Goal: Task Accomplishment & Management: Use online tool/utility

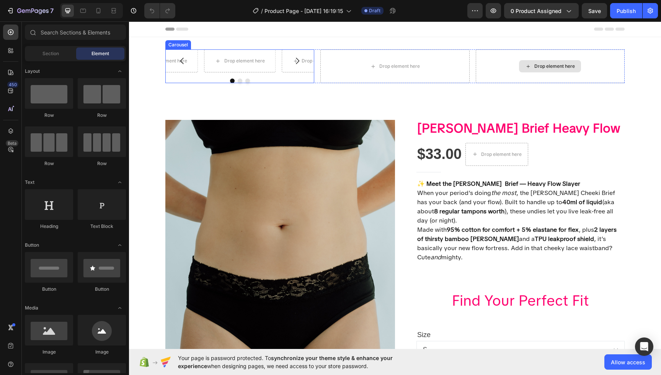
click at [184, 64] on icon "Carousel Back Arrow" at bounding box center [182, 60] width 9 height 9
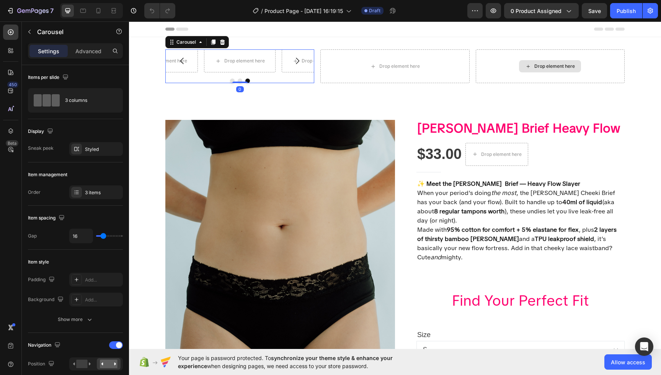
click at [183, 66] on button "Carousel Back Arrow" at bounding box center [181, 60] width 21 height 21
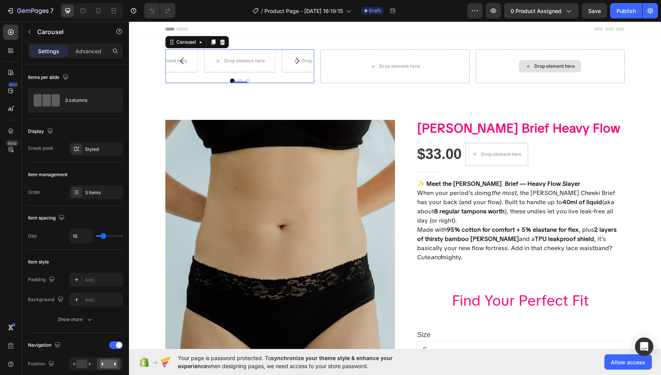
click at [183, 66] on button "Carousel Back Arrow" at bounding box center [181, 60] width 21 height 21
click at [29, 32] on icon "button" at bounding box center [29, 32] width 6 height 6
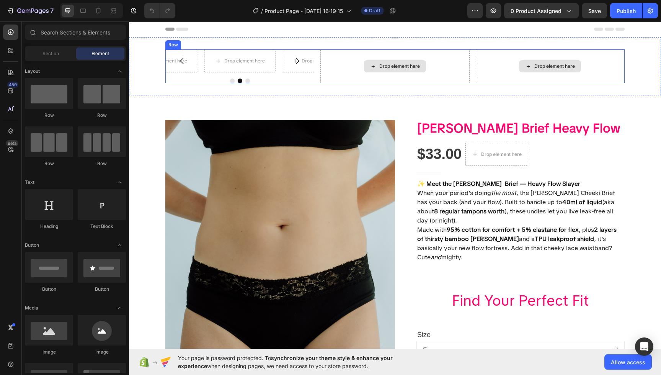
click at [413, 62] on div "Drop element here" at bounding box center [395, 66] width 62 height 12
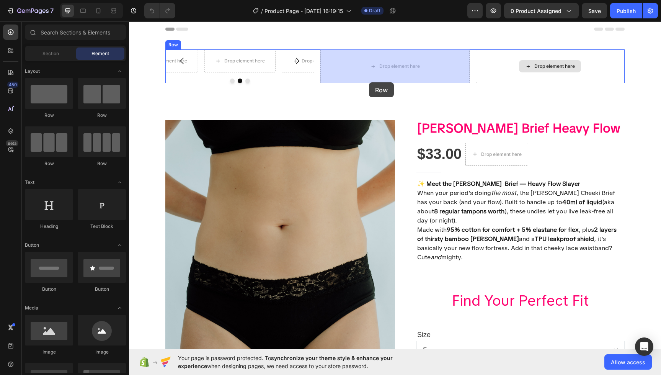
drag, startPoint x: 221, startPoint y: 125, endPoint x: 369, endPoint y: 82, distance: 153.4
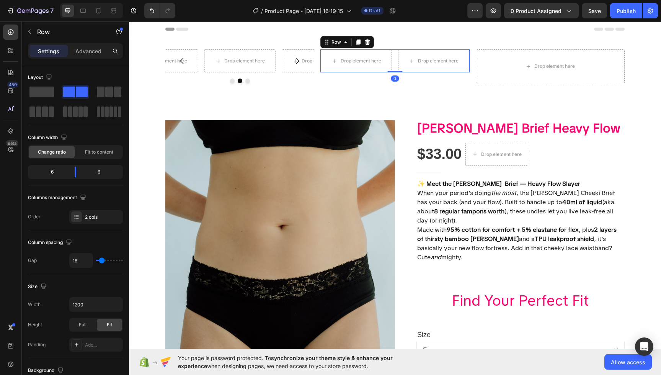
click at [370, 42] on icon at bounding box center [367, 42] width 6 height 6
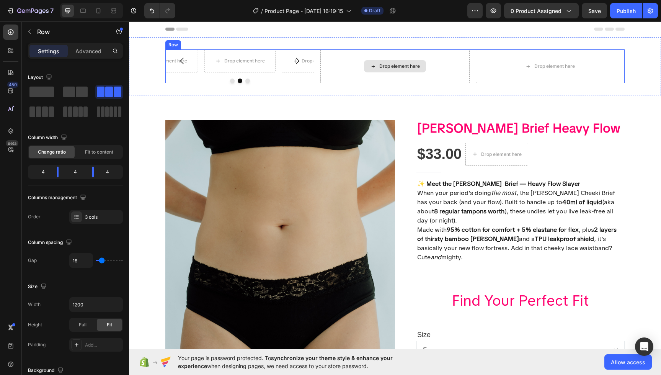
click at [376, 55] on div "Drop element here" at bounding box center [394, 66] width 149 height 34
click at [215, 41] on icon at bounding box center [212, 42] width 6 height 6
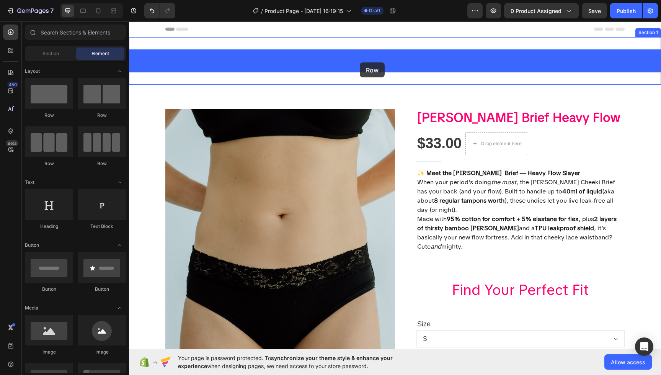
drag, startPoint x: 232, startPoint y: 124, endPoint x: 360, endPoint y: 62, distance: 142.1
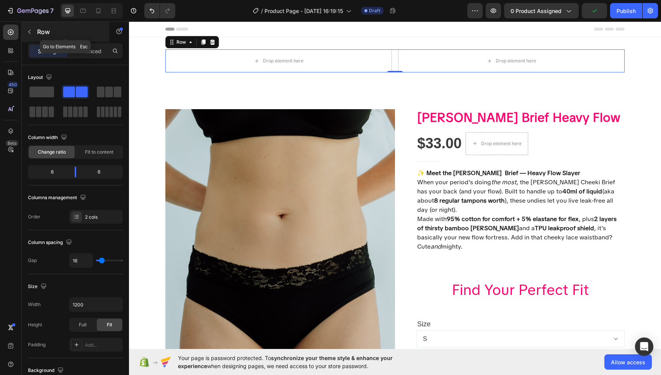
click at [27, 32] on icon "button" at bounding box center [29, 32] width 6 height 6
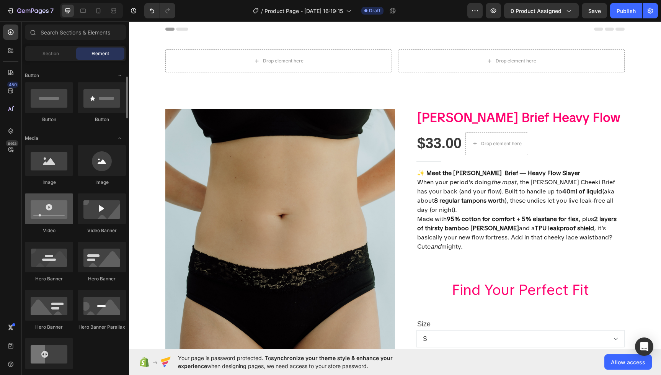
scroll to position [171, 0]
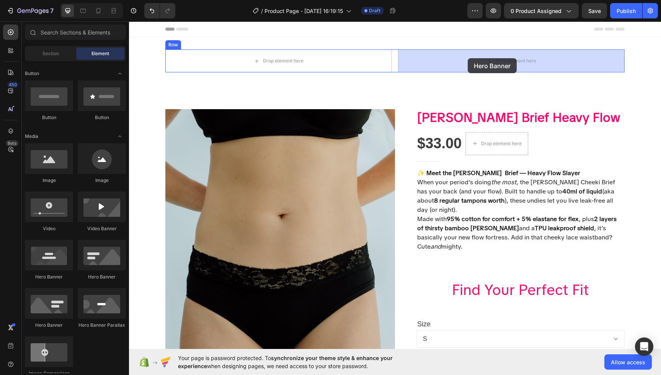
drag, startPoint x: 219, startPoint y: 287, endPoint x: 466, endPoint y: 58, distance: 337.0
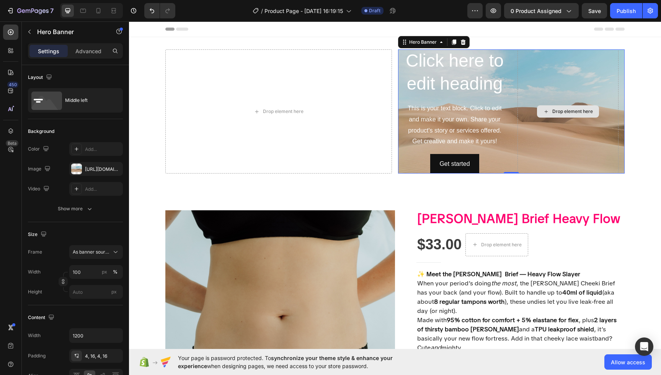
click at [581, 135] on div "Drop element here" at bounding box center [568, 112] width 101 height 126
click at [76, 165] on div at bounding box center [76, 168] width 11 height 11
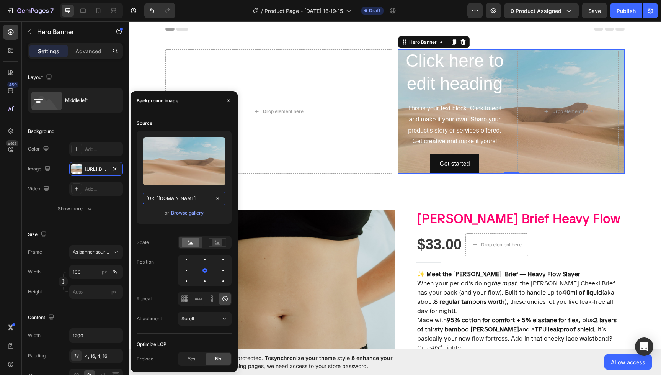
click at [167, 199] on input "https://cdn.shopify.com/s/files/1/2005/9307/files/background_settings.jpg" at bounding box center [184, 198] width 83 height 14
click at [153, 201] on input "https://cdn.shopify.com/s/files/1/2005/9307/files/background_settings.jpg" at bounding box center [184, 198] width 83 height 14
click at [179, 214] on div "Browse gallery" at bounding box center [187, 212] width 33 height 7
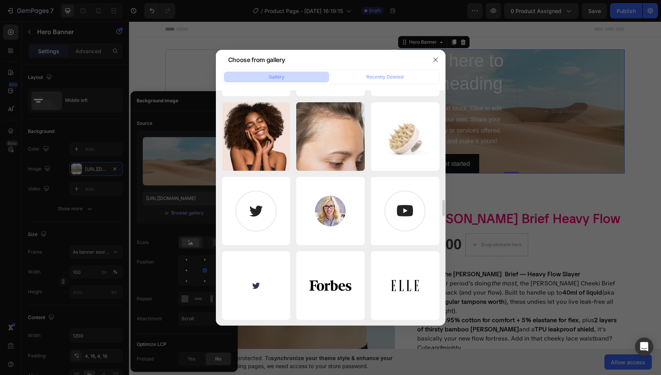
scroll to position [0, 0]
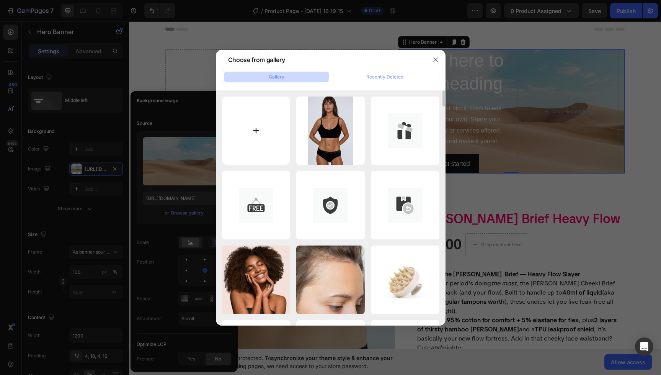
click at [255, 121] on input "file" at bounding box center [256, 130] width 69 height 69
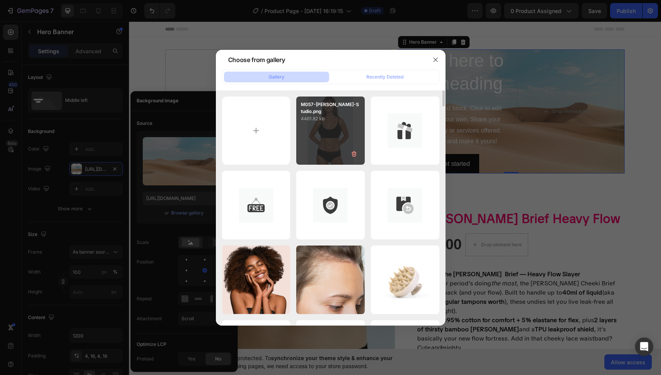
click at [343, 137] on div "M057-[PERSON_NAME]-Studio.png 4461.82 kb" at bounding box center [330, 130] width 69 height 69
type input "[URL][DOMAIN_NAME]"
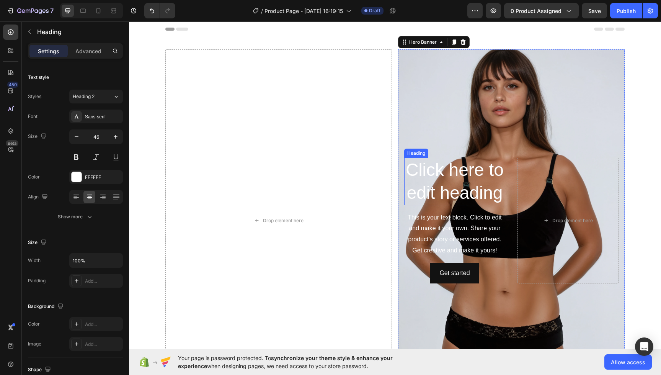
click at [457, 186] on h2 "Click here to edit heading" at bounding box center [454, 181] width 101 height 47
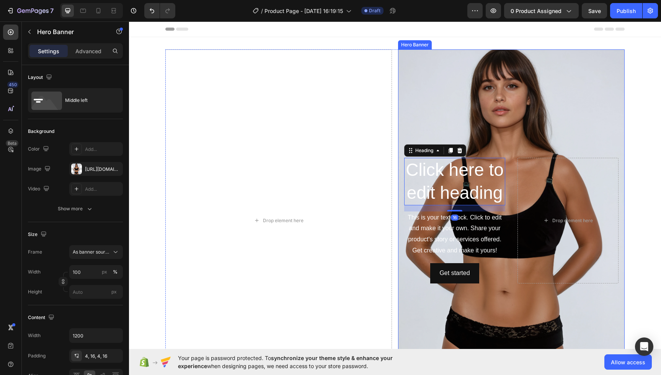
click at [542, 111] on div "Background Image" at bounding box center [511, 220] width 227 height 342
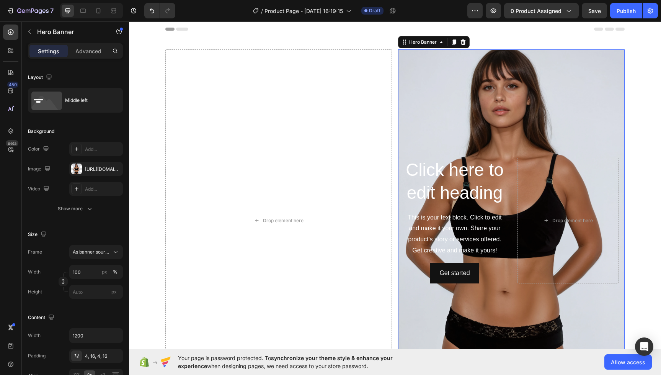
click at [536, 117] on div "Background Image" at bounding box center [511, 220] width 227 height 342
click at [535, 117] on div "Background Image" at bounding box center [511, 220] width 227 height 342
click at [78, 171] on div at bounding box center [76, 168] width 11 height 11
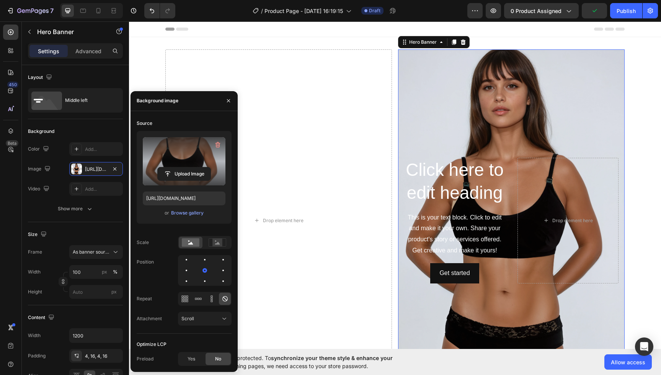
click at [179, 161] on label at bounding box center [184, 161] width 83 height 48
click at [179, 167] on input "file" at bounding box center [184, 173] width 53 height 13
drag, startPoint x: 194, startPoint y: 159, endPoint x: 194, endPoint y: 139, distance: 19.9
click at [194, 139] on label at bounding box center [184, 161] width 83 height 48
click at [194, 167] on input "file" at bounding box center [184, 173] width 53 height 13
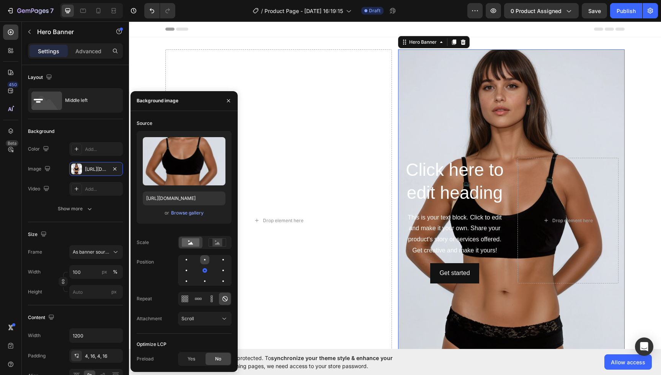
click at [219, 260] on div at bounding box center [223, 259] width 9 height 9
click at [205, 260] on div at bounding box center [204, 259] width 5 height 5
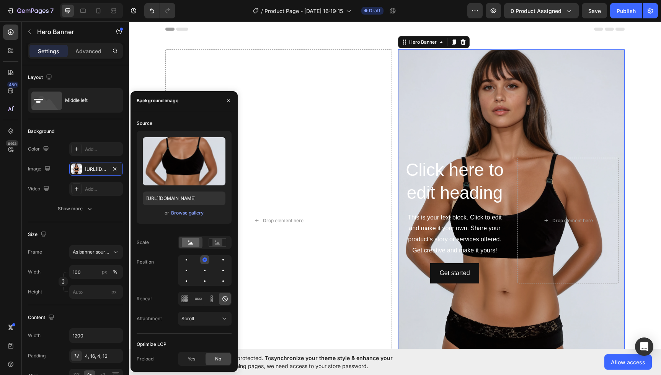
click at [205, 260] on div at bounding box center [204, 259] width 5 height 5
click at [219, 282] on div at bounding box center [223, 280] width 9 height 9
click at [206, 282] on div at bounding box center [204, 281] width 5 height 5
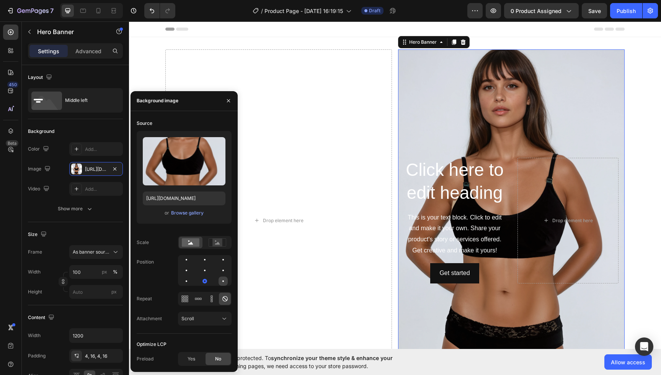
click at [220, 281] on div at bounding box center [223, 280] width 9 height 9
drag, startPoint x: 220, startPoint y: 281, endPoint x: 185, endPoint y: 287, distance: 36.1
click at [220, 281] on div at bounding box center [223, 280] width 9 height 9
click at [182, 284] on div at bounding box center [205, 270] width 54 height 31
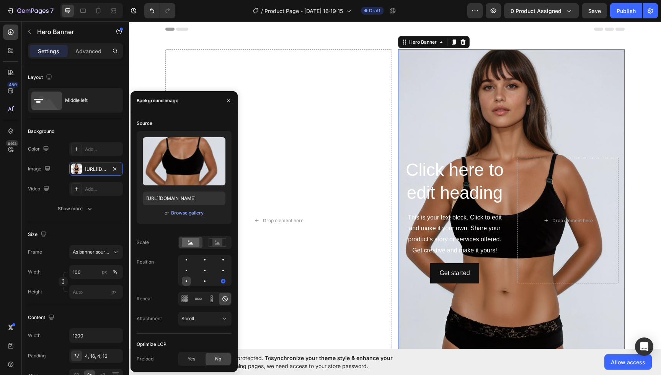
click at [200, 282] on div at bounding box center [204, 280] width 9 height 9
click at [204, 318] on div "Scroll" at bounding box center [200, 318] width 39 height 7
click at [218, 243] on icon at bounding box center [217, 243] width 5 height 3
click at [192, 244] on icon at bounding box center [190, 243] width 5 height 3
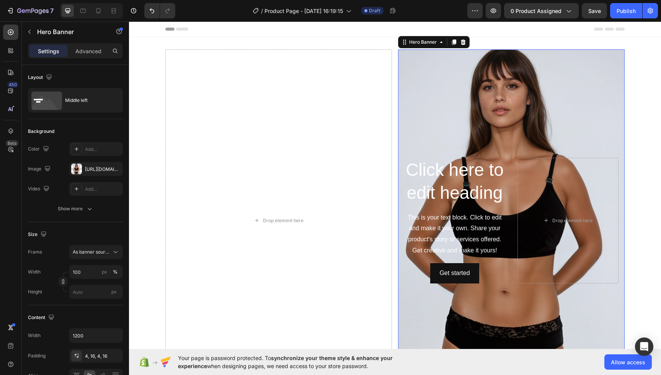
click at [459, 318] on div "Background Image" at bounding box center [511, 220] width 227 height 342
click at [80, 168] on div at bounding box center [76, 168] width 11 height 11
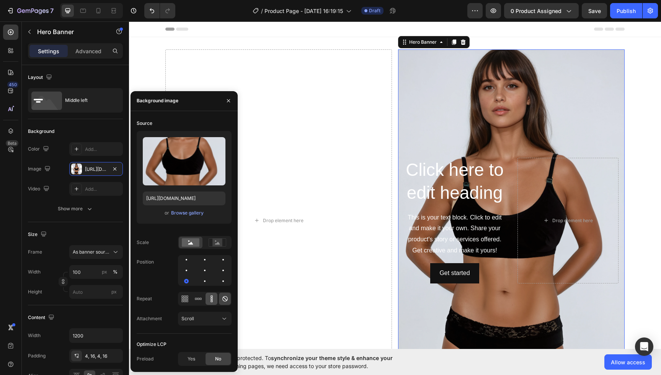
click at [211, 301] on icon at bounding box center [212, 299] width 8 height 8
click at [185, 303] on div at bounding box center [185, 298] width 12 height 12
click at [214, 242] on rect at bounding box center [217, 242] width 10 height 8
click at [191, 243] on icon at bounding box center [190, 243] width 5 height 3
click at [191, 245] on rect at bounding box center [191, 242] width 18 height 8
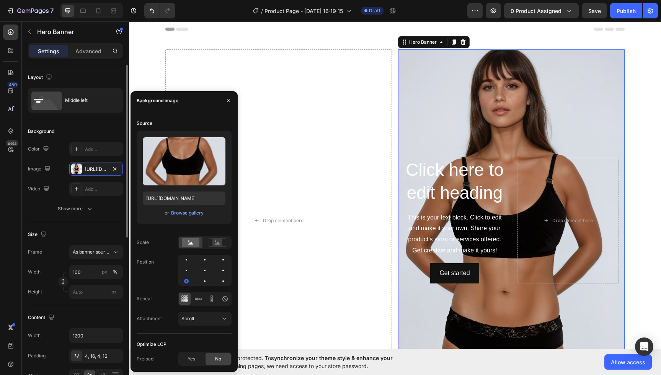
drag, startPoint x: 89, startPoint y: 235, endPoint x: 93, endPoint y: 241, distance: 6.8
click at [89, 235] on div "Size" at bounding box center [75, 234] width 95 height 12
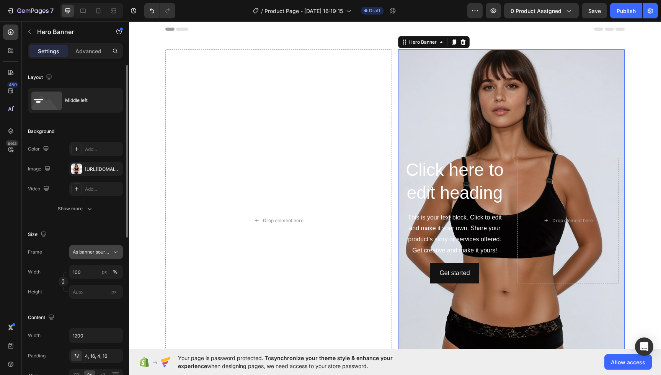
click at [99, 250] on span "As banner source" at bounding box center [92, 251] width 38 height 7
click at [99, 251] on span "As banner source" at bounding box center [92, 251] width 38 height 7
drag, startPoint x: 99, startPoint y: 251, endPoint x: 96, endPoint y: 258, distance: 7.8
click at [99, 251] on span "As banner source" at bounding box center [92, 251] width 38 height 7
click at [77, 282] on span "Custom" at bounding box center [80, 284] width 17 height 7
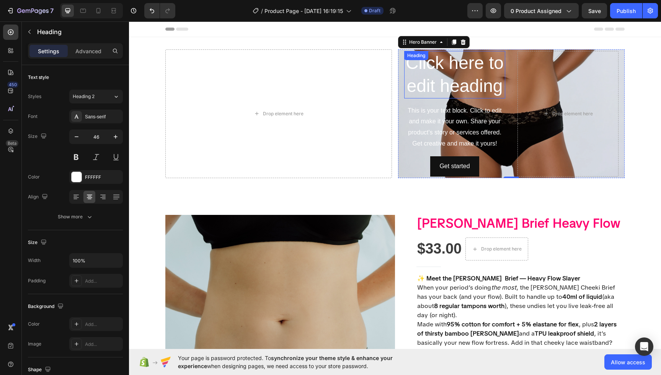
click at [485, 81] on h2 "Click here to edit heading" at bounding box center [454, 74] width 101 height 47
click at [473, 70] on h2 "Click here to edit heading" at bounding box center [454, 74] width 101 height 47
click at [473, 70] on p "Click here to edit heading" at bounding box center [455, 75] width 100 height 46
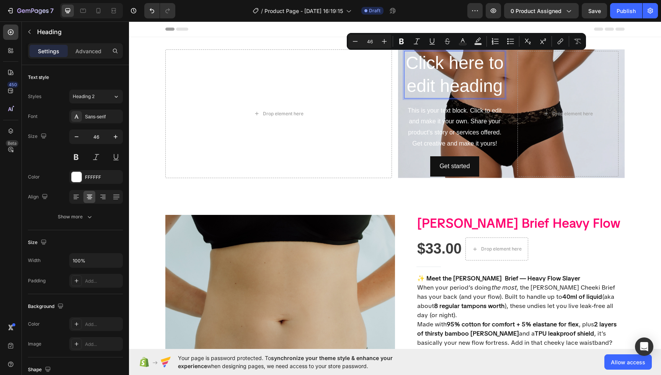
click at [486, 81] on p "Click here to edit heading" at bounding box center [455, 75] width 100 height 46
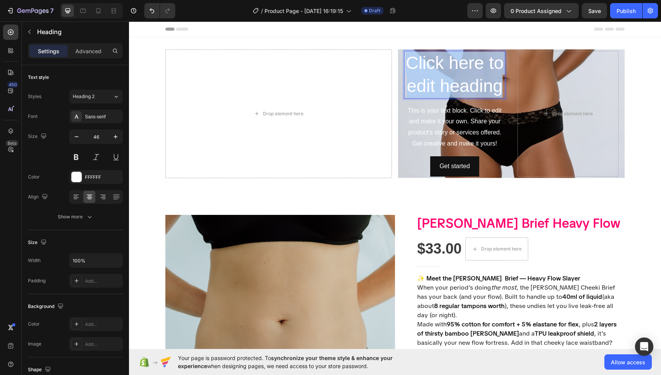
drag, startPoint x: 501, startPoint y: 89, endPoint x: 407, endPoint y: 66, distance: 97.4
click at [410, 68] on p "Click here to edit heading" at bounding box center [455, 75] width 100 height 46
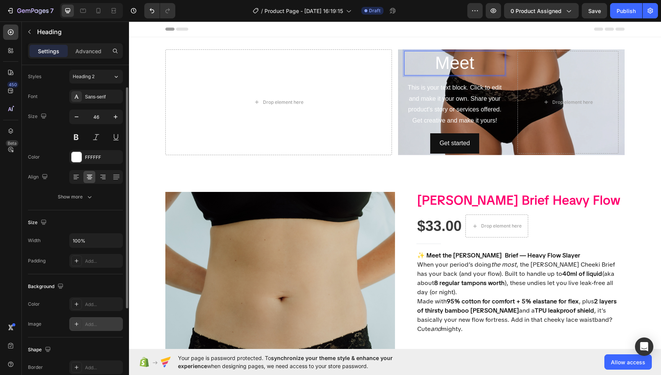
scroll to position [28, 0]
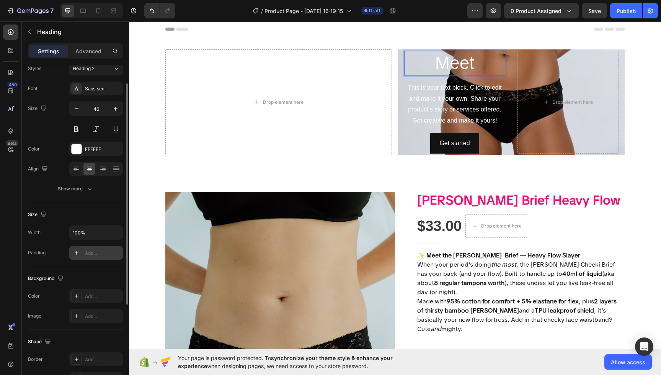
click at [76, 251] on icon at bounding box center [76, 253] width 6 height 6
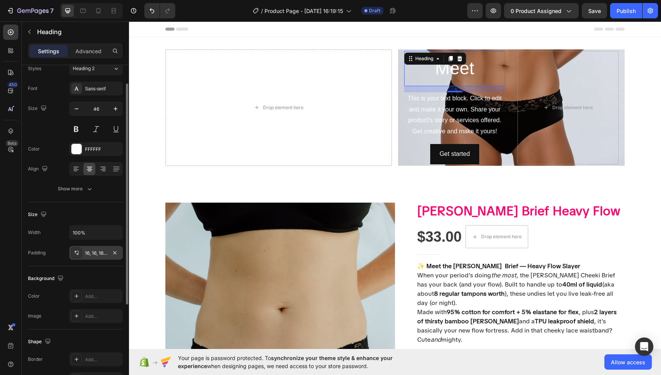
click at [77, 251] on icon at bounding box center [76, 253] width 6 height 6
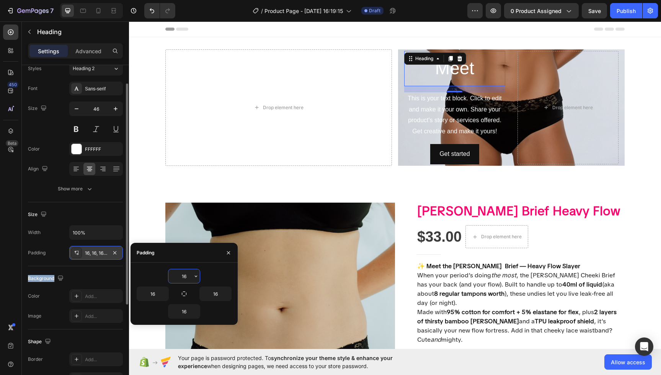
click at [76, 251] on icon at bounding box center [76, 252] width 2 height 3
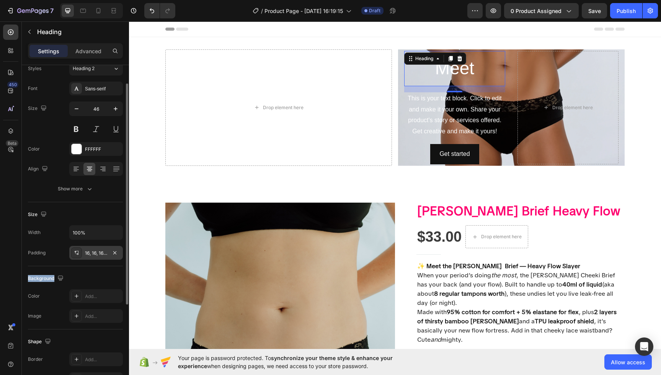
click at [76, 251] on icon at bounding box center [76, 252] width 2 height 3
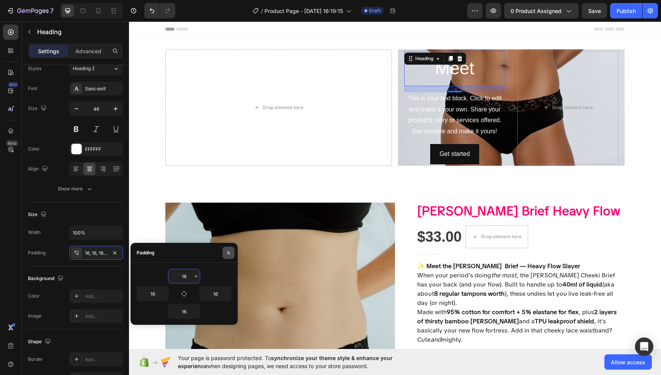
click at [231, 253] on icon "button" at bounding box center [228, 253] width 6 height 6
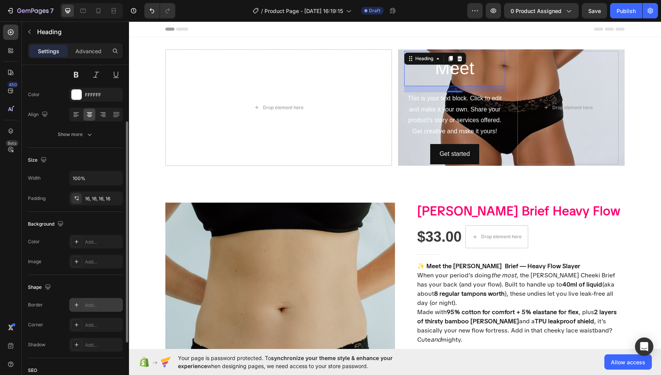
scroll to position [83, 0]
click at [76, 261] on div at bounding box center [76, 260] width 11 height 11
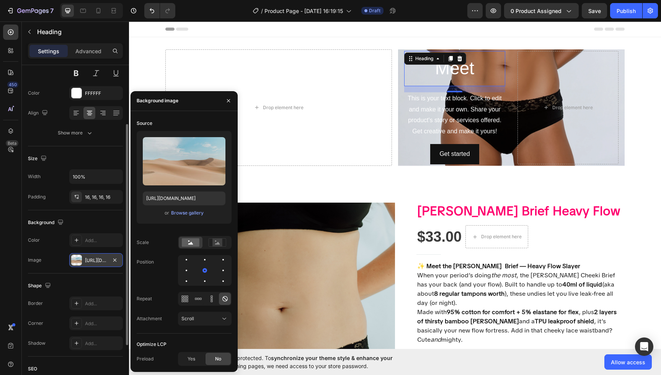
scroll to position [86, 0]
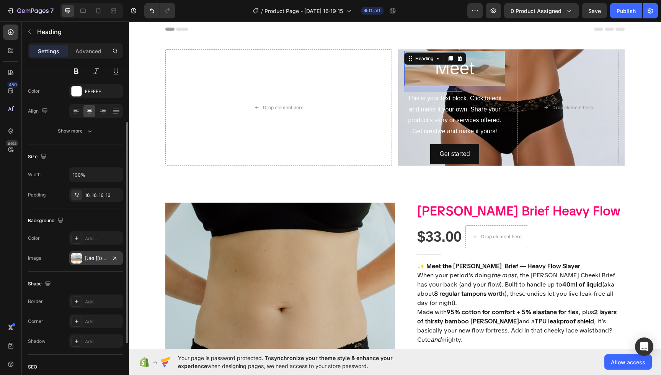
click at [459, 57] on icon at bounding box center [459, 58] width 5 height 5
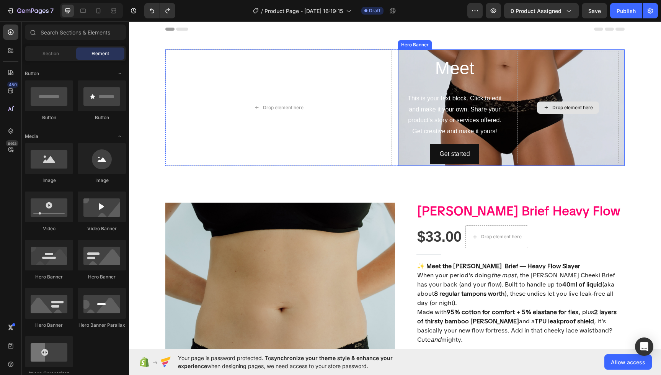
click at [562, 105] on div "Drop element here" at bounding box center [572, 108] width 41 height 6
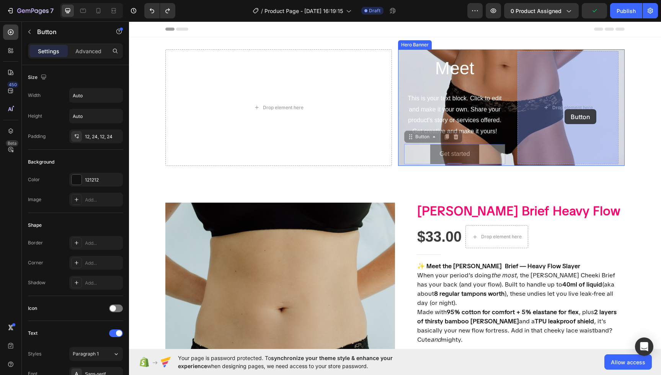
drag, startPoint x: 456, startPoint y: 152, endPoint x: 564, endPoint y: 109, distance: 116.8
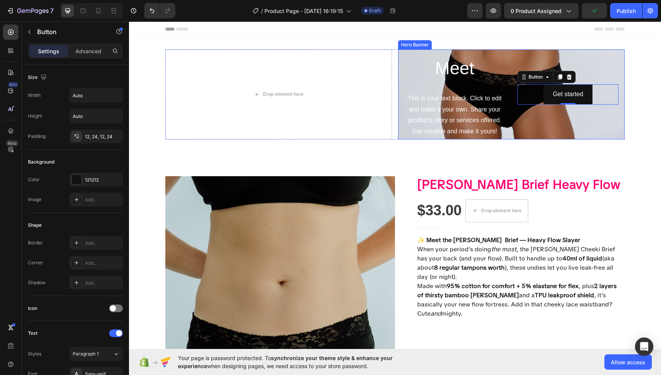
scroll to position [4, 0]
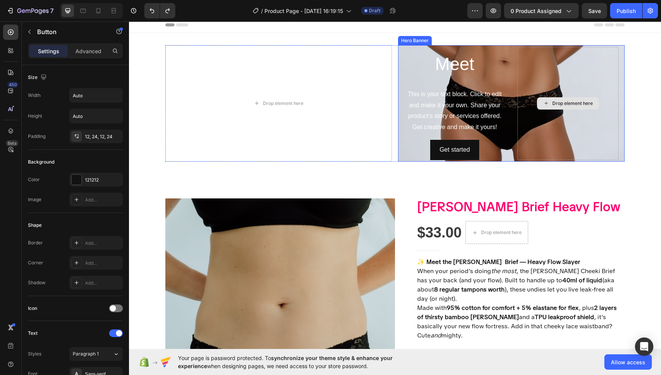
click at [563, 102] on div "Drop element here" at bounding box center [572, 103] width 41 height 6
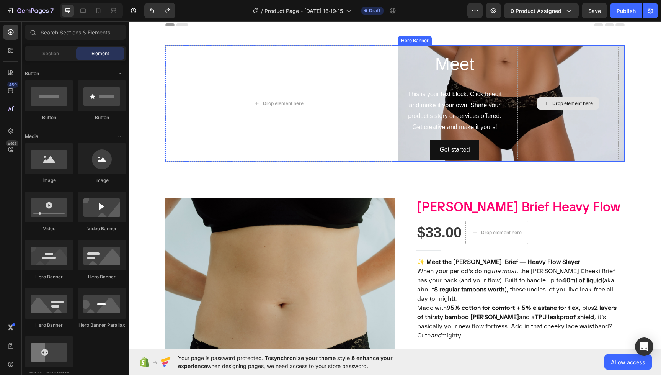
click at [562, 103] on div "Drop element here" at bounding box center [572, 103] width 41 height 6
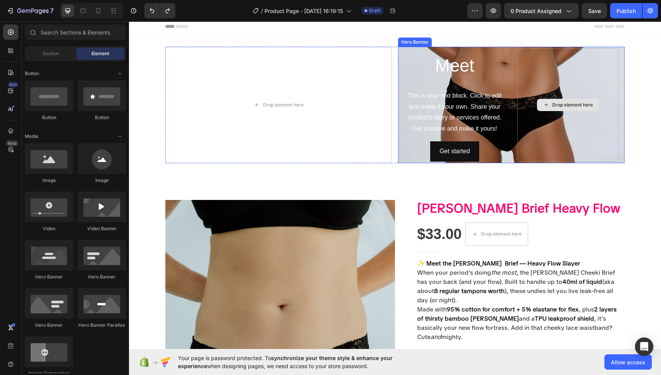
scroll to position [1, 0]
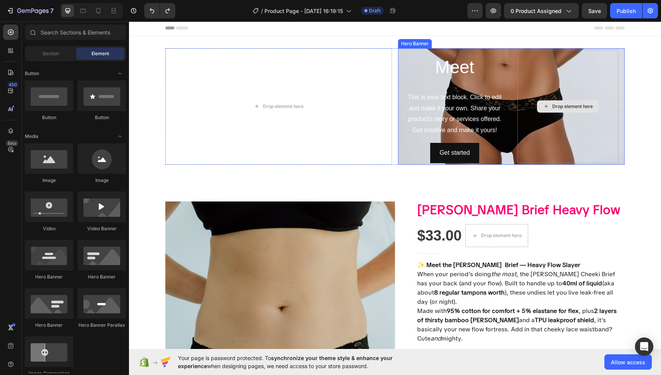
click at [566, 102] on div "Drop element here" at bounding box center [568, 106] width 62 height 12
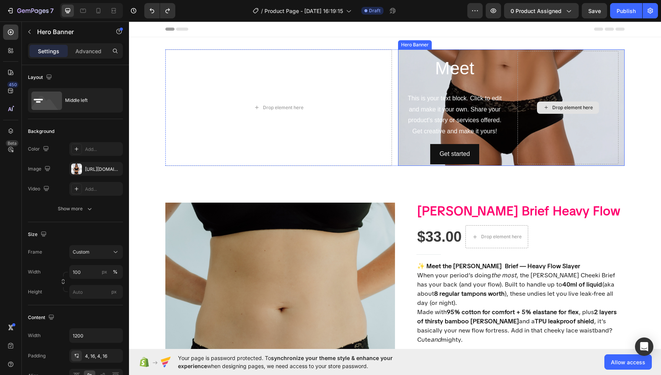
click at [559, 128] on div "Drop element here" at bounding box center [568, 107] width 101 height 113
drag, startPoint x: 559, startPoint y: 146, endPoint x: 577, endPoint y: 143, distance: 17.9
click at [559, 146] on div "Drop element here" at bounding box center [568, 107] width 101 height 113
click at [584, 140] on div "Drop element here" at bounding box center [568, 107] width 101 height 113
click at [536, 64] on div "Drop element here" at bounding box center [568, 107] width 101 height 113
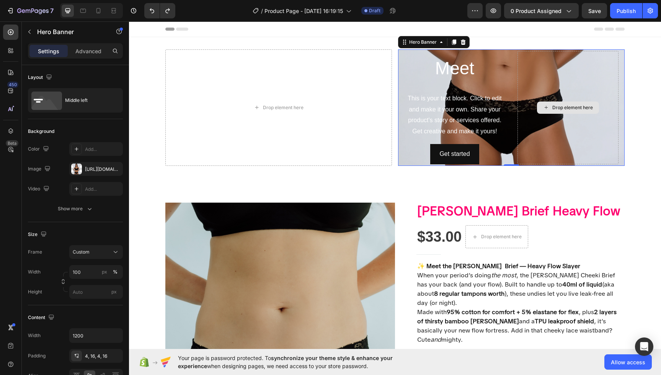
scroll to position [1, 0]
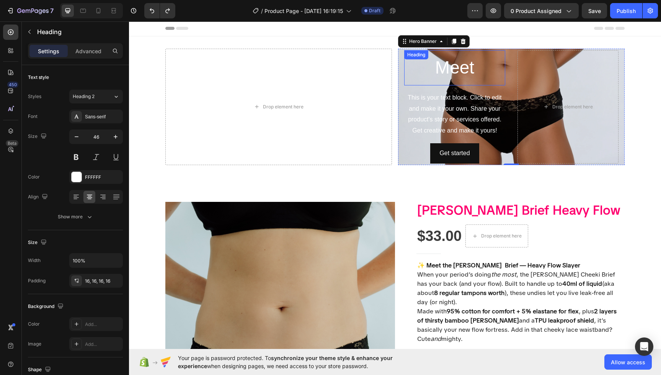
click at [438, 63] on div "Meet Heading" at bounding box center [454, 67] width 101 height 35
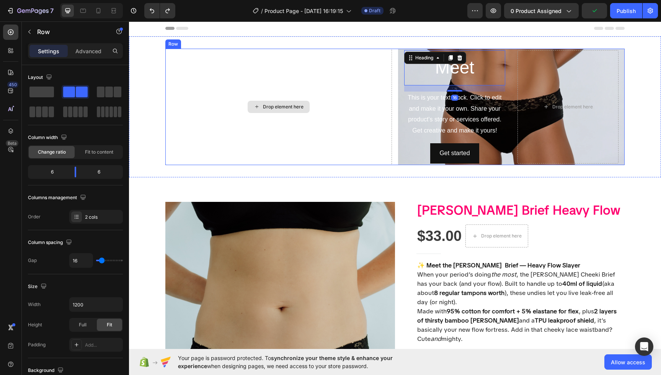
click at [338, 127] on div "Drop element here" at bounding box center [278, 107] width 227 height 116
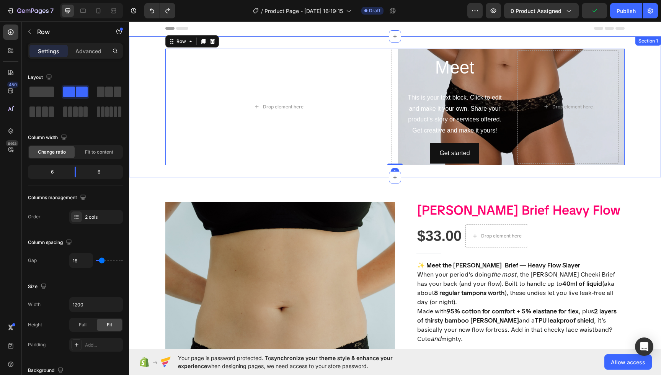
scroll to position [1, 0]
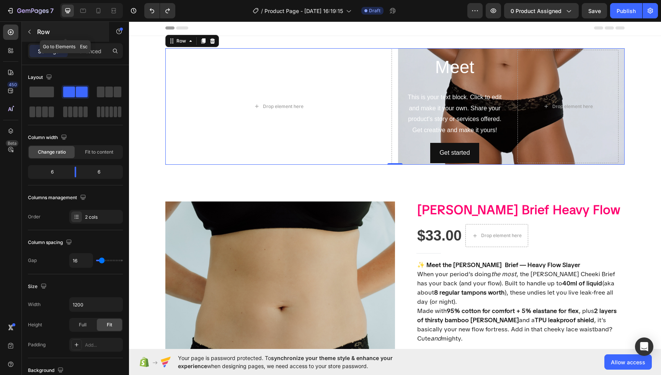
click at [33, 34] on button "button" at bounding box center [29, 32] width 12 height 12
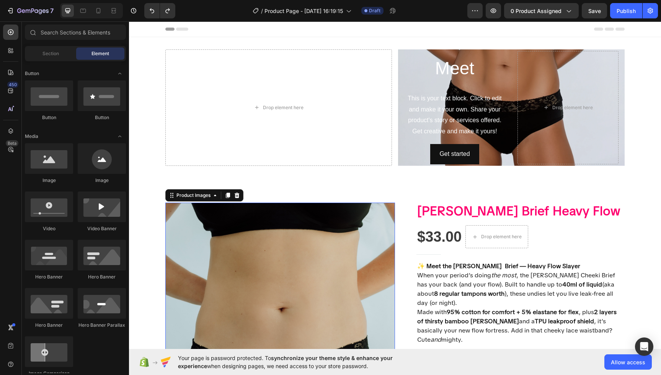
scroll to position [2, 0]
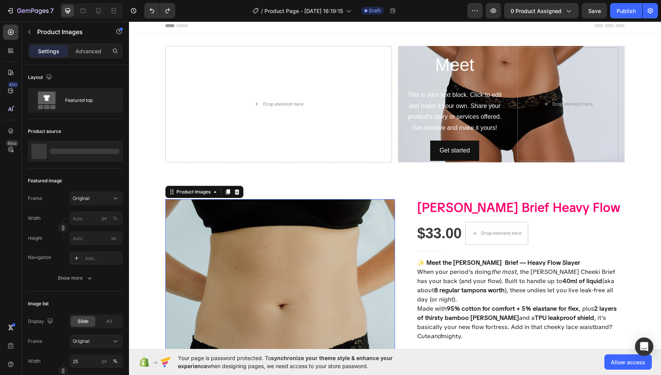
click at [250, 303] on img at bounding box center [280, 371] width 230 height 345
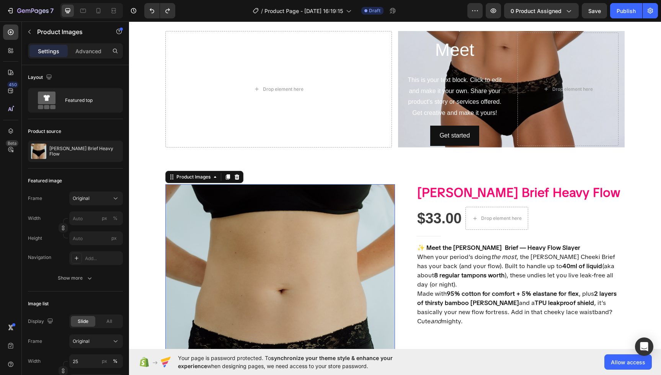
scroll to position [0, 0]
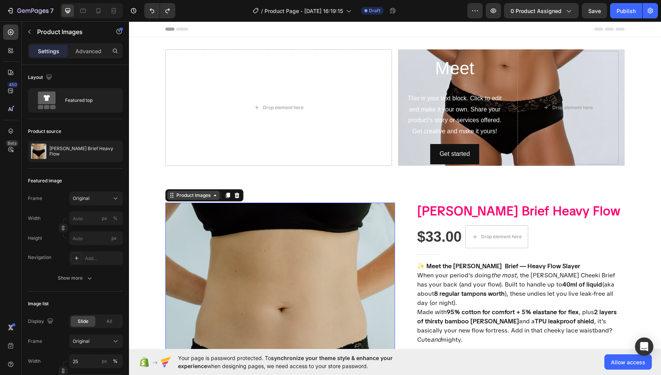
click at [201, 198] on div "Product Images" at bounding box center [193, 195] width 52 height 9
click at [200, 199] on div "Product Images" at bounding box center [193, 195] width 52 height 9
click at [291, 243] on img at bounding box center [280, 374] width 230 height 345
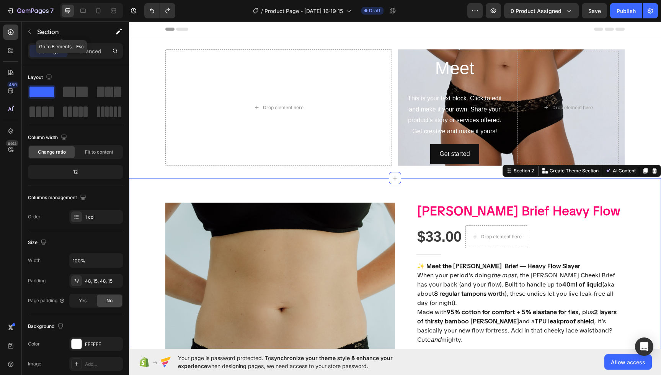
click at [35, 31] on button "button" at bounding box center [29, 32] width 12 height 12
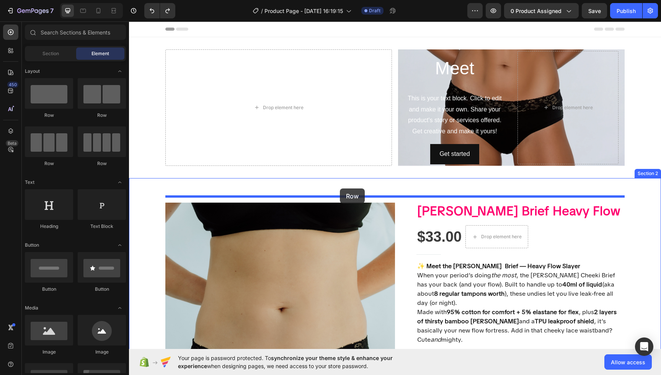
drag, startPoint x: 186, startPoint y: 115, endPoint x: 339, endPoint y: 187, distance: 169.0
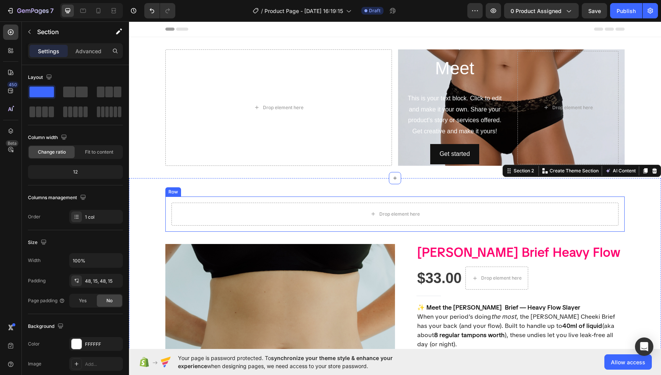
click at [321, 200] on div "Drop element here Row" at bounding box center [394, 213] width 459 height 35
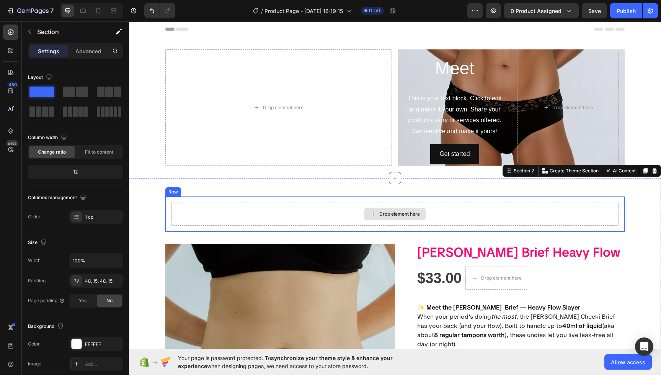
scroll to position [1, 0]
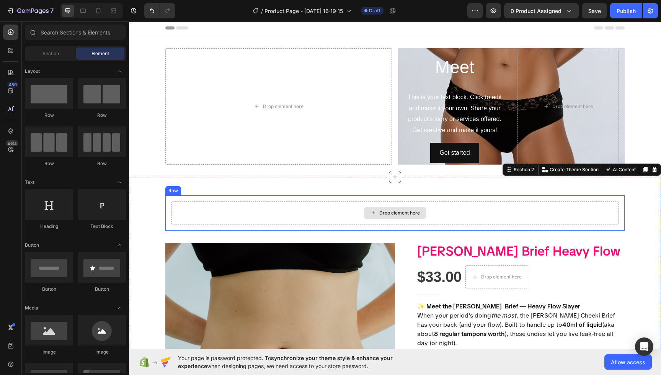
click at [414, 219] on div "Drop element here" at bounding box center [395, 213] width 62 height 12
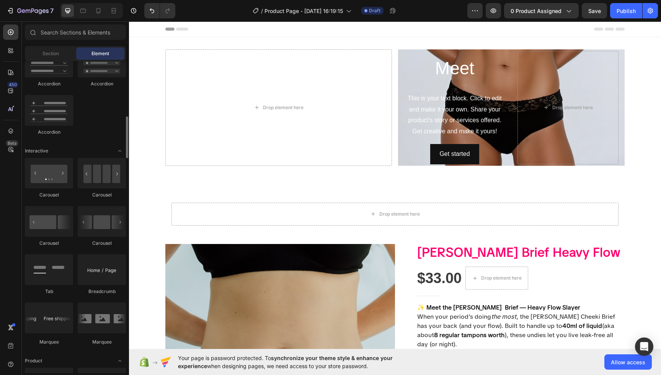
scroll to position [643, 0]
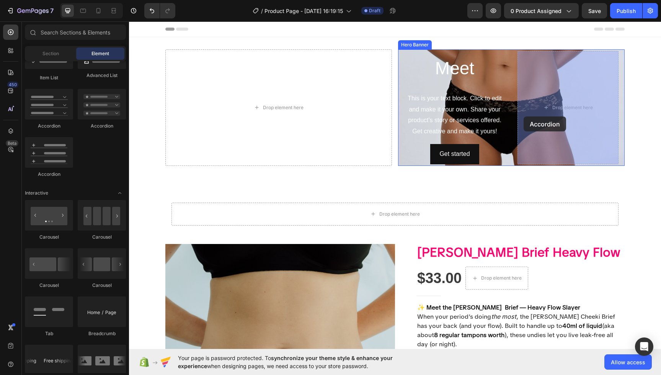
drag, startPoint x: 228, startPoint y: 135, endPoint x: 524, endPoint y: 116, distance: 296.5
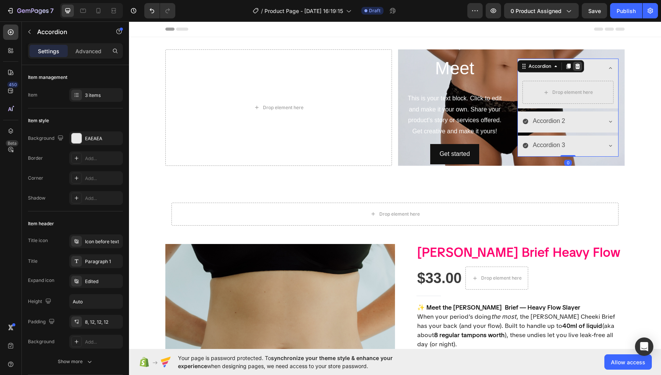
click at [578, 66] on icon at bounding box center [578, 66] width 6 height 6
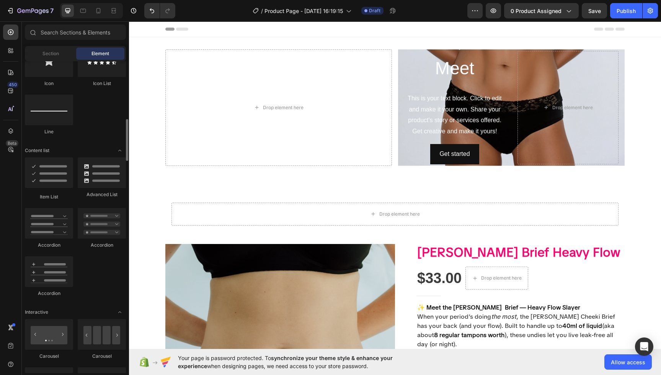
scroll to position [513, 0]
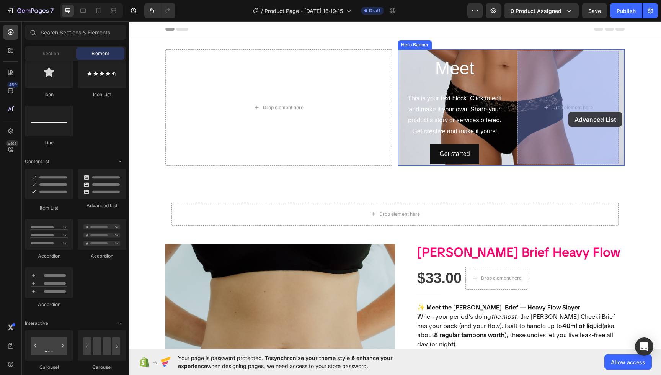
drag, startPoint x: 222, startPoint y: 212, endPoint x: 568, endPoint y: 112, distance: 360.3
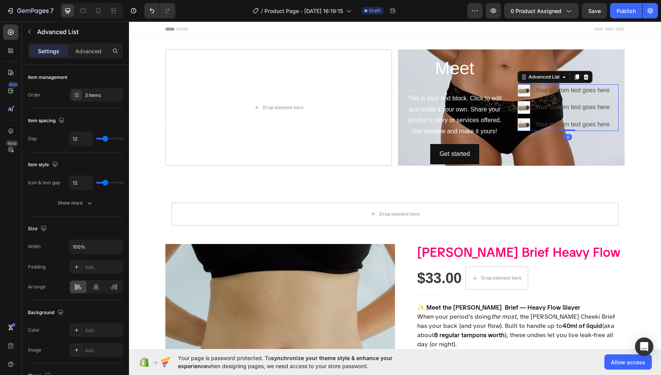
scroll to position [10, 0]
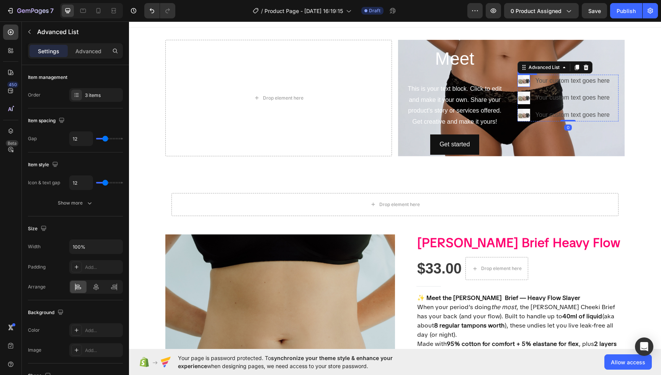
click at [524, 82] on img at bounding box center [524, 81] width 13 height 13
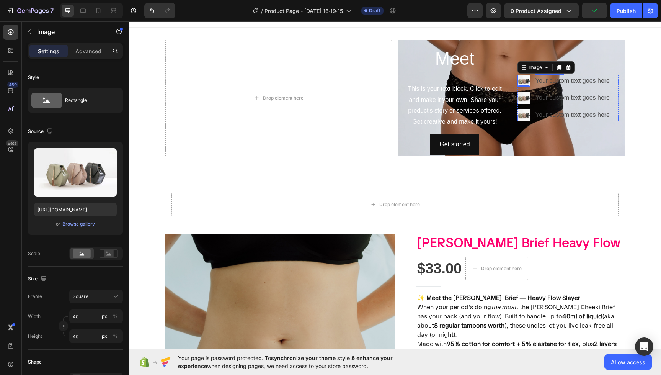
click at [545, 80] on div "Your custom text goes here" at bounding box center [574, 81] width 78 height 13
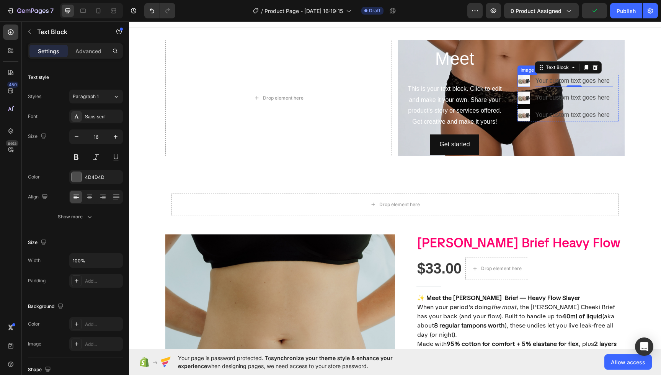
click at [525, 72] on div "Image" at bounding box center [528, 69] width 20 height 9
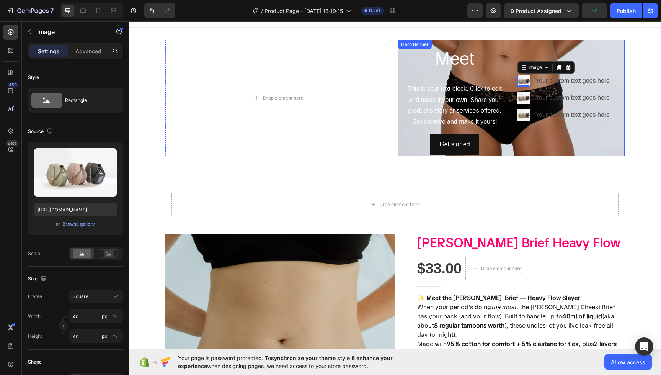
click at [513, 70] on div "Meet Heading This is your text block. Click to edit and make it your own. Share…" at bounding box center [511, 98] width 227 height 116
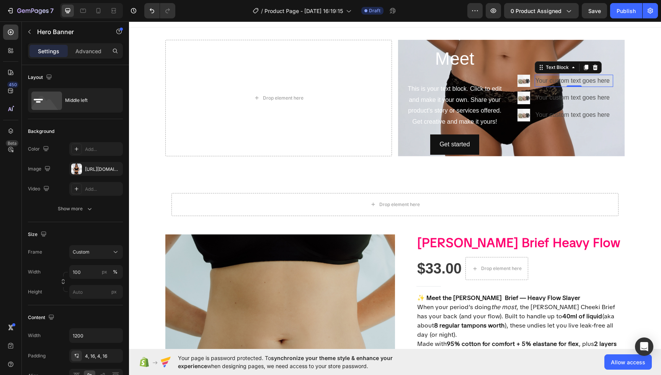
click at [544, 76] on div "Your custom text goes here" at bounding box center [574, 81] width 78 height 13
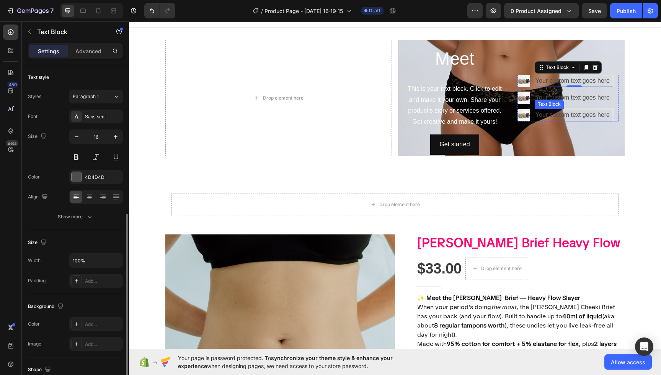
scroll to position [86, 0]
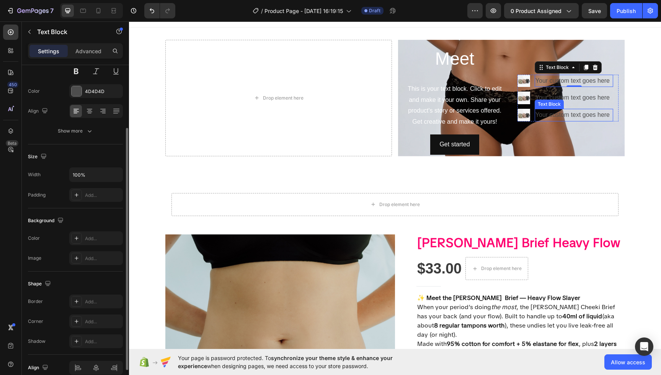
click at [595, 109] on div "Your custom text goes here" at bounding box center [574, 115] width 78 height 13
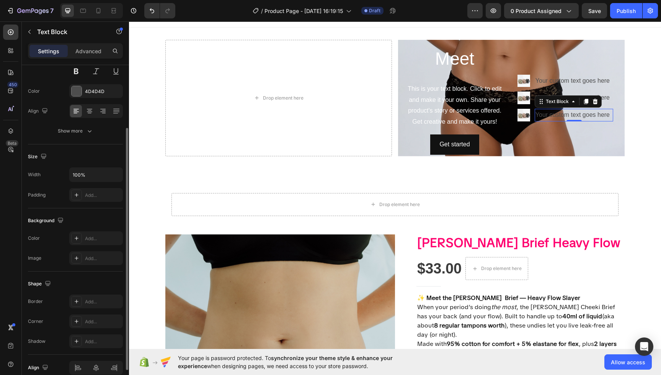
click at [594, 104] on icon at bounding box center [595, 101] width 5 height 5
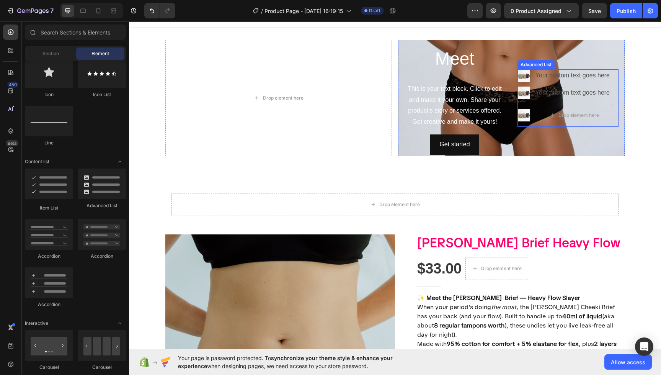
click at [593, 101] on ul "Image Your custom text goes here Text Block Image Your custom text goes here Te…" at bounding box center [566, 97] width 96 height 57
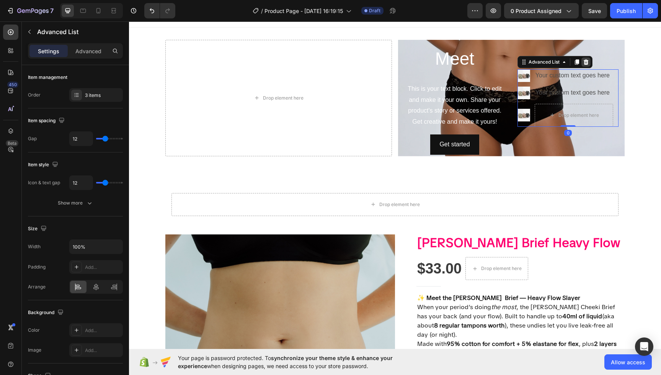
click at [586, 62] on icon at bounding box center [586, 61] width 5 height 5
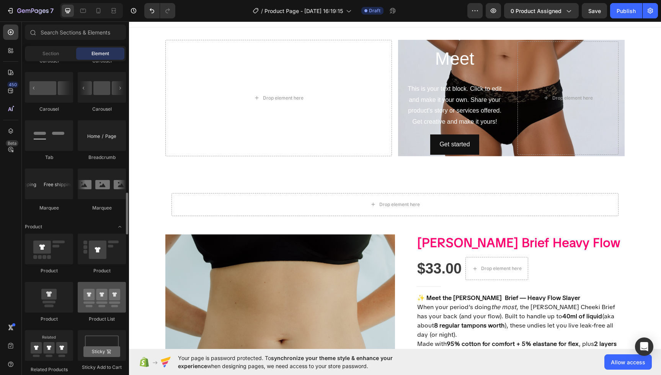
scroll to position [838, 0]
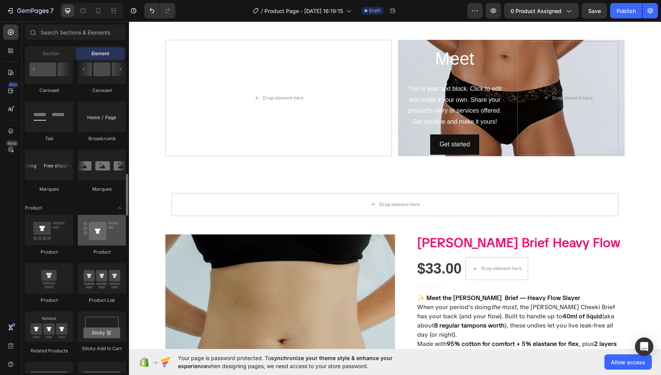
click at [99, 239] on div at bounding box center [102, 230] width 48 height 31
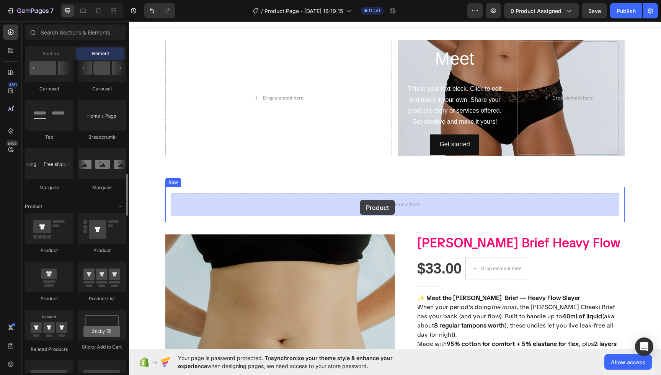
drag, startPoint x: 227, startPoint y: 260, endPoint x: 354, endPoint y: 208, distance: 136.8
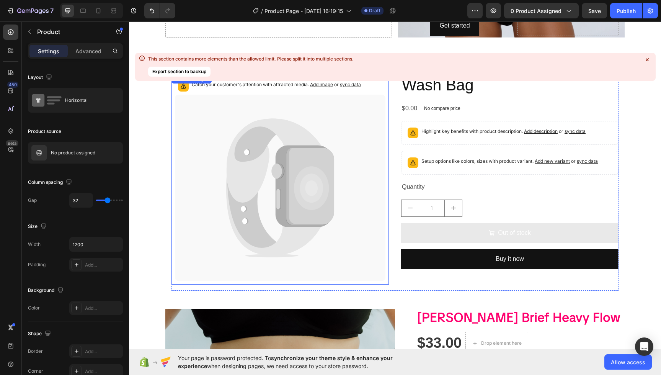
scroll to position [129, 0]
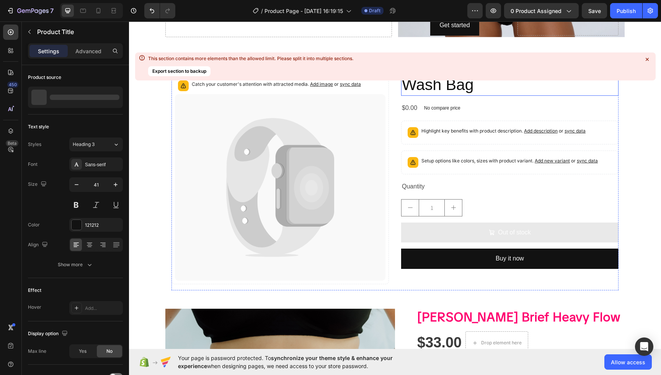
click at [418, 93] on h2 "Wash Bag" at bounding box center [509, 85] width 217 height 22
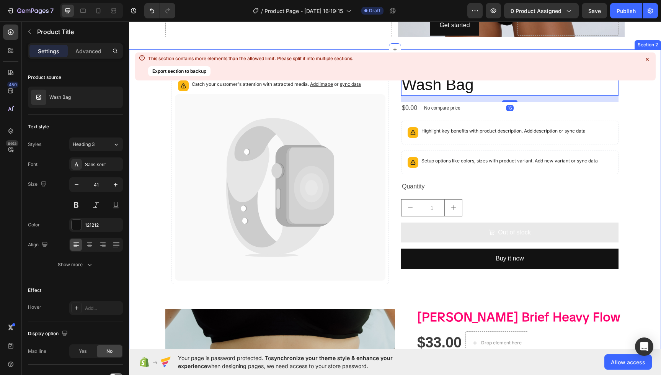
click at [652, 60] on div at bounding box center [647, 59] width 11 height 11
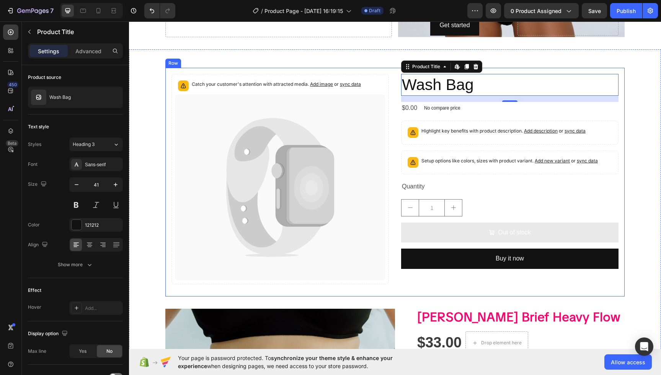
click at [528, 105] on div "$0.00 Product Price Product Price No compare price Product Price Row" at bounding box center [509, 108] width 217 height 13
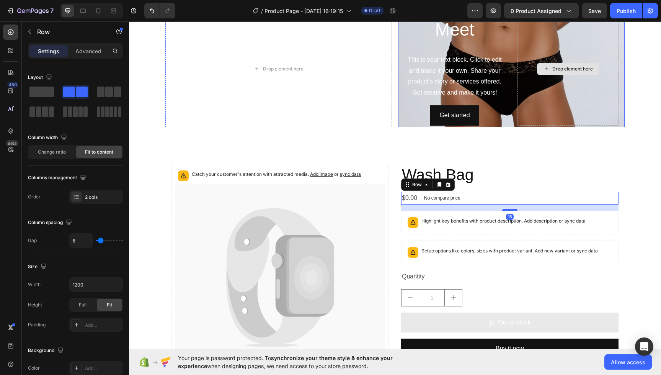
scroll to position [26, 0]
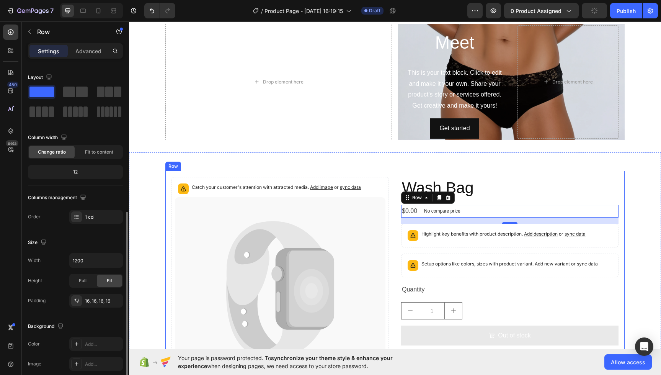
click at [349, 173] on div "Catch your customer's attention with attracted media. Add image or sync data Pr…" at bounding box center [394, 285] width 459 height 229
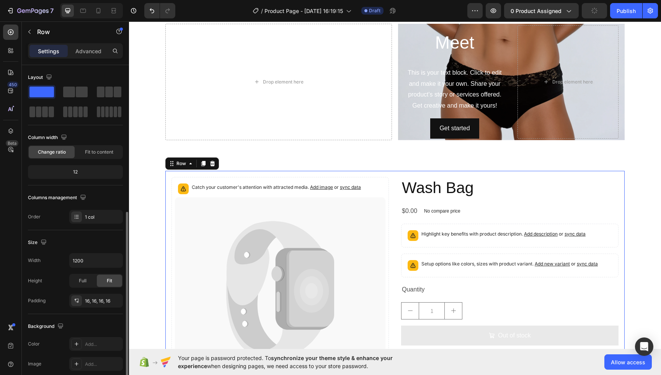
scroll to position [86, 0]
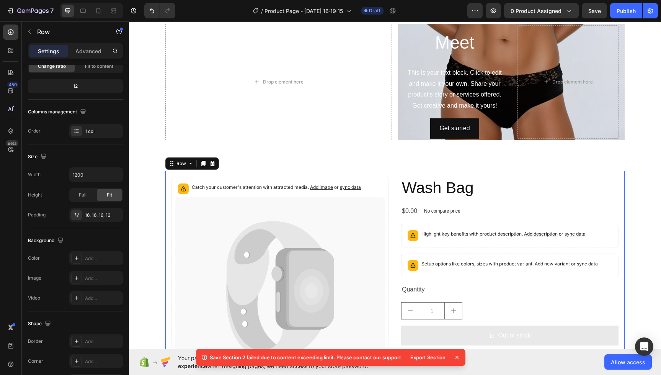
click at [214, 163] on icon at bounding box center [212, 163] width 5 height 5
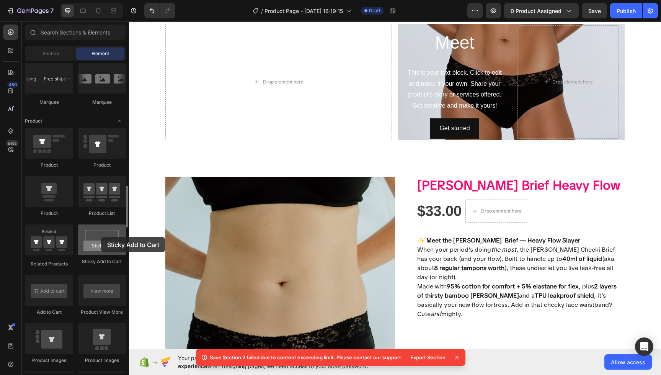
scroll to position [927, 0]
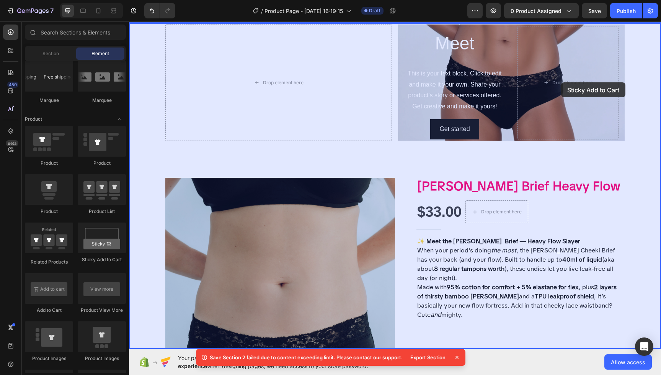
drag, startPoint x: 230, startPoint y: 258, endPoint x: 560, endPoint y: 84, distance: 373.6
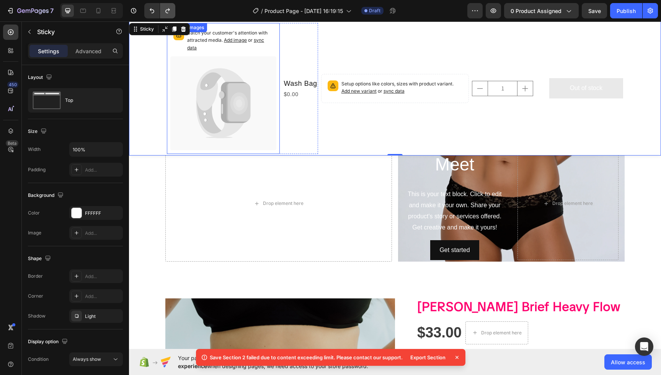
scroll to position [34, 0]
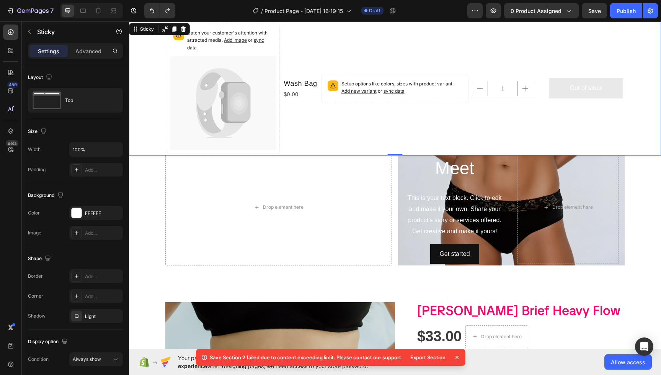
click at [183, 29] on icon at bounding box center [183, 29] width 6 height 6
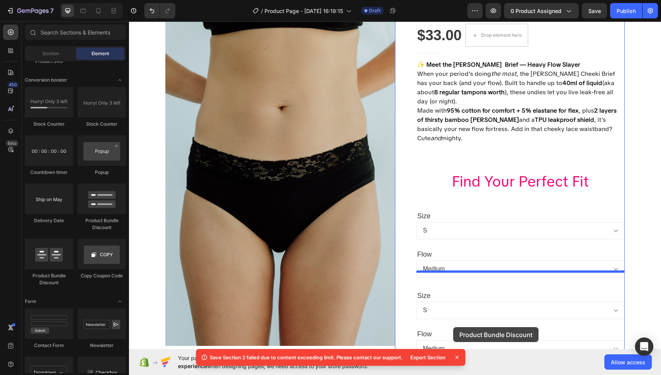
scroll to position [205, 0]
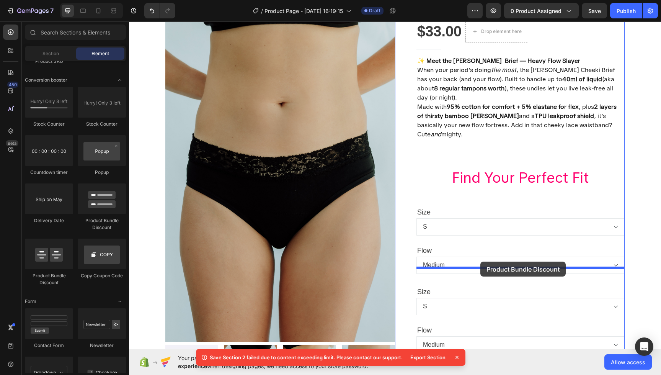
drag, startPoint x: 237, startPoint y: 222, endPoint x: 480, endPoint y: 261, distance: 246.2
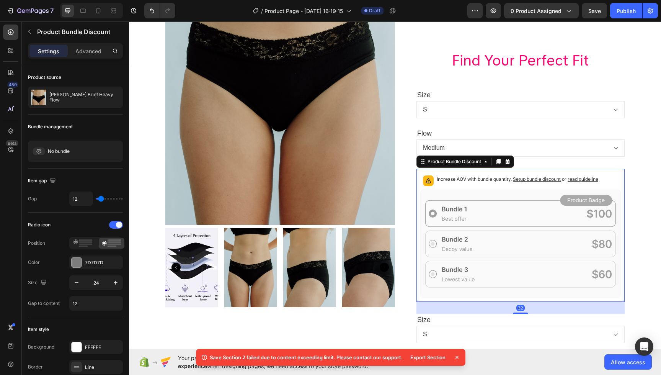
scroll to position [330, 0]
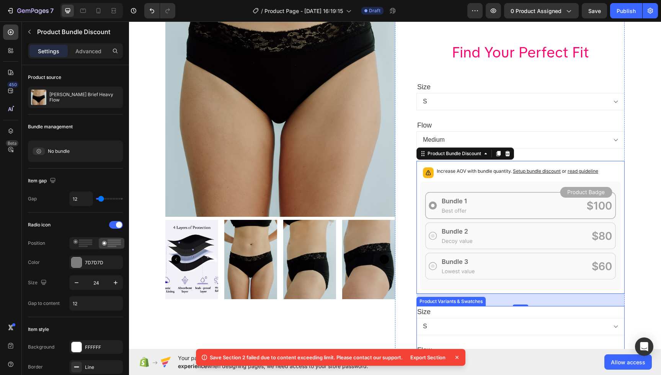
click at [467, 306] on div "Size S M L XL 2XL" at bounding box center [520, 320] width 208 height 29
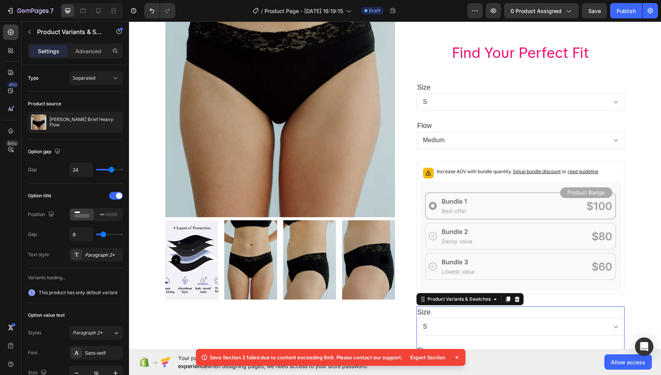
scroll to position [329, 0]
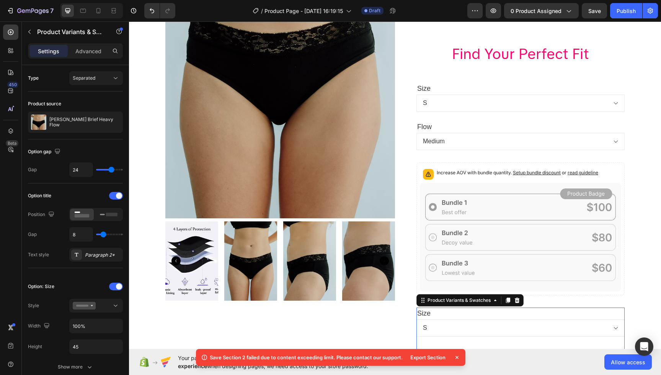
click at [517, 297] on icon at bounding box center [517, 299] width 5 height 5
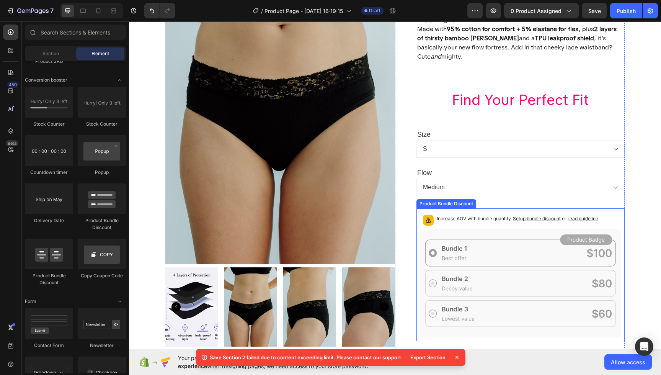
scroll to position [284, 0]
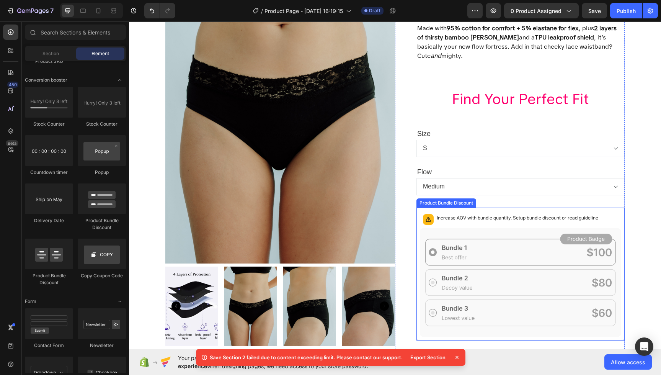
click at [522, 235] on icon at bounding box center [520, 282] width 201 height 109
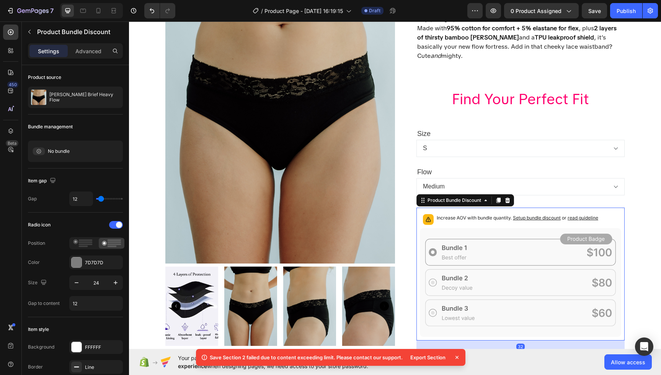
click at [488, 237] on icon at bounding box center [520, 282] width 201 height 109
click at [482, 228] on icon at bounding box center [520, 282] width 201 height 109
click at [540, 215] on span "Setup bundle discount" at bounding box center [537, 218] width 48 height 6
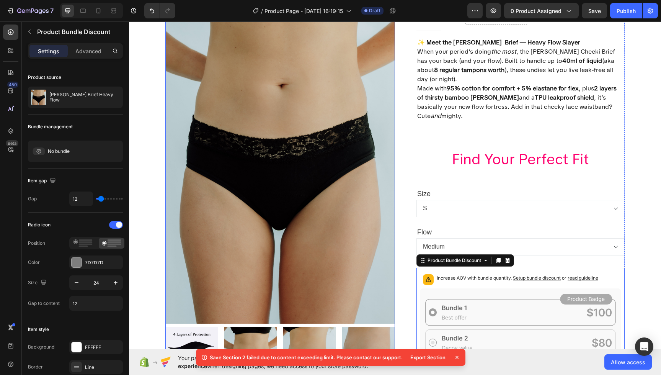
scroll to position [0, 0]
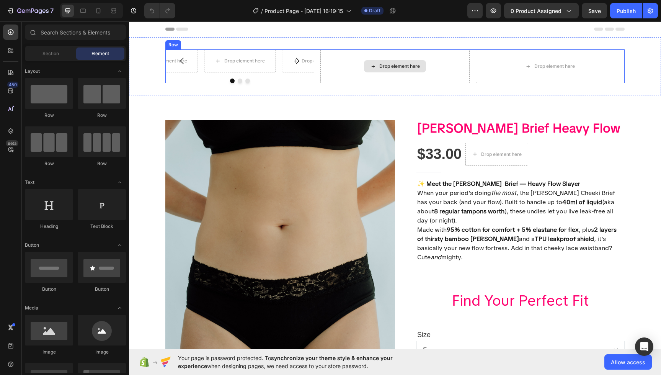
click at [362, 64] on div "Drop element here" at bounding box center [394, 66] width 149 height 34
click at [233, 66] on div "Drop element here" at bounding box center [240, 61] width 62 height 12
click at [211, 52] on div "Drop element here" at bounding box center [240, 60] width 72 height 23
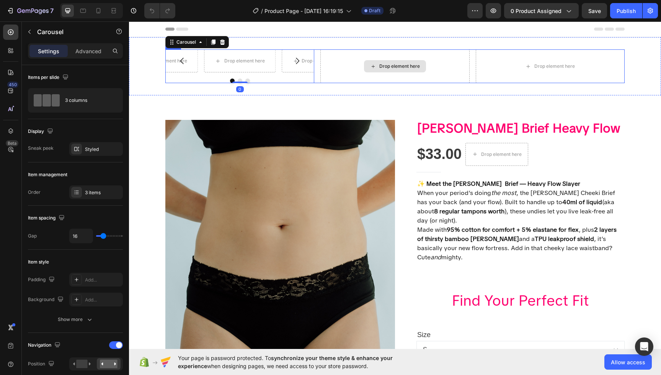
click at [438, 82] on div "Drop element here" at bounding box center [394, 66] width 149 height 34
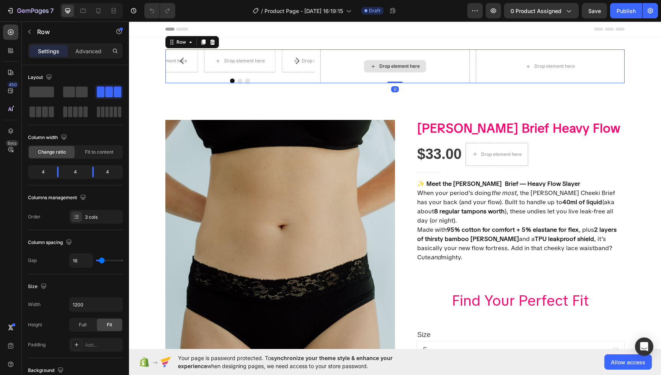
click at [428, 60] on div "Drop element here" at bounding box center [394, 66] width 149 height 34
click at [604, 72] on div "Drop element here" at bounding box center [550, 66] width 149 height 34
click at [465, 62] on div "Drop element here" at bounding box center [394, 66] width 149 height 34
click at [248, 69] on div "Drop element here" at bounding box center [240, 60] width 72 height 23
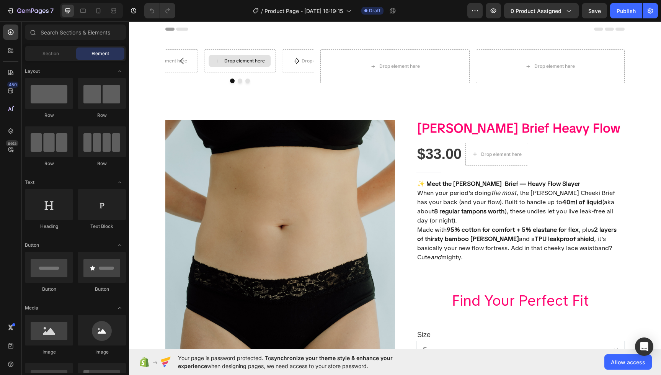
click at [242, 59] on div "Drop element here" at bounding box center [244, 61] width 41 height 6
drag, startPoint x: 185, startPoint y: 362, endPoint x: 286, endPoint y: 68, distance: 311.0
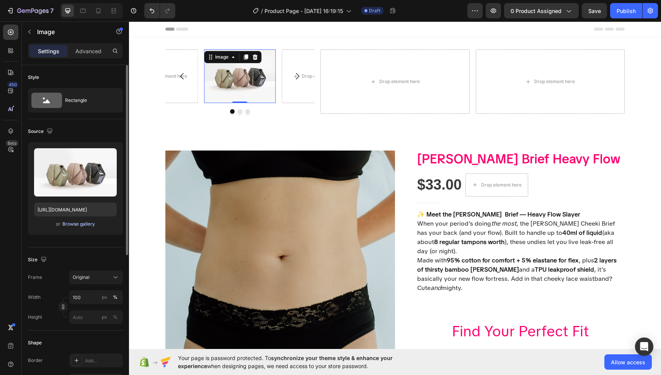
click at [85, 225] on div "Browse gallery" at bounding box center [78, 223] width 33 height 7
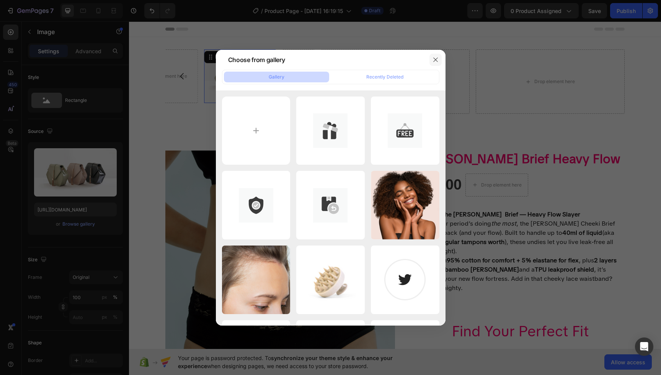
click at [436, 60] on icon "button" at bounding box center [435, 59] width 4 height 4
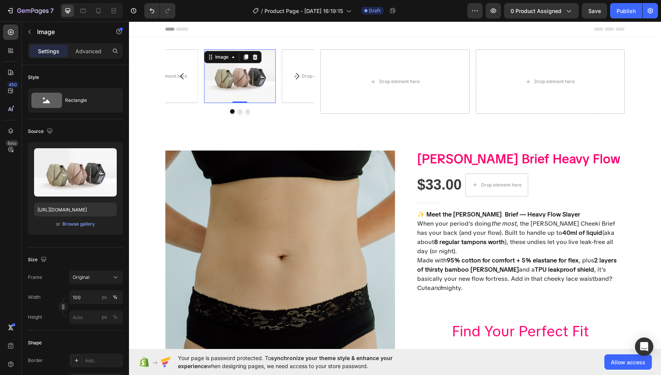
drag, startPoint x: 243, startPoint y: 78, endPoint x: 247, endPoint y: 68, distance: 10.5
click at [243, 78] on img at bounding box center [240, 76] width 72 height 54
click at [231, 57] on icon at bounding box center [233, 57] width 6 height 6
click at [254, 80] on img at bounding box center [240, 76] width 72 height 54
click at [77, 229] on div "Upload Image https://cdn.shopify.com/s/files/1/2005/9307/files/image_demo.jpg o…" at bounding box center [75, 188] width 95 height 93
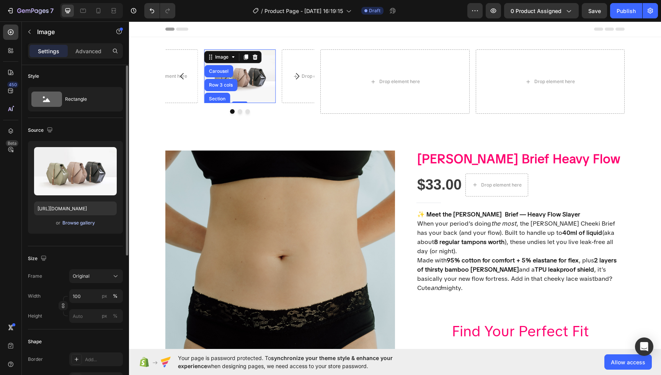
click at [80, 224] on div "Browse gallery" at bounding box center [78, 222] width 33 height 7
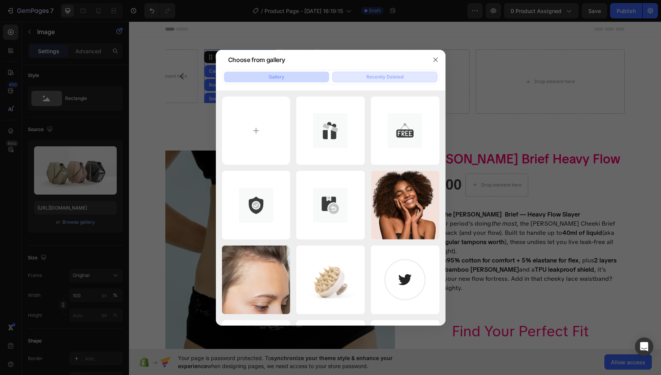
click at [377, 74] on div "Recently Deleted" at bounding box center [384, 76] width 37 height 7
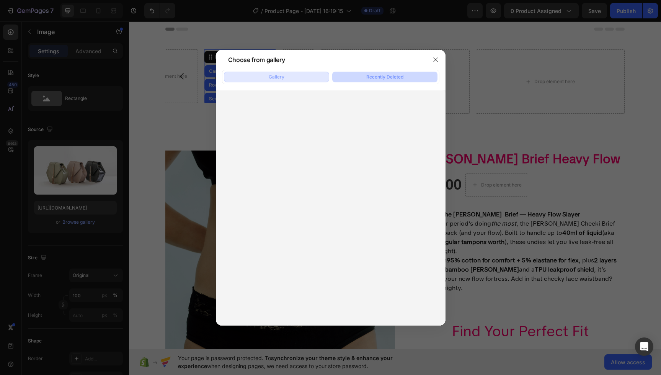
click at [276, 78] on div "Gallery" at bounding box center [277, 76] width 16 height 7
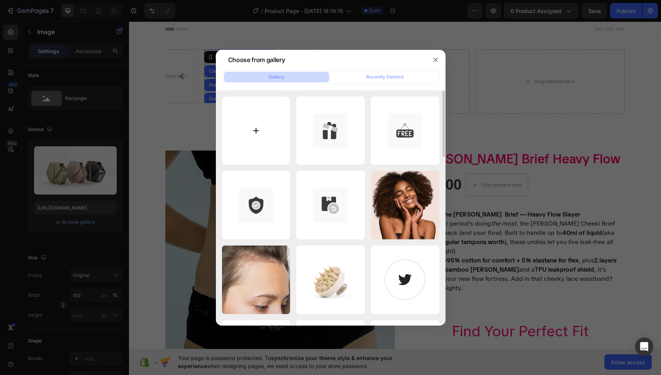
click at [238, 137] on input "file" at bounding box center [256, 130] width 69 height 69
type input "C:\fakepath\M057-Erica-Studio.png"
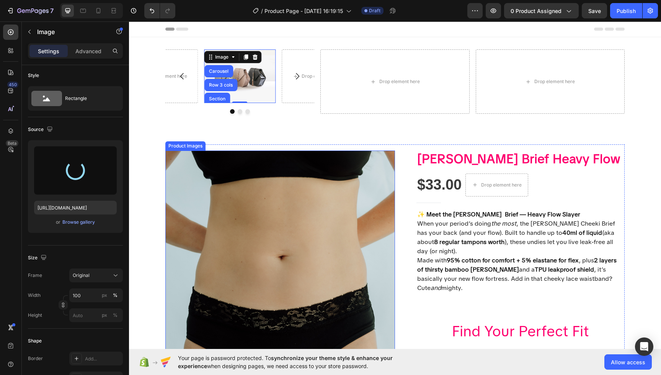
type input "[URL][DOMAIN_NAME]"
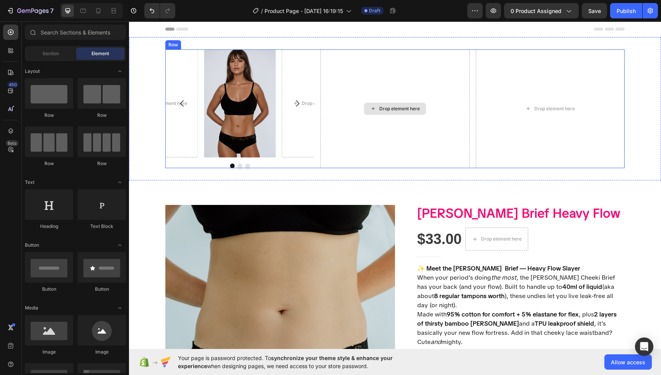
click at [372, 106] on icon at bounding box center [373, 108] width 6 height 7
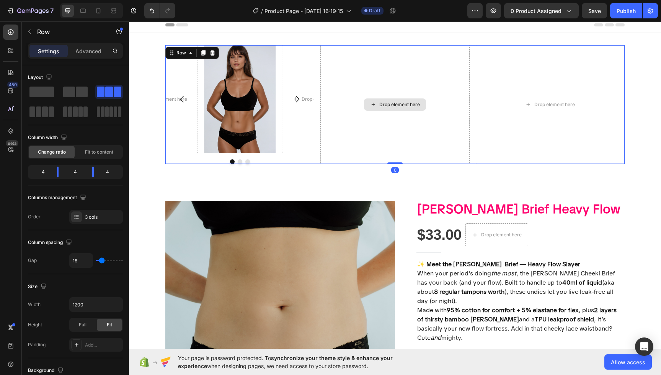
click at [373, 139] on div "Drop element here" at bounding box center [394, 104] width 149 height 119
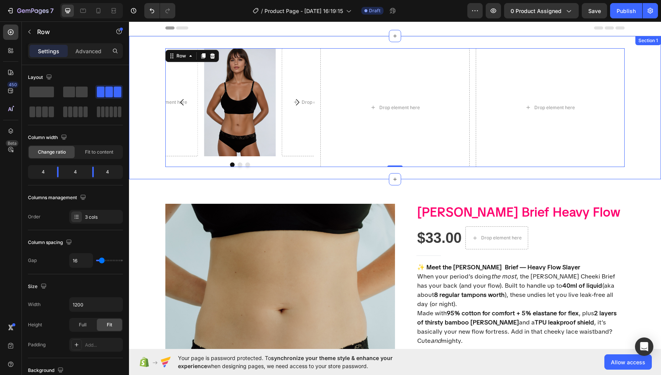
click at [175, 116] on div "Drop element here" at bounding box center [163, 102] width 72 height 108
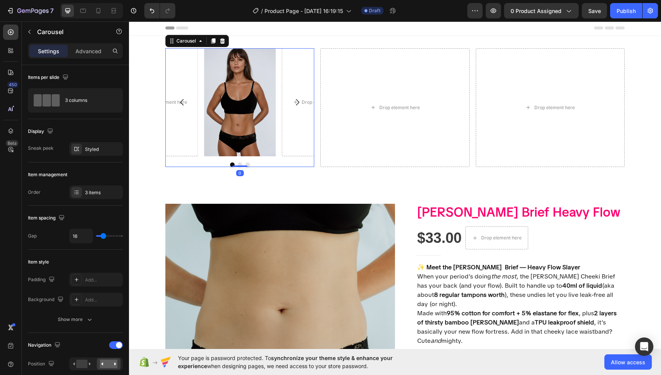
click at [176, 100] on button "Carousel Back Arrow" at bounding box center [181, 101] width 21 height 21
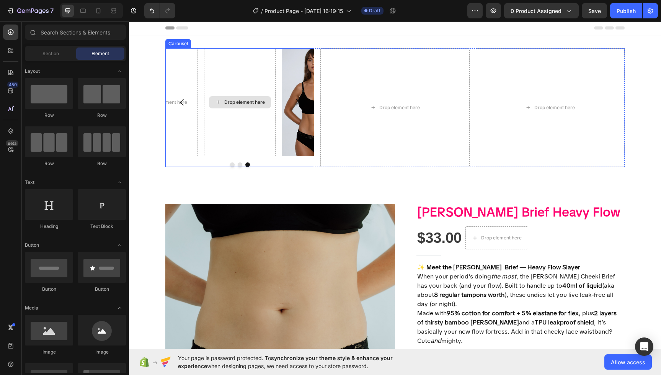
click at [224, 102] on div "Drop element here" at bounding box center [244, 102] width 41 height 6
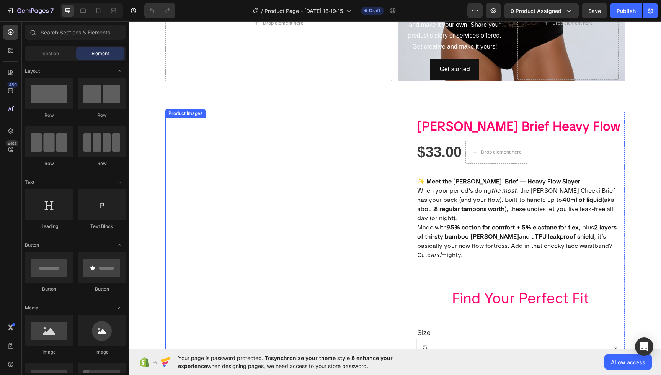
scroll to position [98, 0]
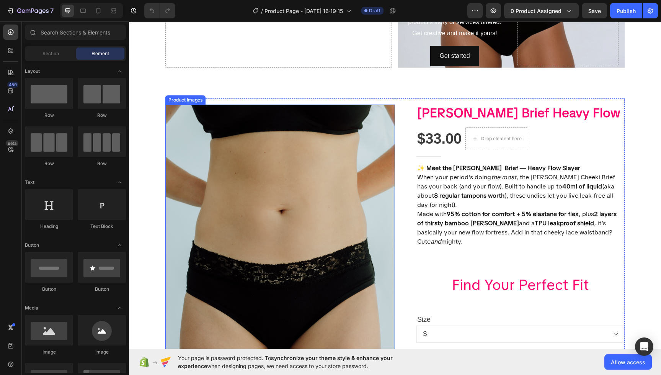
click at [349, 163] on img at bounding box center [280, 277] width 230 height 345
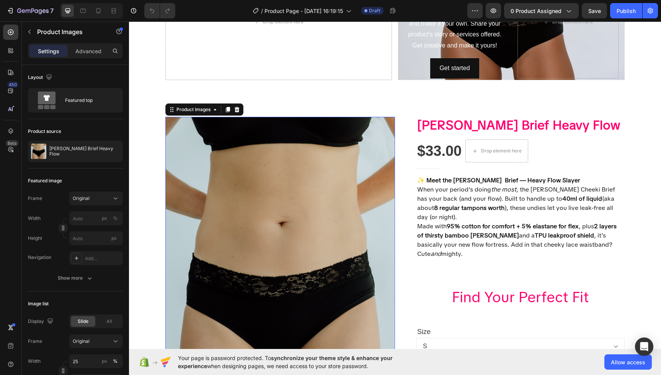
scroll to position [0, 0]
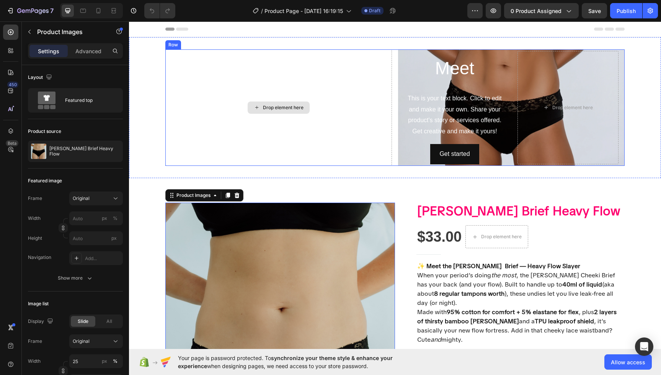
click at [306, 119] on div "Drop element here" at bounding box center [278, 107] width 227 height 116
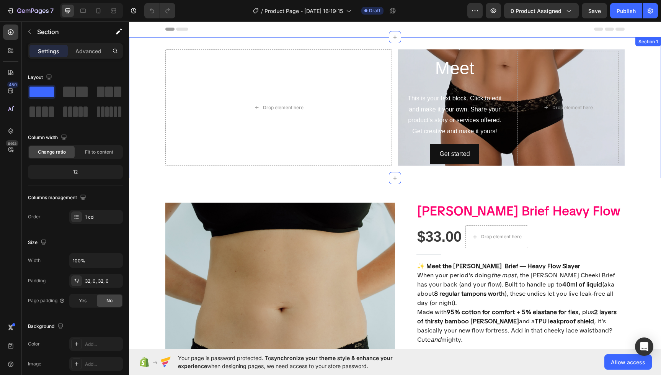
click at [375, 38] on div "Drop element here Meet Heading This is your text block. Click to edit and make …" at bounding box center [395, 107] width 532 height 141
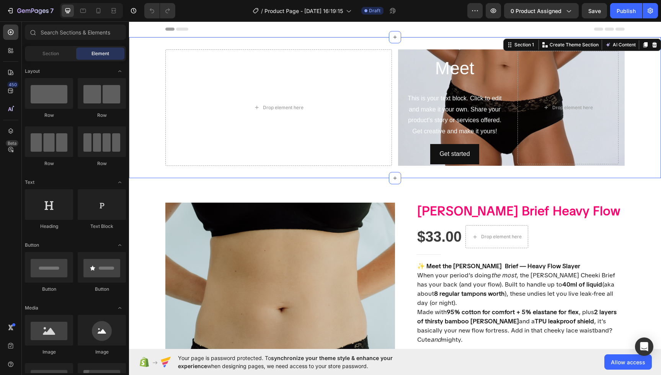
click at [351, 24] on div "Header" at bounding box center [394, 28] width 459 height 15
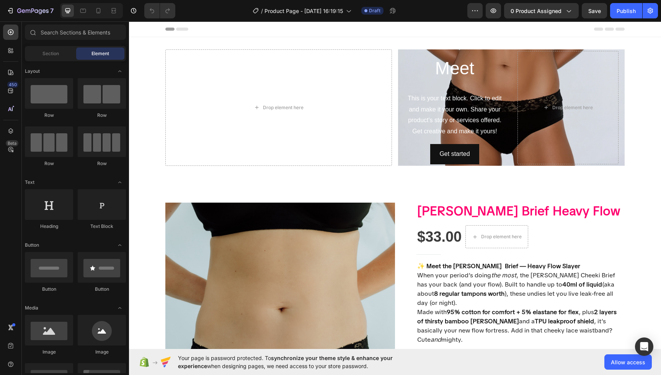
click at [146, 29] on span "Header" at bounding box center [152, 29] width 17 height 8
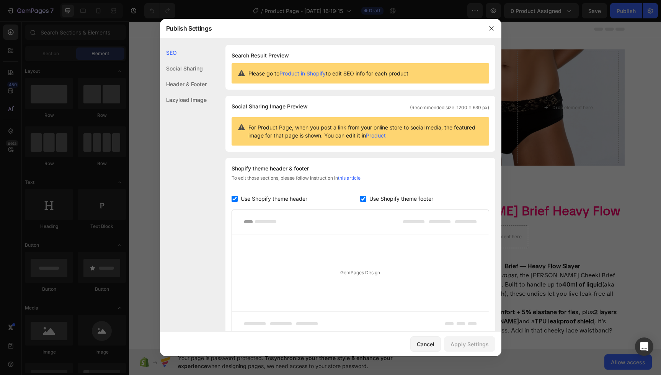
click at [192, 76] on div "Social Sharing" at bounding box center [183, 84] width 47 height 16
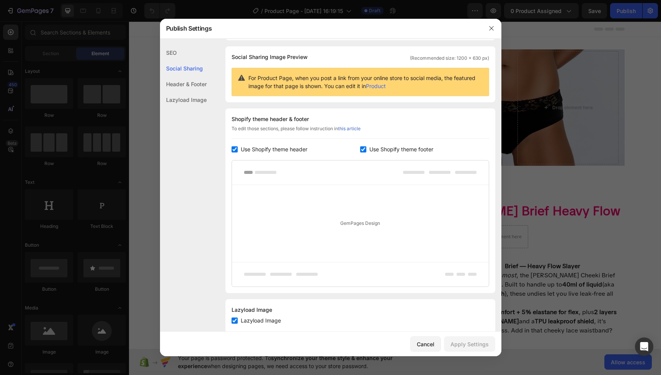
click at [198, 101] on div "Lazyload Image" at bounding box center [183, 100] width 47 height 16
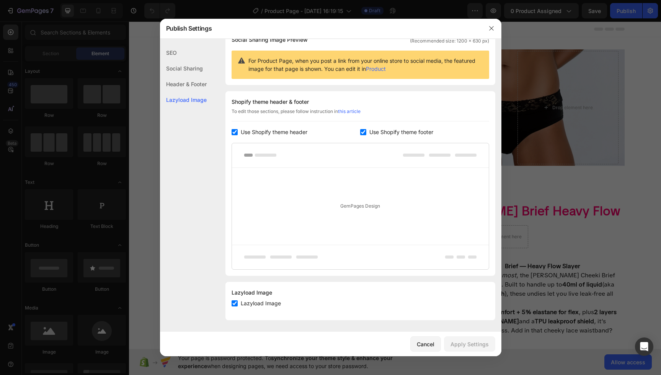
scroll to position [67, 0]
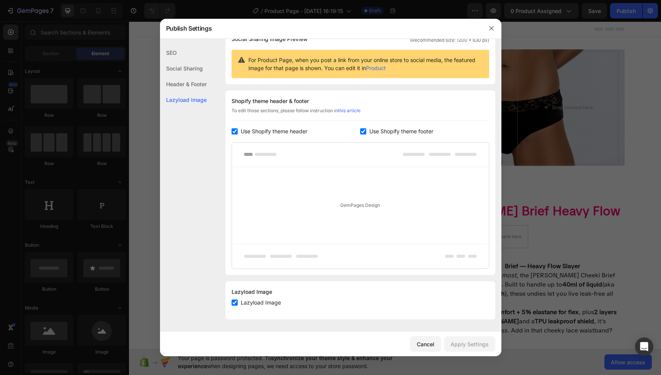
click at [193, 92] on div "Header & Footer" at bounding box center [183, 100] width 47 height 16
click at [192, 76] on div "Social Sharing" at bounding box center [183, 84] width 47 height 16
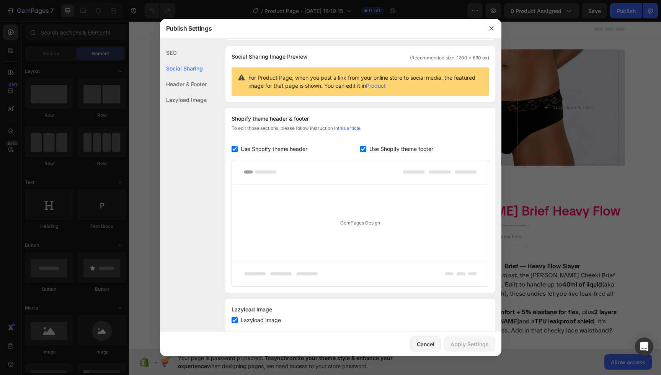
scroll to position [49, 0]
click at [493, 28] on icon "button" at bounding box center [491, 28] width 6 height 6
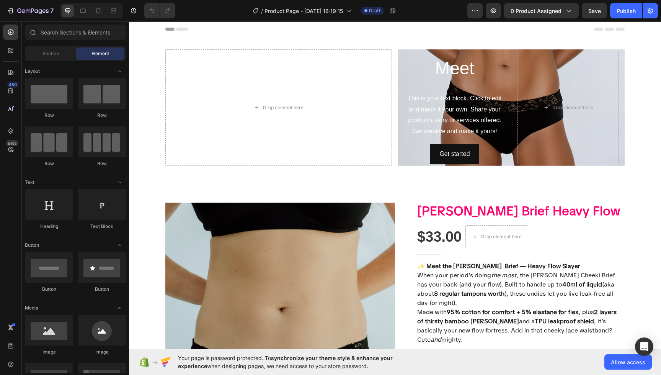
click at [190, 30] on div "Header" at bounding box center [394, 28] width 459 height 15
drag, startPoint x: 156, startPoint y: 25, endPoint x: 162, endPoint y: 26, distance: 5.9
click at [158, 25] on div "Header" at bounding box center [148, 28] width 28 height 9
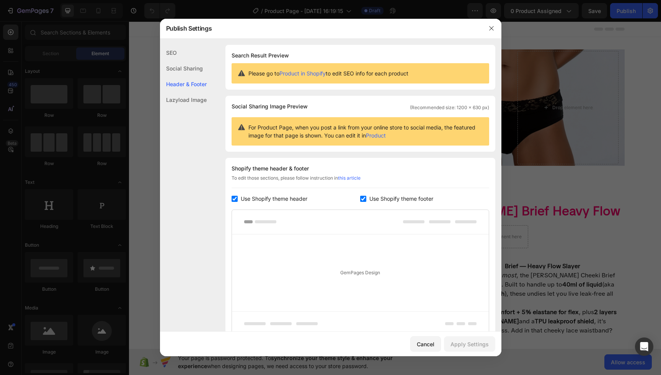
scroll to position [67, 0]
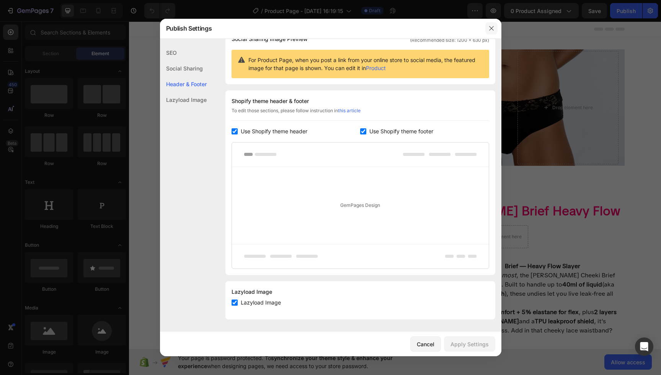
click at [490, 27] on icon "button" at bounding box center [491, 28] width 4 height 4
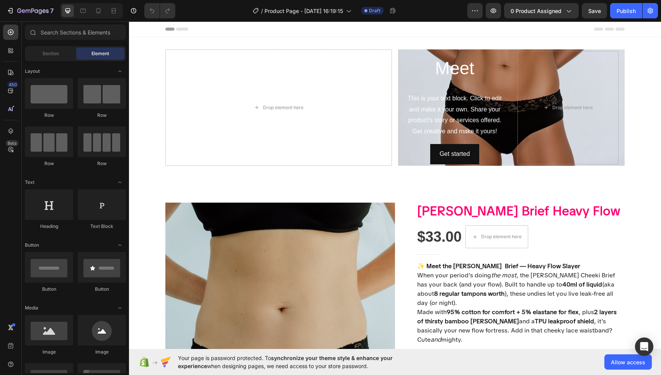
click at [439, 26] on div "Header" at bounding box center [394, 28] width 459 height 15
click at [48, 96] on div at bounding box center [49, 93] width 48 height 31
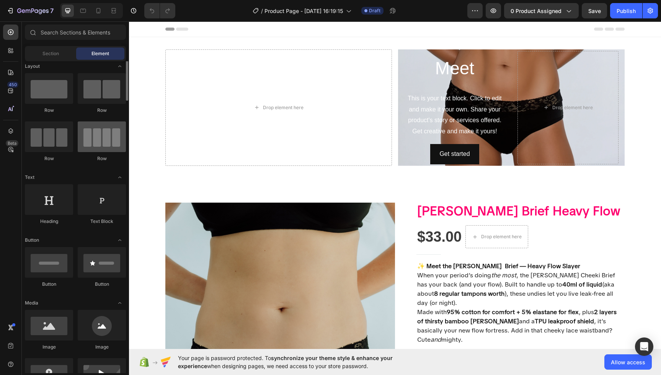
scroll to position [0, 0]
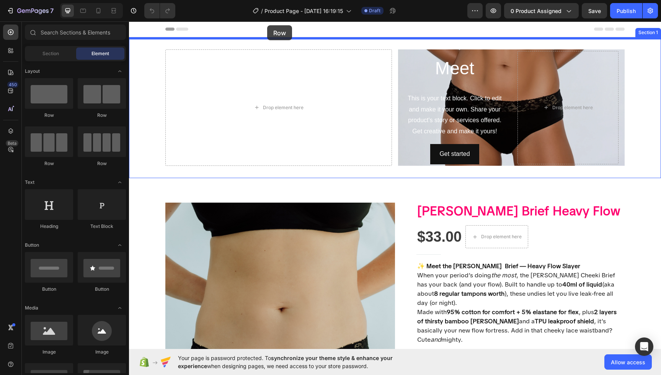
drag, startPoint x: 179, startPoint y: 163, endPoint x: 267, endPoint y: 25, distance: 164.1
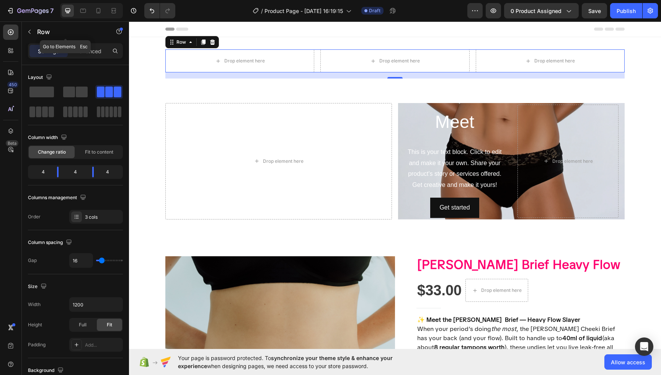
click at [30, 31] on icon "button" at bounding box center [29, 32] width 6 height 6
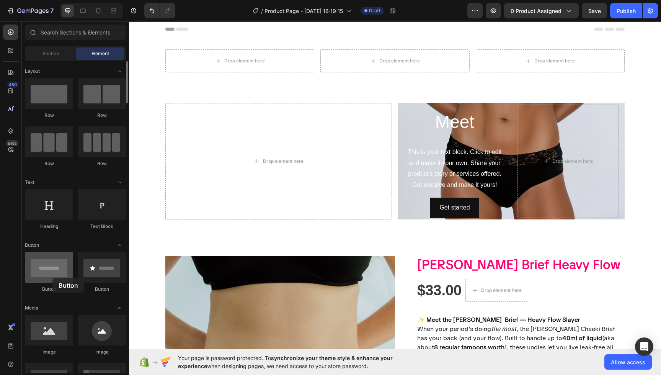
click at [52, 278] on div at bounding box center [49, 267] width 48 height 31
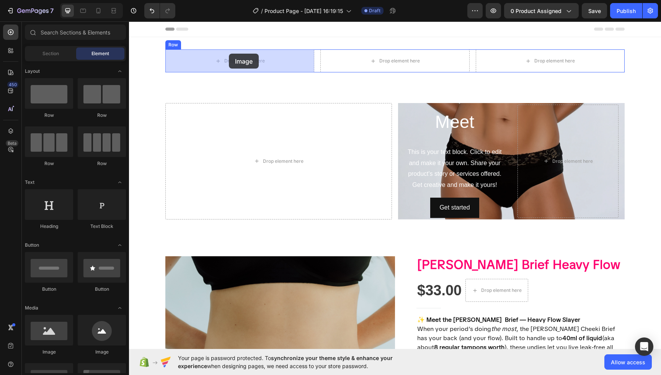
drag, startPoint x: 179, startPoint y: 344, endPoint x: 230, endPoint y: 54, distance: 294.3
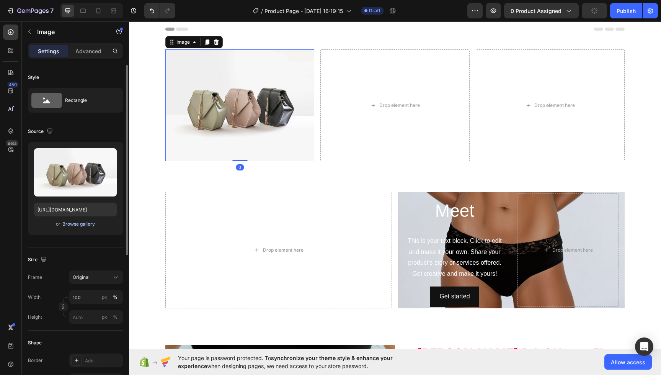
click at [89, 225] on div "Browse gallery" at bounding box center [78, 223] width 33 height 7
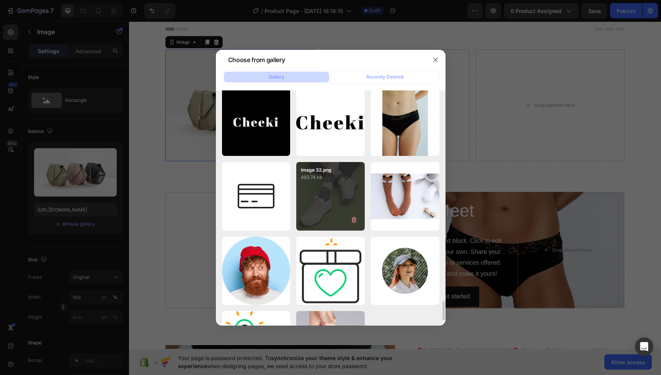
scroll to position [2547, 0]
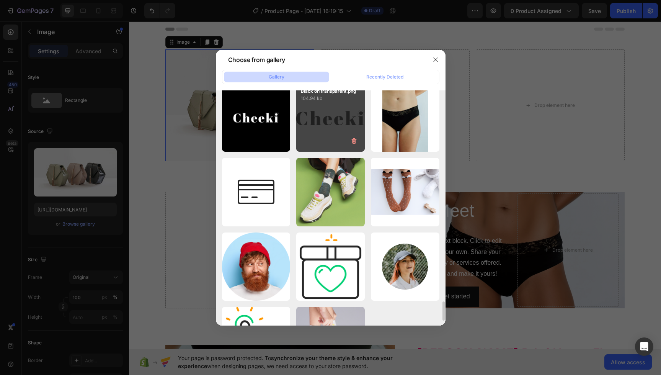
click at [331, 127] on div "Black on transparent.png 104.94 kb" at bounding box center [330, 117] width 69 height 69
type input "https://cdn.shopify.com/s/files/1/0598/4033/1847/files/gempages_579495988796850…"
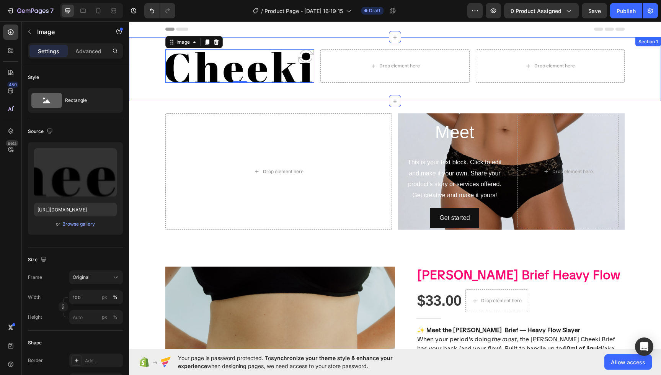
click at [251, 98] on div "Image 0 Drop element here Drop element here Row Section 1" at bounding box center [395, 69] width 532 height 64
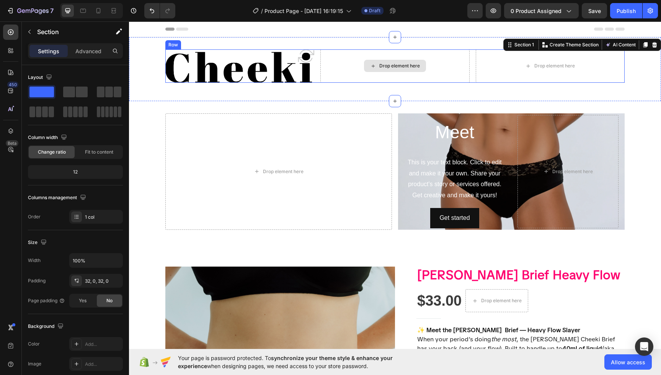
click at [431, 70] on div "Drop element here" at bounding box center [394, 65] width 149 height 33
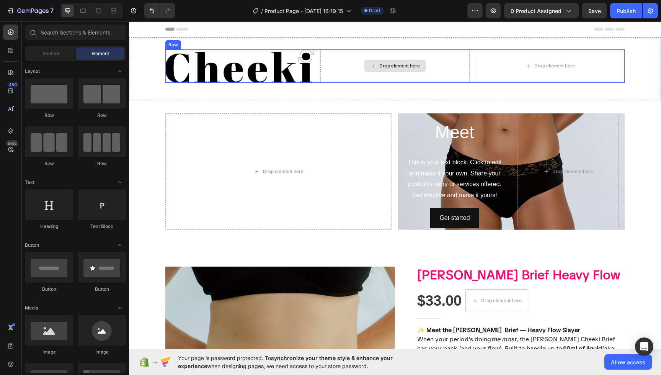
click at [417, 62] on div "Drop element here" at bounding box center [395, 66] width 62 height 12
click at [368, 61] on div "Drop element here" at bounding box center [395, 66] width 62 height 12
click at [368, 60] on div "Drop element here" at bounding box center [395, 66] width 62 height 12
click at [277, 43] on div "Image Drop element here Drop element here Row Section 1" at bounding box center [395, 69] width 532 height 64
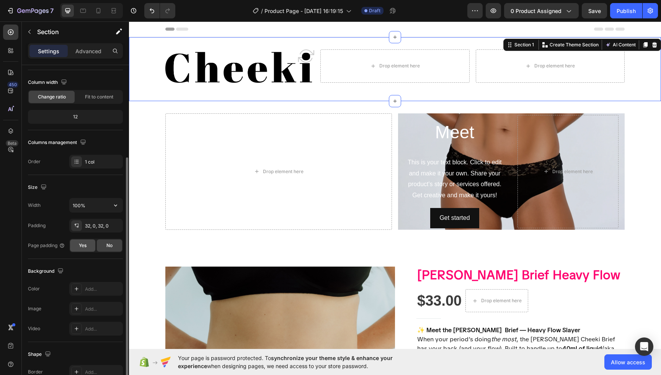
scroll to position [136, 0]
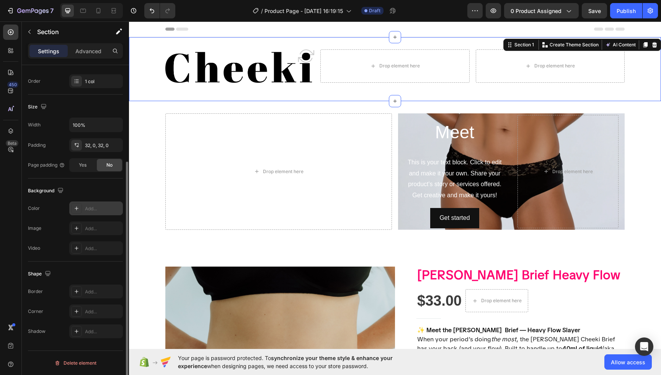
click at [72, 212] on div at bounding box center [76, 208] width 11 height 11
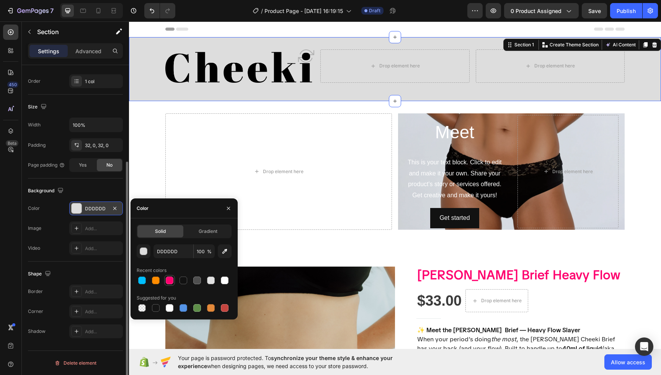
click at [168, 278] on div at bounding box center [170, 280] width 8 height 8
type input "FF006E"
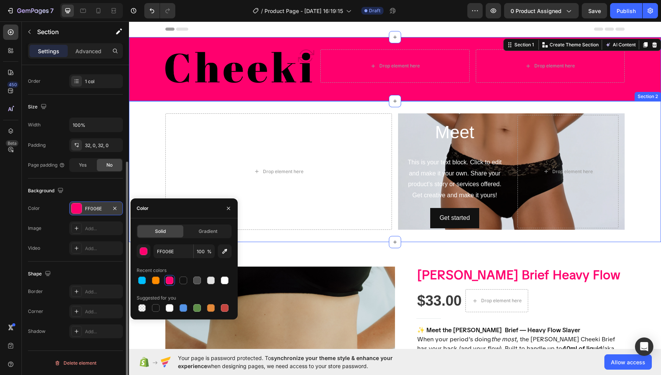
click at [139, 107] on div "Drop element here Meet Heading This is your text block. Click to edit and make …" at bounding box center [395, 171] width 532 height 141
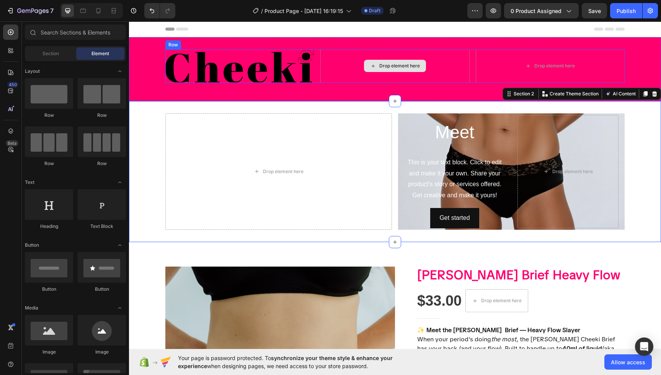
click at [416, 68] on div "Drop element here" at bounding box center [399, 66] width 41 height 6
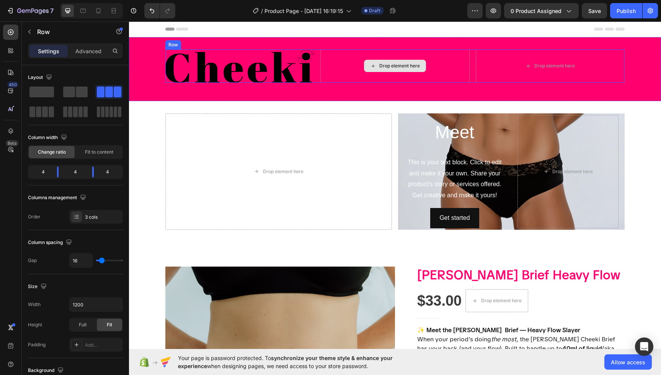
click at [434, 64] on div "Drop element here" at bounding box center [394, 65] width 149 height 33
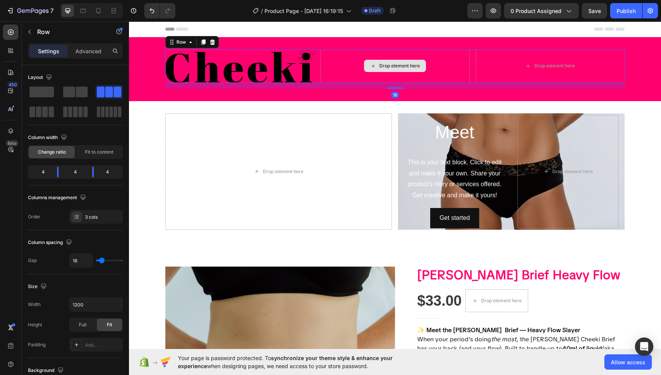
click at [362, 69] on div "Drop element here" at bounding box center [394, 65] width 149 height 33
click at [540, 69] on div "Drop element here" at bounding box center [554, 66] width 41 height 6
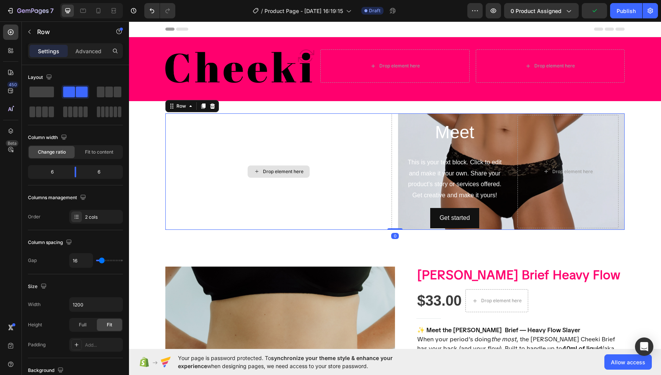
click at [345, 183] on div "Drop element here" at bounding box center [278, 171] width 227 height 116
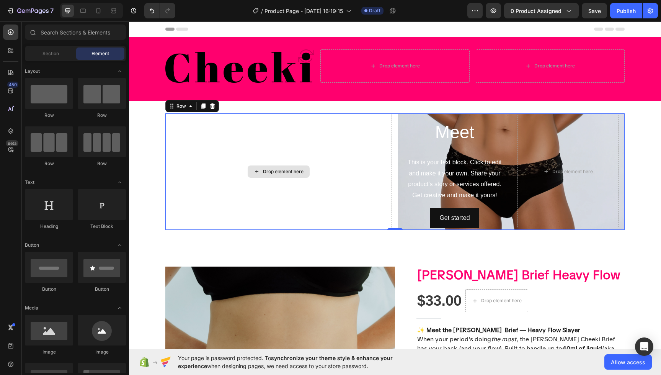
click at [297, 167] on div "Drop element here" at bounding box center [279, 171] width 62 height 12
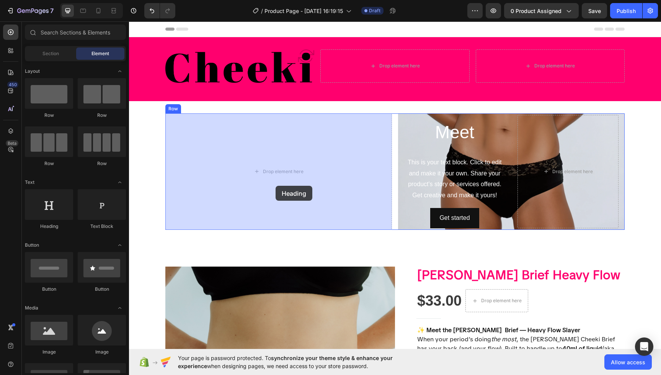
drag, startPoint x: 189, startPoint y: 229, endPoint x: 272, endPoint y: 186, distance: 93.7
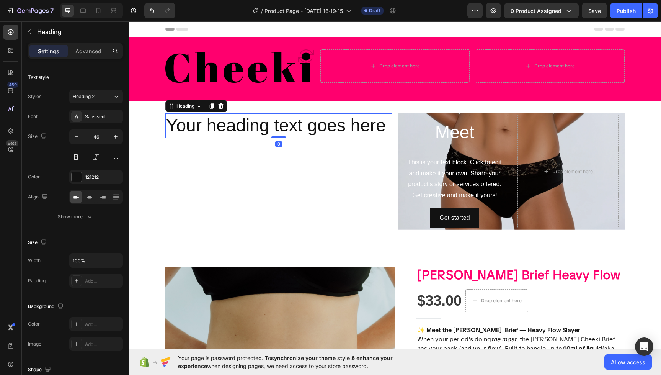
click at [277, 122] on h2 "Your heading text goes here" at bounding box center [278, 125] width 227 height 24
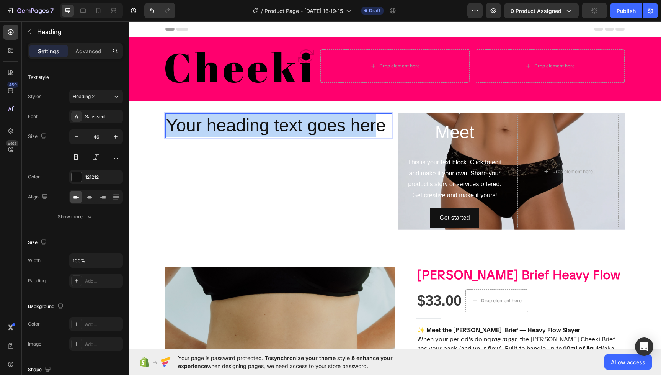
drag, startPoint x: 372, startPoint y: 125, endPoint x: 166, endPoint y: 121, distance: 206.8
click at [168, 121] on p "Your heading text goes here" at bounding box center [278, 125] width 225 height 23
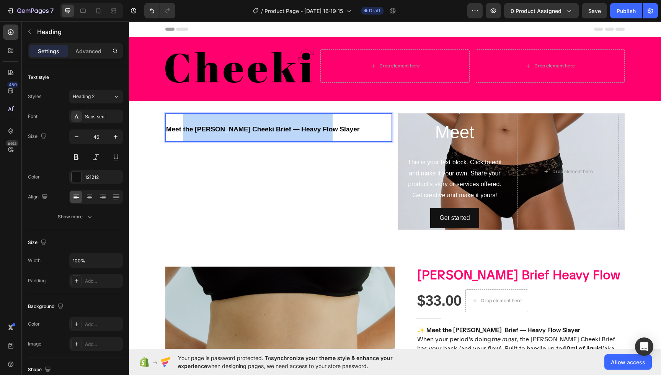
drag, startPoint x: 332, startPoint y: 130, endPoint x: 183, endPoint y: 126, distance: 149.3
click at [183, 127] on p "Meet the Laci Cheeki Brief — Heavy Flow Slayer" at bounding box center [278, 127] width 225 height 27
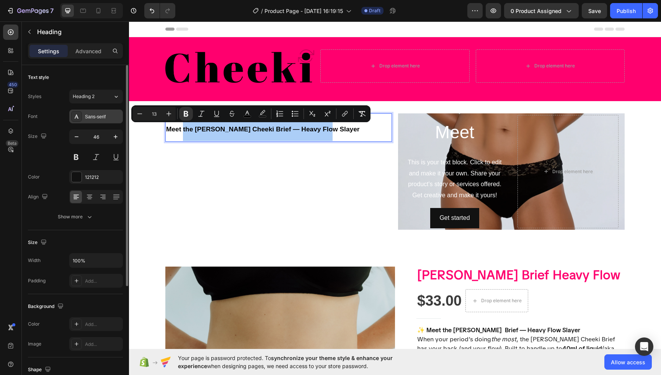
click at [99, 113] on div "Sans-serif" at bounding box center [103, 116] width 36 height 7
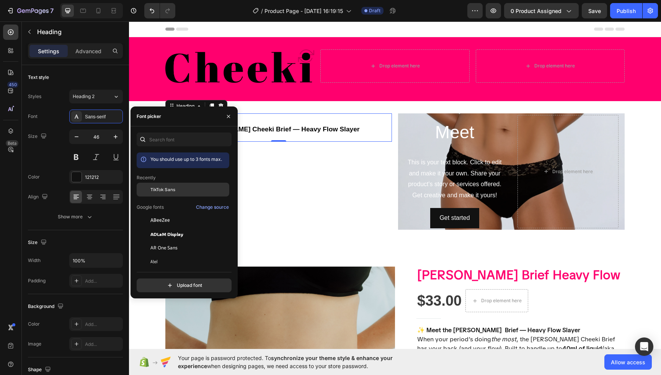
click at [181, 192] on div "TikTok Sans" at bounding box center [188, 189] width 77 height 7
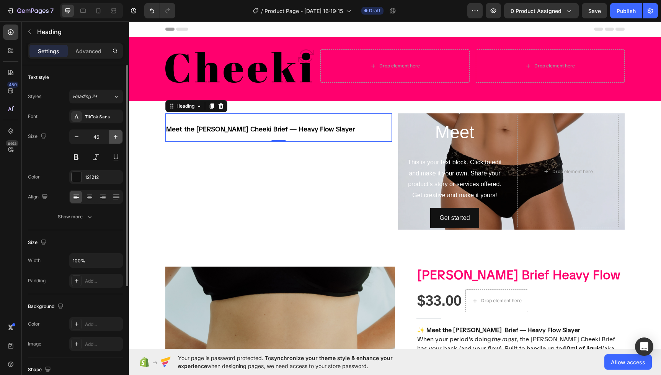
click at [120, 138] on button "button" at bounding box center [116, 137] width 14 height 14
click at [117, 139] on icon "button" at bounding box center [116, 137] width 8 height 8
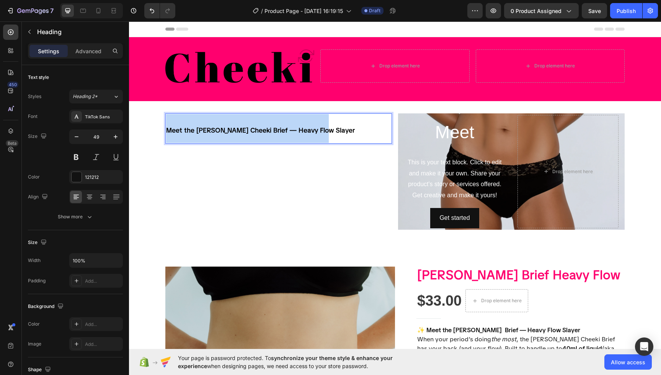
drag, startPoint x: 323, startPoint y: 131, endPoint x: 168, endPoint y: 127, distance: 155.5
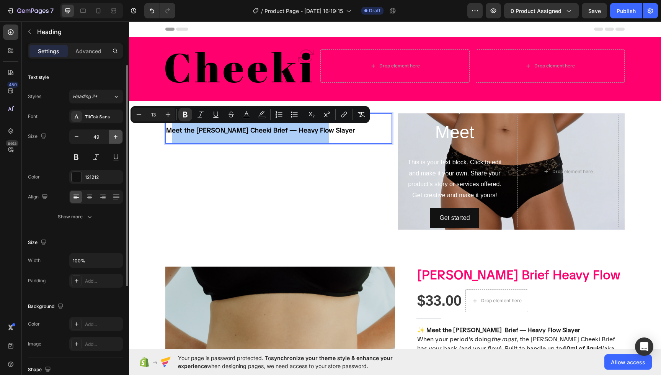
click at [113, 135] on icon "button" at bounding box center [116, 137] width 8 height 8
click at [112, 135] on icon "button" at bounding box center [116, 137] width 8 height 8
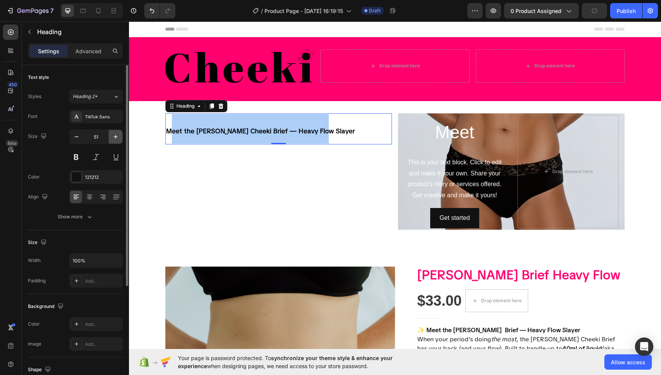
click at [112, 135] on icon "button" at bounding box center [116, 137] width 8 height 8
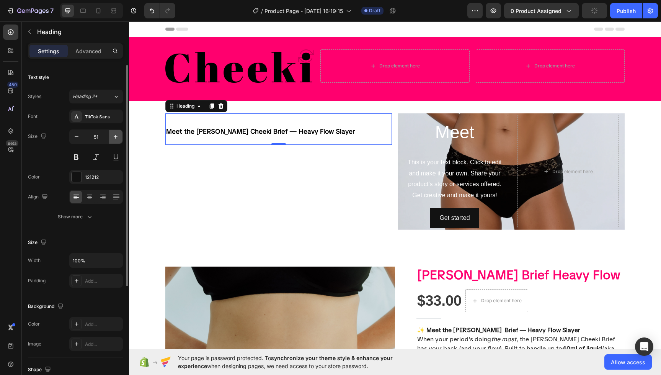
click at [111, 135] on button "button" at bounding box center [116, 137] width 14 height 14
type input "54"
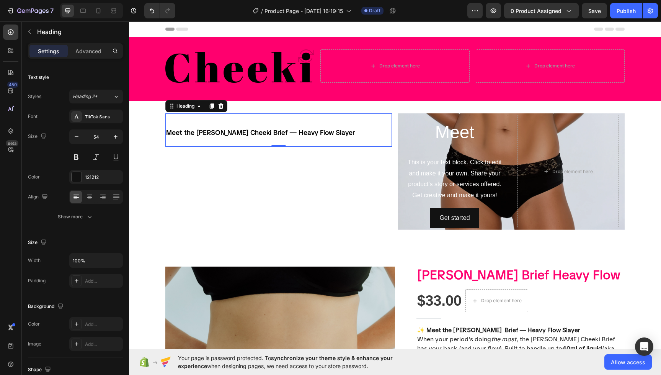
click at [303, 139] on p "Meet the Laci Cheeki Brief — Heavy Flow Slayer" at bounding box center [278, 130] width 225 height 32
click at [209, 165] on div "Meet the Laci Cheeki Brief — Heavy Flow Slayer Heading 0" at bounding box center [278, 171] width 227 height 116
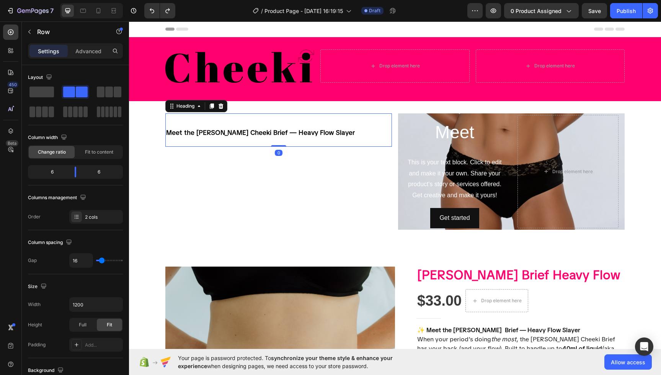
click at [215, 131] on strong "Meet the Laci Cheeki Brief — Heavy Flow Slayer" at bounding box center [260, 132] width 189 height 8
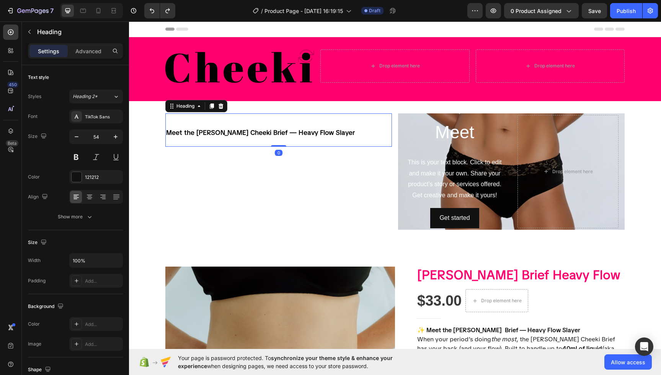
click at [222, 106] on icon at bounding box center [221, 105] width 5 height 5
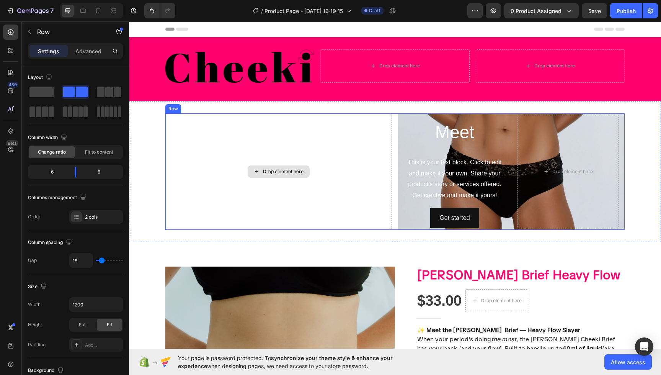
click at [204, 142] on div "Drop element here" at bounding box center [278, 171] width 227 height 116
click at [30, 34] on icon "button" at bounding box center [29, 32] width 6 height 6
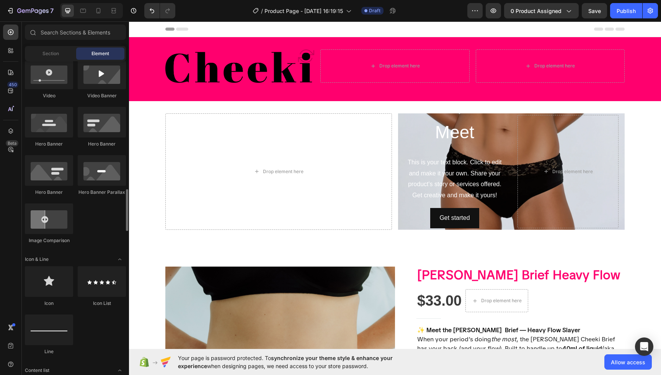
scroll to position [261, 0]
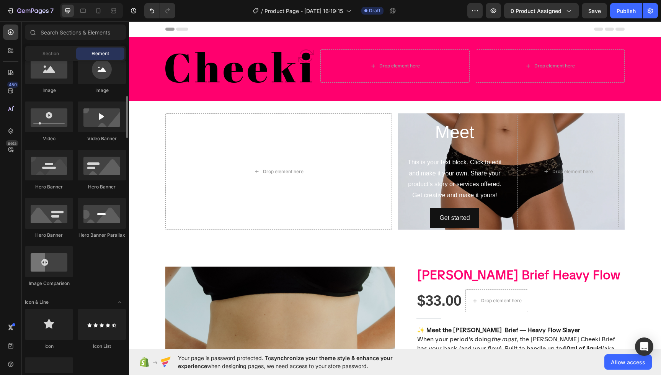
click at [243, 173] on div "Drop element here" at bounding box center [278, 171] width 227 height 116
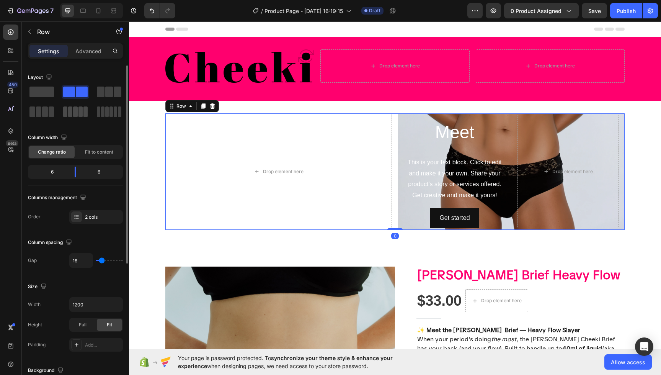
scroll to position [0, 0]
click at [50, 90] on span at bounding box center [41, 91] width 24 height 11
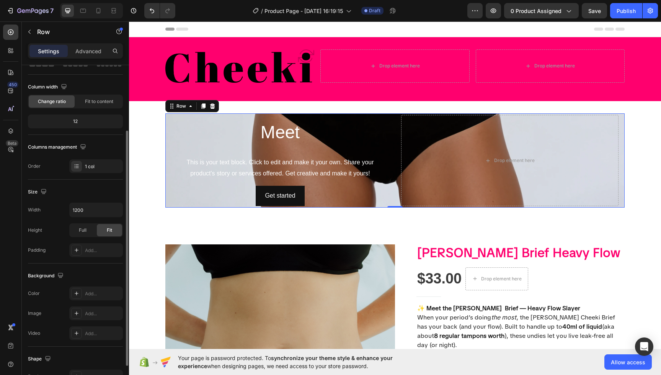
scroll to position [0, 0]
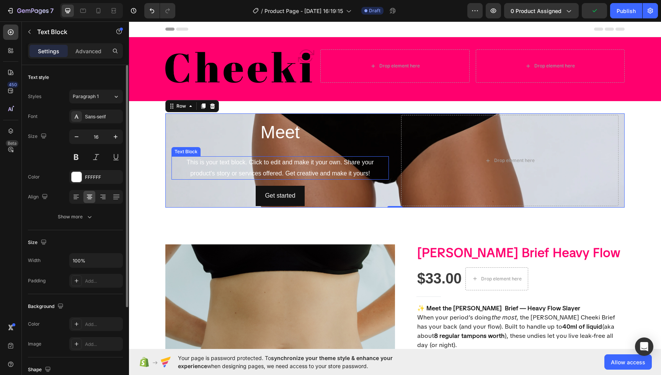
click at [209, 157] on div "This is your text block. Click to edit and make it your own. Share your product…" at bounding box center [279, 168] width 217 height 24
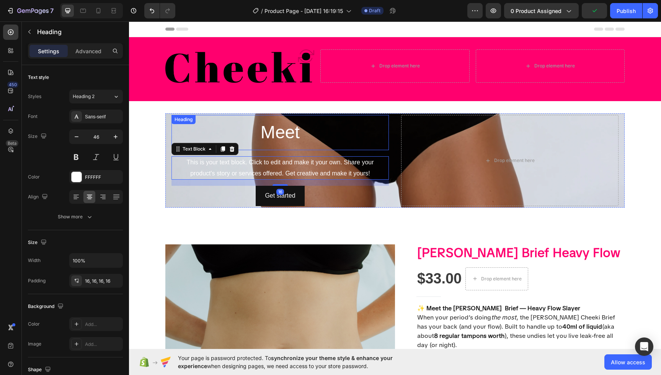
click at [210, 134] on h2 "Meet" at bounding box center [279, 132] width 217 height 35
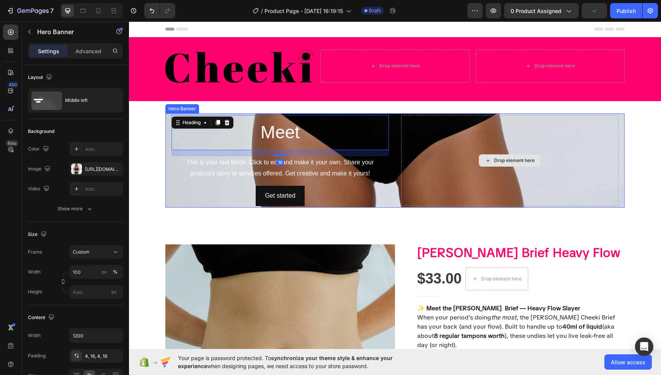
click at [554, 199] on div "Drop element here" at bounding box center [509, 160] width 217 height 91
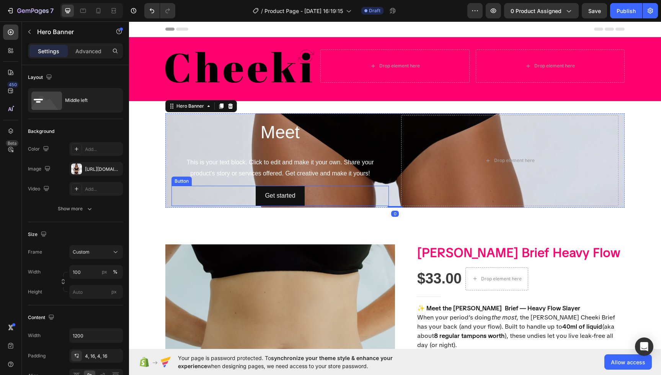
click at [372, 192] on div "Get started Button" at bounding box center [279, 196] width 217 height 20
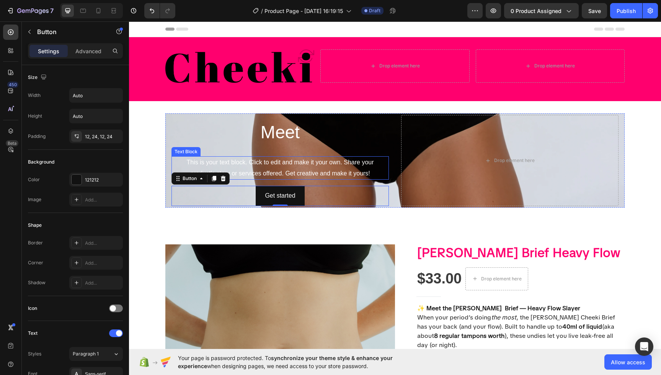
click at [374, 147] on h2 "Meet" at bounding box center [279, 132] width 217 height 35
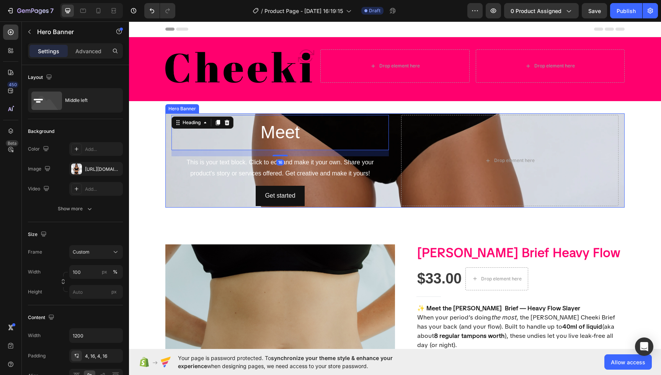
click at [392, 116] on div "Meet Heading 16 This is your text block. Click to edit and make it your own. Sh…" at bounding box center [394, 160] width 459 height 94
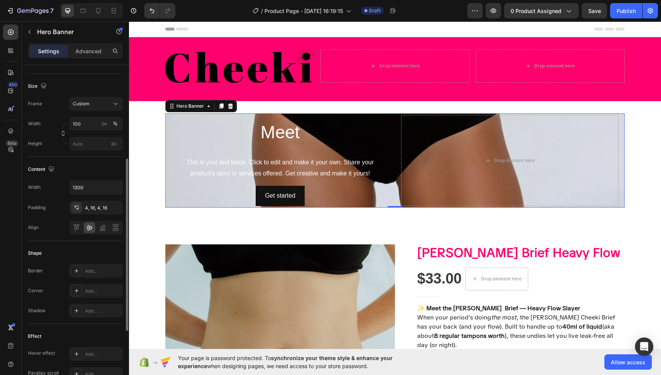
scroll to position [160, 0]
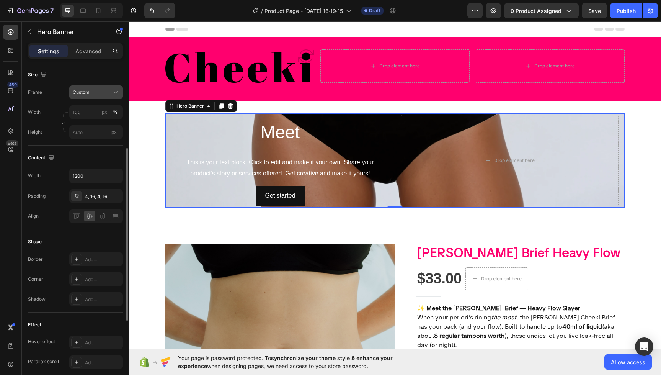
click at [104, 93] on div "Custom" at bounding box center [92, 92] width 38 height 7
click at [87, 108] on span "As banner source" at bounding box center [91, 110] width 38 height 7
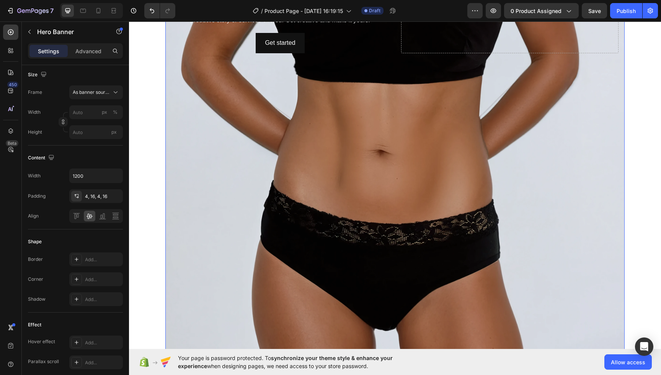
scroll to position [438, 0]
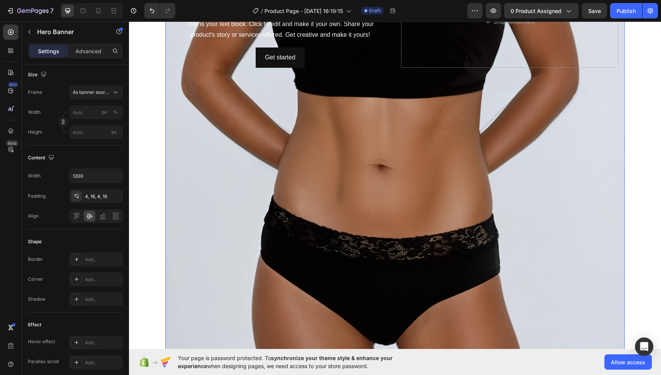
click at [369, 250] on div "Background Image" at bounding box center [394, 22] width 459 height 694
click at [101, 177] on input "1200" at bounding box center [96, 176] width 53 height 14
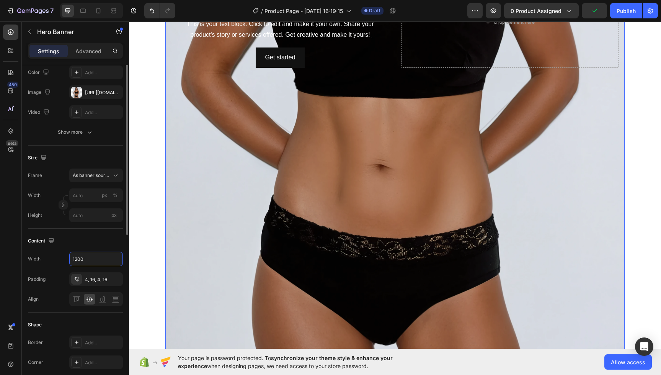
scroll to position [0, 0]
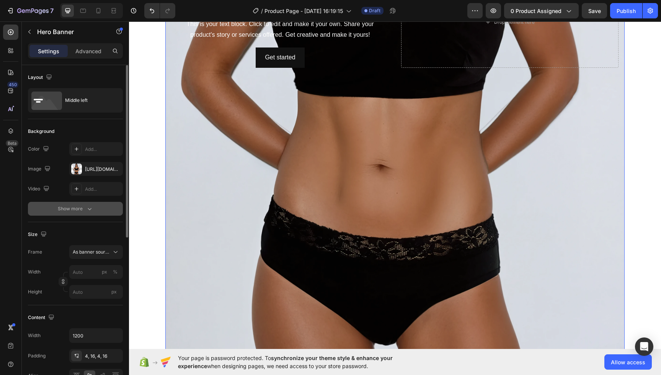
click at [82, 207] on div "Show more" at bounding box center [76, 209] width 36 height 8
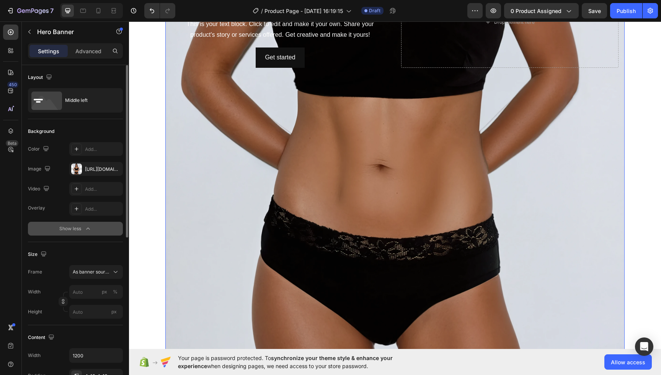
click at [88, 226] on icon "button" at bounding box center [88, 229] width 8 height 8
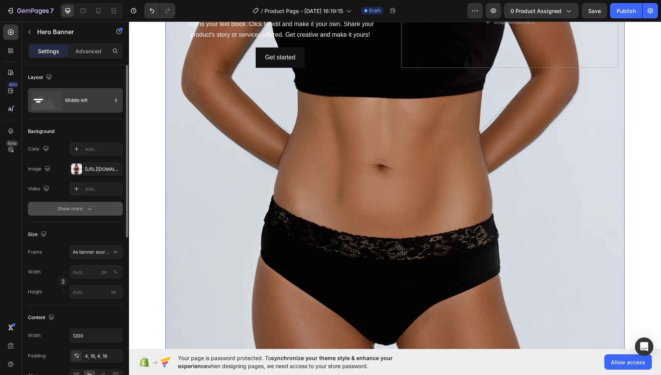
click at [63, 101] on div "Middle left" at bounding box center [75, 100] width 95 height 24
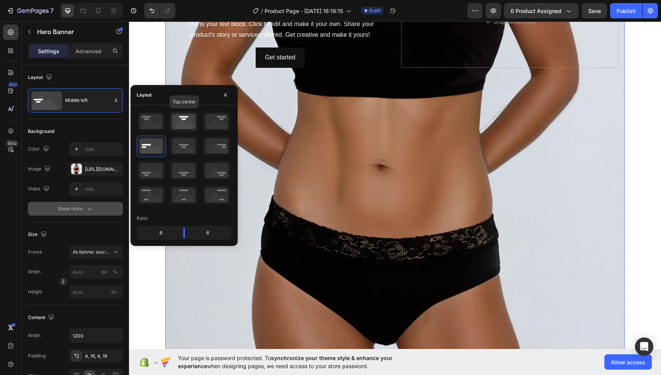
click at [180, 128] on icon at bounding box center [184, 121] width 28 height 20
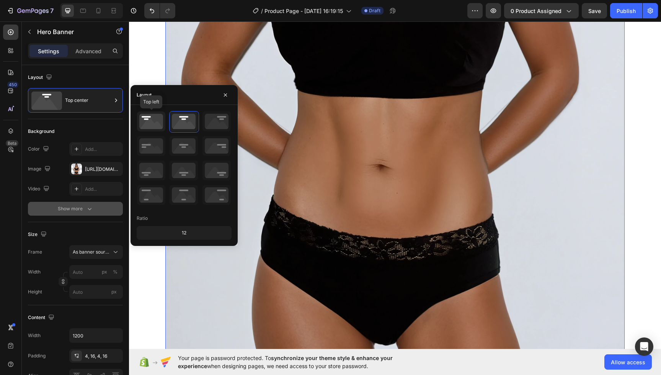
click at [161, 125] on icon at bounding box center [151, 121] width 28 height 20
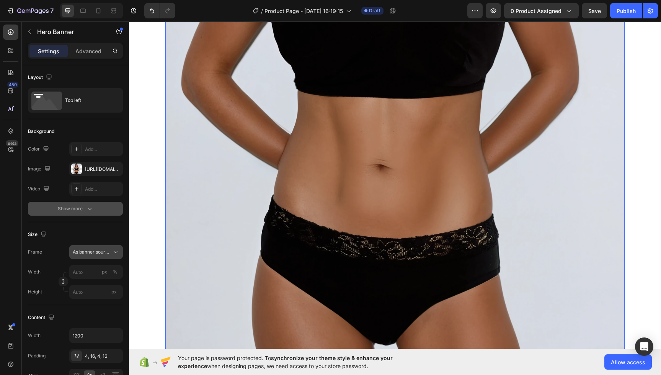
click at [113, 252] on icon at bounding box center [116, 252] width 8 height 8
click at [98, 286] on div "Custom" at bounding box center [94, 284] width 44 height 7
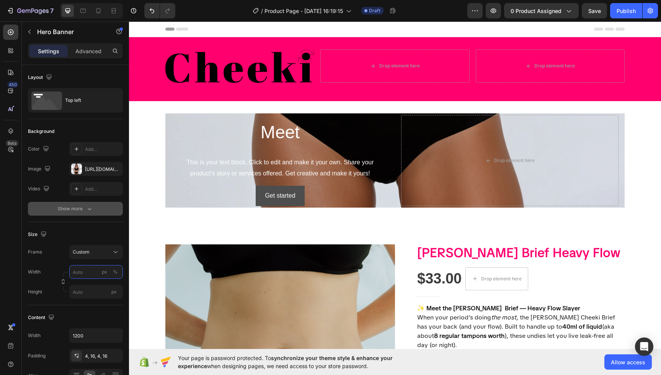
scroll to position [16, 0]
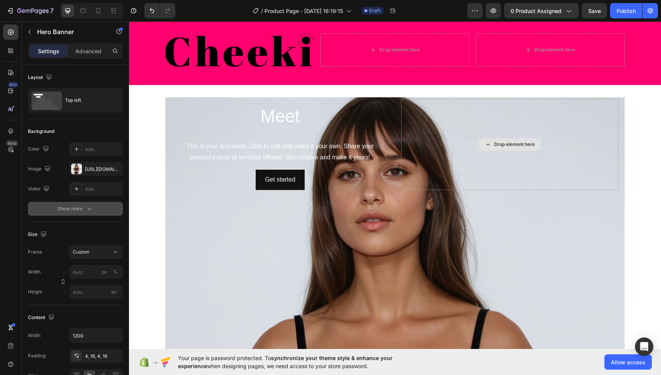
click at [578, 163] on div "Drop element here" at bounding box center [509, 144] width 217 height 91
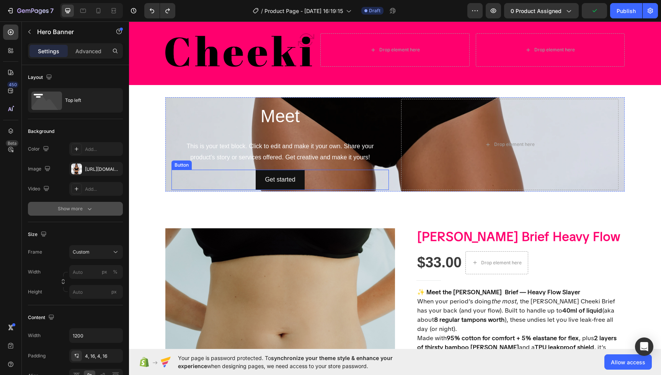
click at [340, 185] on div "Get started Button" at bounding box center [279, 180] width 217 height 20
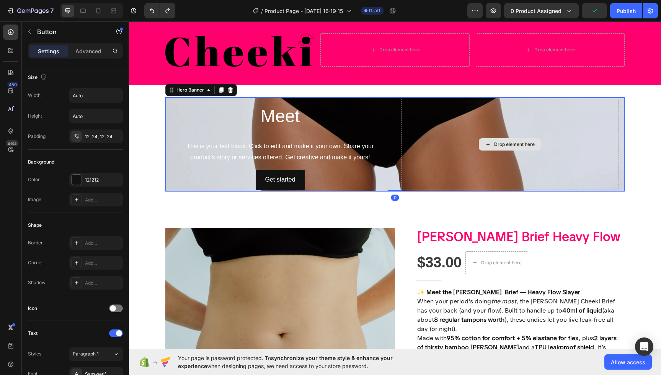
click at [414, 183] on div "Drop element here" at bounding box center [509, 144] width 217 height 91
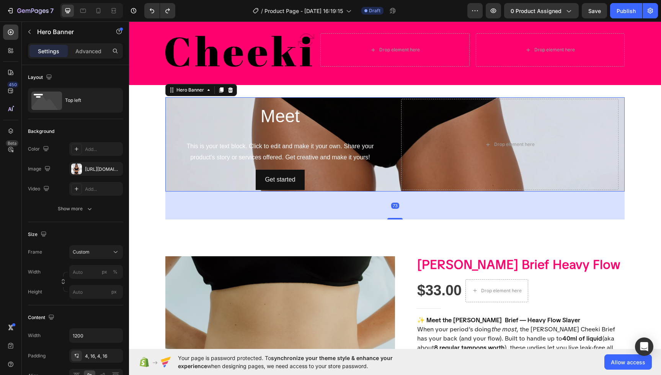
drag, startPoint x: 396, startPoint y: 191, endPoint x: 383, endPoint y: 232, distance: 42.9
click at [384, 191] on div "73" at bounding box center [394, 191] width 459 height 0
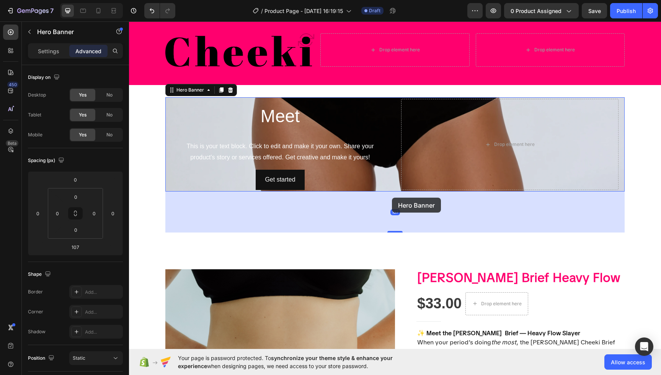
drag, startPoint x: 393, startPoint y: 191, endPoint x: 400, endPoint y: 186, distance: 8.5
click at [389, 171] on div "Meet Heading This is your text block. Click to edit and make it your own. Share…" at bounding box center [394, 144] width 459 height 94
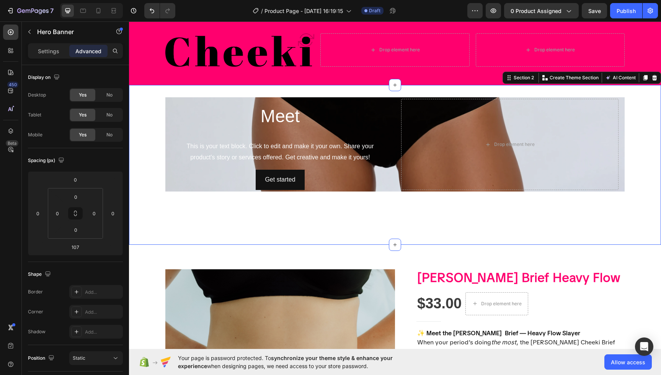
click at [385, 243] on div "Meet Heading This is your text block. Click to edit and make it your own. Share…" at bounding box center [395, 165] width 532 height 160
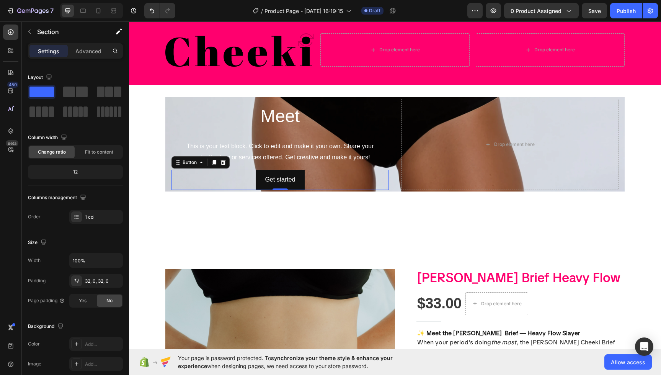
click at [385, 180] on div "Get started Button 0" at bounding box center [279, 180] width 217 height 20
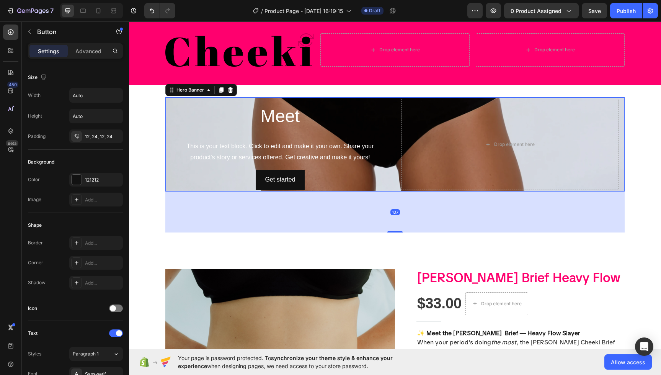
click at [390, 122] on div "Meet Heading This is your text block. Click to edit and make it your own. Share…" at bounding box center [394, 144] width 459 height 94
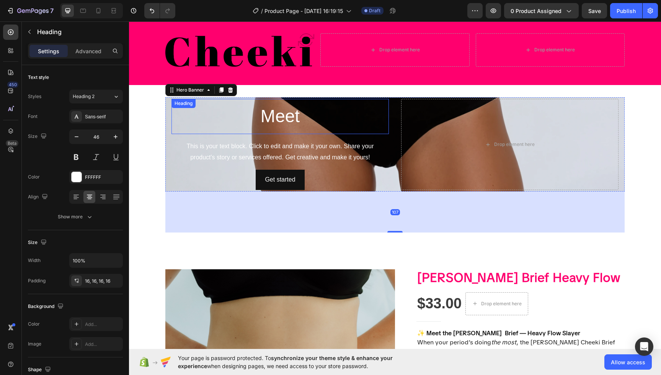
click at [384, 108] on h2 "Meet" at bounding box center [279, 116] width 217 height 35
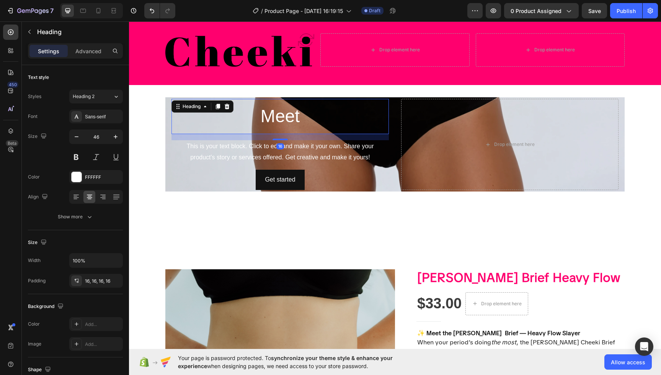
click at [366, 103] on h2 "Meet" at bounding box center [279, 116] width 217 height 35
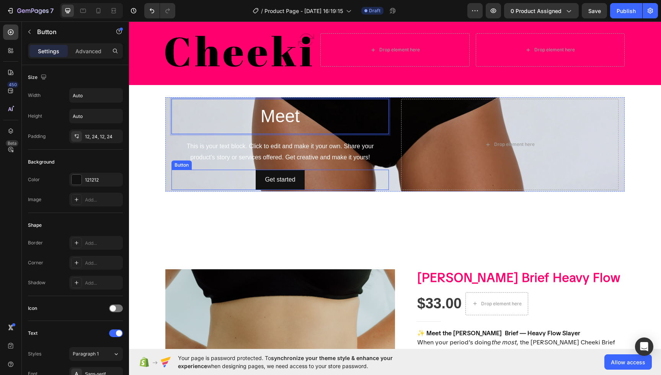
click at [178, 180] on div "Get started Button" at bounding box center [279, 180] width 217 height 20
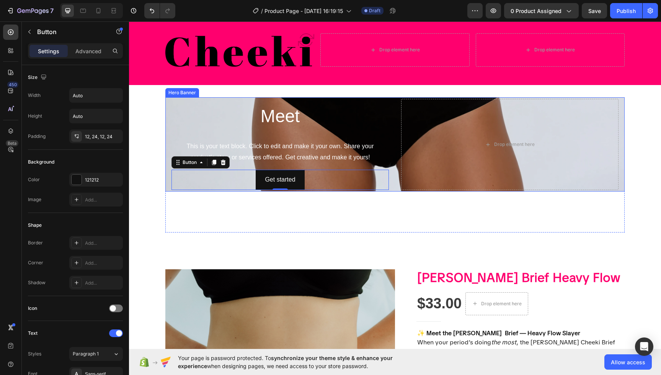
click at [169, 103] on div "Meet Heading This is your text block. Click to edit and make it your own. Share…" at bounding box center [394, 144] width 459 height 94
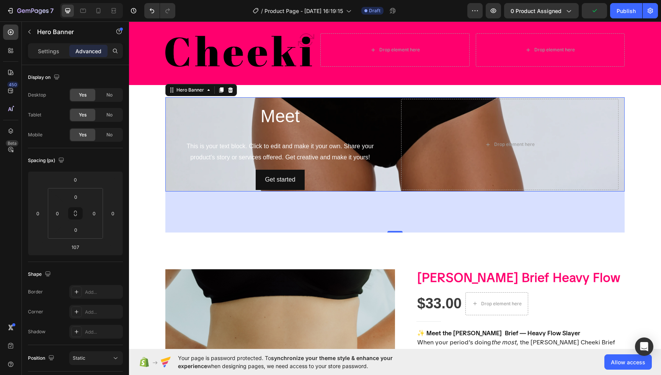
click at [385, 208] on div "107" at bounding box center [394, 211] width 459 height 41
click at [387, 215] on div "107" at bounding box center [394, 211] width 459 height 41
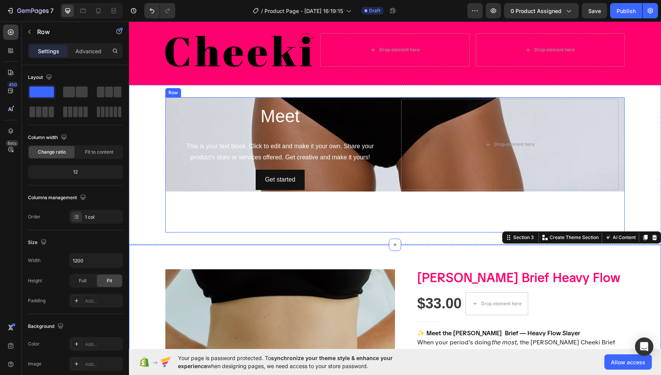
click at [391, 225] on div "Meet Heading This is your text block. Click to edit and make it your own. Share…" at bounding box center [394, 164] width 459 height 135
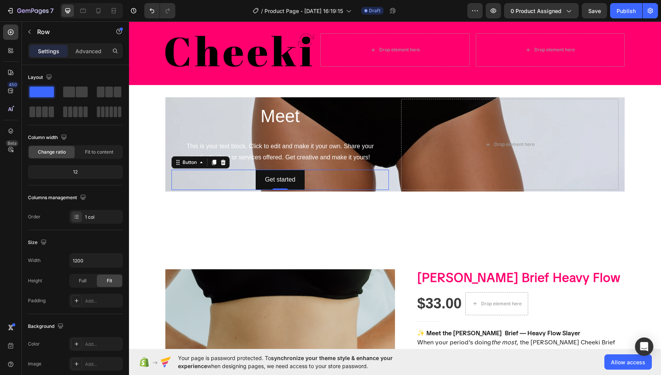
click at [374, 173] on div "Get started Button 0" at bounding box center [279, 180] width 217 height 20
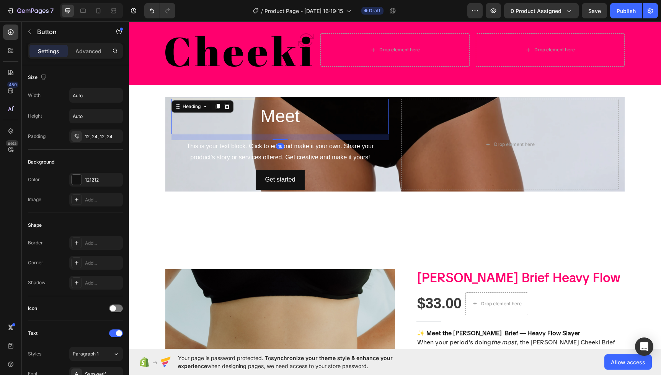
click at [385, 131] on h2 "Meet" at bounding box center [279, 116] width 217 height 35
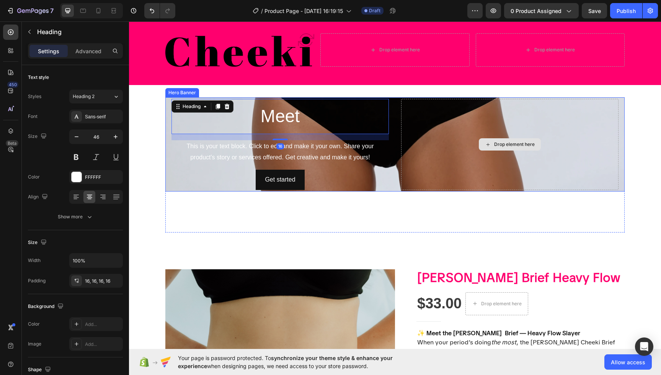
click at [444, 134] on div "Drop element here" at bounding box center [509, 144] width 217 height 91
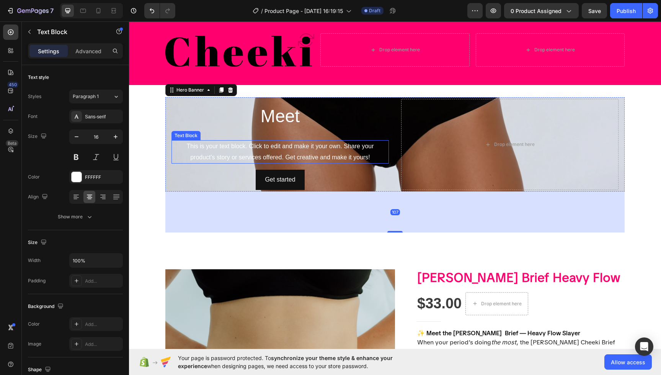
click at [179, 149] on div "This is your text block. Click to edit and make it your own. Share your product…" at bounding box center [279, 152] width 217 height 24
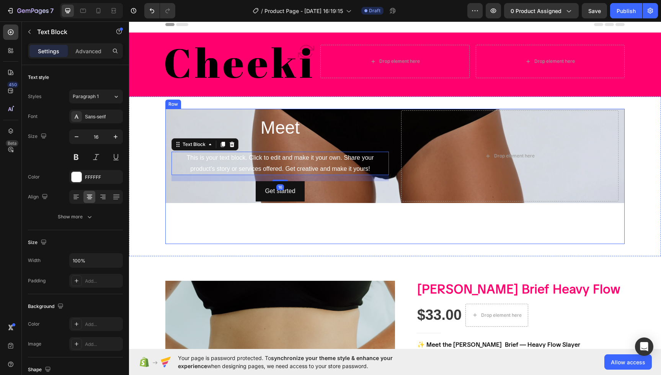
scroll to position [0, 0]
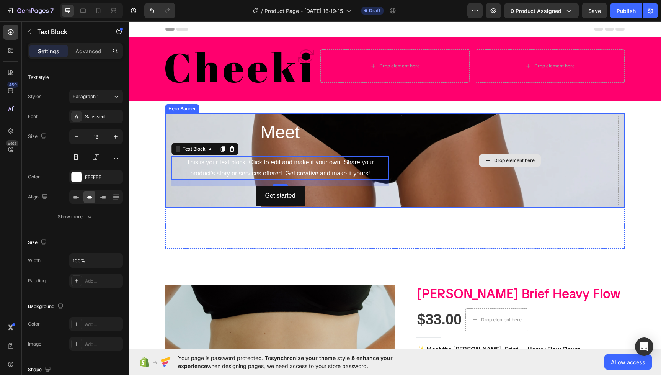
click at [554, 150] on div "Drop element here" at bounding box center [509, 160] width 217 height 91
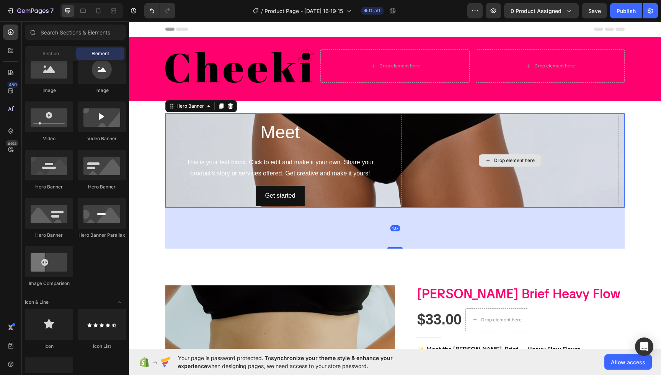
click at [522, 160] on div "Drop element here" at bounding box center [514, 160] width 41 height 6
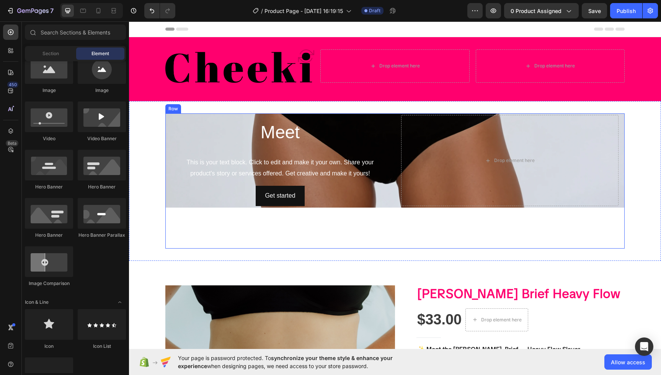
click at [326, 227] on div "Meet Heading This is your text block. Click to edit and make it your own. Share…" at bounding box center [394, 180] width 459 height 135
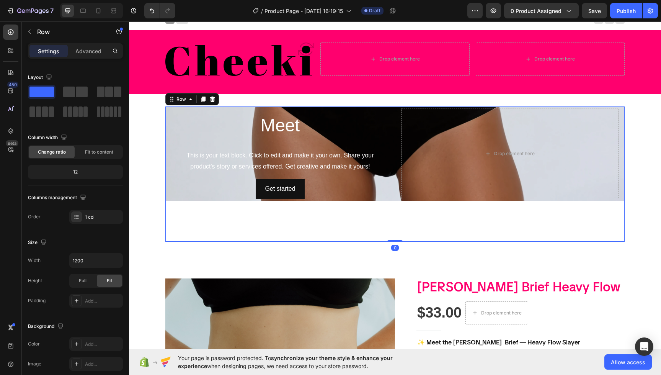
scroll to position [8, 0]
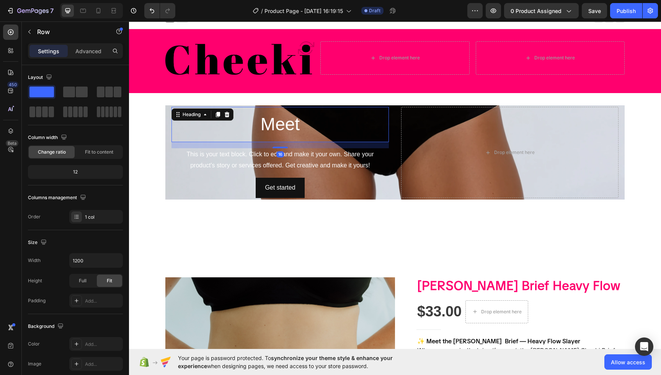
click at [305, 132] on p "Meet" at bounding box center [280, 124] width 205 height 23
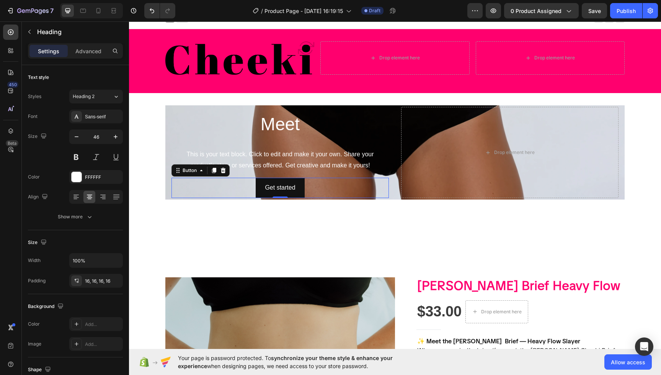
click at [319, 193] on div "Get started Button 0" at bounding box center [279, 188] width 217 height 20
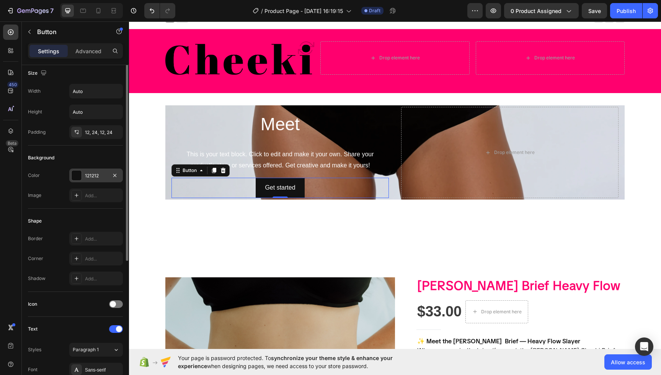
scroll to position [0, 0]
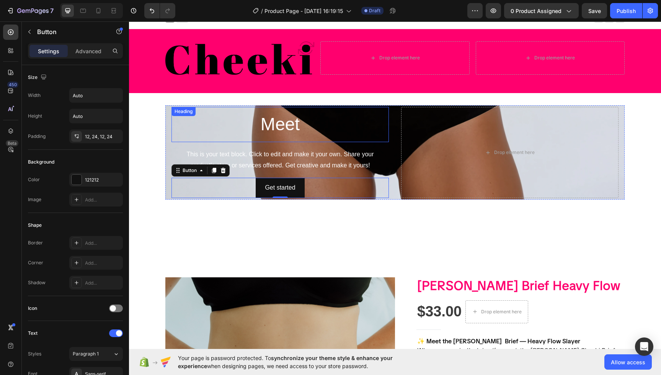
click at [208, 118] on div "Meet Heading" at bounding box center [279, 124] width 217 height 35
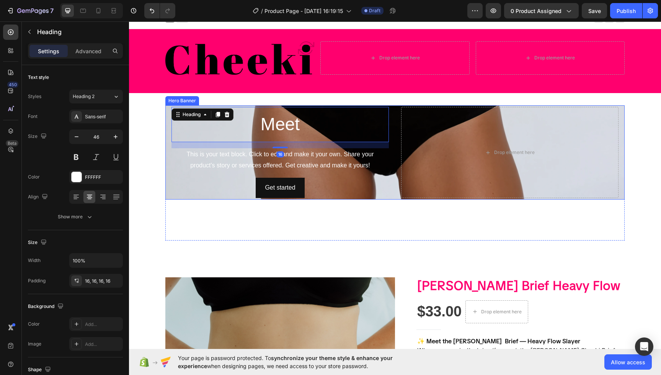
click at [167, 150] on div "Meet Heading 16 This is your text block. Click to edit and make it your own. Sh…" at bounding box center [394, 152] width 459 height 94
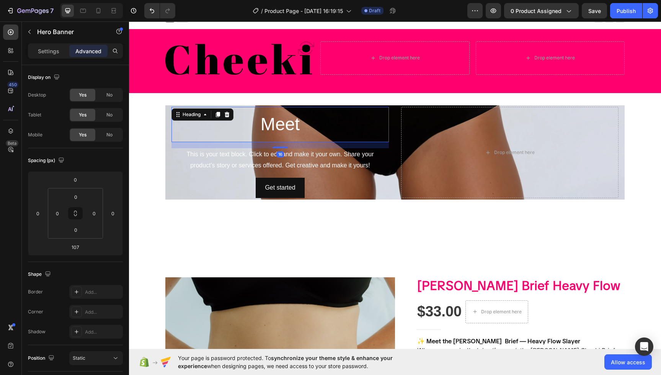
click at [171, 125] on h2 "Meet" at bounding box center [279, 124] width 217 height 35
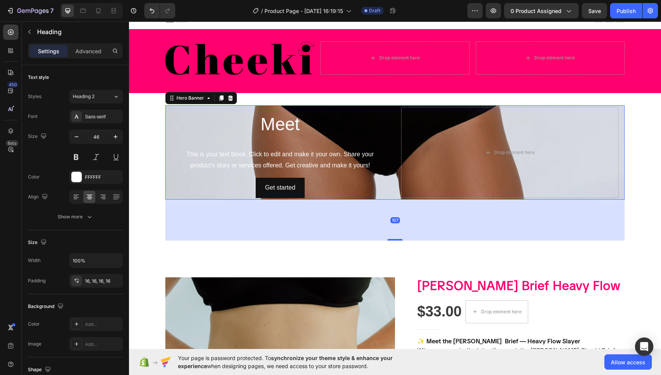
click at [166, 112] on div "Meet Heading This is your text block. Click to edit and make it your own. Share…" at bounding box center [394, 152] width 459 height 94
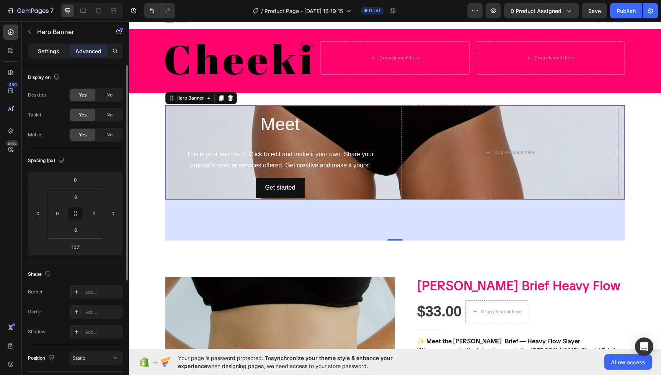
click at [52, 50] on p "Settings" at bounding box center [48, 51] width 21 height 8
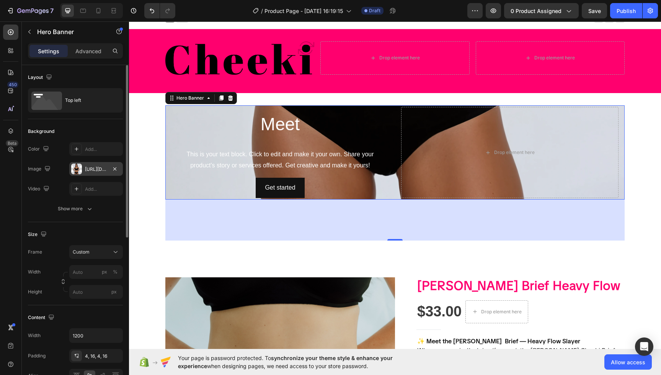
click at [99, 167] on div "[URL][DOMAIN_NAME]" at bounding box center [96, 169] width 22 height 7
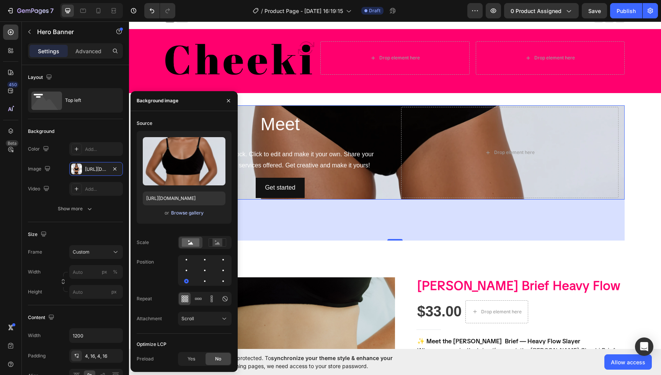
click at [182, 212] on div "Browse gallery" at bounding box center [187, 212] width 33 height 7
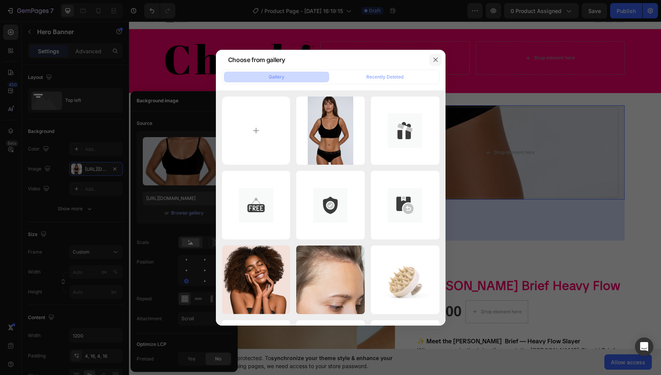
click at [435, 57] on icon "button" at bounding box center [436, 60] width 6 height 6
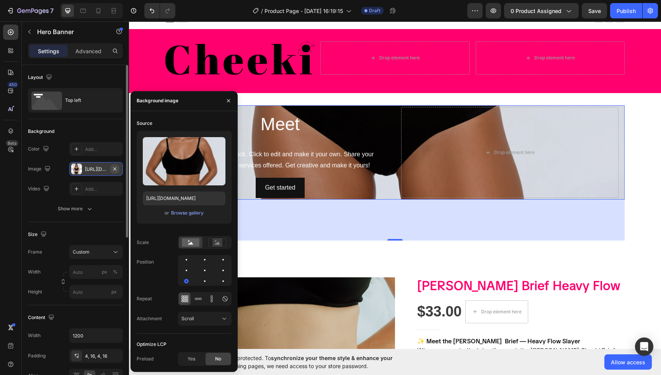
click at [115, 171] on icon "button" at bounding box center [115, 169] width 6 height 6
type input "100"
type input "Auto"
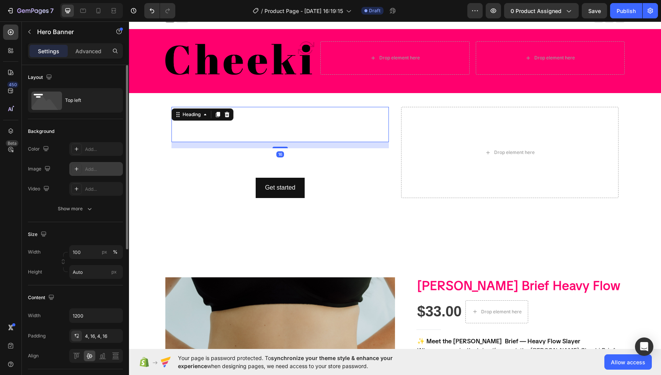
click at [261, 137] on h2 "Meet" at bounding box center [279, 124] width 217 height 35
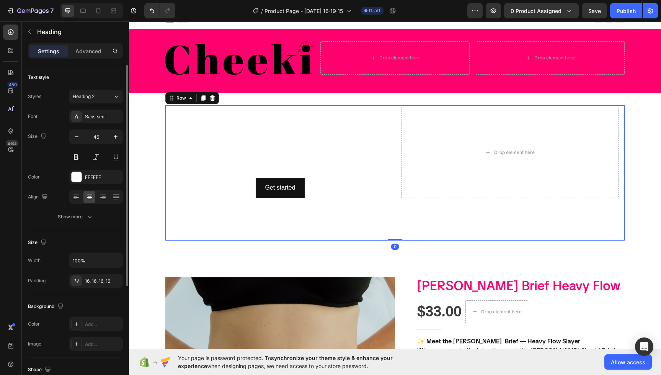
click at [267, 222] on div "Meet Heading This is your text block. Click to edit and make it your own. Share…" at bounding box center [394, 172] width 459 height 135
click at [203, 138] on h2 "Meet" at bounding box center [279, 124] width 217 height 35
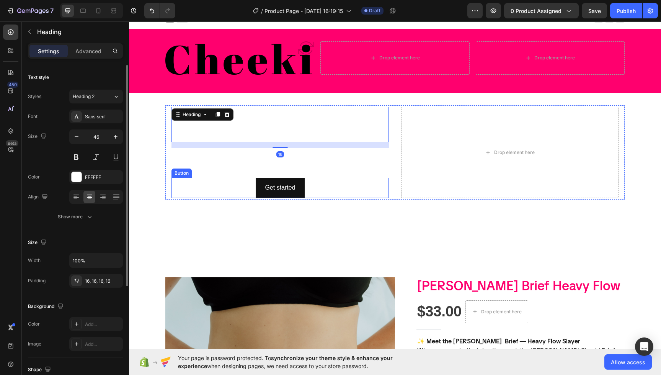
click at [204, 194] on div "Get started Button" at bounding box center [279, 188] width 217 height 20
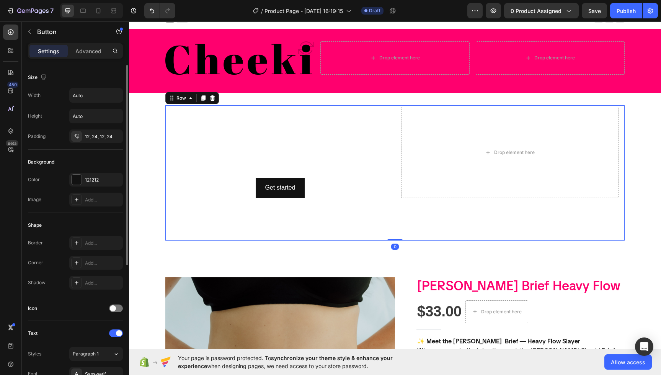
click at [202, 216] on div "Meet Heading This is your text block. Click to edit and make it your own. Share…" at bounding box center [394, 172] width 459 height 135
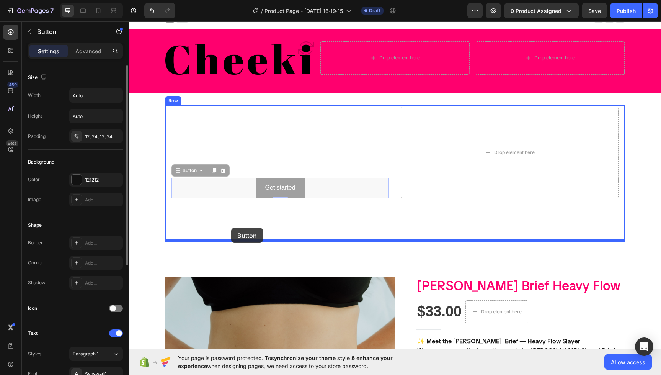
drag, startPoint x: 291, startPoint y: 188, endPoint x: 231, endPoint y: 228, distance: 72.1
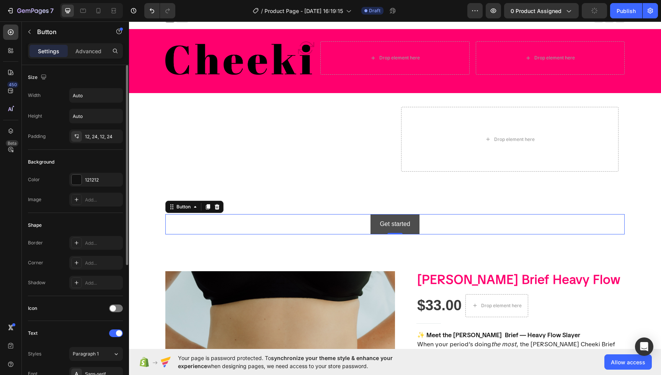
click at [416, 221] on button "Get started" at bounding box center [395, 224] width 49 height 20
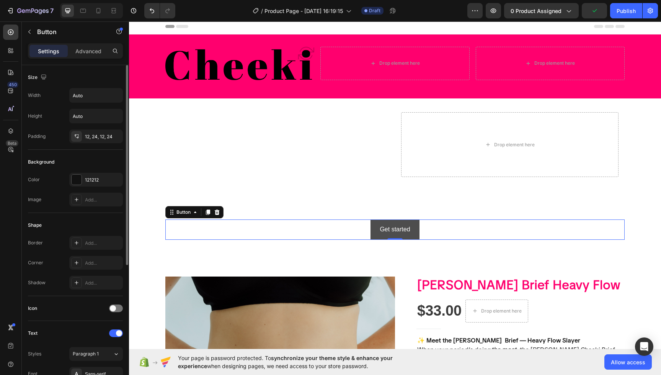
scroll to position [2, 0]
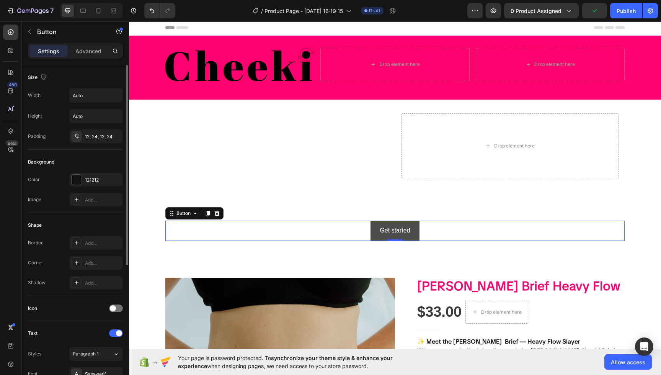
click at [410, 223] on button "Get started" at bounding box center [395, 230] width 49 height 20
click at [216, 216] on icon at bounding box center [217, 213] width 6 height 6
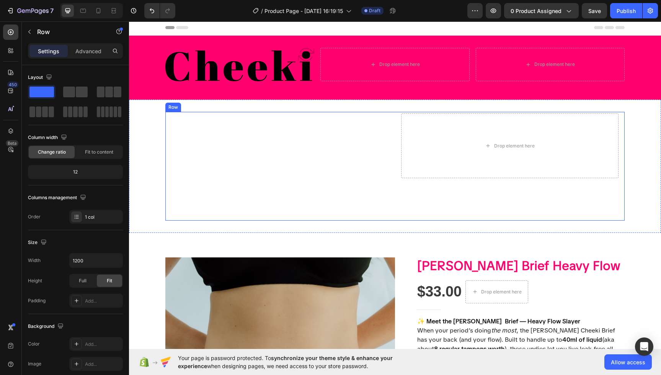
click at [255, 193] on div "Meet Heading This is your text block. Click to edit and make it your own. Share…" at bounding box center [394, 166] width 459 height 109
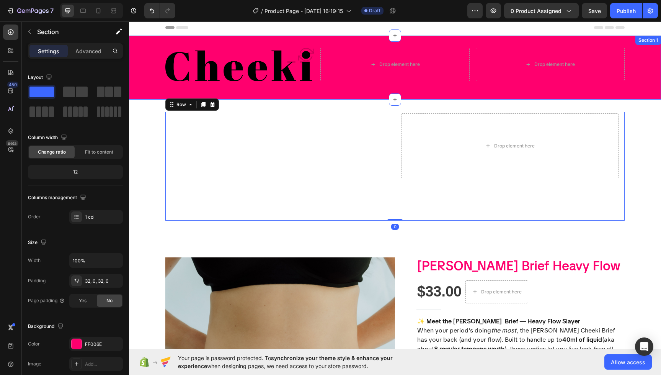
click at [260, 94] on div "Image Drop element here Drop element here Row Section 1" at bounding box center [395, 68] width 532 height 64
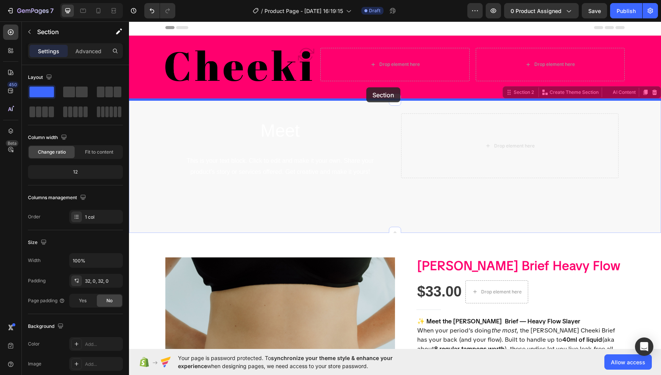
drag, startPoint x: 363, startPoint y: 100, endPoint x: 366, endPoint y: 88, distance: 12.0
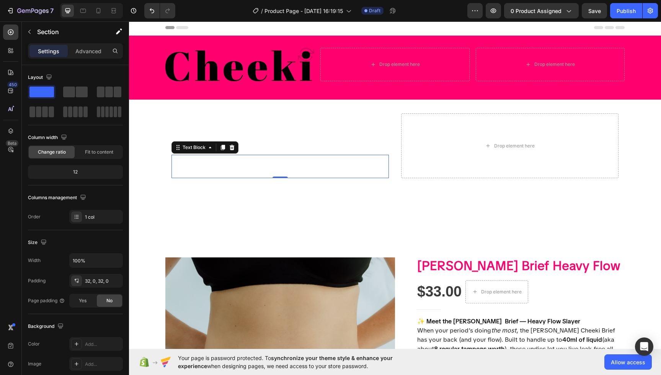
click at [359, 166] on div "This is your text block. Click to edit and make it your own. Share your product…" at bounding box center [279, 167] width 217 height 24
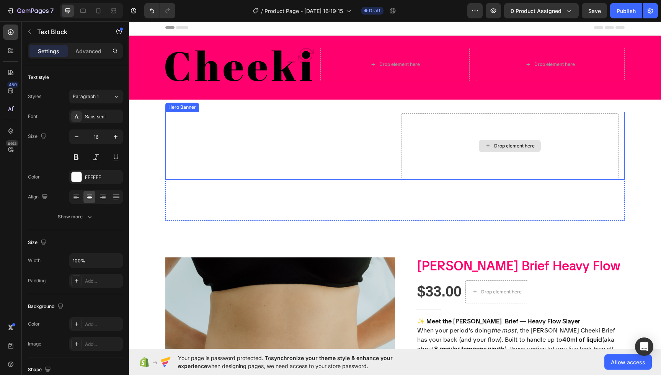
click at [516, 149] on div "Drop element here" at bounding box center [510, 146] width 62 height 12
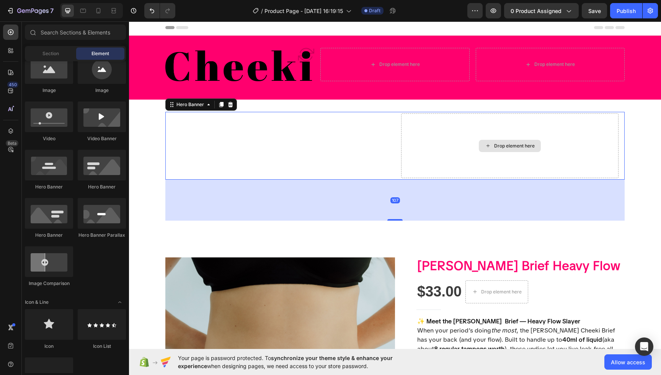
drag, startPoint x: 496, startPoint y: 134, endPoint x: 491, endPoint y: 137, distance: 5.3
click at [496, 134] on div "Drop element here" at bounding box center [509, 145] width 217 height 65
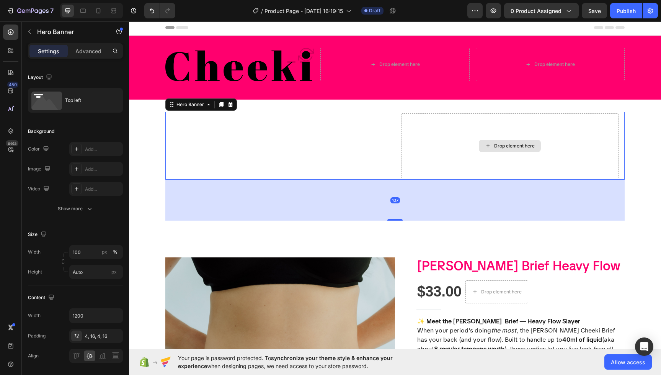
click at [436, 131] on div "Drop element here" at bounding box center [509, 145] width 217 height 65
click at [26, 34] on icon "button" at bounding box center [29, 32] width 6 height 6
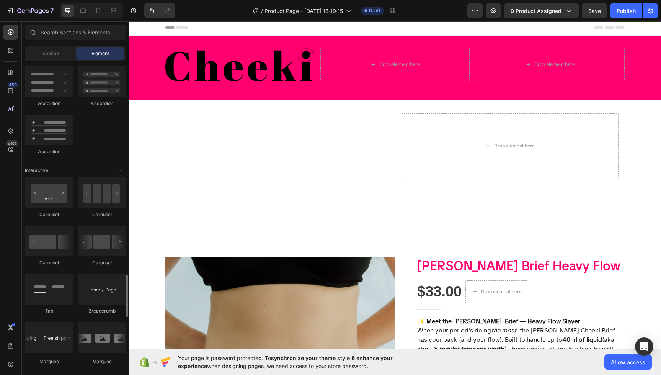
scroll to position [652, 0]
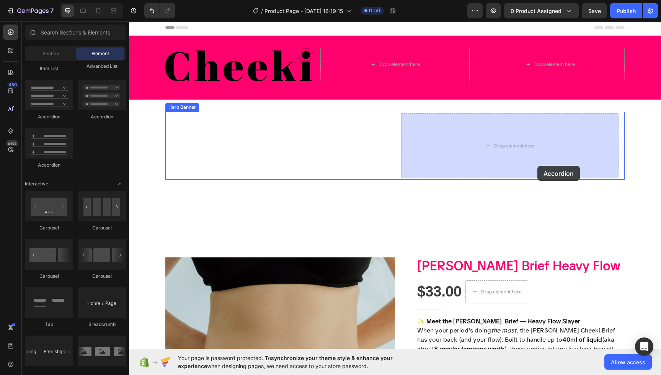
drag, startPoint x: 225, startPoint y: 123, endPoint x: 533, endPoint y: 165, distance: 311.0
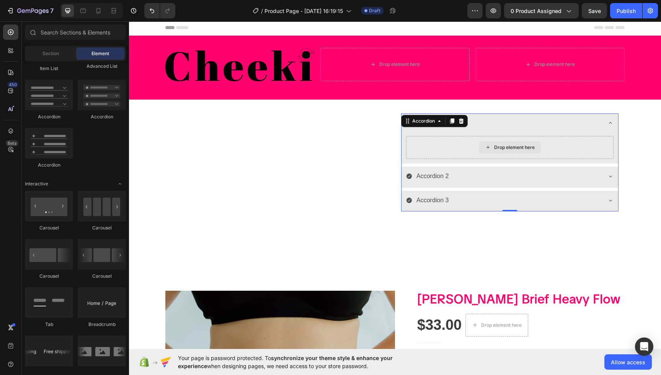
click at [498, 147] on div "Drop element here" at bounding box center [514, 147] width 41 height 6
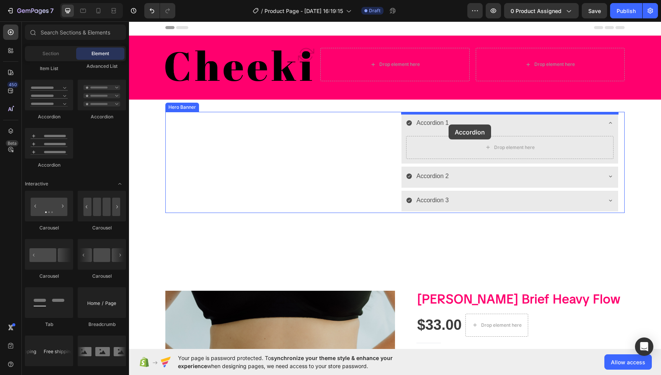
drag, startPoint x: 230, startPoint y: 122, endPoint x: 449, endPoint y: 124, distance: 219.0
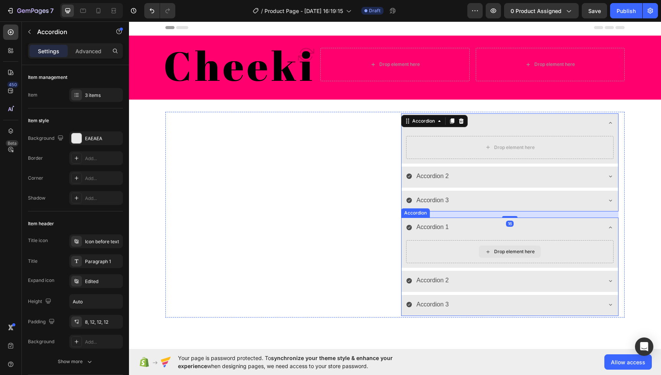
click at [477, 244] on div "Drop element here" at bounding box center [509, 251] width 207 height 23
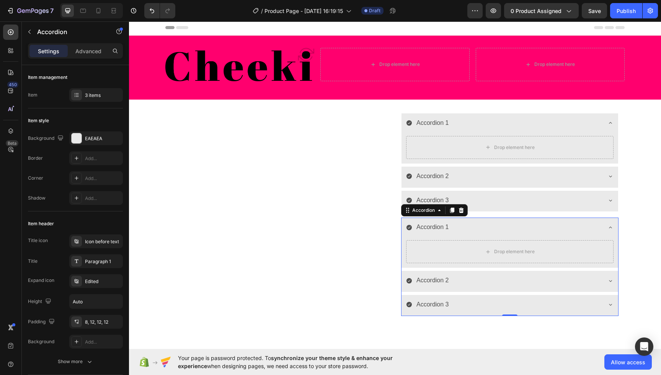
click at [460, 210] on icon at bounding box center [461, 210] width 6 height 6
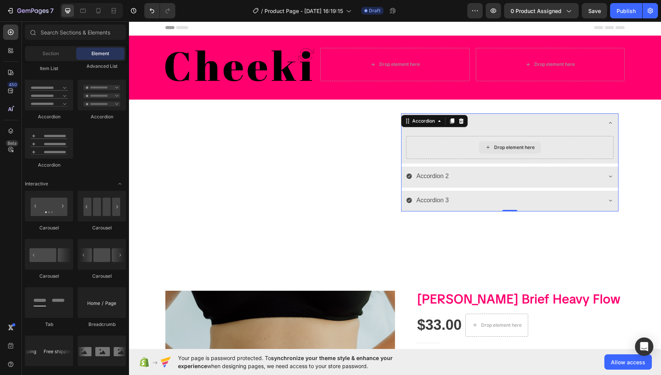
click at [451, 138] on div "Drop element here" at bounding box center [509, 147] width 207 height 23
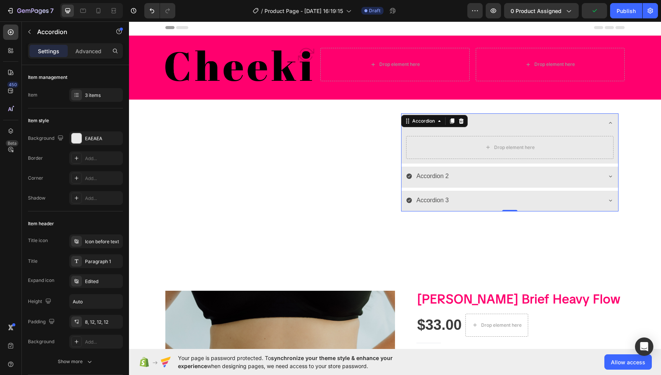
click at [465, 203] on div "Accordion 3" at bounding box center [503, 200] width 195 height 13
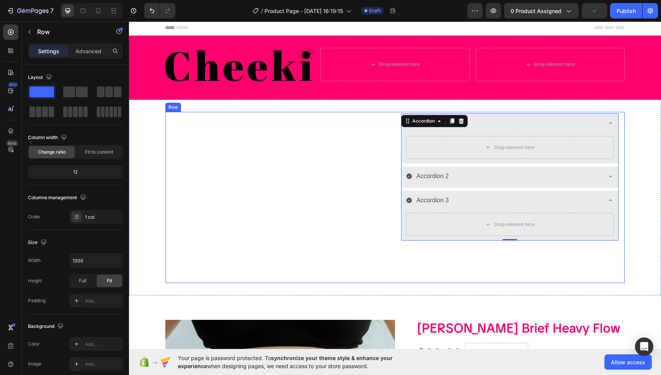
click at [446, 258] on div "Meet Heading This is your text block. Click to edit and make it your own. Share…" at bounding box center [394, 197] width 459 height 171
click at [464, 150] on div "Drop element here" at bounding box center [509, 147] width 207 height 23
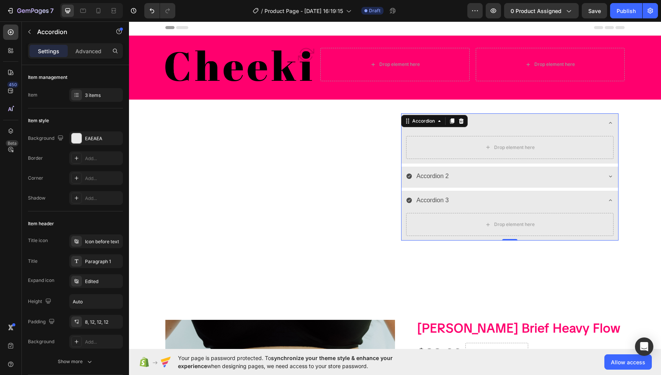
click at [485, 121] on div "Accordion 1" at bounding box center [503, 122] width 195 height 13
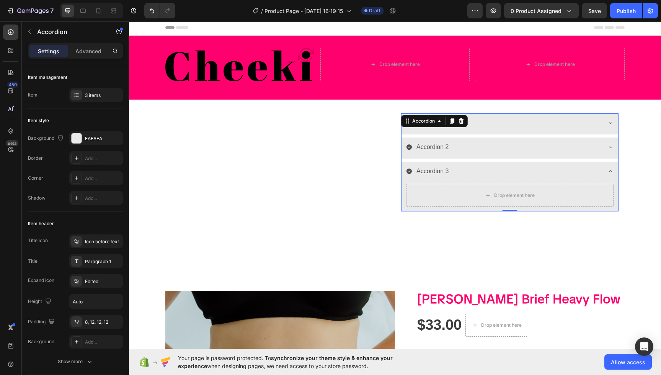
click at [477, 122] on div "Accordion 1" at bounding box center [503, 122] width 195 height 13
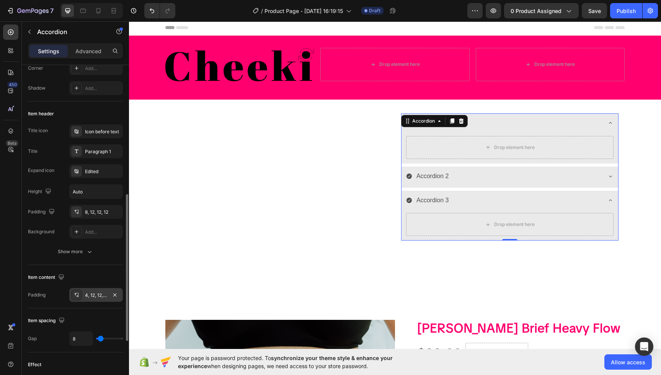
scroll to position [0, 0]
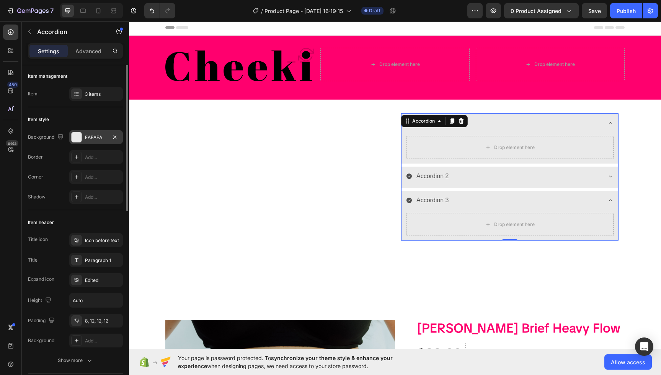
click at [81, 137] on div at bounding box center [77, 137] width 10 height 10
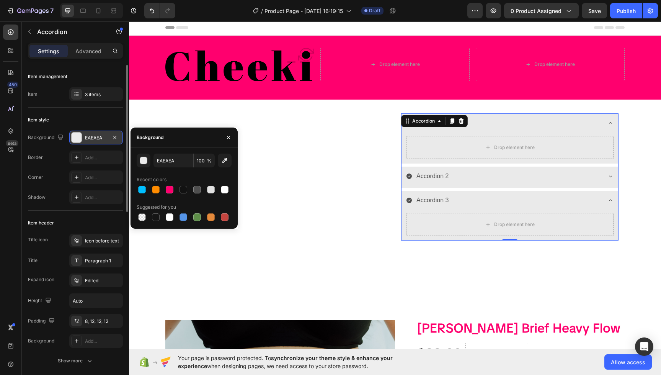
scroll to position [2, 0]
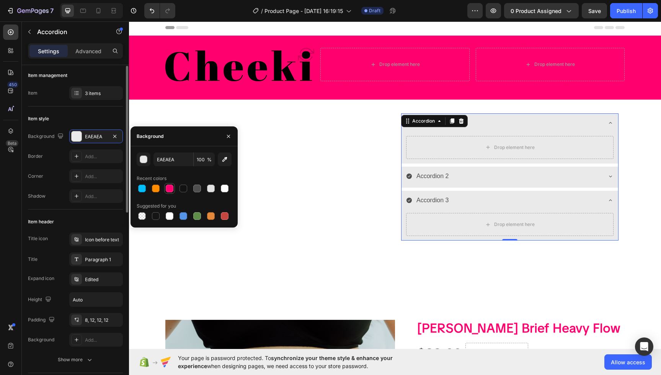
click at [167, 186] on div at bounding box center [170, 189] width 8 height 8
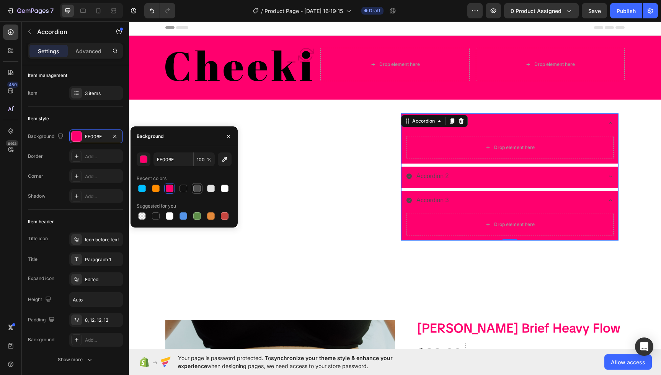
click at [213, 188] on div at bounding box center [211, 189] width 8 height 8
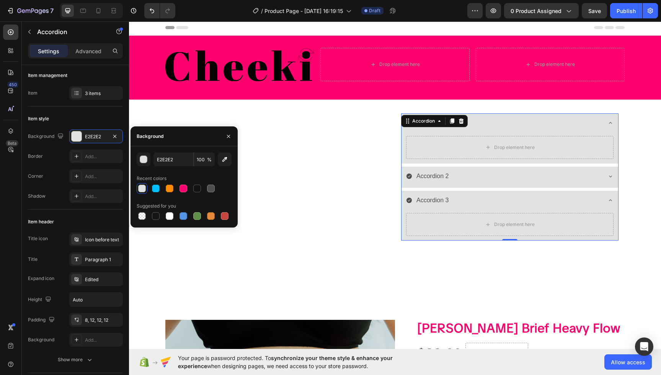
click at [147, 189] on div at bounding box center [142, 188] width 11 height 11
click at [195, 189] on div at bounding box center [197, 189] width 8 height 8
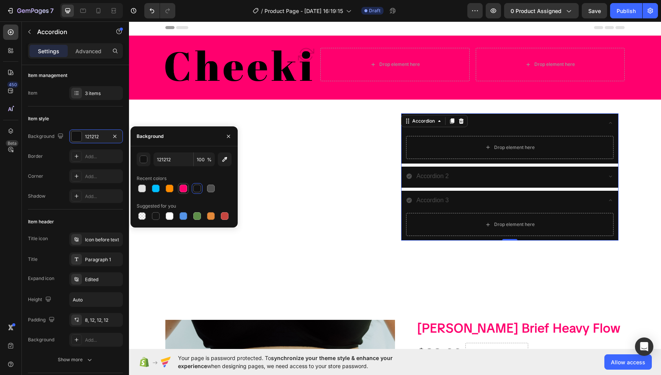
click at [184, 190] on div at bounding box center [184, 189] width 8 height 8
type input "FF006E"
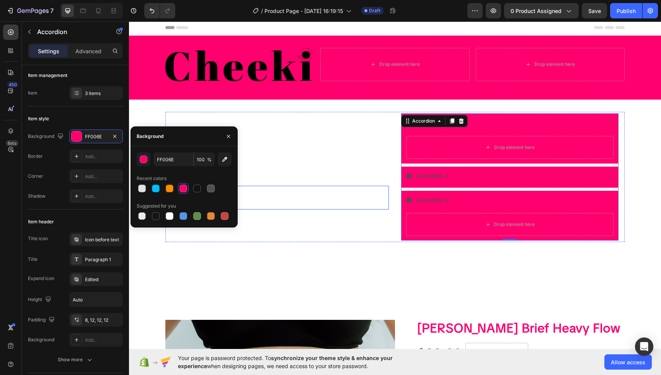
click at [300, 204] on div "This is your text block. Click to edit and make it your own. Share your product…" at bounding box center [279, 198] width 217 height 24
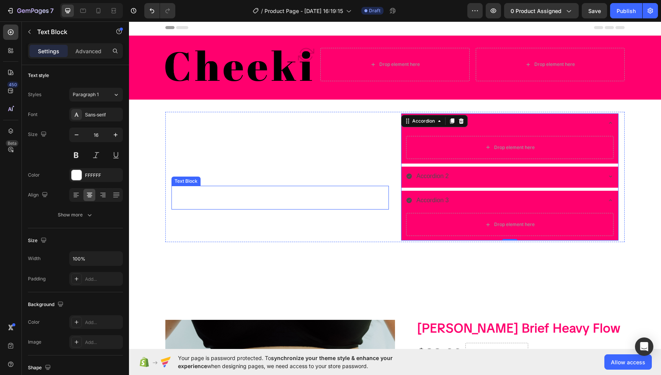
scroll to position [0, 0]
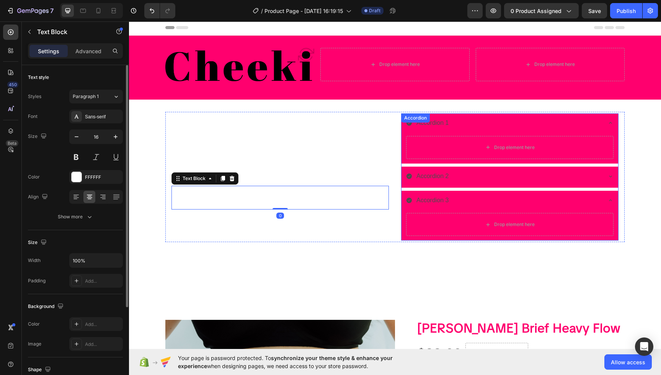
click at [480, 180] on div "Accordion 2" at bounding box center [503, 176] width 195 height 13
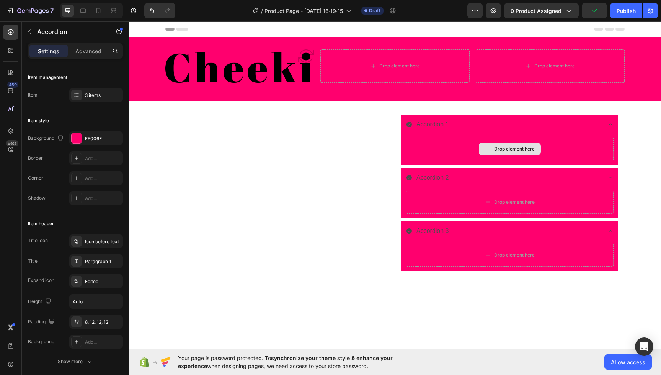
click at [499, 149] on div "Drop element here" at bounding box center [514, 149] width 41 height 6
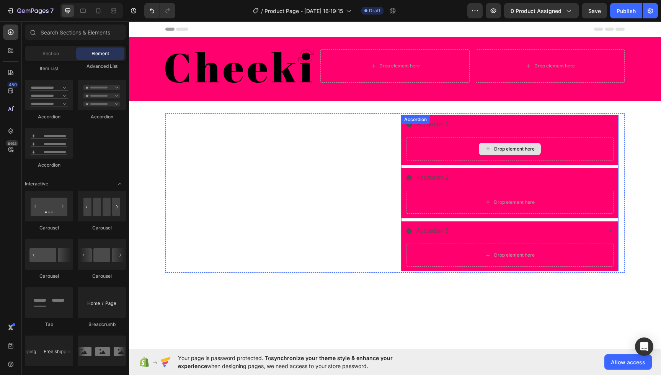
click at [500, 148] on div "Drop element here" at bounding box center [514, 149] width 41 height 6
click at [497, 152] on div "Drop element here" at bounding box center [514, 149] width 41 height 6
click at [483, 148] on div "Drop element here" at bounding box center [510, 149] width 62 height 12
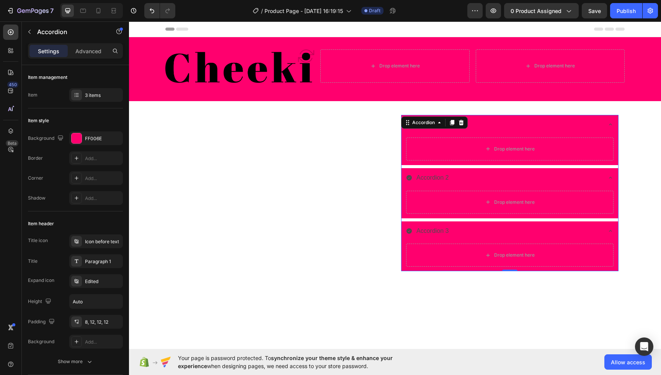
click at [442, 122] on div "Accordion 1 Drop element here Accordion 2 Drop element here Accordion 3 Drop el…" at bounding box center [509, 193] width 217 height 156
click at [442, 122] on icon at bounding box center [439, 122] width 6 height 6
drag, startPoint x: 466, startPoint y: 135, endPoint x: 454, endPoint y: 124, distance: 16.3
click at [466, 135] on div "Accordion 1" at bounding box center [510, 125] width 217 height 21
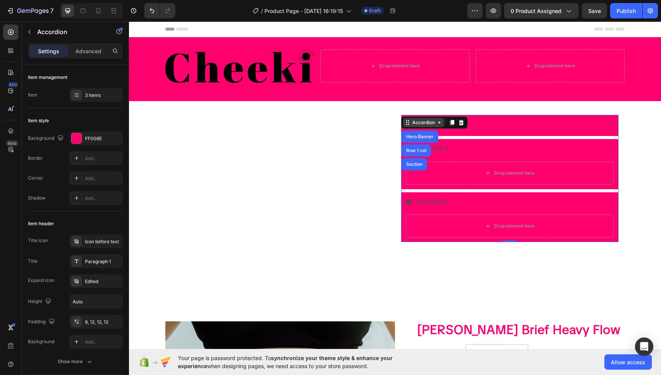
click at [431, 121] on div "Accordion" at bounding box center [424, 122] width 26 height 7
click at [434, 137] on div "Accordion 1 Accordion 2 Drop element here Accordion 3 Drop element here" at bounding box center [509, 178] width 217 height 127
click at [438, 150] on div "Accordion 2" at bounding box center [432, 148] width 35 height 13
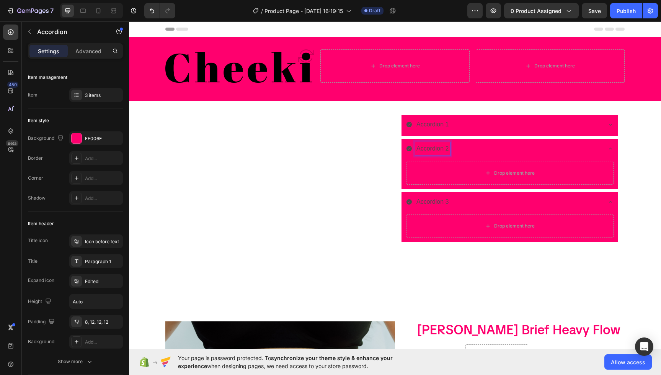
click at [437, 150] on p "Accordion 2" at bounding box center [432, 148] width 33 height 11
drag, startPoint x: 448, startPoint y: 149, endPoint x: 407, endPoint y: 148, distance: 41.4
click at [407, 148] on div "Accordion 2" at bounding box center [503, 148] width 195 height 13
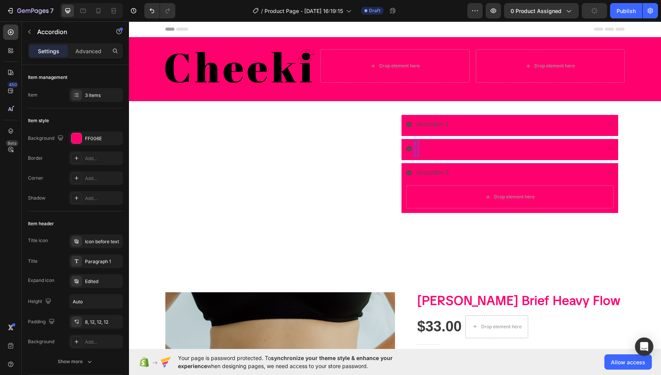
click at [442, 124] on p "Accordion 1" at bounding box center [432, 124] width 33 height 11
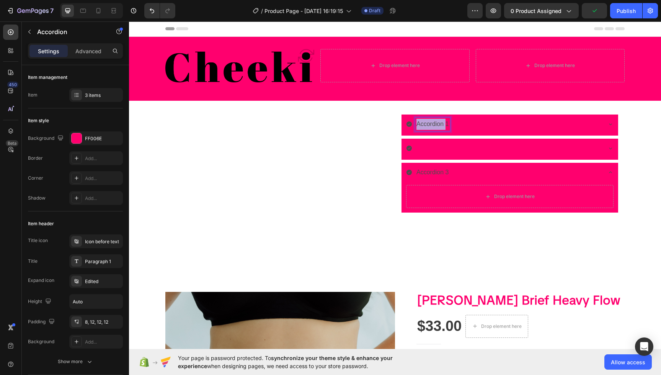
drag, startPoint x: 447, startPoint y: 126, endPoint x: 416, endPoint y: 123, distance: 30.7
click at [416, 123] on div "Accordion 1" at bounding box center [432, 124] width 35 height 13
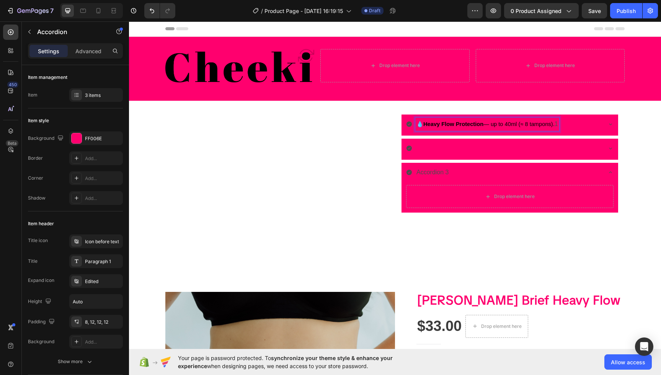
click at [423, 124] on span "💧 Heavy Flow Protection — up to 40ml (≈ 8 tampons)." at bounding box center [485, 124] width 138 height 6
click at [411, 126] on div "💧 Heavy Flow Protection — up to 40ml (≈ 8 tampons). 1 Accordion 3 Drop element …" at bounding box center [509, 163] width 217 height 98
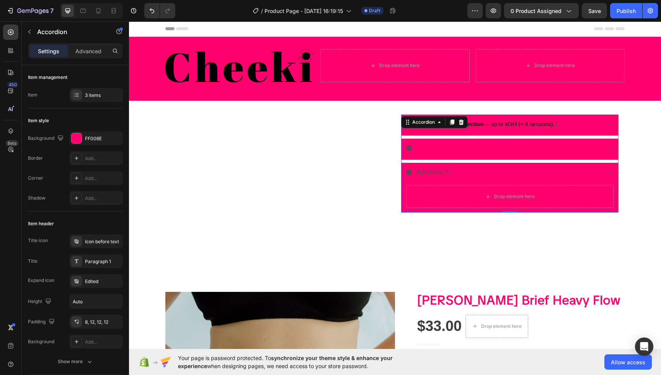
click at [412, 136] on div "💧 Heavy Flow Protection — up to 40ml (≈ 8 tampons). 1 Accordion 3 Drop element …" at bounding box center [509, 163] width 217 height 98
click at [571, 127] on div "💧 Heavy Flow Protection — up to 40ml (≈ 8 tampons). 1" at bounding box center [503, 124] width 195 height 13
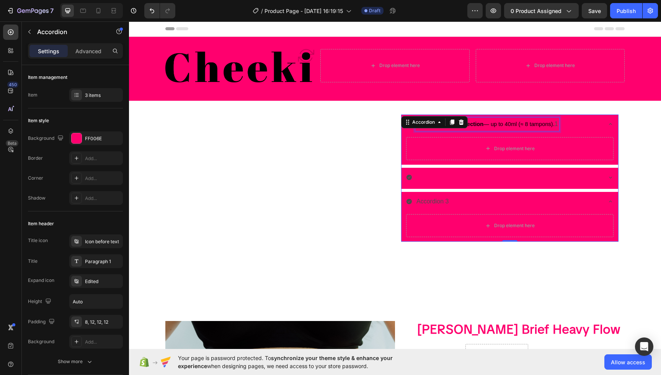
click at [558, 125] on p "💧 Heavy Flow Protection — up to 40ml (≈ 8 tampons). 1" at bounding box center [487, 124] width 142 height 11
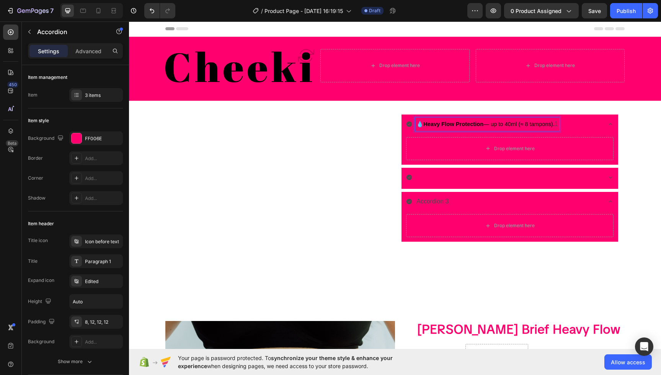
click at [556, 125] on p "💧 Heavy Flow Protection — up to 40ml (≈ 8 tampons). 1" at bounding box center [487, 124] width 142 height 11
click at [529, 176] on div at bounding box center [503, 177] width 195 height 13
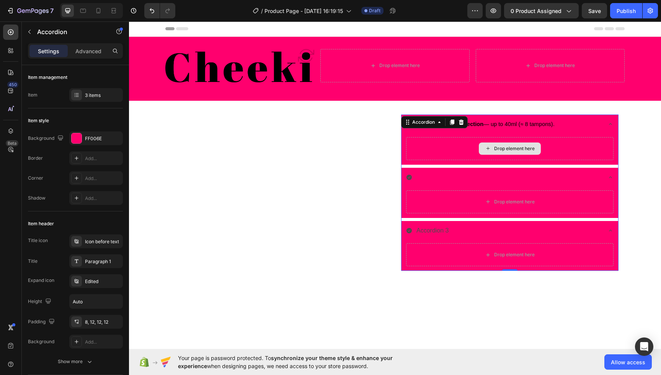
click at [501, 147] on div "Drop element here" at bounding box center [514, 148] width 41 height 6
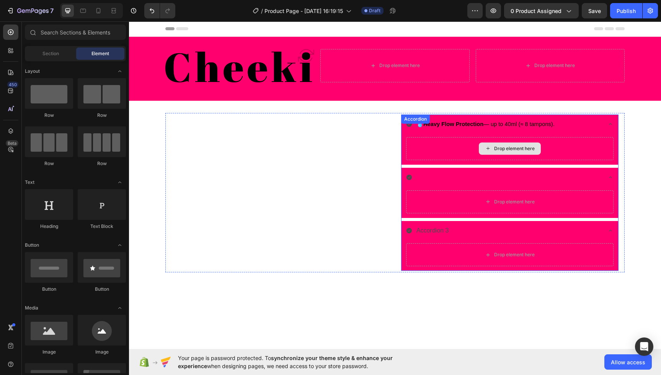
click at [522, 153] on div "Drop element here" at bounding box center [510, 148] width 62 height 12
click at [525, 149] on div "Drop element here" at bounding box center [514, 148] width 41 height 6
click at [489, 149] on icon at bounding box center [488, 148] width 6 height 7
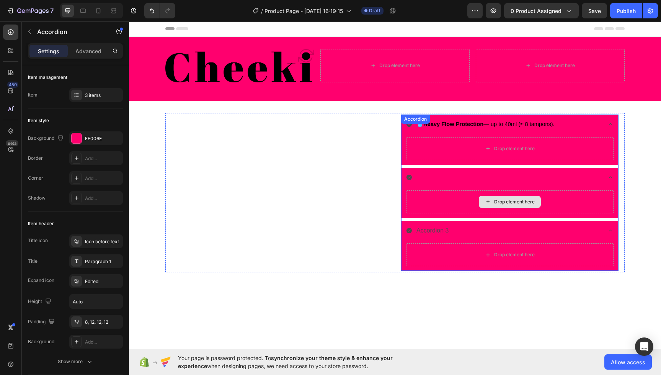
drag, startPoint x: 490, startPoint y: 208, endPoint x: 488, endPoint y: 204, distance: 4.6
click at [490, 208] on div "Drop element here" at bounding box center [509, 201] width 207 height 23
click at [449, 176] on div at bounding box center [503, 177] width 195 height 13
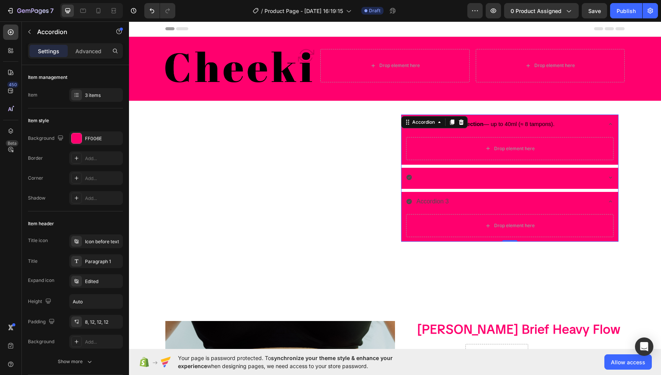
click at [427, 176] on div at bounding box center [503, 177] width 195 height 13
click at [426, 177] on div at bounding box center [503, 177] width 195 height 13
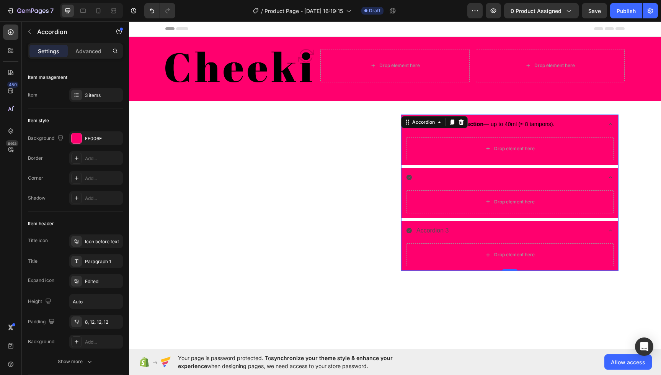
click at [426, 177] on div at bounding box center [503, 177] width 195 height 13
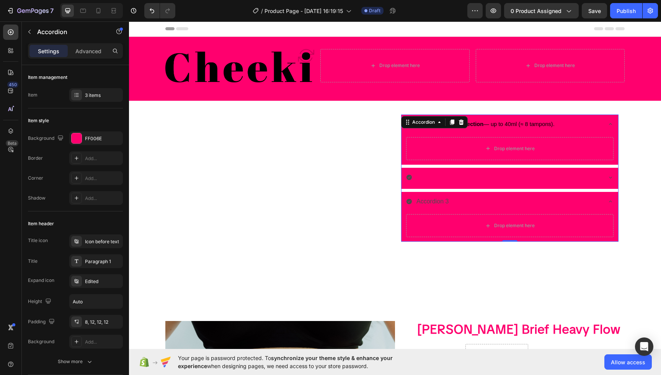
click at [426, 178] on div at bounding box center [503, 177] width 195 height 13
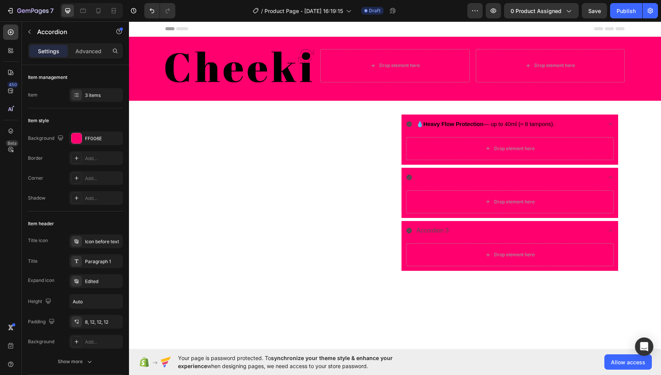
click at [437, 180] on div at bounding box center [503, 177] width 195 height 13
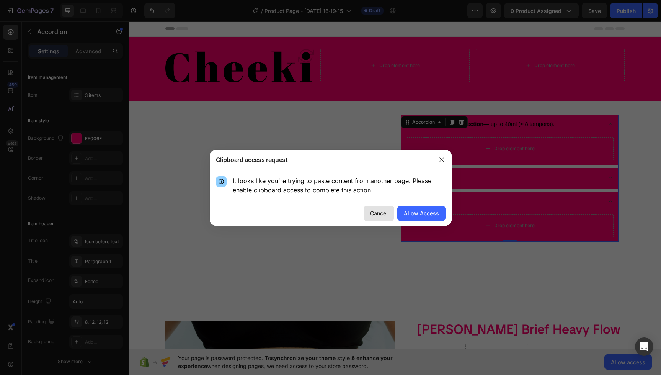
click at [390, 211] on button "Cancel" at bounding box center [379, 213] width 31 height 15
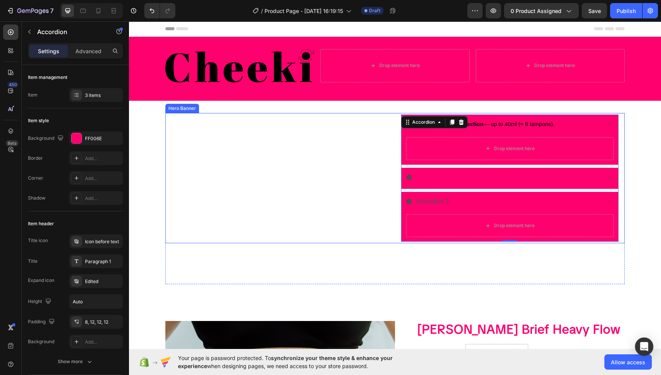
click at [258, 141] on div "Meet Heading This is your text block. Click to edit and make it your own. Share…" at bounding box center [279, 177] width 217 height 127
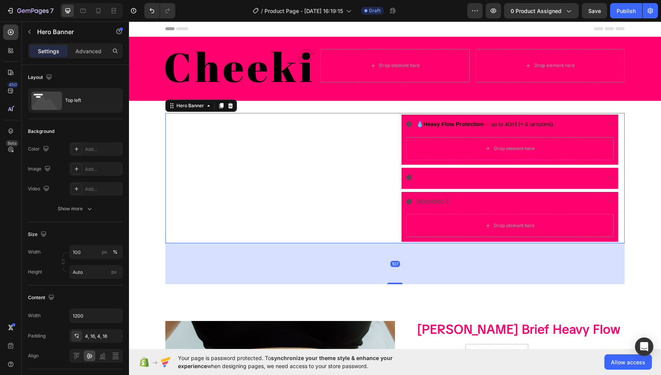
click at [265, 140] on div "Meet Heading This is your text block. Click to edit and make it your own. Share…" at bounding box center [279, 177] width 217 height 127
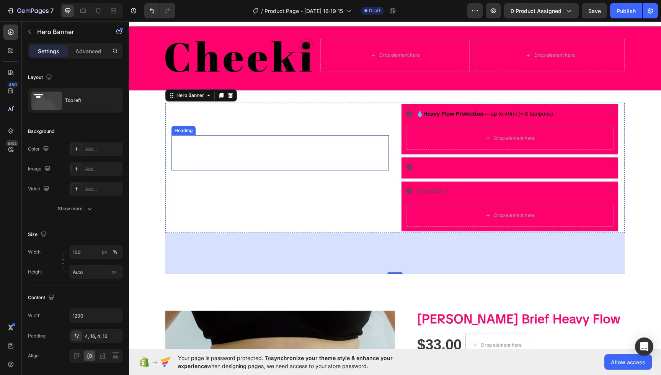
scroll to position [0, 0]
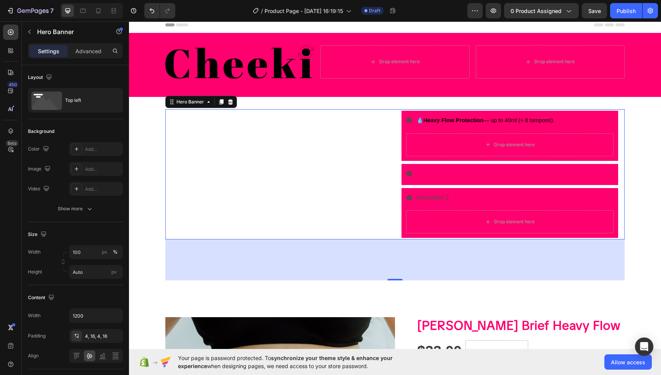
click at [356, 255] on div "107" at bounding box center [394, 259] width 459 height 41
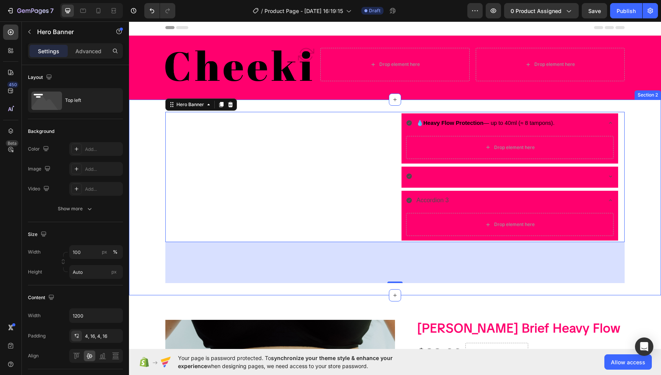
drag, startPoint x: 297, startPoint y: 287, endPoint x: 294, endPoint y: 273, distance: 15.0
click at [297, 286] on div "Meet Heading This is your text block. Click to edit and make it your own. Share…" at bounding box center [395, 198] width 532 height 196
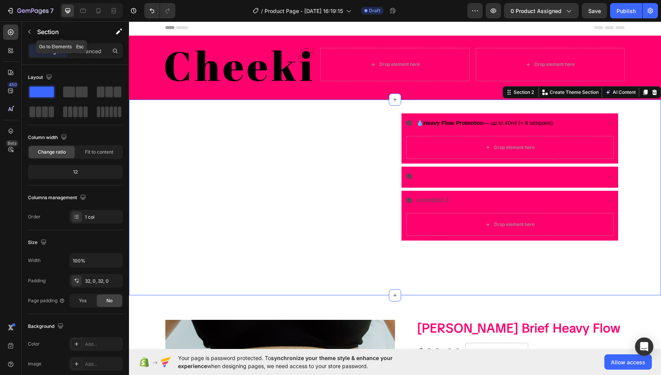
click at [30, 31] on icon "button" at bounding box center [29, 32] width 6 height 6
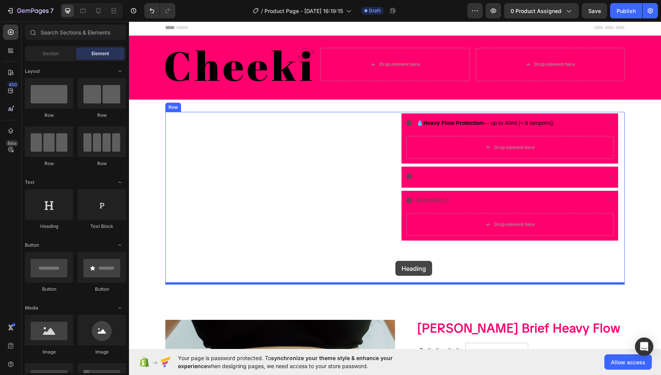
drag, startPoint x: 179, startPoint y: 233, endPoint x: 394, endPoint y: 261, distance: 217.3
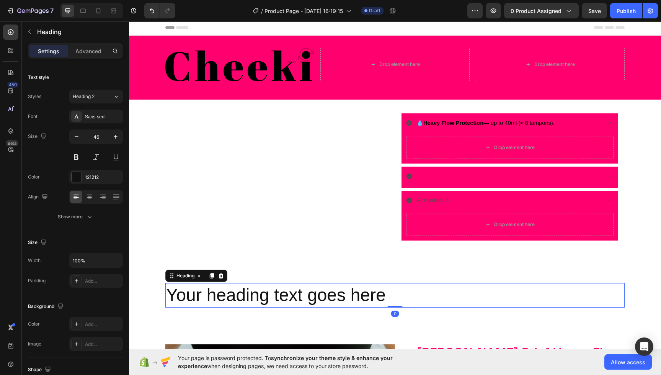
click at [354, 293] on h2 "Your heading text goes here" at bounding box center [394, 295] width 459 height 24
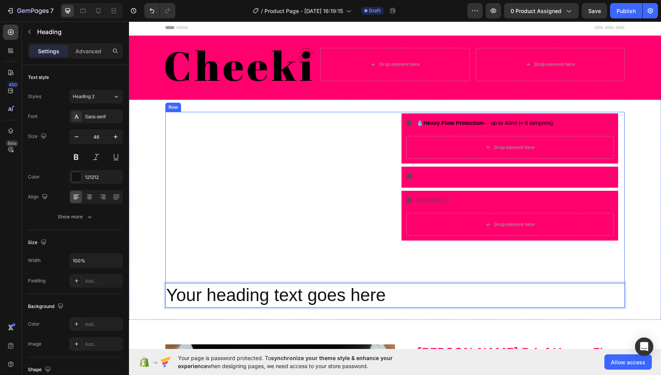
click at [359, 260] on div "Meet Heading This is your text block. Click to edit and make it your own. Share…" at bounding box center [394, 210] width 459 height 196
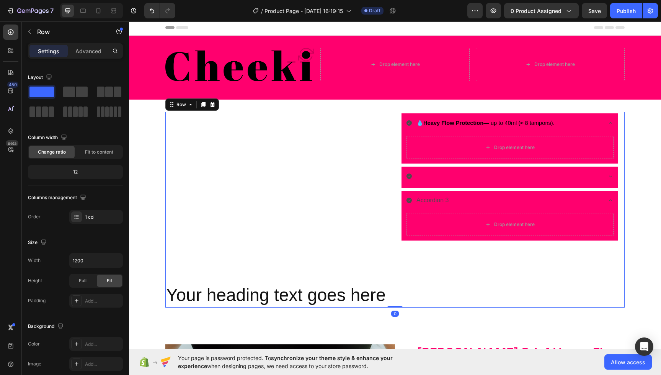
drag, startPoint x: 390, startPoint y: 256, endPoint x: 388, endPoint y: 240, distance: 16.7
click at [390, 255] on div "Meet Heading This is your text block. Click to edit and make it your own. Share…" at bounding box center [394, 210] width 459 height 196
drag, startPoint x: 394, startPoint y: 306, endPoint x: 392, endPoint y: 259, distance: 47.2
click at [392, 259] on div "Meet Heading This is your text block. Click to edit and make it your own. Share…" at bounding box center [394, 210] width 459 height 196
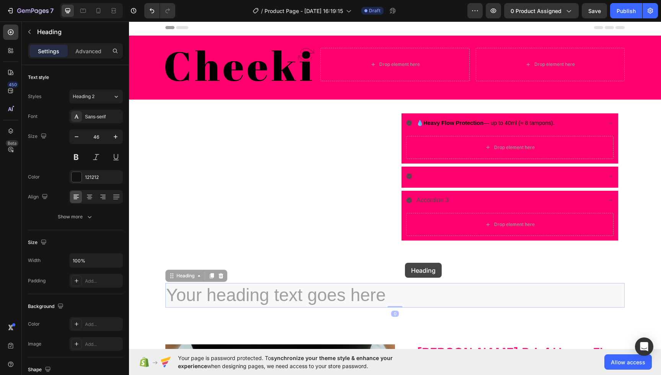
drag, startPoint x: 398, startPoint y: 305, endPoint x: 405, endPoint y: 261, distance: 45.3
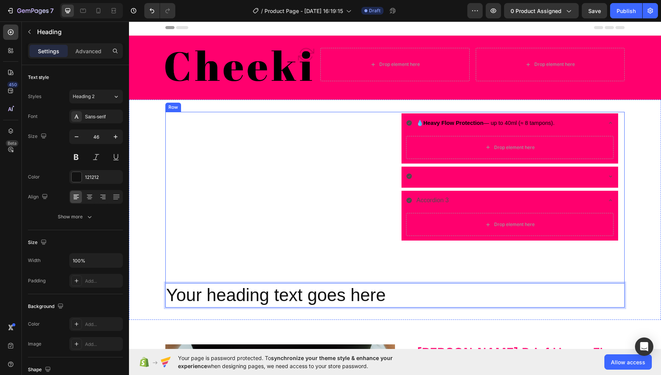
click at [331, 250] on div "Meet Heading This is your text block. Click to edit and make it your own. Share…" at bounding box center [394, 210] width 459 height 196
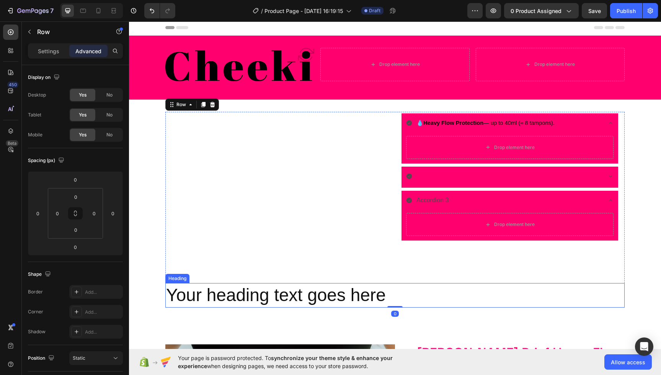
click at [288, 290] on p "Your heading text goes here" at bounding box center [395, 295] width 458 height 23
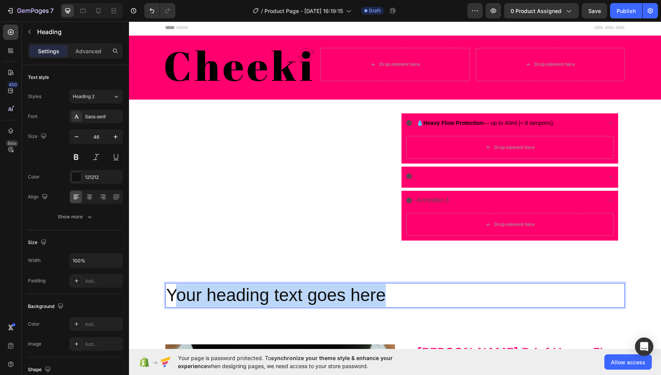
drag, startPoint x: 389, startPoint y: 297, endPoint x: 174, endPoint y: 289, distance: 215.3
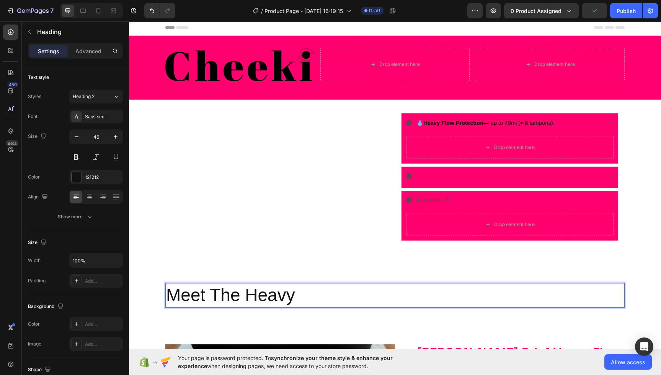
drag, startPoint x: 247, startPoint y: 295, endPoint x: 253, endPoint y: 292, distance: 6.7
click at [247, 295] on p "Meet The Heavy" at bounding box center [395, 295] width 458 height 23
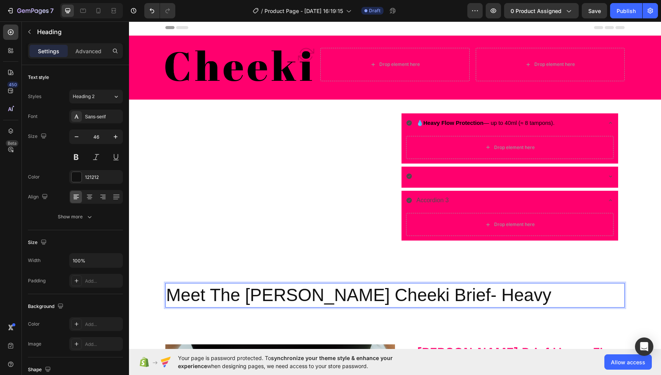
click at [462, 297] on p "Meet The Laci Cheeki Brief- Heavy" at bounding box center [395, 295] width 458 height 23
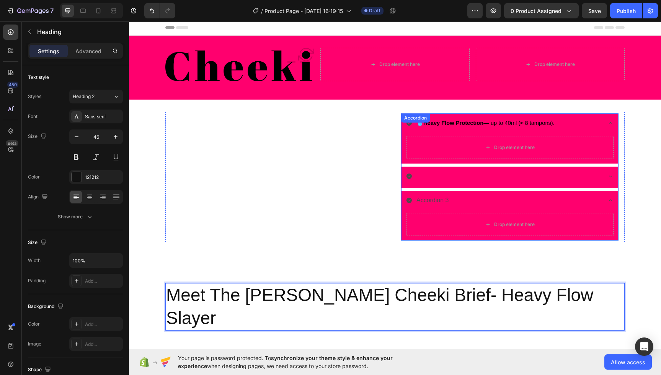
click at [517, 123] on span "💧 Heavy Flow Protection — up to 40ml (≈ 8 tampons)." at bounding box center [485, 123] width 138 height 6
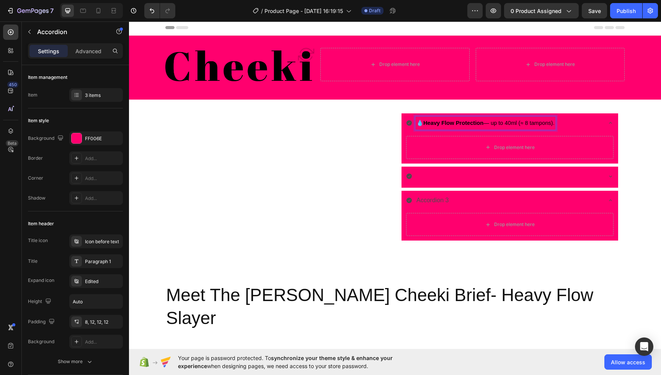
click at [519, 123] on span "💧 Heavy Flow Protection — up to 40ml (≈ 8 tampons)." at bounding box center [485, 123] width 138 height 6
drag, startPoint x: 556, startPoint y: 124, endPoint x: 490, endPoint y: 123, distance: 66.2
click at [415, 123] on div "💧 Heavy Flow Protection — up to 40ml (≈ 8 tampons)." at bounding box center [503, 122] width 195 height 13
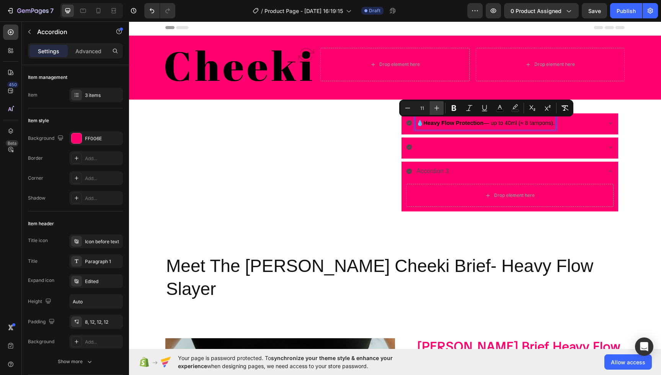
click at [439, 111] on icon "Editor contextual toolbar" at bounding box center [437, 108] width 8 height 8
click at [438, 111] on icon "Editor contextual toolbar" at bounding box center [437, 108] width 8 height 8
click at [437, 111] on icon "Editor contextual toolbar" at bounding box center [437, 108] width 8 height 8
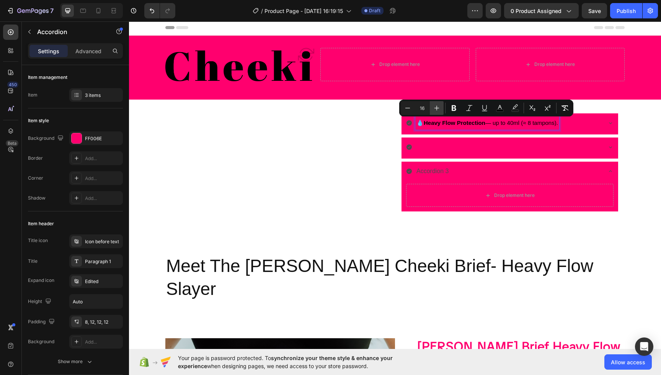
click at [437, 112] on button "Plus" at bounding box center [437, 108] width 14 height 14
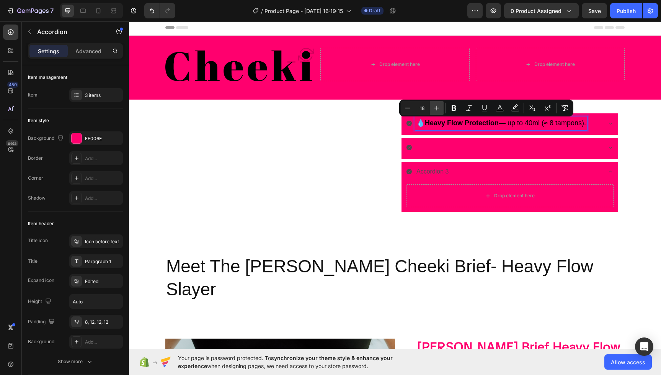
click at [436, 112] on button "Plus" at bounding box center [437, 108] width 14 height 14
click at [436, 111] on icon "Editor contextual toolbar" at bounding box center [437, 108] width 8 height 8
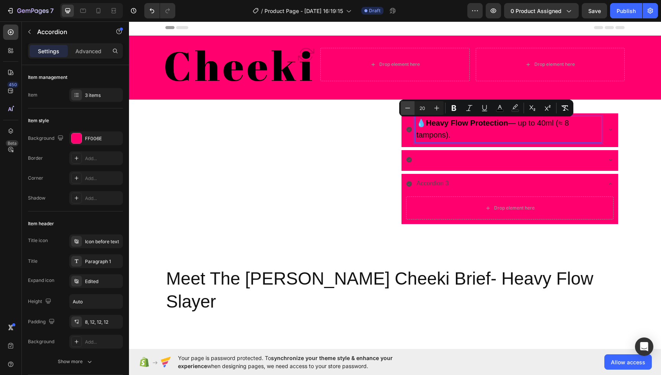
click at [408, 112] on button "Minus" at bounding box center [408, 108] width 14 height 14
type input "19"
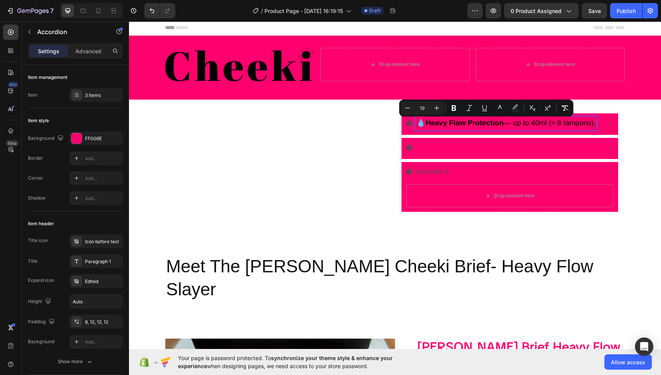
click at [433, 144] on div at bounding box center [503, 147] width 195 height 13
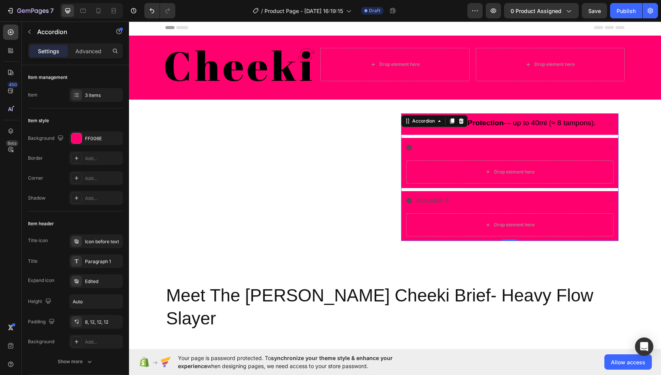
click at [439, 149] on div at bounding box center [503, 147] width 195 height 13
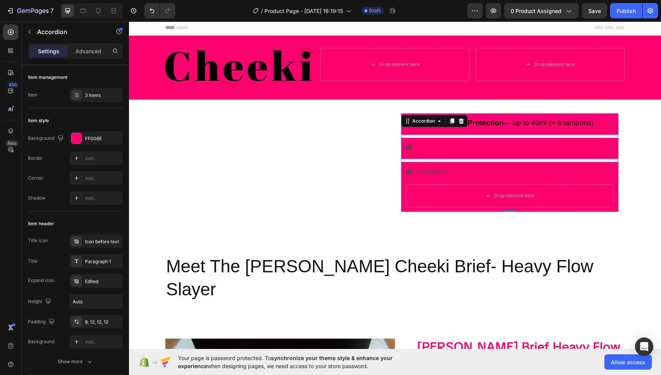
click at [439, 149] on div at bounding box center [503, 147] width 195 height 13
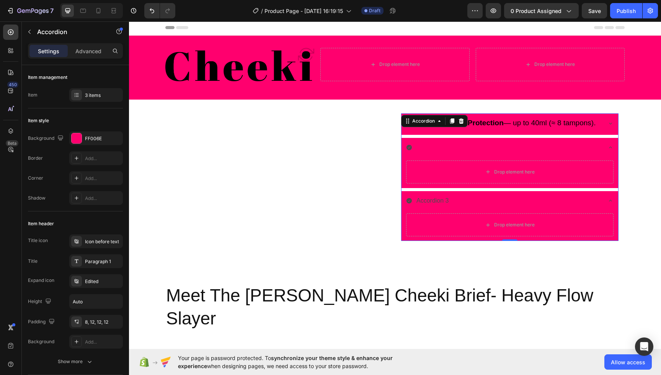
click at [433, 149] on div at bounding box center [503, 147] width 195 height 13
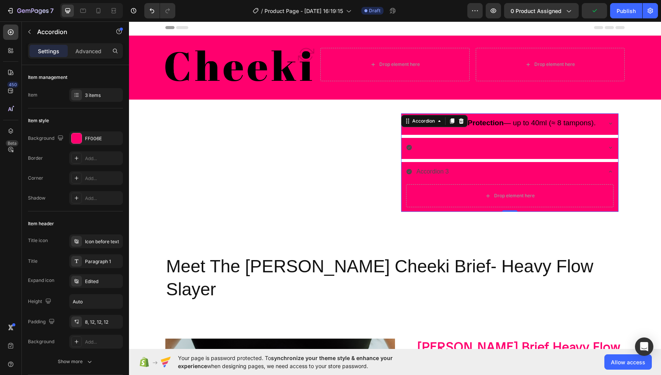
click at [424, 171] on p "Accordion 3" at bounding box center [432, 171] width 33 height 11
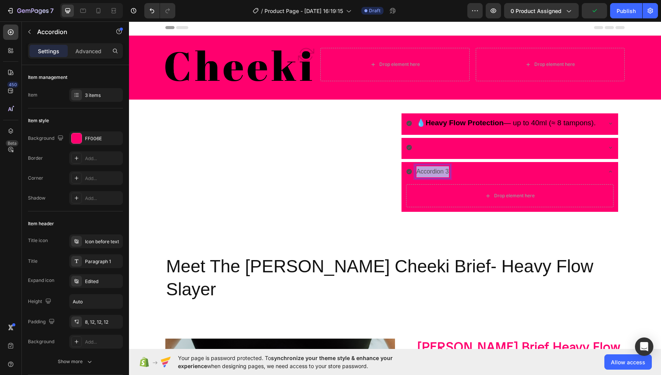
drag, startPoint x: 448, startPoint y: 173, endPoint x: 413, endPoint y: 174, distance: 34.9
click at [413, 175] on div "Accordion 3" at bounding box center [503, 171] width 195 height 13
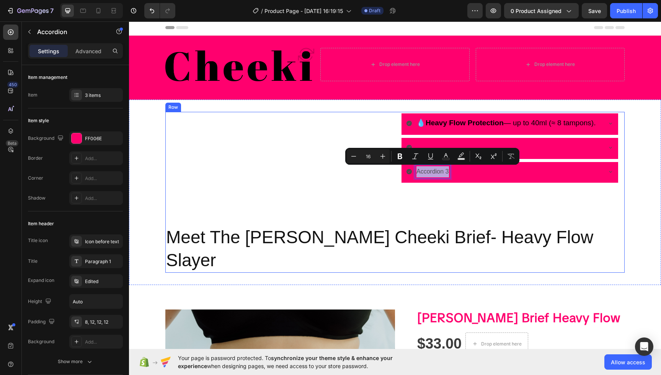
click at [427, 203] on div "Meet Heading This is your text block. Click to edit and make it your own. Share…" at bounding box center [394, 192] width 459 height 161
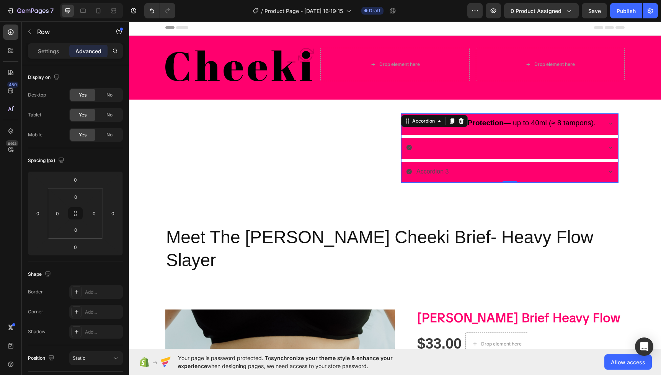
click at [498, 173] on div "Accordion 3" at bounding box center [503, 171] width 195 height 13
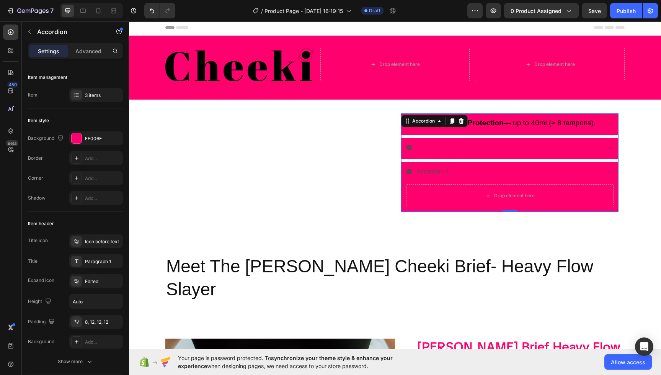
click at [493, 174] on div "Accordion 3" at bounding box center [503, 171] width 195 height 13
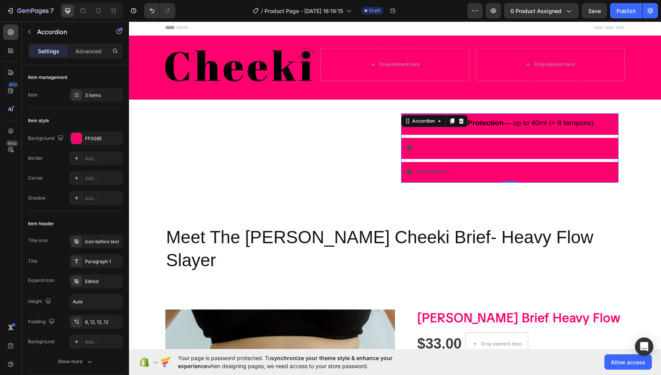
click at [429, 151] on div at bounding box center [503, 147] width 195 height 13
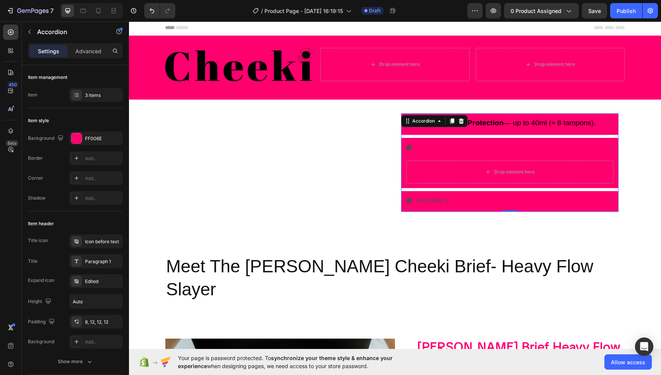
click at [430, 145] on div at bounding box center [503, 147] width 195 height 13
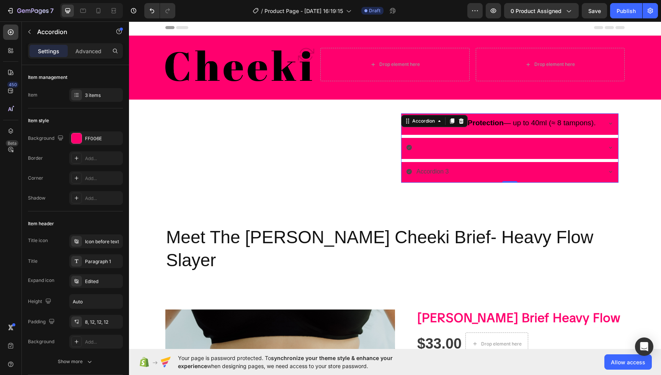
click at [430, 145] on div at bounding box center [503, 147] width 195 height 13
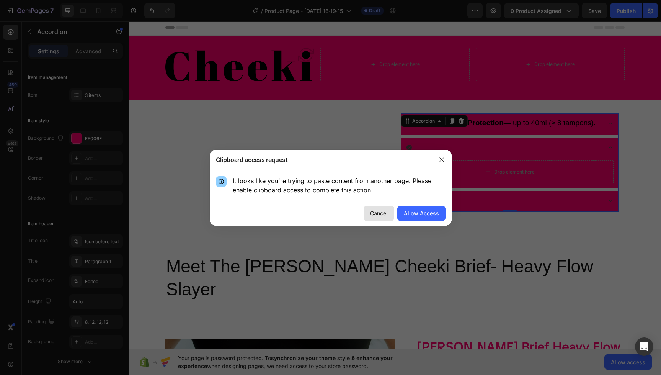
drag, startPoint x: 374, startPoint y: 211, endPoint x: 381, endPoint y: 213, distance: 7.5
click at [374, 211] on div "Cancel" at bounding box center [379, 213] width 18 height 8
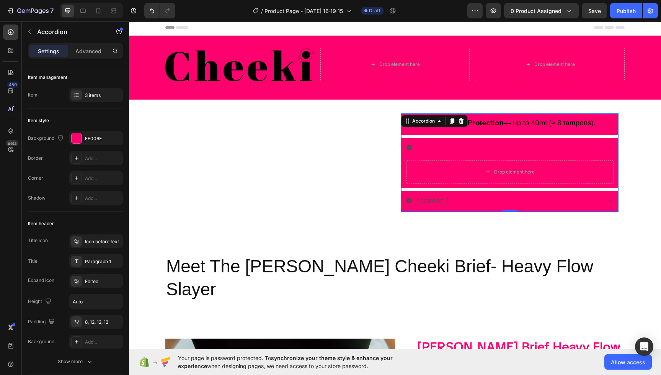
click at [463, 145] on div at bounding box center [503, 147] width 195 height 13
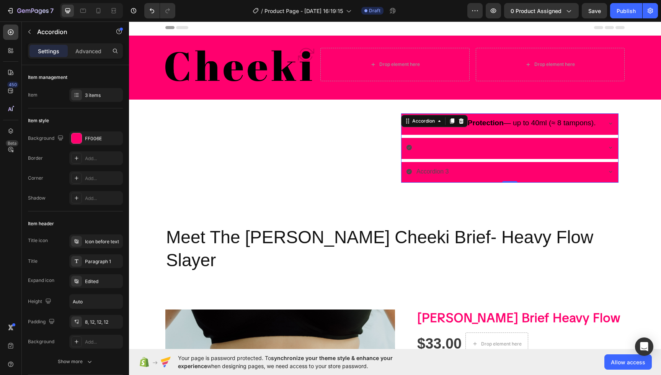
click at [463, 145] on div at bounding box center [503, 147] width 195 height 13
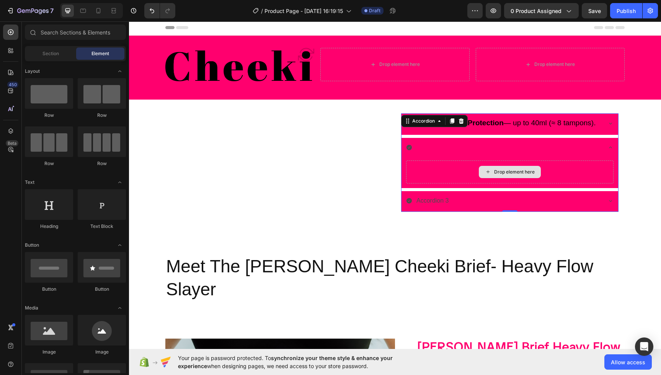
click at [484, 170] on div "Drop element here" at bounding box center [510, 172] width 62 height 12
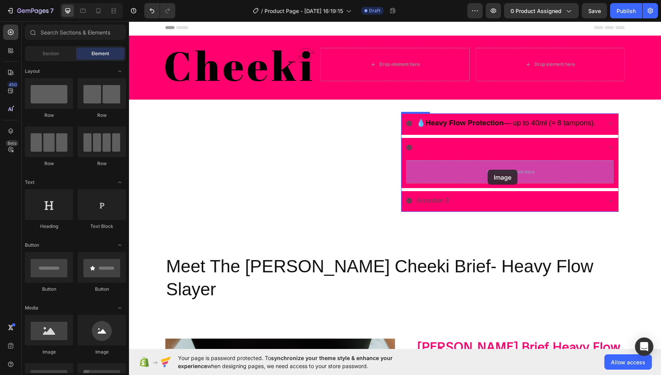
drag, startPoint x: 225, startPoint y: 347, endPoint x: 488, endPoint y: 173, distance: 315.8
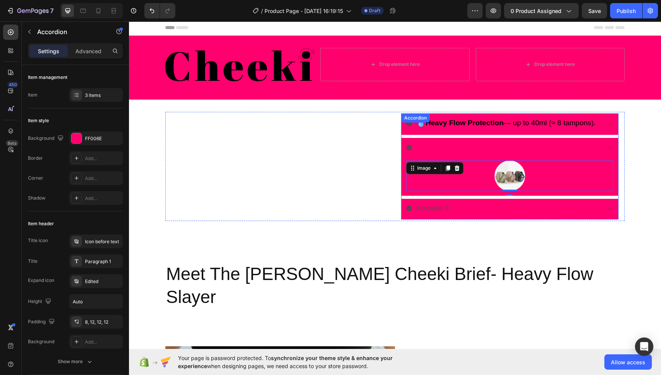
drag, startPoint x: 496, startPoint y: 125, endPoint x: 490, endPoint y: 128, distance: 6.8
click at [496, 125] on strong "Heavy Flow Protection" at bounding box center [465, 123] width 78 height 8
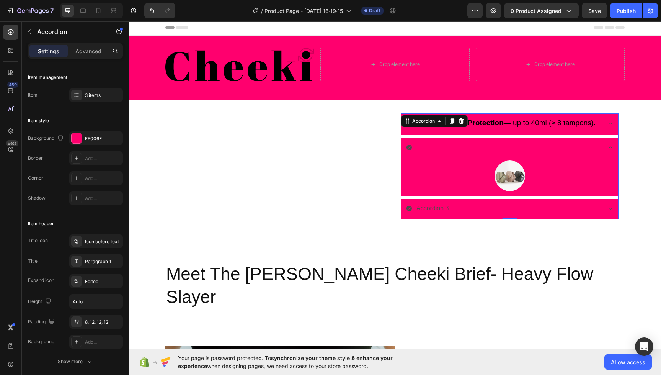
click at [414, 132] on div "💧 Heavy Flow Protection — up to 40ml (≈ 8 tampons)." at bounding box center [510, 123] width 217 height 21
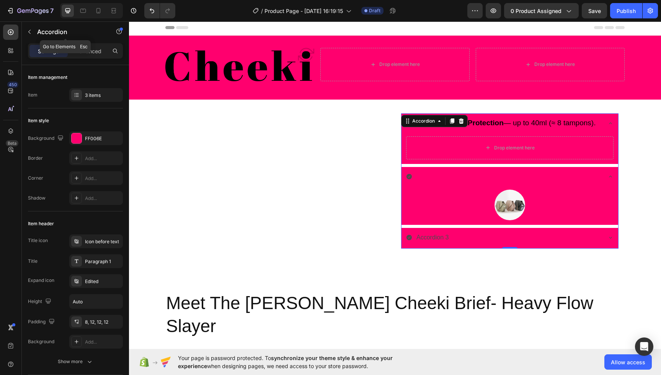
click at [28, 31] on icon "button" at bounding box center [29, 32] width 6 height 6
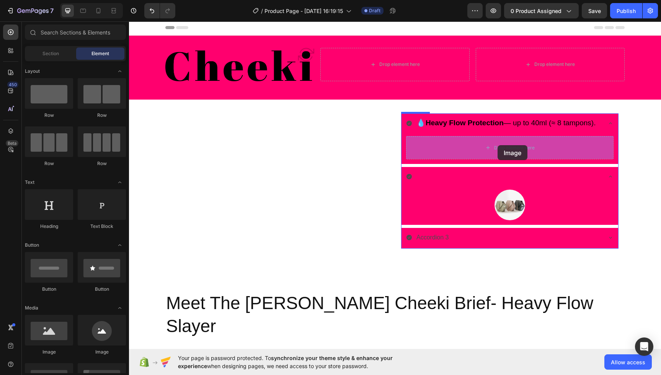
drag, startPoint x: 225, startPoint y: 348, endPoint x: 497, endPoint y: 145, distance: 339.5
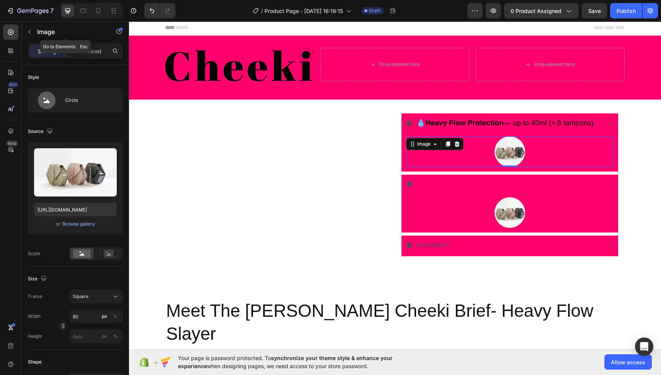
click at [27, 32] on icon "button" at bounding box center [29, 32] width 6 height 6
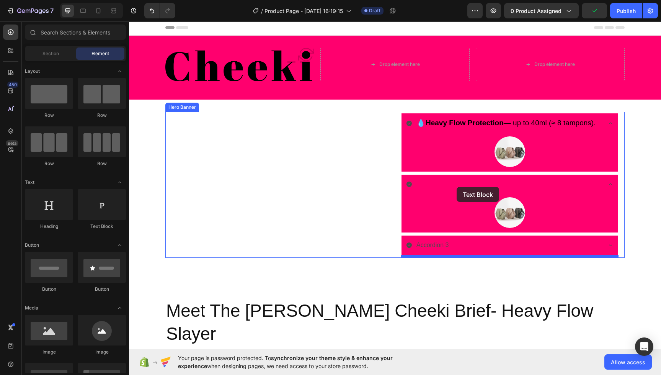
drag, startPoint x: 237, startPoint y: 232, endPoint x: 456, endPoint y: 185, distance: 224.6
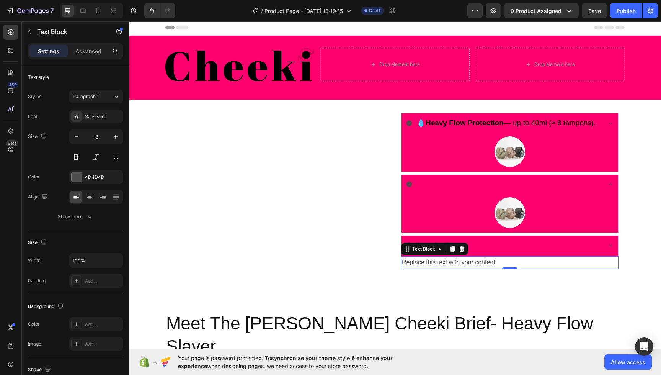
click at [426, 265] on div "Replace this text with your content" at bounding box center [509, 262] width 217 height 13
drag, startPoint x: 503, startPoint y: 264, endPoint x: 403, endPoint y: 265, distance: 100.3
click at [404, 262] on p "Replace this text with your content" at bounding box center [510, 262] width 216 height 11
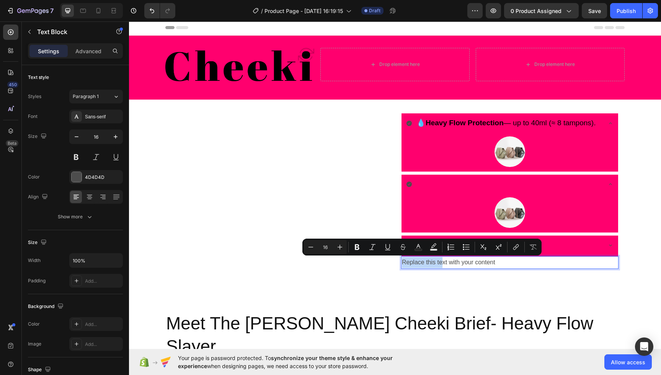
click at [405, 272] on div "Meet Heading This is your text block. Click to edit and make it your own. Share…" at bounding box center [394, 235] width 459 height 247
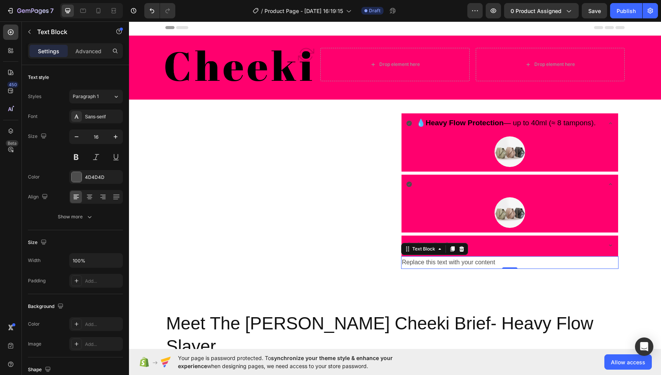
click at [519, 267] on p "Replace this text with your content" at bounding box center [510, 262] width 216 height 11
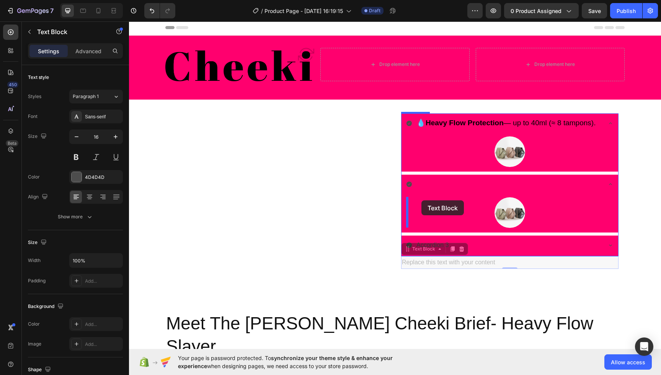
drag, startPoint x: 410, startPoint y: 251, endPoint x: 421, endPoint y: 200, distance: 52.2
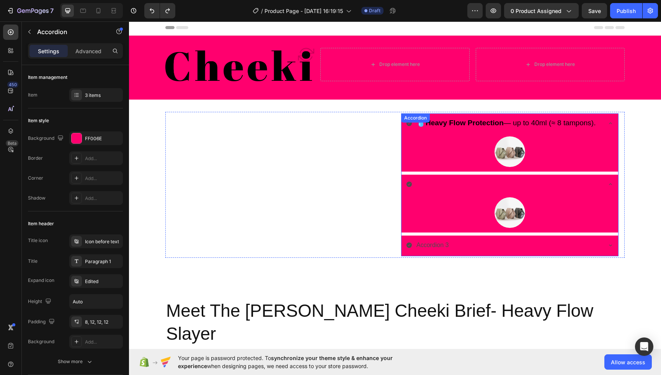
click at [547, 235] on div "Accordion 3" at bounding box center [510, 245] width 217 height 21
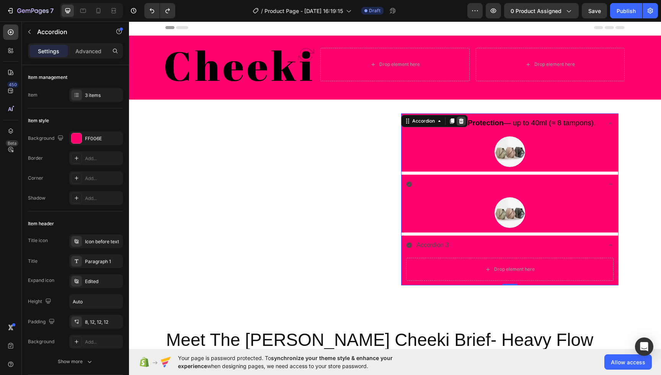
click at [463, 120] on icon at bounding box center [461, 120] width 5 height 5
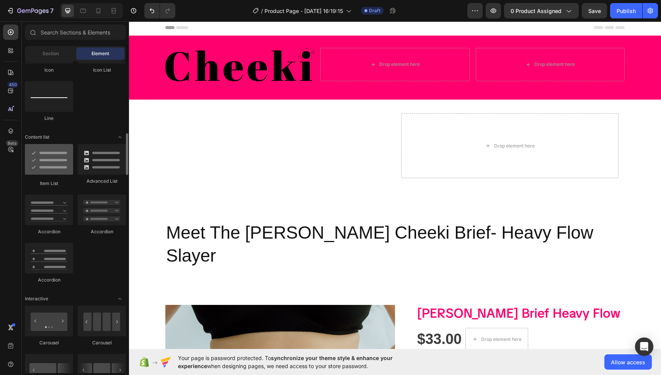
scroll to position [537, 0]
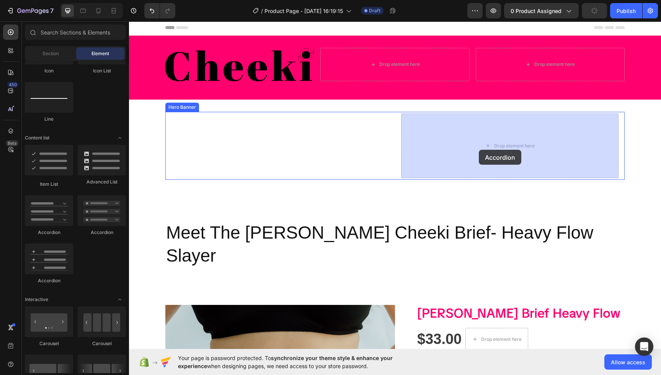
drag, startPoint x: 179, startPoint y: 241, endPoint x: 479, endPoint y: 150, distance: 313.4
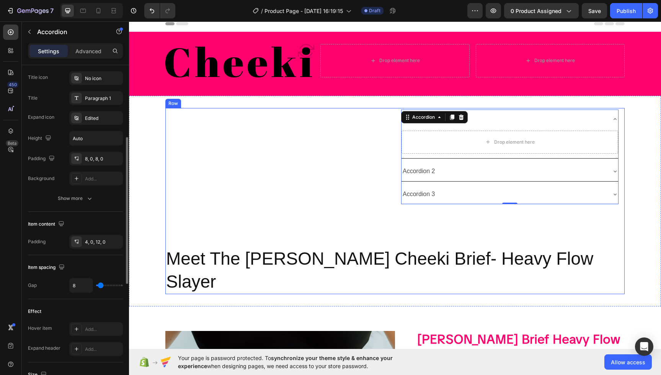
scroll to position [26, 0]
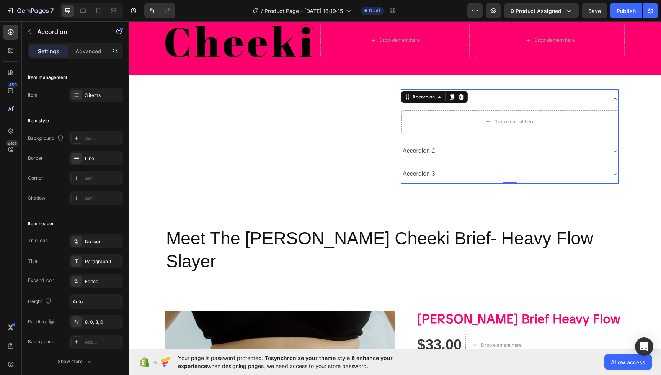
drag, startPoint x: 533, startPoint y: 91, endPoint x: 532, endPoint y: 99, distance: 7.8
click at [533, 91] on div "Accordion 1" at bounding box center [510, 99] width 217 height 20
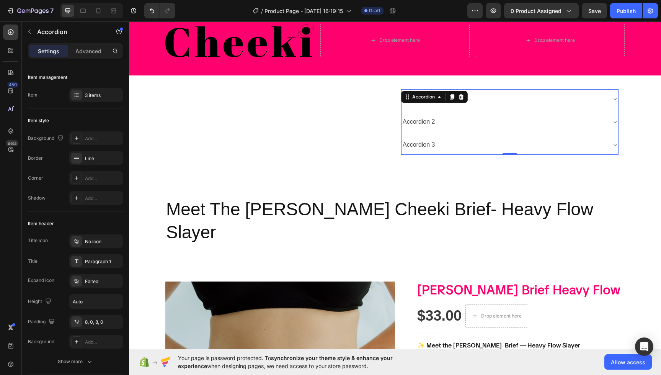
click at [532, 100] on div "Accordion 1" at bounding box center [504, 98] width 204 height 13
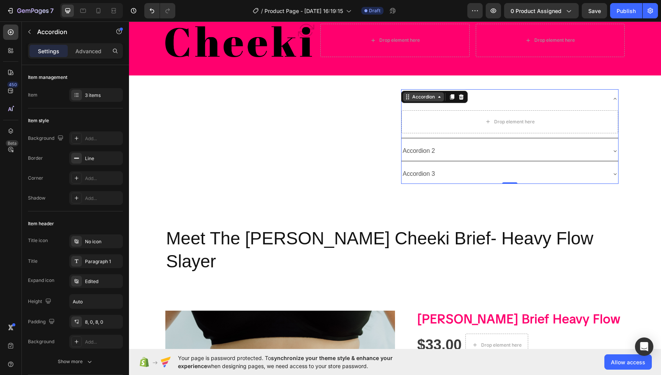
click at [420, 97] on div "Accordion" at bounding box center [424, 96] width 26 height 7
click at [419, 97] on div "Accordion" at bounding box center [424, 96] width 26 height 7
click at [74, 140] on icon at bounding box center [76, 138] width 6 height 6
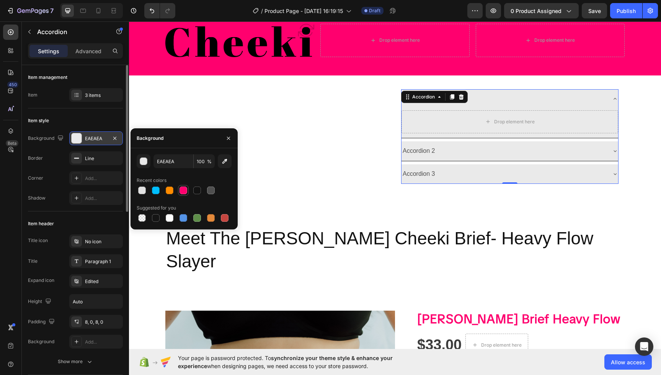
click at [184, 191] on div at bounding box center [184, 190] width 8 height 8
type input "FF006E"
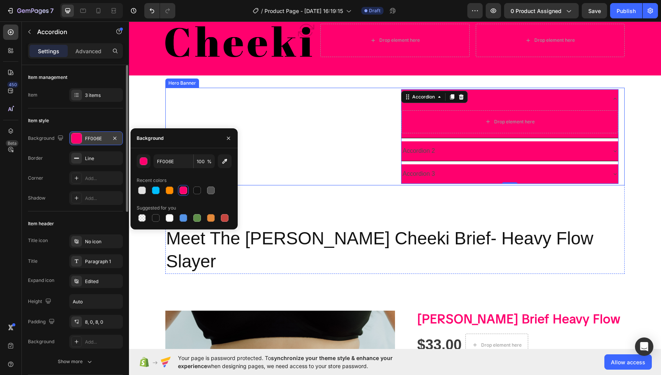
click at [299, 180] on div "Meet Heading This is your text block. Click to edit and make it your own. Share…" at bounding box center [279, 136] width 217 height 95
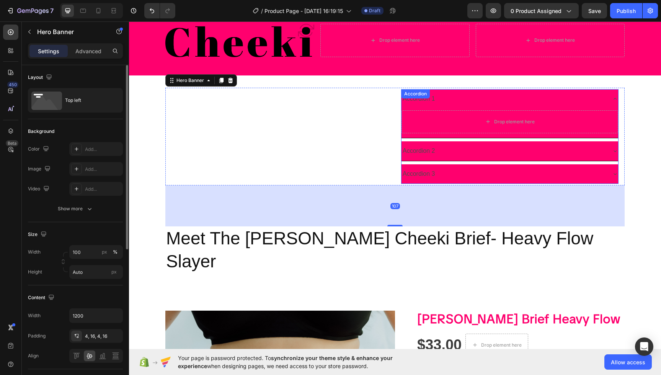
click at [427, 103] on div "Accordion 1" at bounding box center [419, 98] width 35 height 13
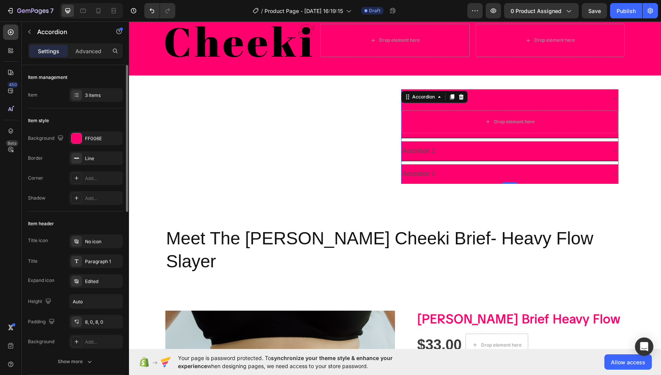
click at [439, 150] on div "Accordion 2" at bounding box center [504, 150] width 204 height 13
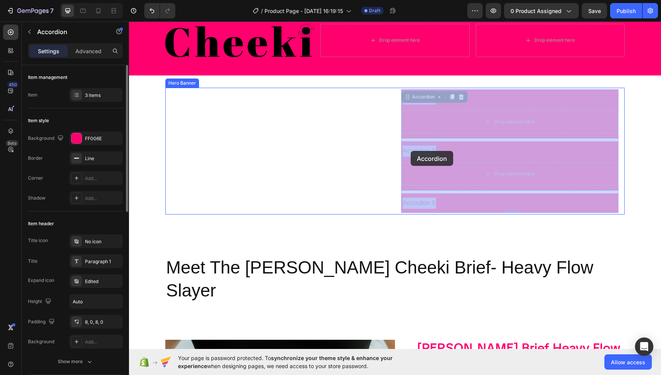
drag, startPoint x: 434, startPoint y: 151, endPoint x: 410, endPoint y: 150, distance: 23.7
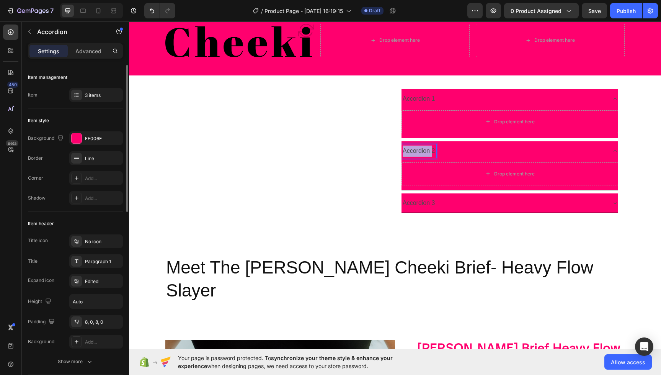
drag, startPoint x: 433, startPoint y: 151, endPoint x: 405, endPoint y: 154, distance: 28.5
click at [404, 154] on p "Accordion 2" at bounding box center [419, 150] width 33 height 11
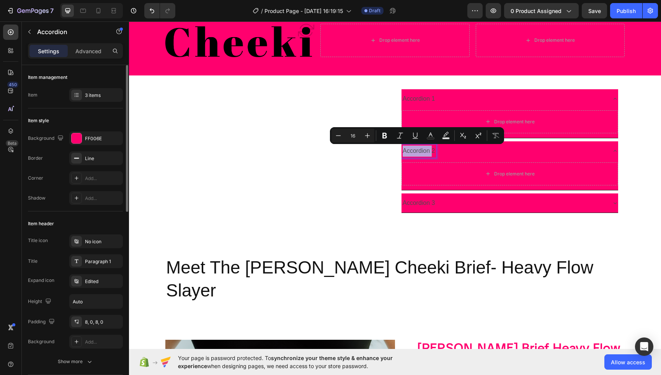
type input "11"
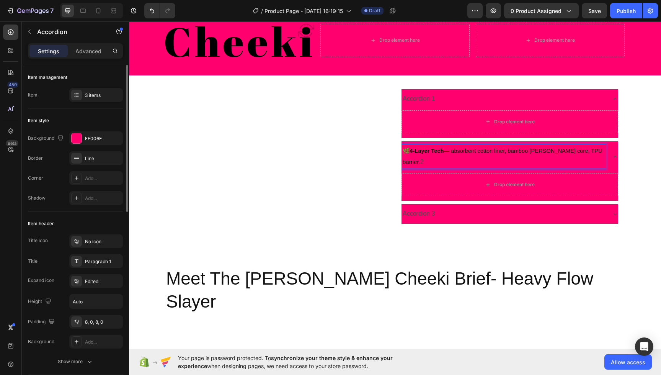
click at [402, 152] on div "🌿 4-Layer Tech — absorbent cotton liner, bamboo [PERSON_NAME] core, TPU barrier…" at bounding box center [504, 156] width 204 height 24
click at [591, 150] on p "🌿 4-Layer Tech — absorbent cotton liner, bamboo [PERSON_NAME] core, TPU barrier…" at bounding box center [504, 156] width 202 height 22
drag, startPoint x: 450, startPoint y: 152, endPoint x: 446, endPoint y: 153, distance: 4.6
click at [446, 153] on span "🌿 4-Layer Tech — absorbent cotton liner, bamboo [PERSON_NAME] core, TPU barrier." at bounding box center [503, 156] width 200 height 17
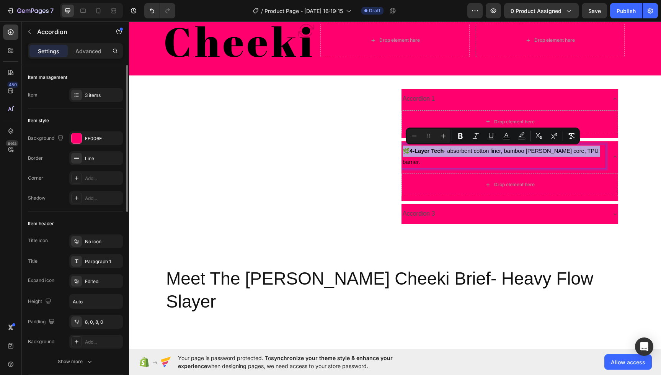
drag, startPoint x: 582, startPoint y: 152, endPoint x: 435, endPoint y: 144, distance: 147.6
click at [432, 144] on div "🌿 4-Layer Tech - absorbent cotton liner, bamboo [PERSON_NAME] core, TPU barrier." at bounding box center [504, 156] width 204 height 24
click at [443, 137] on icon "Editor contextual toolbar" at bounding box center [443, 136] width 5 height 5
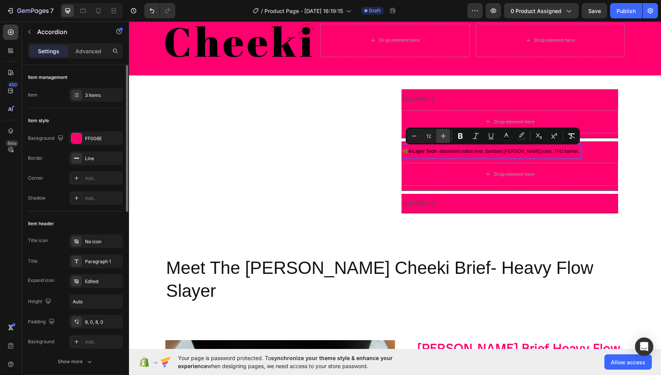
click at [443, 137] on icon "Editor contextual toolbar" at bounding box center [443, 136] width 5 height 5
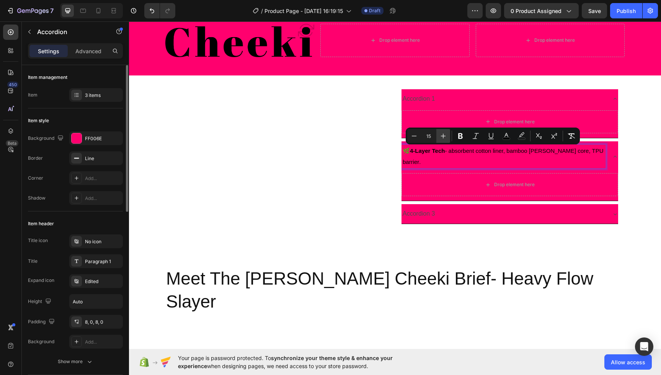
click at [443, 137] on icon "Editor contextual toolbar" at bounding box center [443, 136] width 8 height 8
click at [442, 137] on icon "Editor contextual toolbar" at bounding box center [443, 136] width 8 height 8
click at [417, 137] on icon "Editor contextual toolbar" at bounding box center [414, 136] width 8 height 8
type input "16"
click at [423, 100] on p "Accordion 1" at bounding box center [419, 98] width 33 height 11
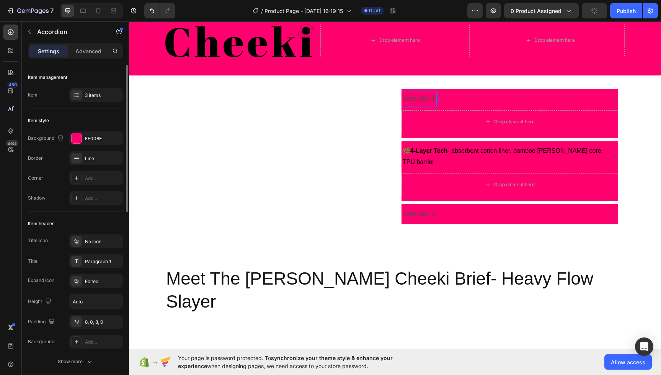
click at [426, 96] on p "Accordion 1" at bounding box center [419, 98] width 33 height 11
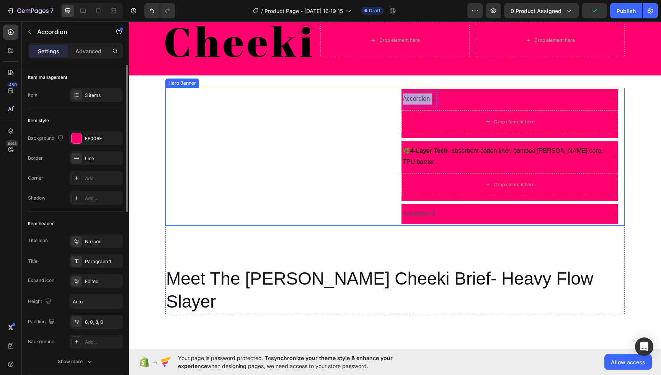
drag, startPoint x: 433, startPoint y: 98, endPoint x: 401, endPoint y: 95, distance: 31.9
click at [397, 95] on div "Meet Heading This is your text block. Click to edit and make it your own. Share…" at bounding box center [394, 157] width 459 height 138
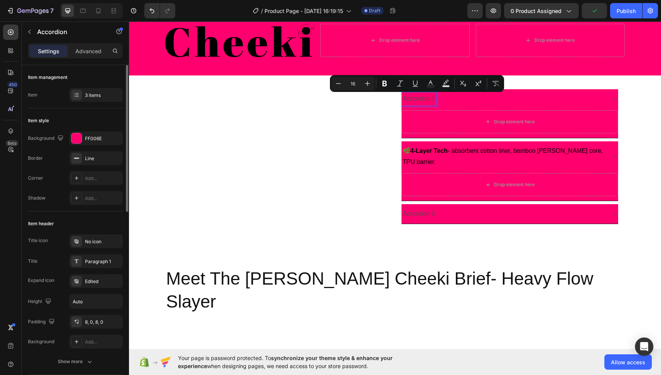
click at [434, 99] on p "Accordion 1" at bounding box center [419, 98] width 33 height 11
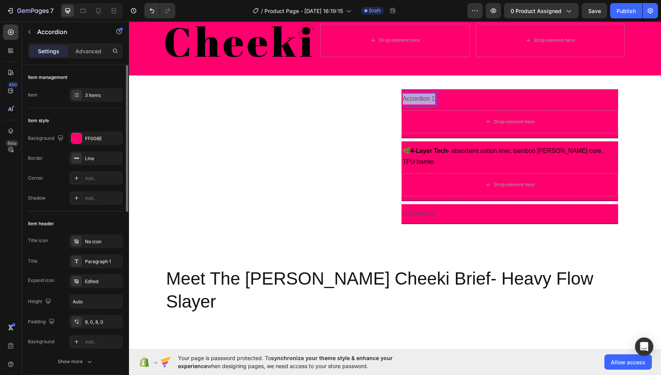
drag, startPoint x: 431, startPoint y: 100, endPoint x: 403, endPoint y: 96, distance: 28.5
click at [402, 96] on div "Accordion 1" at bounding box center [419, 98] width 35 height 13
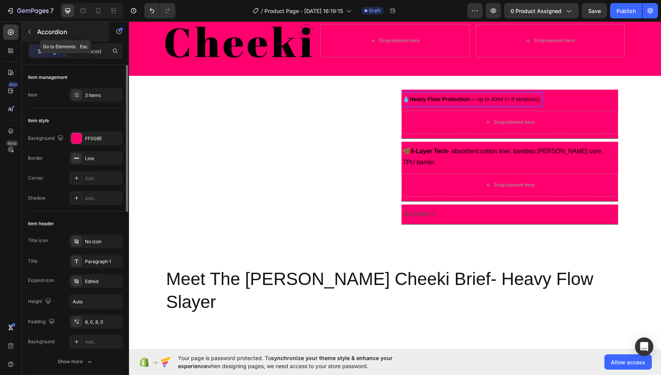
click at [29, 31] on icon "button" at bounding box center [29, 32] width 6 height 6
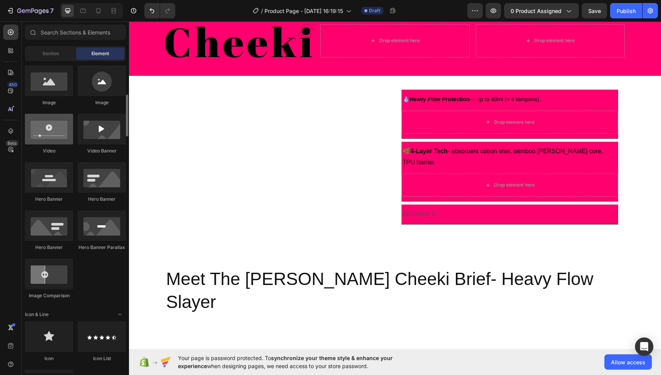
scroll to position [265, 0]
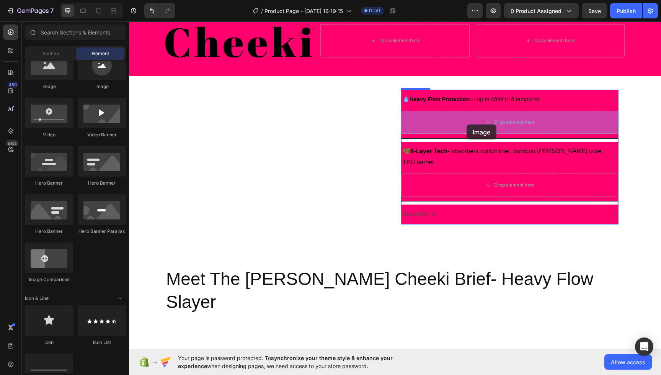
drag, startPoint x: 187, startPoint y: 101, endPoint x: 467, endPoint y: 124, distance: 280.8
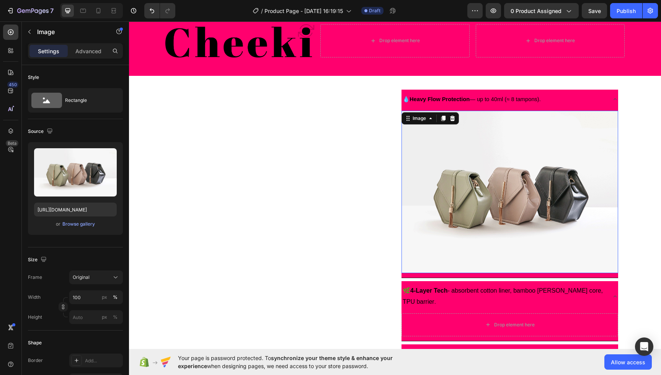
scroll to position [23, 0]
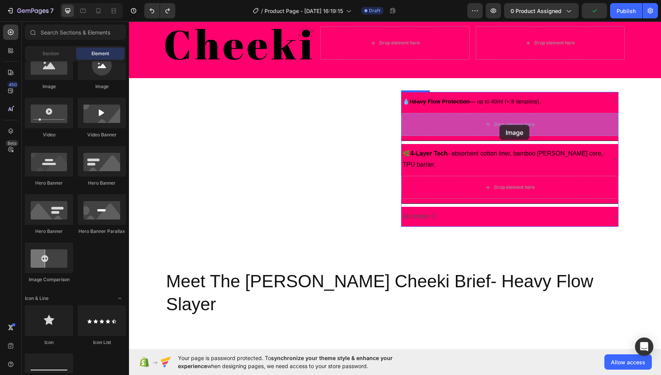
drag, startPoint x: 229, startPoint y: 95, endPoint x: 500, endPoint y: 125, distance: 272.3
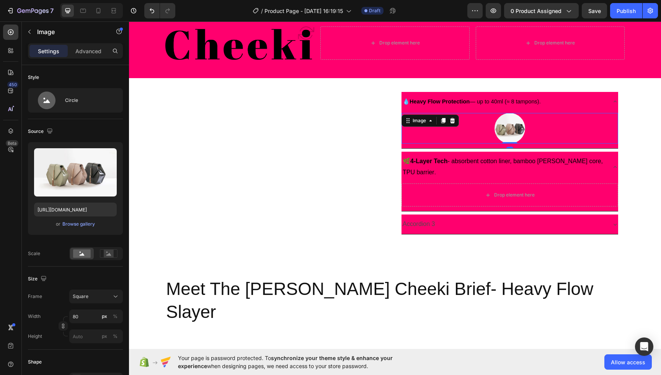
scroll to position [23, 0]
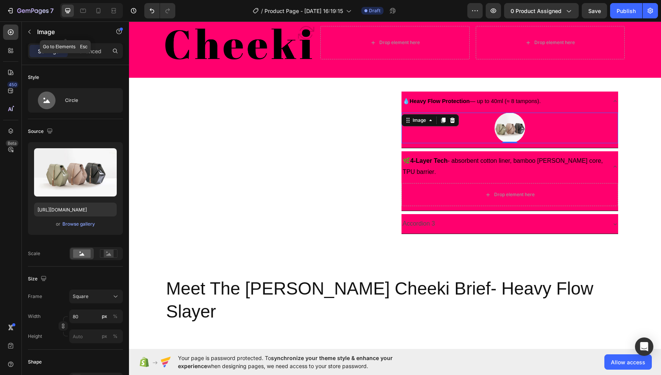
click at [31, 32] on icon "button" at bounding box center [29, 32] width 6 height 6
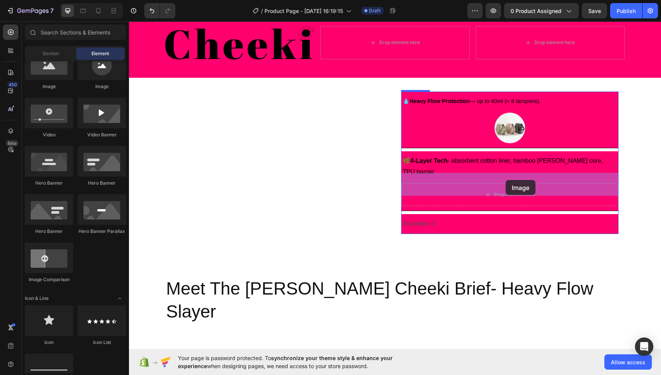
drag, startPoint x: 227, startPoint y: 90, endPoint x: 503, endPoint y: 184, distance: 291.5
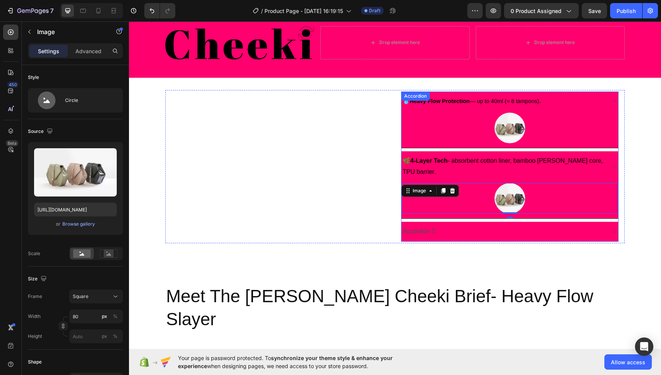
click at [485, 225] on div "Accordion 3" at bounding box center [504, 231] width 204 height 13
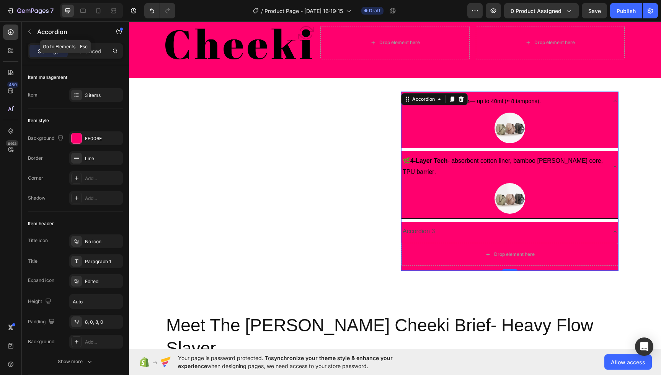
click at [26, 31] on icon "button" at bounding box center [29, 32] width 6 height 6
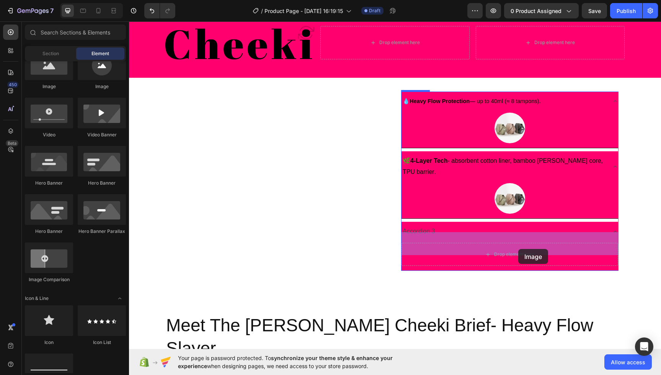
drag, startPoint x: 227, startPoint y: 98, endPoint x: 518, endPoint y: 249, distance: 327.7
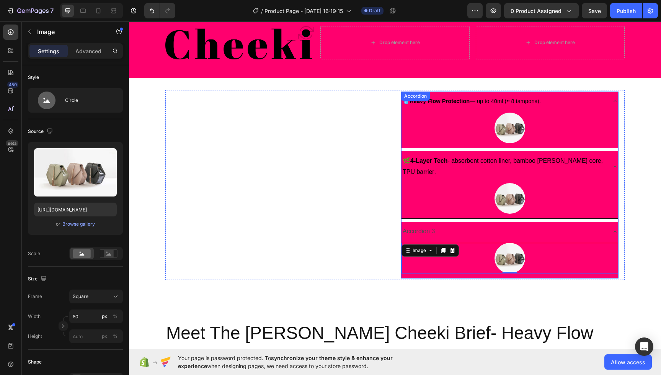
click at [443, 225] on div "Accordion 3" at bounding box center [504, 231] width 204 height 13
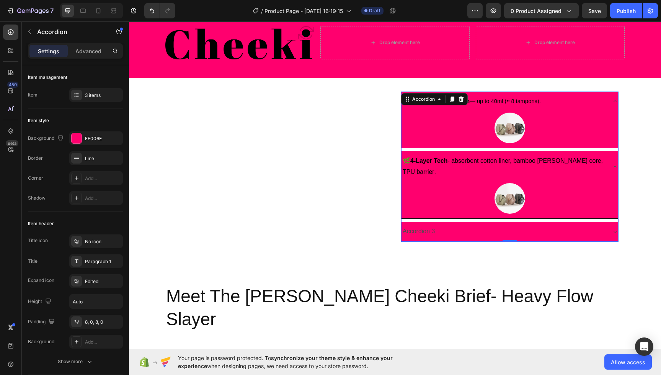
click at [444, 225] on div "Accordion 3" at bounding box center [504, 231] width 204 height 13
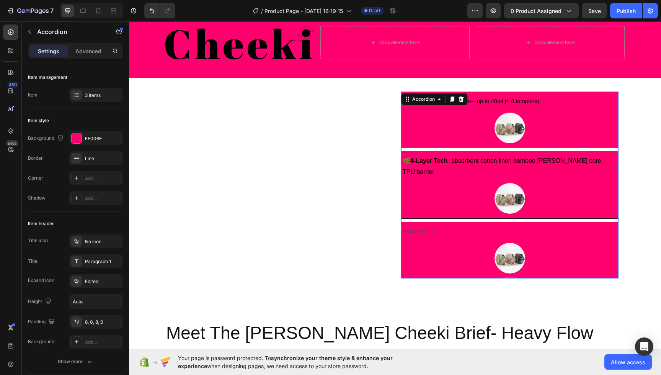
click at [436, 225] on div "Accordion 3" at bounding box center [504, 231] width 204 height 13
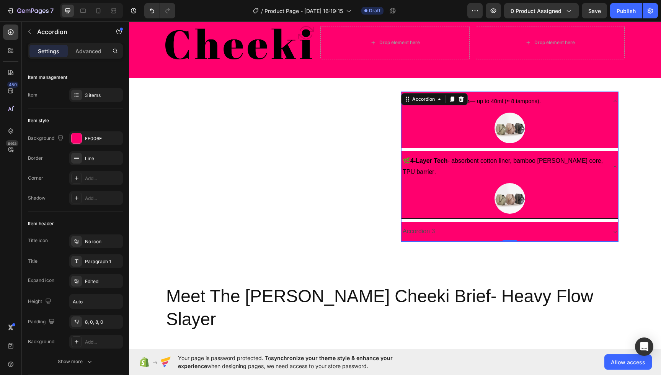
click at [436, 225] on div "Accordion 3" at bounding box center [504, 231] width 204 height 13
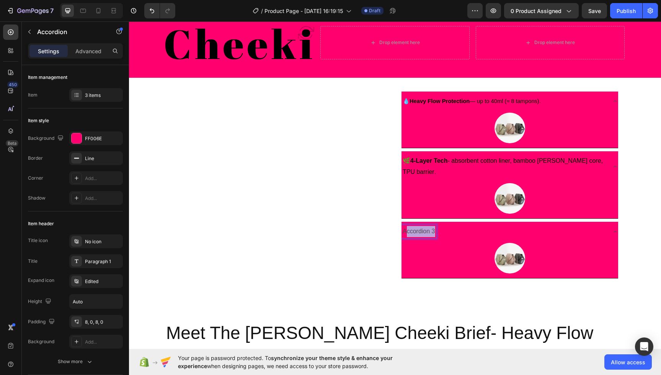
drag, startPoint x: 406, startPoint y: 221, endPoint x: 436, endPoint y: 223, distance: 30.3
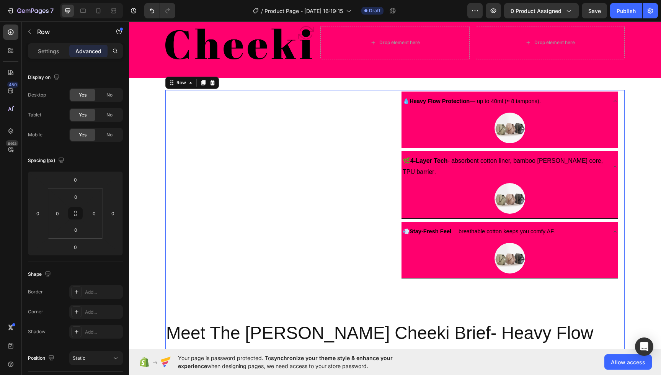
click at [495, 291] on div "Meet Heading This is your text block. Click to edit and make it your own. Share…" at bounding box center [394, 229] width 459 height 278
click at [430, 243] on div "Image" at bounding box center [510, 258] width 217 height 31
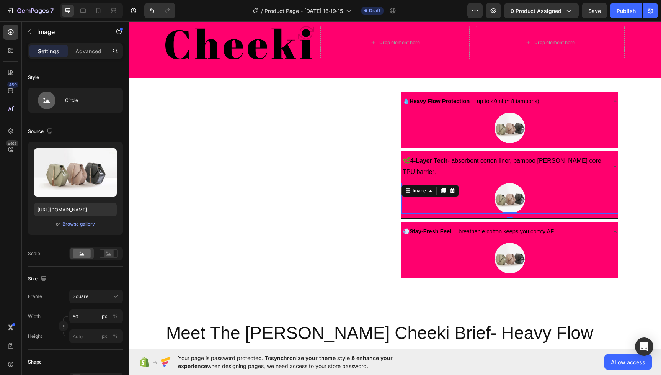
click at [438, 191] on div at bounding box center [510, 198] width 217 height 31
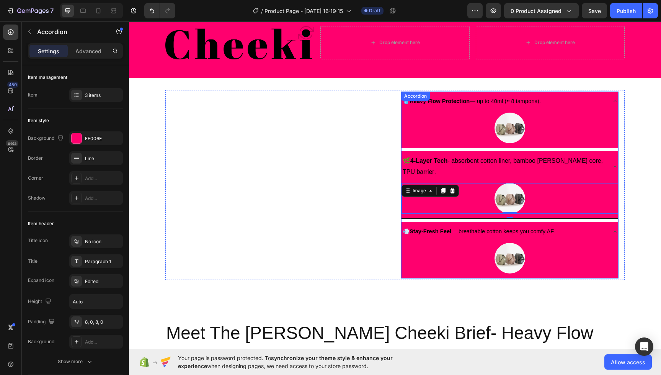
click at [428, 157] on p "🌿 4-Layer Tech - absorbent cotton liner, bamboo terry core, TPU barrier ." at bounding box center [504, 166] width 202 height 22
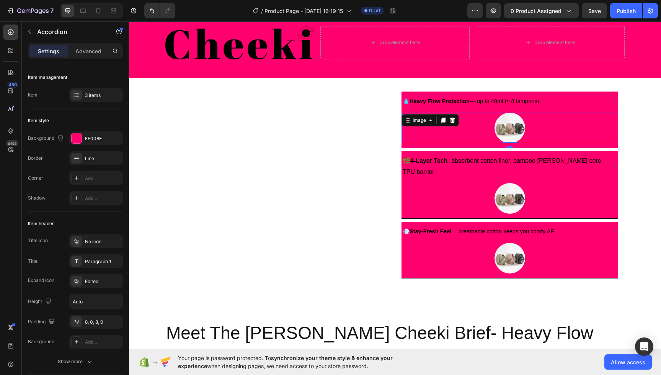
click at [437, 123] on div "Image 0" at bounding box center [510, 128] width 217 height 31
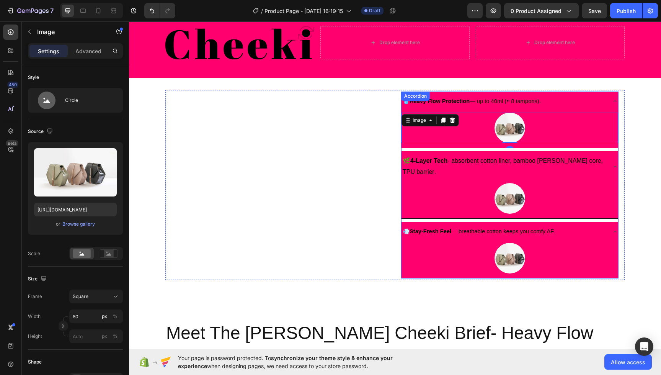
click at [436, 98] on div "💧 Heavy Flow Protection — up to 40ml (≈ 8 tampons). Image 0 🌿 4-Layer Tech - ab…" at bounding box center [509, 184] width 217 height 187
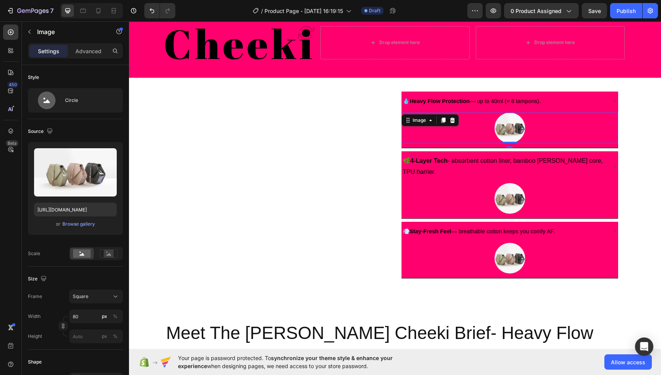
click at [582, 124] on div at bounding box center [510, 128] width 217 height 31
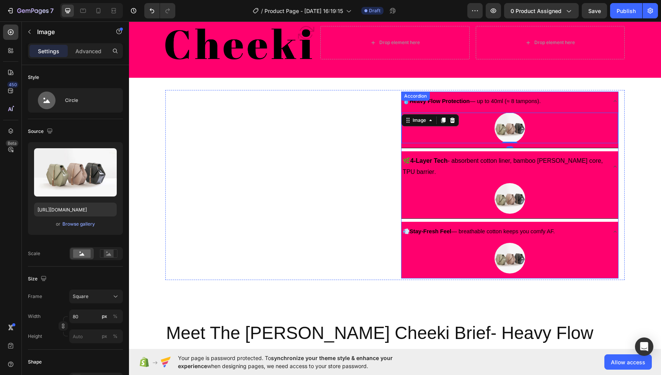
scroll to position [33, 0]
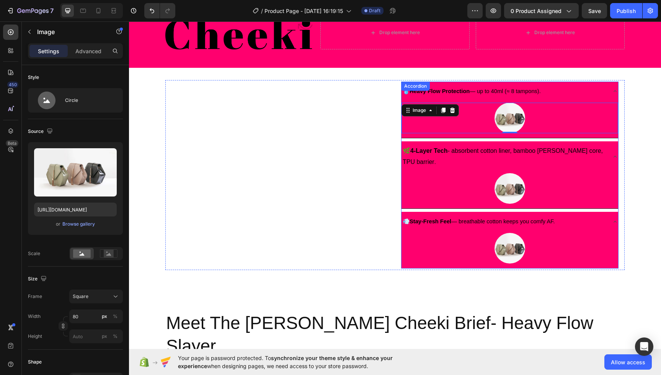
click at [615, 93] on icon at bounding box center [615, 91] width 6 height 6
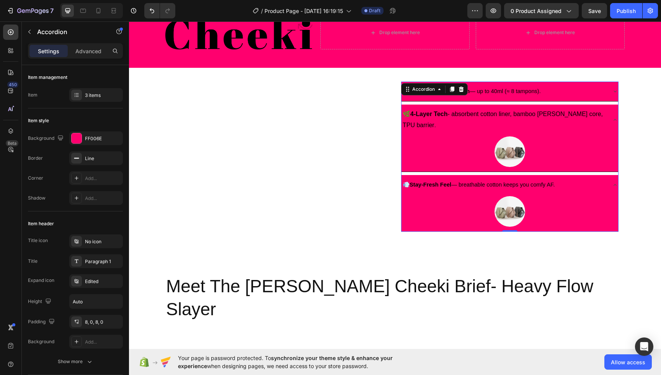
click at [615, 91] on icon at bounding box center [615, 91] width 6 height 6
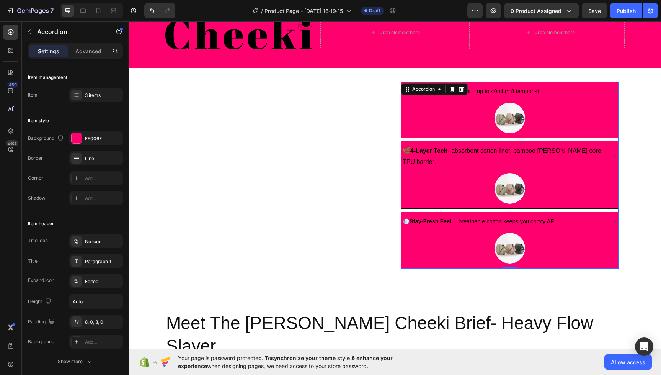
click at [615, 153] on icon at bounding box center [615, 156] width 6 height 6
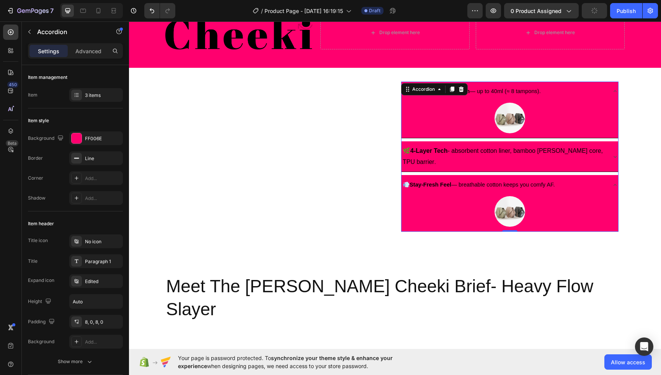
click at [612, 175] on div "💨 Stay-Fresh Feel — breathable cotton keeps you comfy AF." at bounding box center [510, 185] width 217 height 20
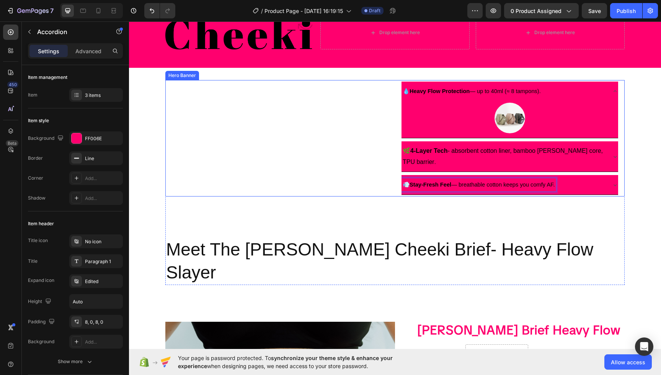
drag, startPoint x: 553, startPoint y: 176, endPoint x: 404, endPoint y: 176, distance: 148.5
click at [391, 175] on div "Meet Heading This is your text block. Click to edit and make it your own. Share…" at bounding box center [394, 138] width 459 height 116
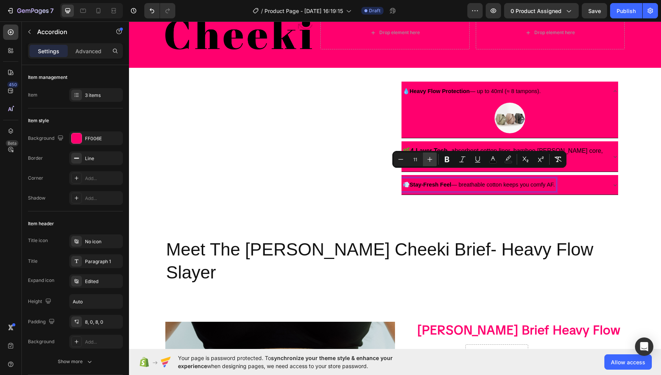
click at [429, 158] on icon "Editor contextual toolbar" at bounding box center [430, 159] width 8 height 8
click at [428, 158] on icon "Editor contextual toolbar" at bounding box center [430, 159] width 8 height 8
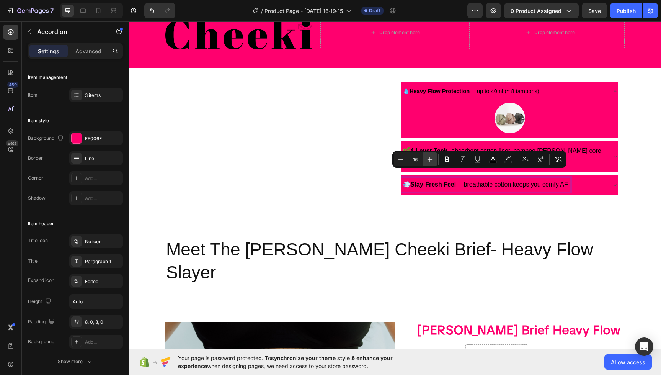
click at [428, 158] on icon "Editor contextual toolbar" at bounding box center [430, 159] width 8 height 8
click at [395, 163] on button "Minus" at bounding box center [401, 159] width 14 height 14
type input "16"
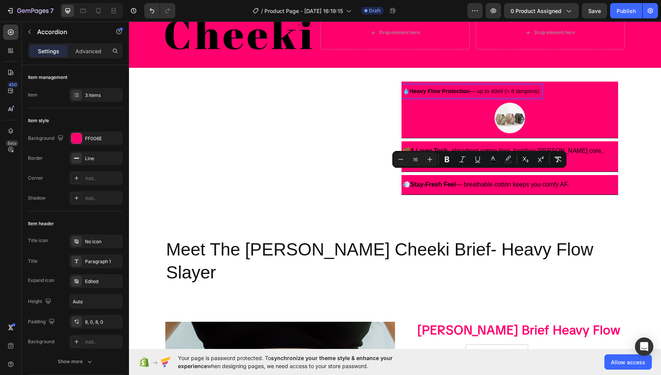
click at [519, 93] on span "💧 Heavy Flow Protection — up to 40ml (≈ 8 tampons)." at bounding box center [472, 91] width 138 height 6
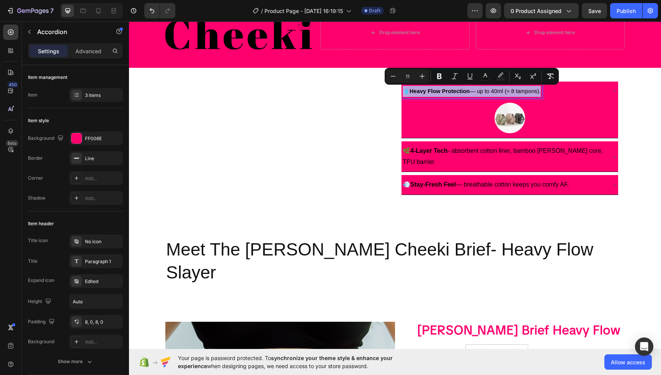
drag, startPoint x: 541, startPoint y: 91, endPoint x: 411, endPoint y: 83, distance: 130.4
click at [411, 83] on div "💧 Heavy Flow Protection — up to 40ml (≈ 8 tampons)." at bounding box center [510, 92] width 217 height 20
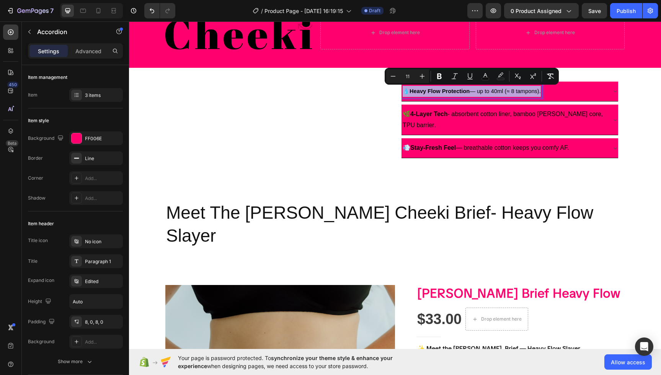
click at [536, 94] on span "💧 Heavy Flow Protection — up to 40ml (≈ 8 tampons)." at bounding box center [472, 91] width 138 height 6
click at [542, 93] on div "💧 Heavy Flow Protection — up to 40ml (≈ 8 tampons)." at bounding box center [472, 91] width 140 height 13
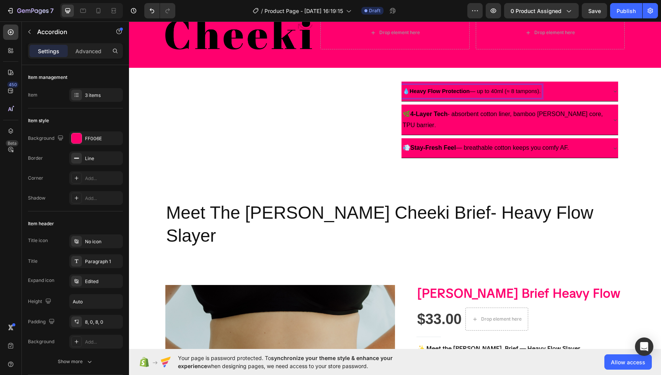
drag, startPoint x: 541, startPoint y: 93, endPoint x: 439, endPoint y: 89, distance: 102.7
click at [439, 89] on span "💧 Heavy Flow Protection — up to 40ml (≈ 8 tampons)." at bounding box center [472, 91] width 138 height 6
click at [407, 87] on p "💧 Heavy Flow Protection — up to 40ml (≈ 8 tampons)." at bounding box center [472, 91] width 138 height 11
click at [451, 96] on p "💧 Heavy Flow Protection — up to 40ml (≈ 8 tampons)." at bounding box center [472, 91] width 138 height 11
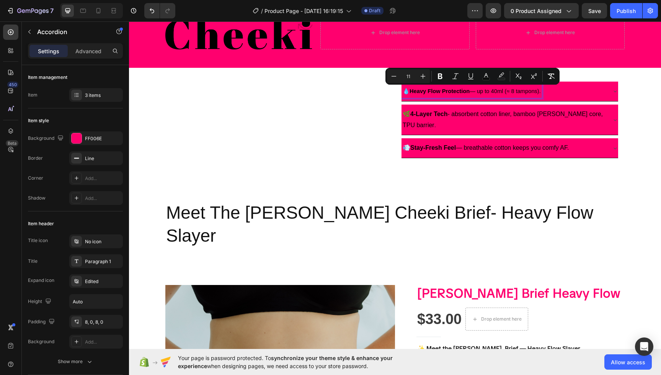
drag, startPoint x: 543, startPoint y: 91, endPoint x: 408, endPoint y: 85, distance: 134.9
click at [408, 85] on div "💧 Heavy Flow Protection — up to 40ml (≈ 8 tampons)." at bounding box center [472, 91] width 140 height 13
click at [426, 78] on icon "Editor contextual toolbar" at bounding box center [423, 76] width 8 height 8
click at [427, 78] on button "Plus" at bounding box center [423, 76] width 14 height 14
click at [428, 78] on button "Plus" at bounding box center [423, 76] width 14 height 14
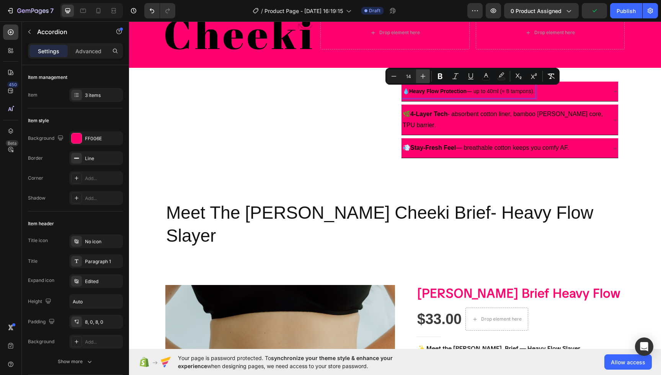
click at [428, 78] on button "Plus" at bounding box center [423, 76] width 14 height 14
click at [427, 78] on button "Plus" at bounding box center [423, 76] width 14 height 14
click at [393, 77] on icon "Editor contextual toolbar" at bounding box center [394, 76] width 8 height 8
type input "16"
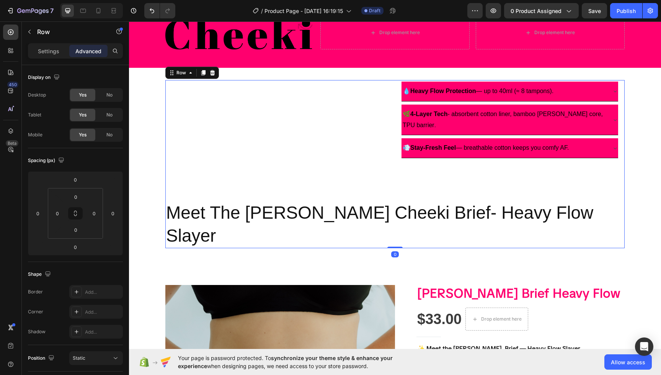
click at [589, 173] on div "Meet Heading This is your text block. Click to edit and make it your own. Share…" at bounding box center [394, 164] width 459 height 168
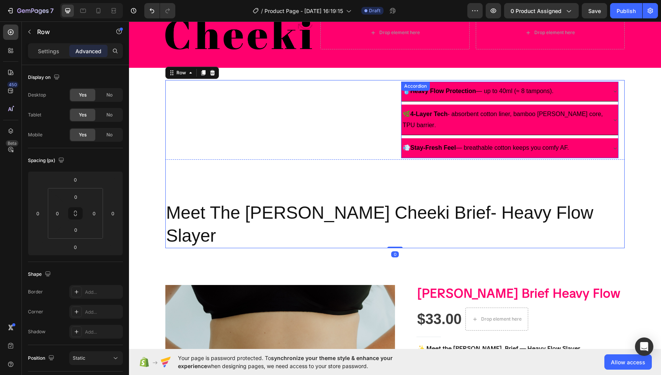
click at [596, 95] on div "💧 Heavy Flow Protection — up to 40ml (≈ 8 tampons)." at bounding box center [504, 91] width 204 height 13
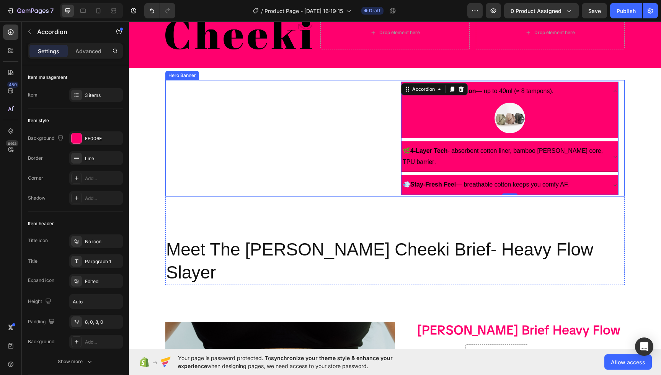
scroll to position [34, 0]
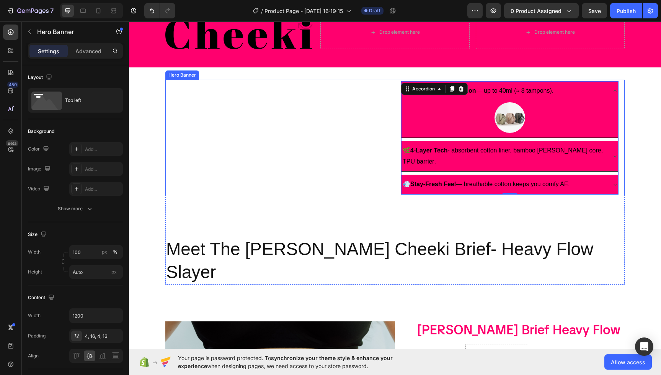
click at [362, 180] on div "Meet Heading This is your text block. Click to edit and make it your own. Share…" at bounding box center [279, 137] width 217 height 113
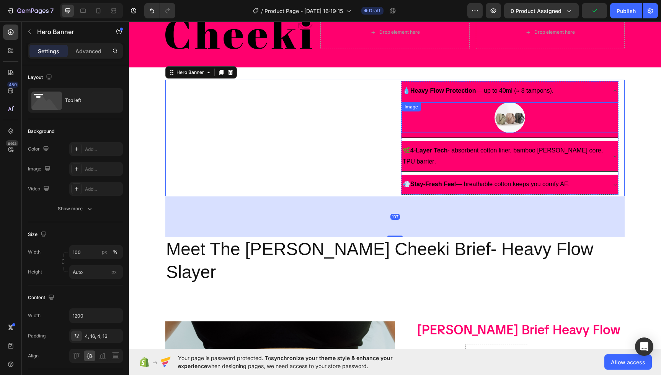
click at [500, 115] on img at bounding box center [510, 117] width 31 height 31
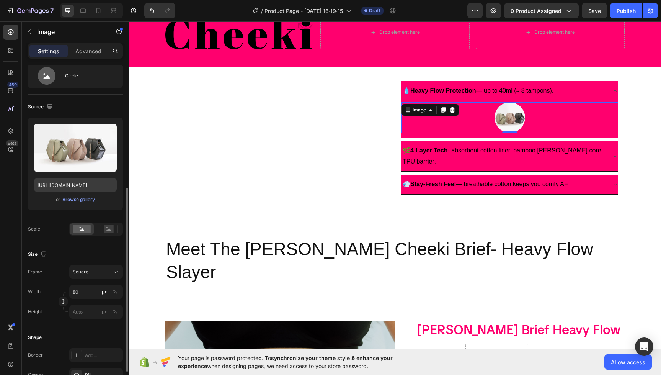
scroll to position [0, 0]
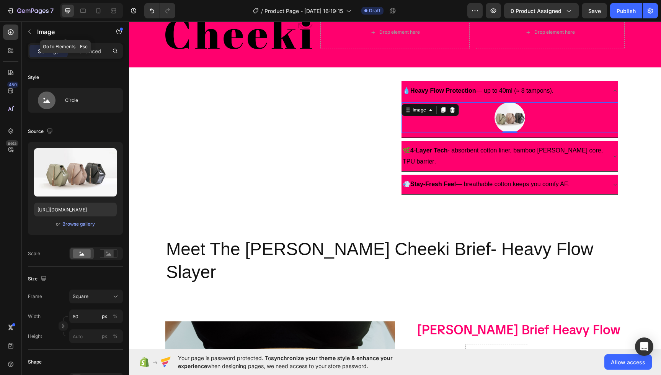
click at [30, 35] on button "button" at bounding box center [29, 32] width 12 height 12
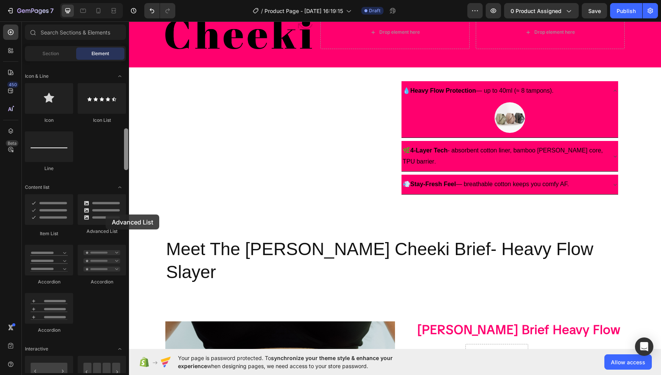
scroll to position [489, 0]
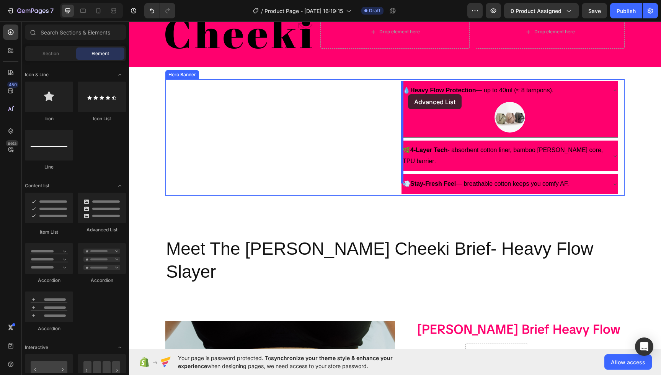
drag, startPoint x: 234, startPoint y: 236, endPoint x: 408, endPoint y: 94, distance: 224.5
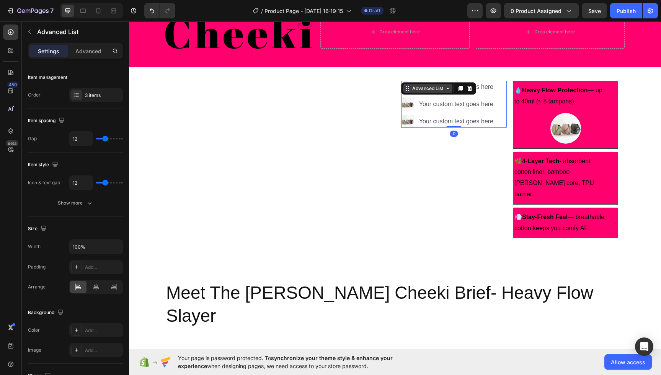
scroll to position [31, 0]
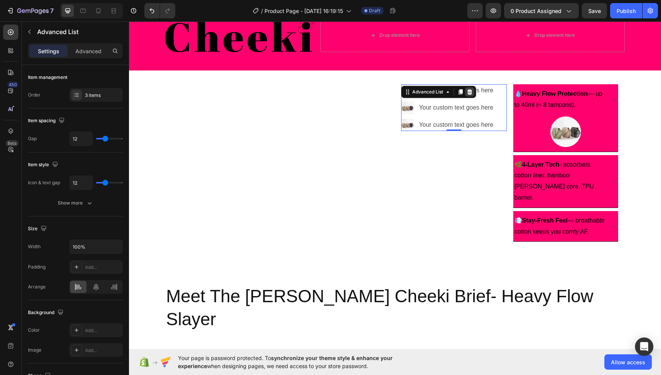
click at [469, 89] on icon at bounding box center [470, 92] width 6 height 6
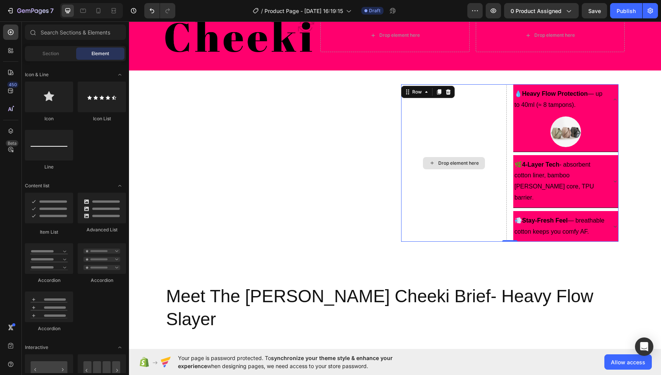
click at [479, 91] on div "Drop element here" at bounding box center [454, 162] width 106 height 157
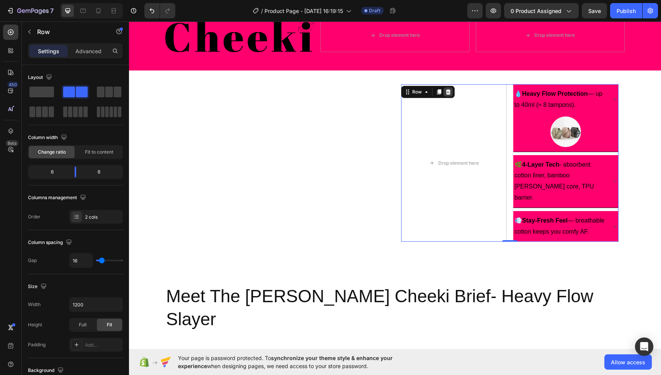
click at [451, 90] on icon at bounding box center [448, 92] width 6 height 6
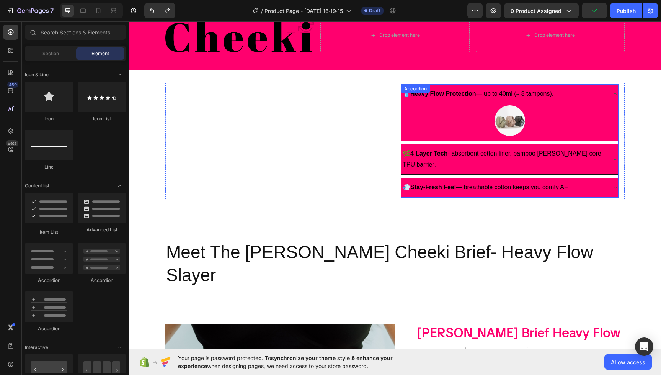
click at [433, 184] on strong "Stay-Fresh Feel" at bounding box center [433, 187] width 46 height 7
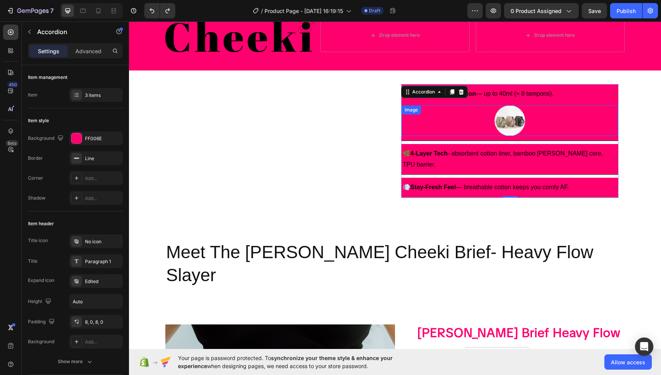
click at [510, 123] on img at bounding box center [510, 120] width 31 height 31
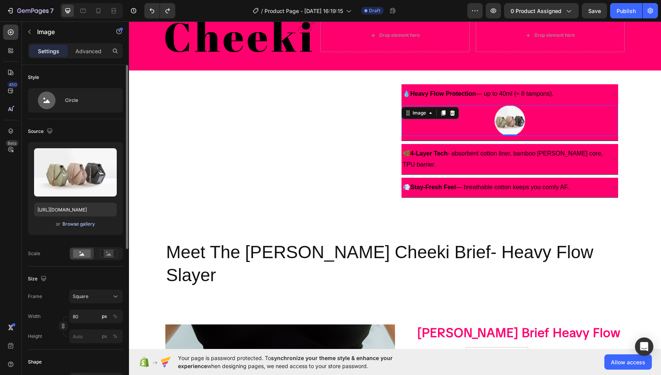
click at [86, 227] on div "Browse gallery" at bounding box center [78, 223] width 33 height 7
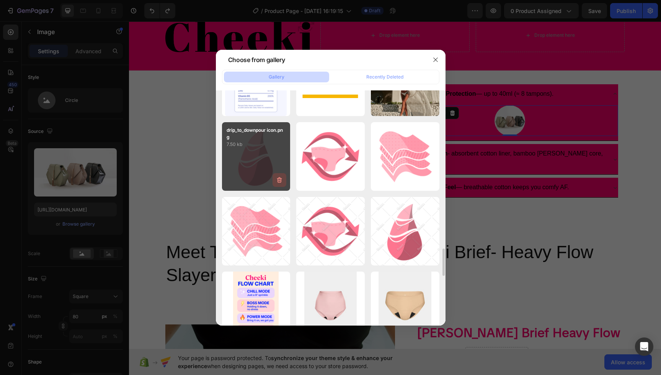
scroll to position [1391, 0]
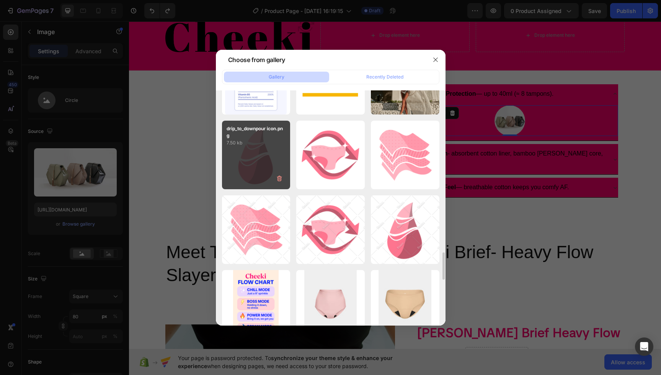
click at [268, 169] on div "drip_to_downpour icon.png 7.50 kb" at bounding box center [256, 155] width 69 height 69
type input "[URL][DOMAIN_NAME]"
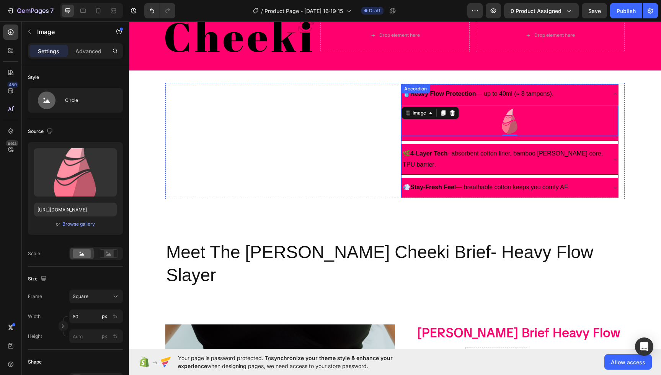
click at [584, 85] on div "💧 Heavy Flow Protection — up to 40ml (≈ 8 tampons)." at bounding box center [510, 94] width 217 height 20
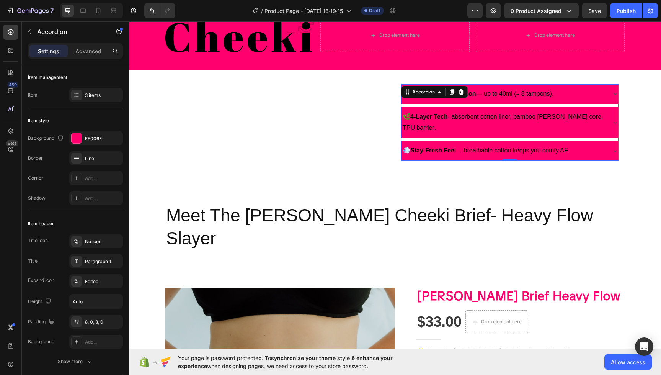
click at [581, 91] on div "💧 Heavy Flow Protection — up to 40ml (≈ 8 tampons)." at bounding box center [504, 93] width 204 height 13
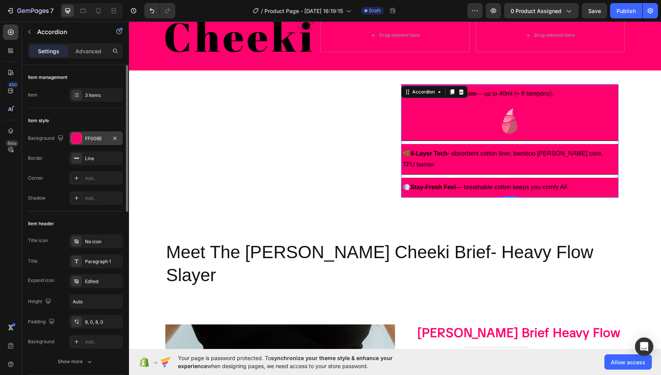
click at [78, 138] on div at bounding box center [77, 138] width 10 height 10
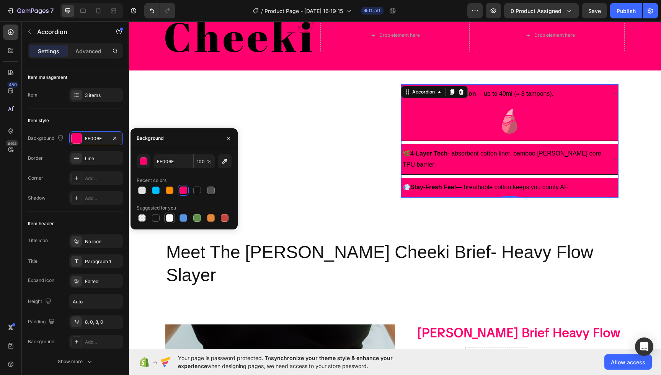
click at [171, 217] on div at bounding box center [170, 218] width 8 height 8
type input "FFFFFF"
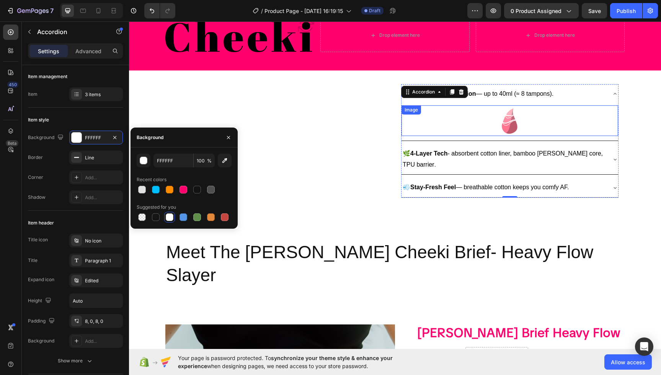
click at [563, 120] on div at bounding box center [510, 120] width 217 height 31
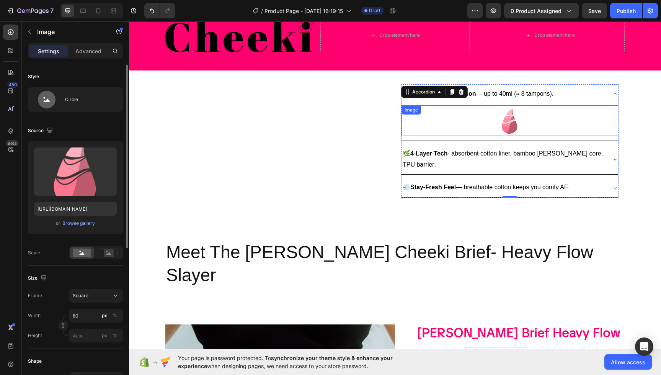
scroll to position [0, 0]
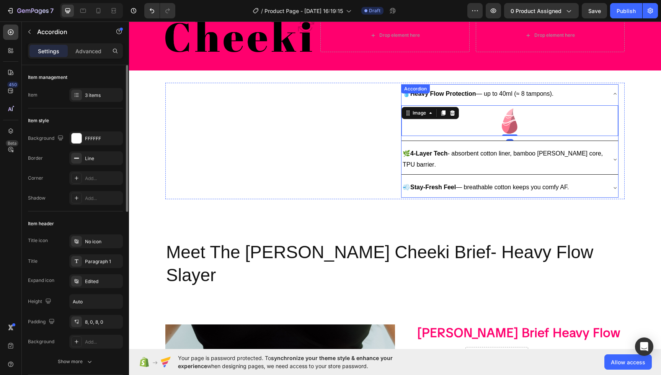
click at [532, 153] on span "🌿 4-Layer Tech - absorbent cotton liner, bamboo terry core, TPU barrier" at bounding box center [503, 159] width 200 height 18
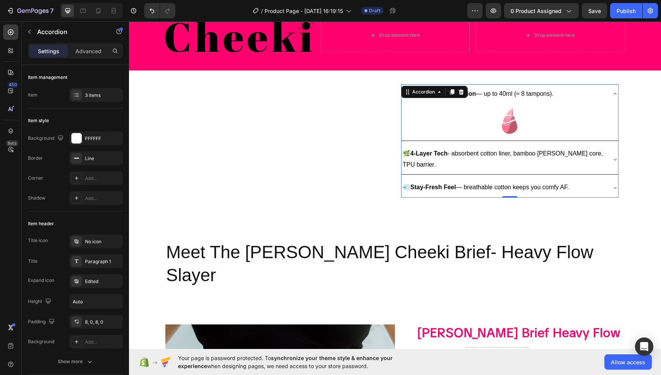
click at [612, 156] on icon at bounding box center [615, 159] width 6 height 6
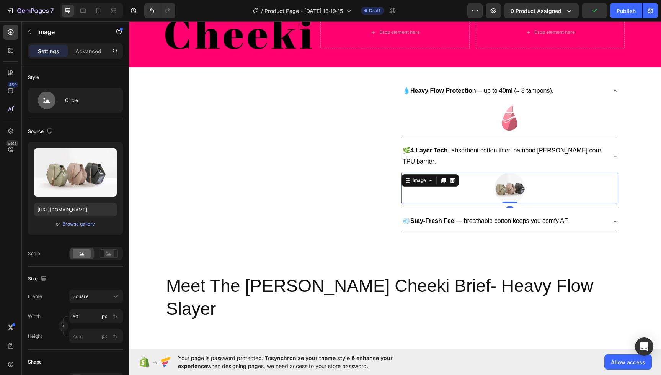
click at [516, 173] on img at bounding box center [510, 188] width 31 height 31
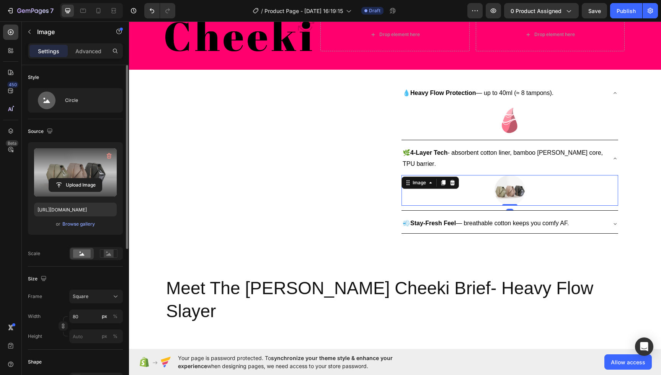
scroll to position [30, 0]
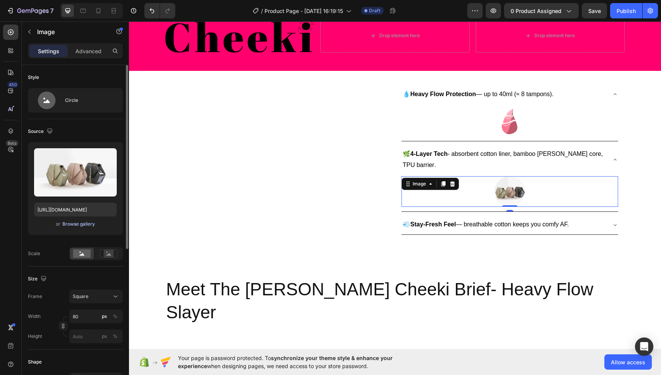
click at [78, 225] on div "Browse gallery" at bounding box center [78, 223] width 33 height 7
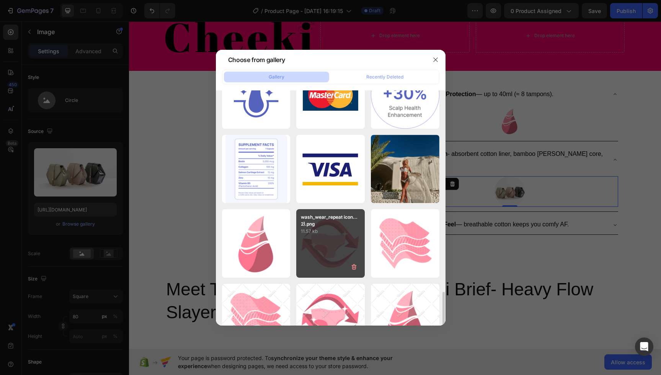
scroll to position [1316, 0]
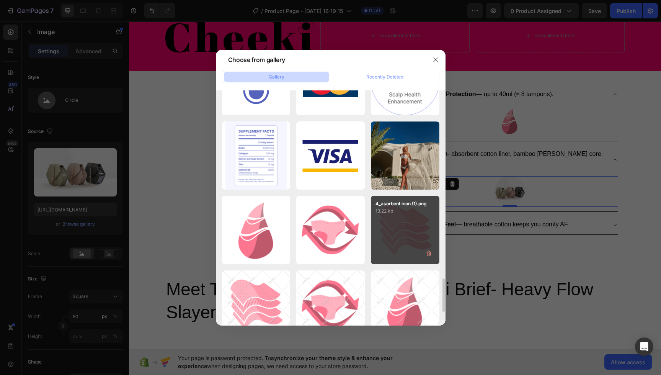
click at [390, 216] on div "4_asorbent icon (1).png 13.22 kb" at bounding box center [405, 230] width 69 height 69
type input "https://cdn.shopify.com/s/files/1/0598/4033/1847/files/gempages_579495988796850…"
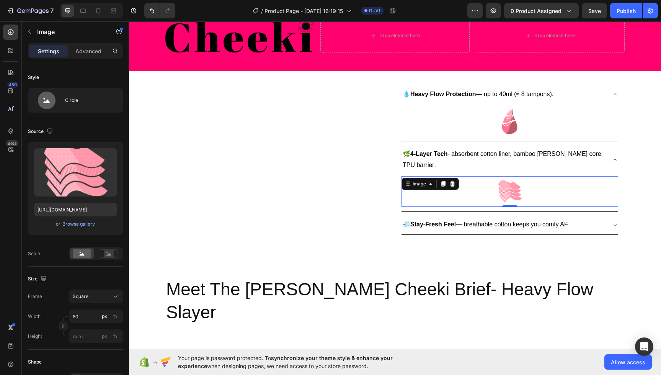
click at [511, 178] on img at bounding box center [510, 191] width 31 height 31
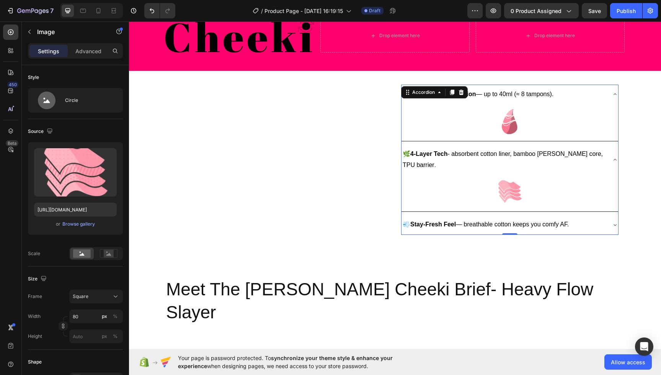
click at [542, 221] on span "💨 Stay-Fresh Feel — breathable cotton keeps you comfy AF." at bounding box center [486, 224] width 166 height 7
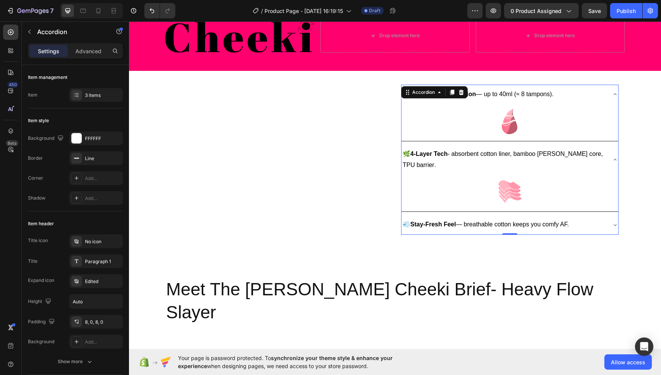
click at [613, 222] on icon at bounding box center [615, 225] width 6 height 6
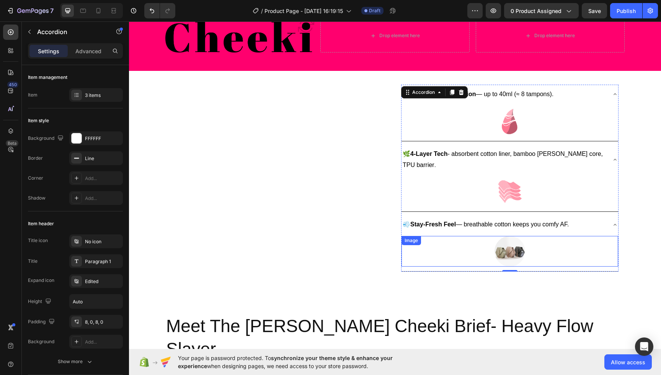
click at [514, 238] on img at bounding box center [510, 251] width 31 height 31
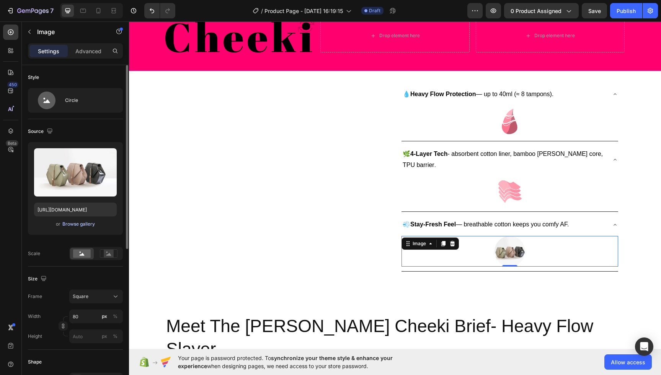
click at [71, 221] on div "Browse gallery" at bounding box center [78, 223] width 33 height 7
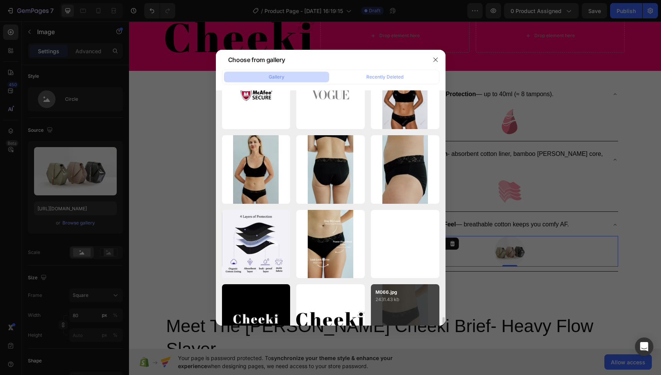
scroll to position [2447, 0]
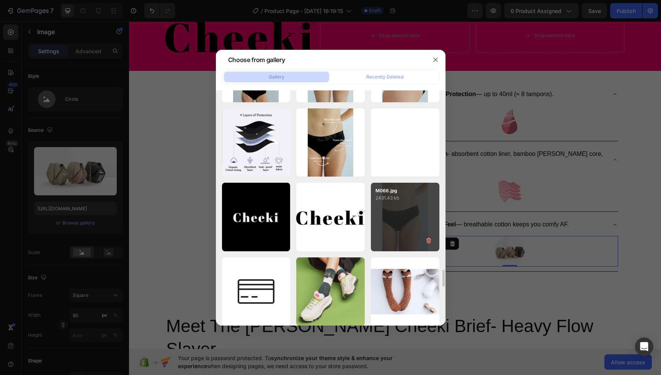
click at [413, 224] on div "M066.jpg 2431.43 kb" at bounding box center [405, 217] width 69 height 69
type input "https://cdn.shopify.com/s/files/1/0598/4033/1847/files/gempages_579495988796850…"
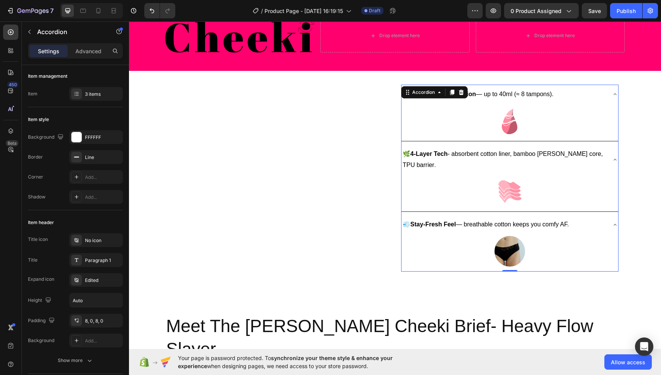
click at [616, 222] on icon at bounding box center [615, 225] width 6 height 6
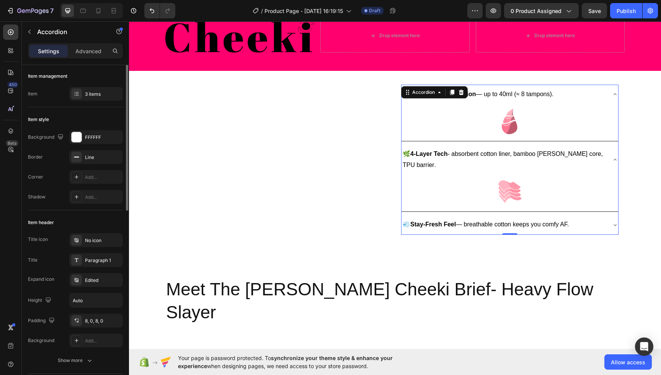
scroll to position [0, 0]
click at [615, 222] on icon at bounding box center [615, 225] width 6 height 6
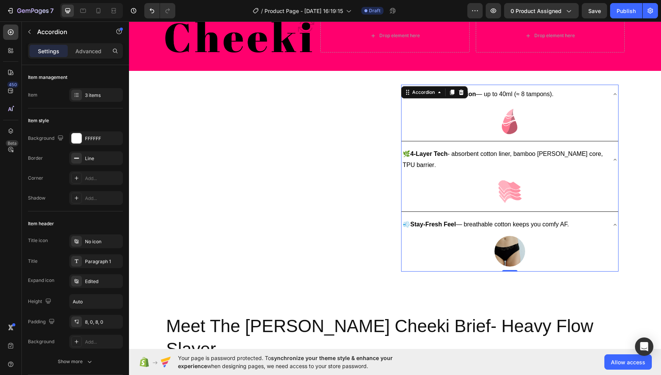
click at [609, 150] on div "🌿 4-Layer Tech - absorbent cotton liner, bamboo terry core, TPU barrier ." at bounding box center [510, 159] width 217 height 31
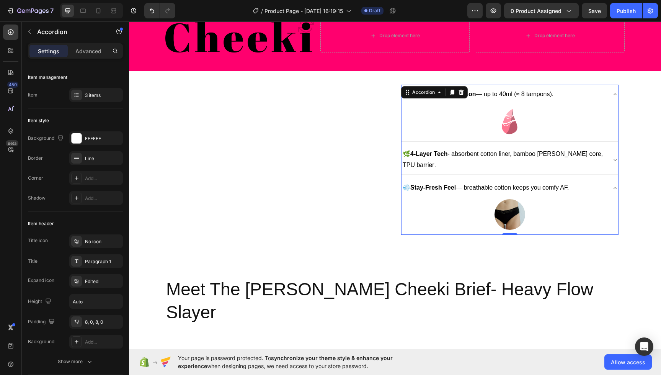
click at [614, 96] on icon at bounding box center [615, 94] width 6 height 6
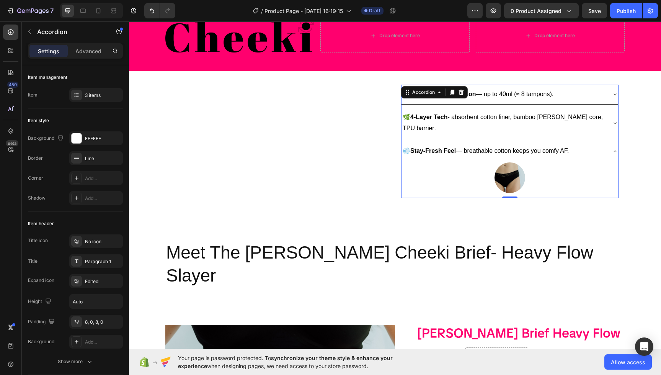
click at [616, 150] on icon at bounding box center [615, 151] width 3 height 2
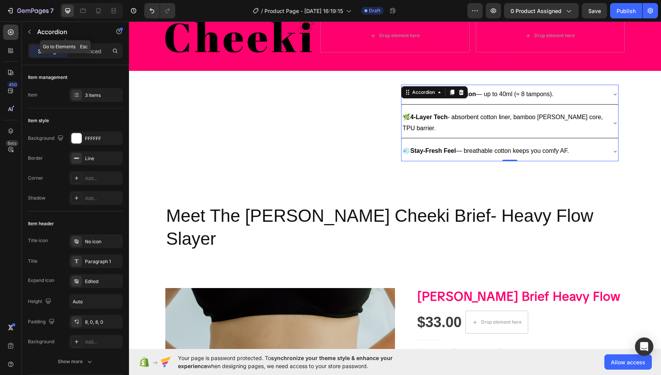
click at [28, 32] on icon "button" at bounding box center [29, 32] width 6 height 6
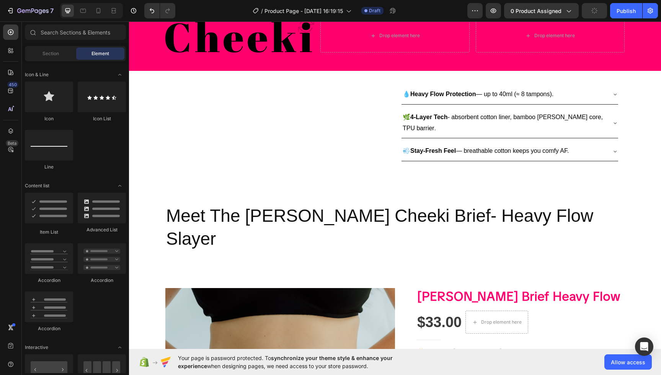
scroll to position [491, 0]
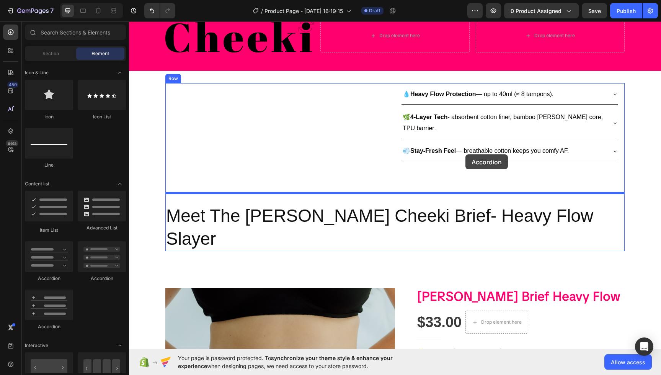
drag, startPoint x: 183, startPoint y: 281, endPoint x: 465, endPoint y: 154, distance: 309.1
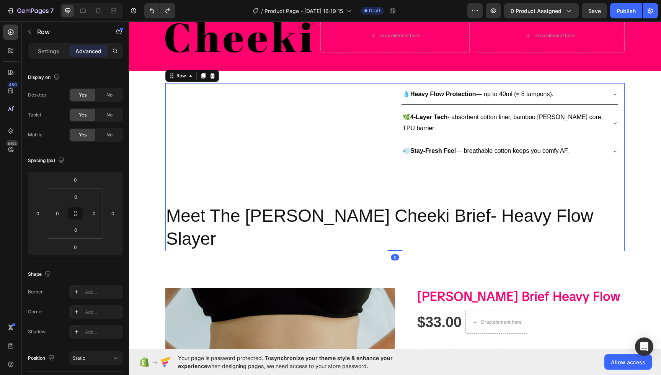
click at [440, 163] on div "Meet Heading This is your text block. Click to edit and make it your own. Share…" at bounding box center [394, 167] width 459 height 168
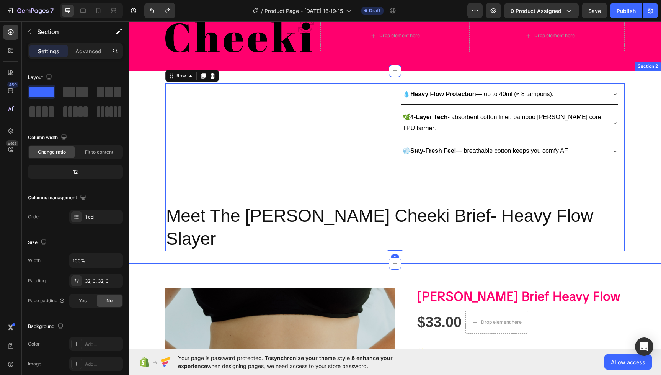
click at [213, 224] on div "Meet Heading This is your text block. Click to edit and make it your own. Share…" at bounding box center [395, 167] width 532 height 193
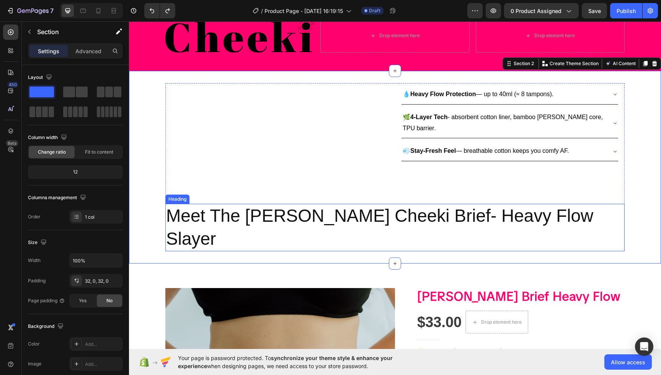
click at [437, 204] on p "Meet The [PERSON_NAME] Cheeki Brief- Heavy Flow Slayer" at bounding box center [395, 227] width 458 height 46
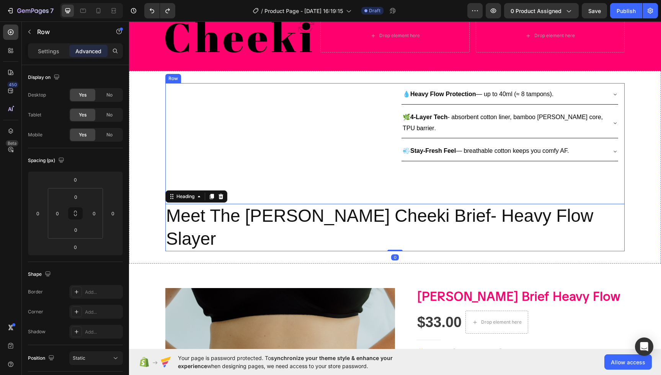
click at [323, 165] on div "Meet Heading This is your text block. Click to edit and make it your own. Share…" at bounding box center [394, 167] width 459 height 168
click at [447, 169] on div "Meet Heading This is your text block. Click to edit and make it your own. Share…" at bounding box center [394, 167] width 459 height 168
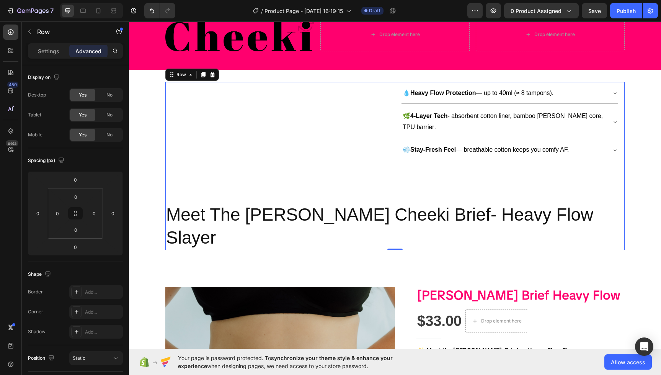
scroll to position [34, 0]
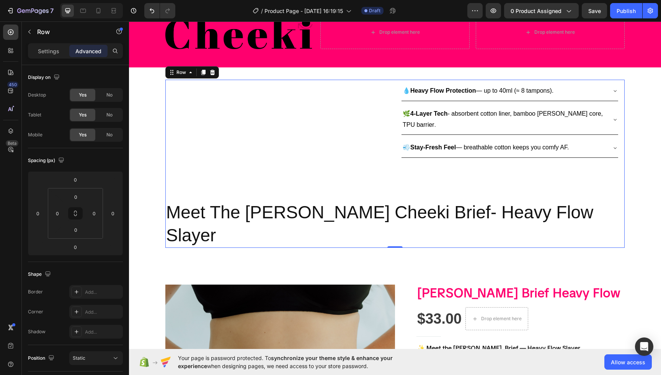
click at [384, 165] on div "Meet Heading This is your text block. Click to edit and make it your own. Share…" at bounding box center [394, 164] width 459 height 168
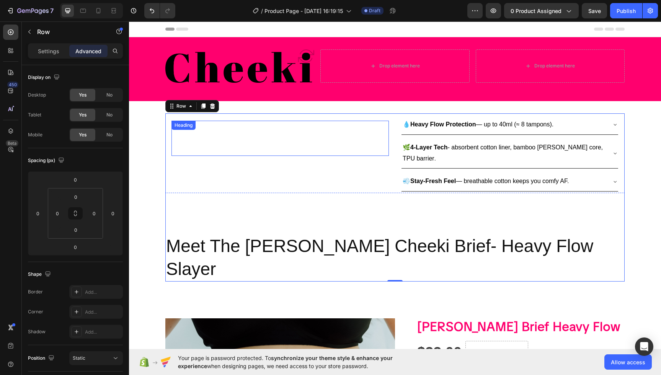
click at [222, 121] on div "Meet Heading" at bounding box center [279, 138] width 217 height 35
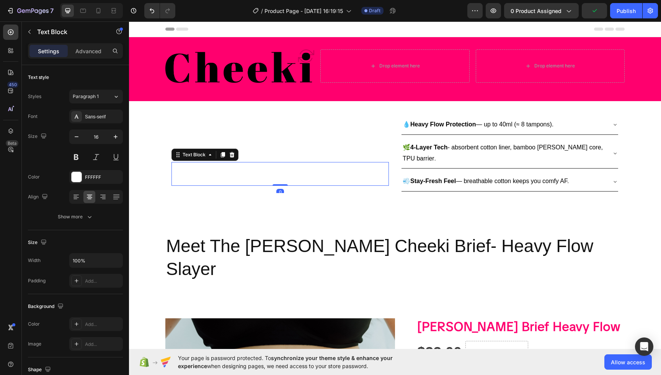
click at [283, 177] on div "This is your text block. Click to edit and make it your own. Share your product…" at bounding box center [279, 174] width 217 height 24
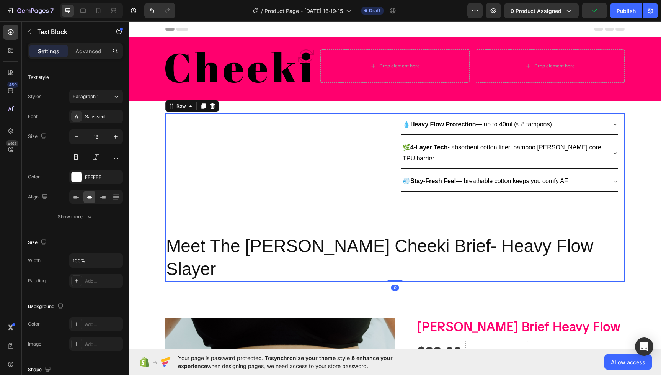
click at [279, 209] on div "Meet Heading This is your text block. Click to edit and make it your own. Share…" at bounding box center [394, 197] width 459 height 168
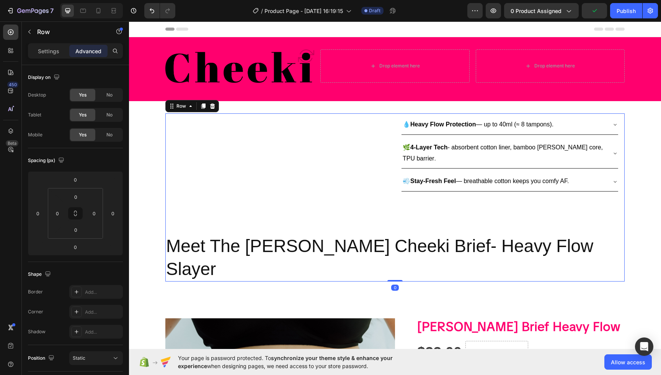
click at [334, 197] on div "Meet Heading This is your text block. Click to edit and make it your own. Share…" at bounding box center [394, 197] width 459 height 168
drag, startPoint x: 435, startPoint y: 190, endPoint x: 431, endPoint y: 191, distance: 3.9
click at [435, 191] on div "Meet Heading This is your text block. Click to edit and make it your own. Share…" at bounding box center [394, 197] width 459 height 168
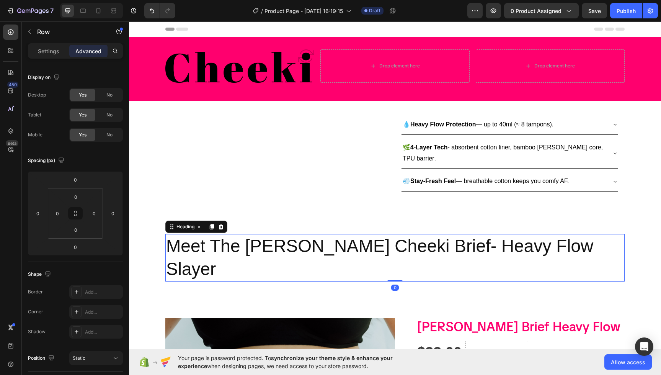
click at [420, 235] on p "Meet The [PERSON_NAME] Cheeki Brief- Heavy Flow Slayer" at bounding box center [395, 258] width 458 height 46
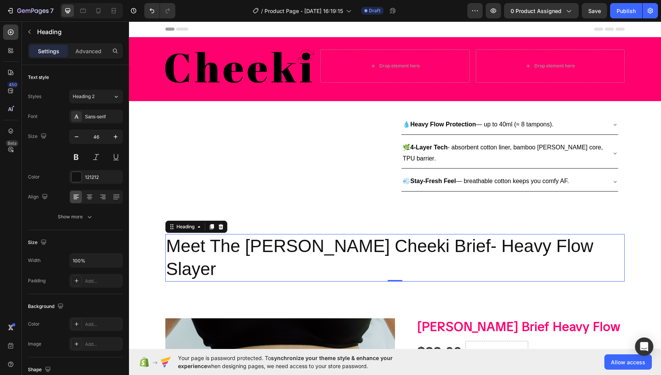
scroll to position [3, 0]
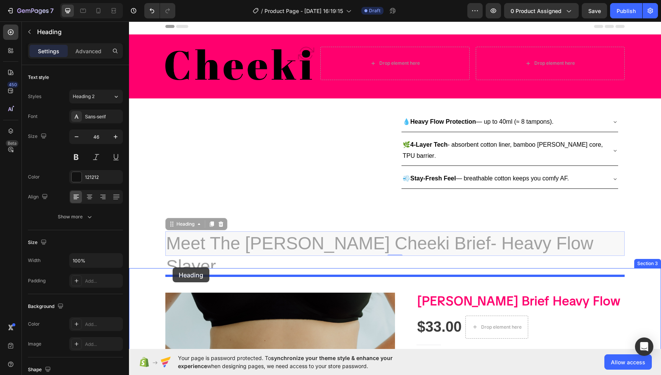
drag, startPoint x: 170, startPoint y: 217, endPoint x: 172, endPoint y: 267, distance: 50.6
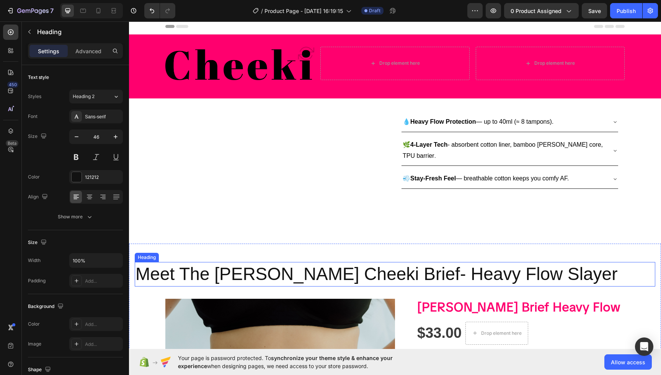
scroll to position [2, 0]
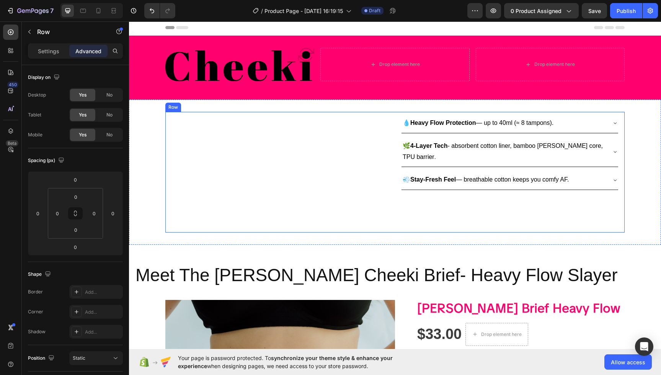
click at [325, 210] on div "Meet Heading This is your text block. Click to edit and make it your own. Share…" at bounding box center [394, 172] width 459 height 121
click at [30, 29] on icon "button" at bounding box center [29, 32] width 6 height 6
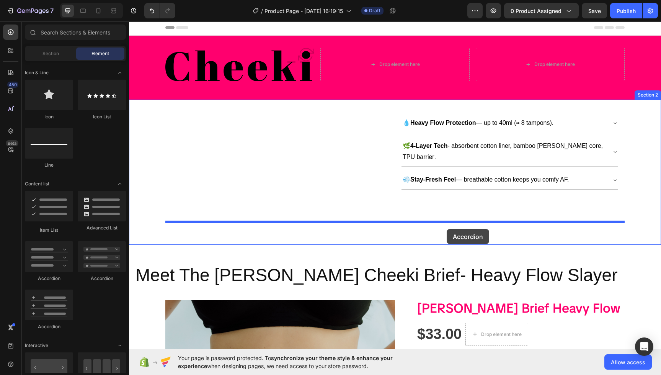
drag, startPoint x: 189, startPoint y: 285, endPoint x: 446, endPoint y: 229, distance: 262.9
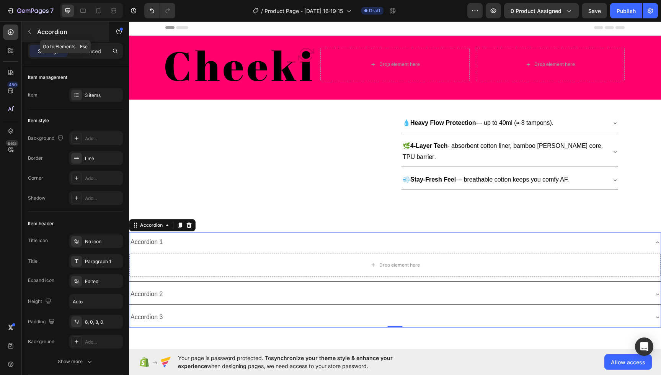
click at [33, 34] on button "button" at bounding box center [29, 32] width 12 height 12
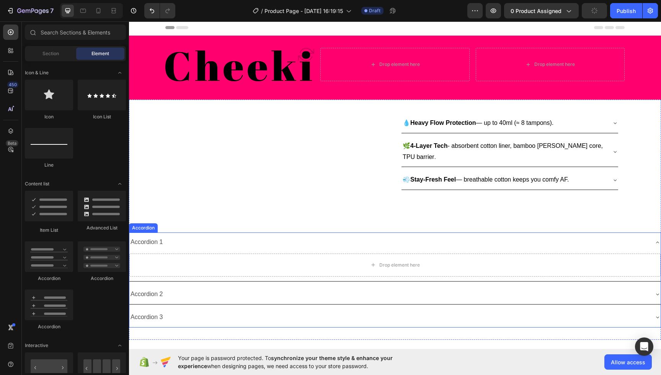
click at [361, 290] on div "Accordion 2" at bounding box center [388, 293] width 519 height 13
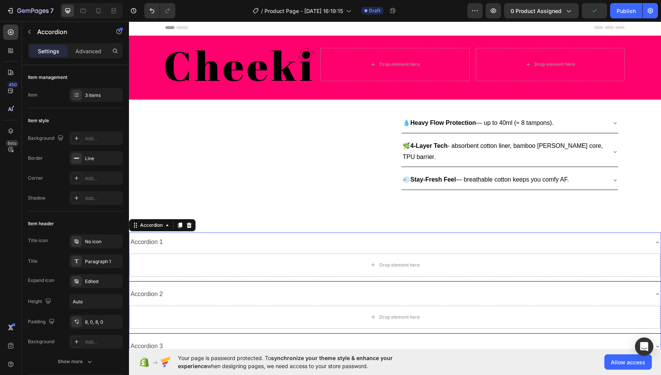
click at [187, 222] on icon at bounding box center [189, 225] width 6 height 6
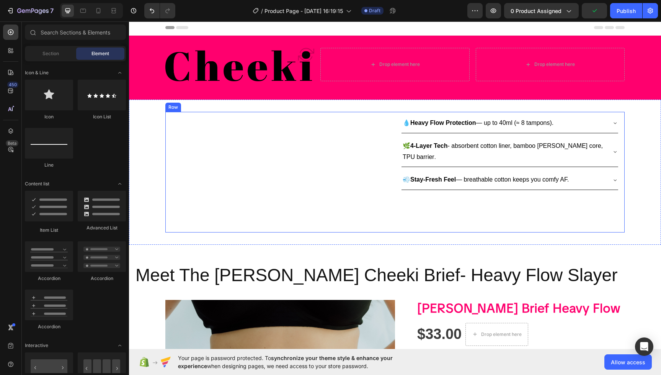
click at [313, 200] on div "Meet Heading This is your text block. Click to edit and make it your own. Share…" at bounding box center [394, 172] width 459 height 121
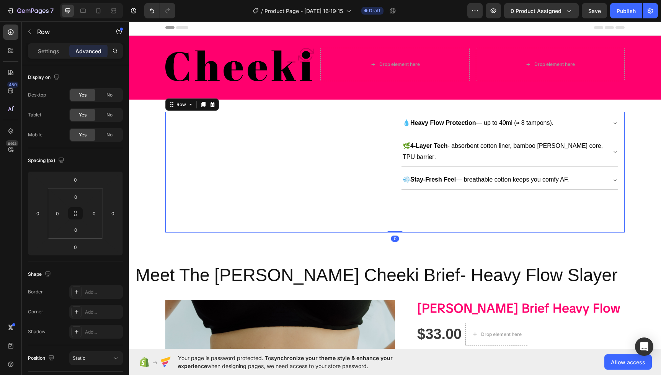
drag, startPoint x: 395, startPoint y: 221, endPoint x: 401, endPoint y: 185, distance: 36.8
click at [402, 182] on div "Meet Heading This is your text block. Click to edit and make it your own. Share…" at bounding box center [394, 172] width 459 height 121
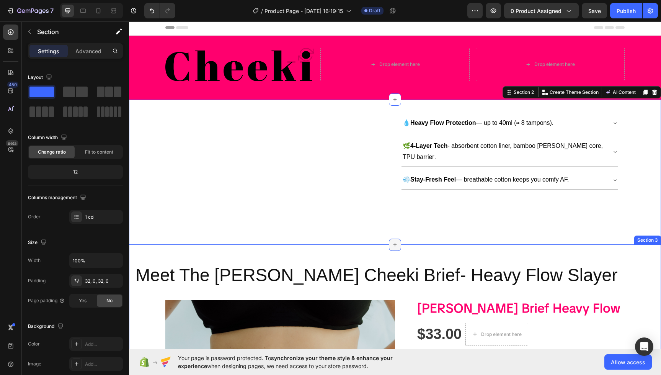
click at [393, 242] on icon at bounding box center [395, 245] width 6 height 6
drag, startPoint x: 209, startPoint y: 116, endPoint x: 472, endPoint y: 235, distance: 289.5
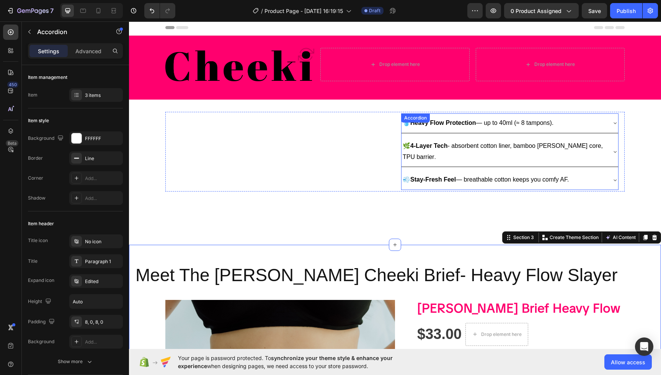
click at [468, 174] on p "💨 Stay-Fresh Feel — breathable cotton keeps you comfy AF." at bounding box center [486, 179] width 166 height 11
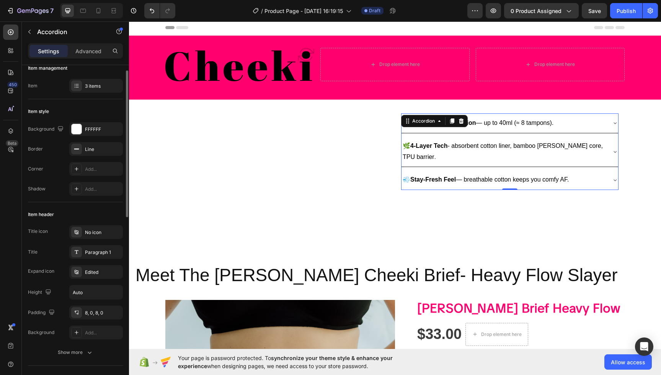
scroll to position [10, 0]
click at [77, 87] on icon at bounding box center [76, 85] width 6 height 6
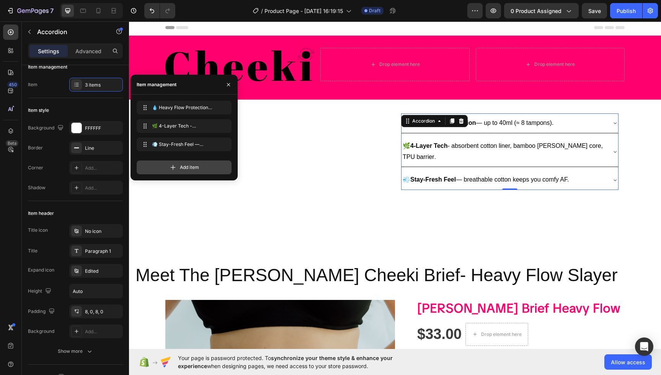
click at [190, 170] on span "Add item" at bounding box center [189, 167] width 19 height 7
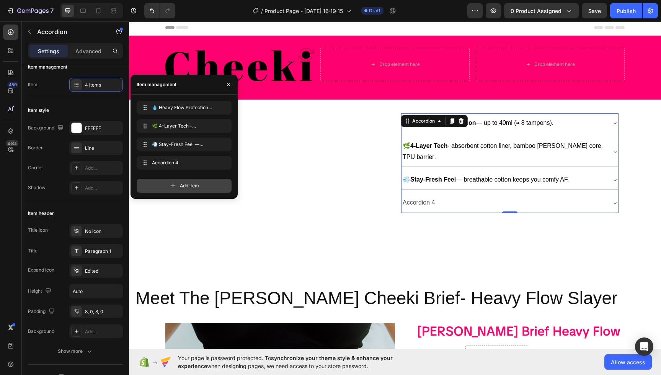
click at [186, 191] on div "Add item" at bounding box center [184, 186] width 95 height 14
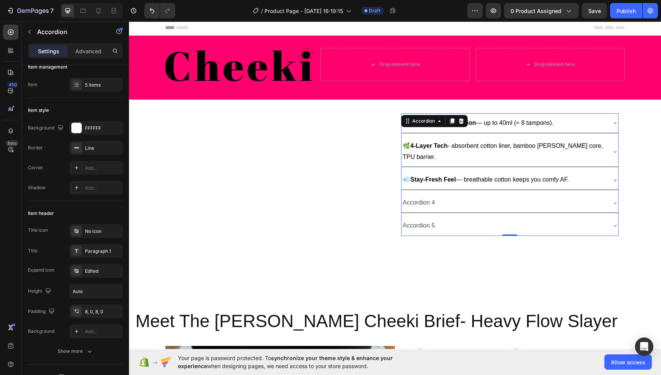
click at [436, 196] on div "Accordion 4" at bounding box center [504, 202] width 204 height 13
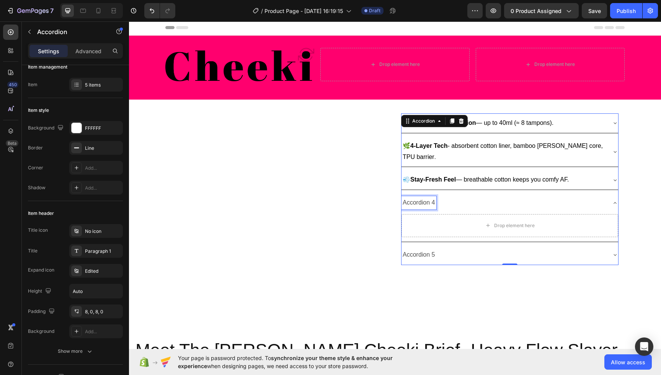
click at [428, 196] on div "Accordion 4" at bounding box center [419, 202] width 35 height 13
click at [427, 197] on p "Accordion 4" at bounding box center [419, 202] width 33 height 11
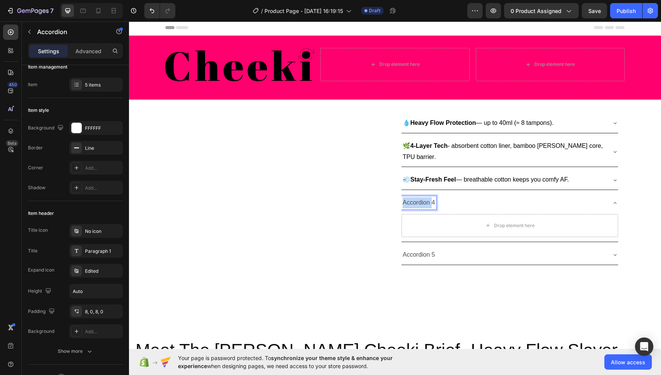
drag, startPoint x: 433, startPoint y: 191, endPoint x: 403, endPoint y: 193, distance: 29.5
click at [403, 197] on p "Accordion 4" at bounding box center [419, 202] width 33 height 11
drag, startPoint x: 532, startPoint y: 188, endPoint x: 538, endPoint y: 188, distance: 5.8
click at [532, 197] on p "🚫 Leak + Odor Protection — stains? don’t know her." at bounding box center [469, 202] width 133 height 11
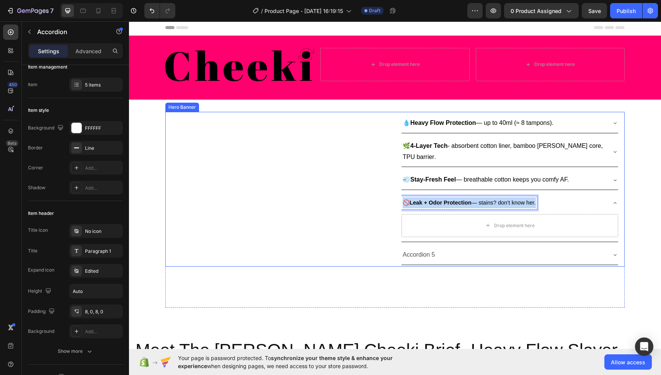
drag, startPoint x: 537, startPoint y: 191, endPoint x: 390, endPoint y: 188, distance: 147.0
click at [382, 187] on div "Meet Heading This is your text block. Click to edit and make it your own. Share…" at bounding box center [394, 189] width 459 height 155
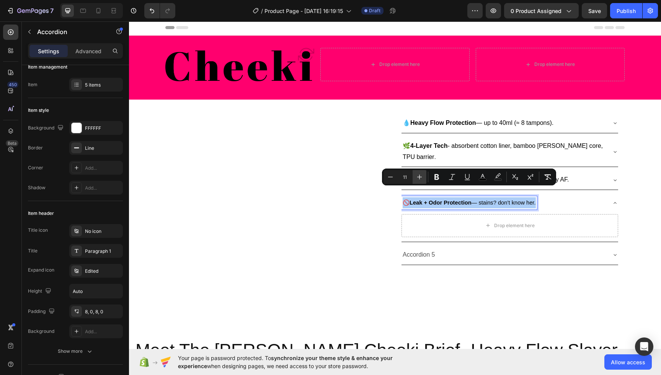
click at [417, 176] on icon "Editor contextual toolbar" at bounding box center [420, 177] width 8 height 8
click at [417, 177] on icon "Editor contextual toolbar" at bounding box center [420, 177] width 8 height 8
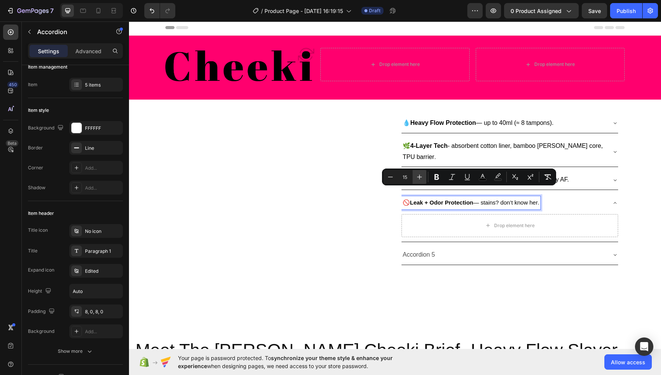
type input "16"
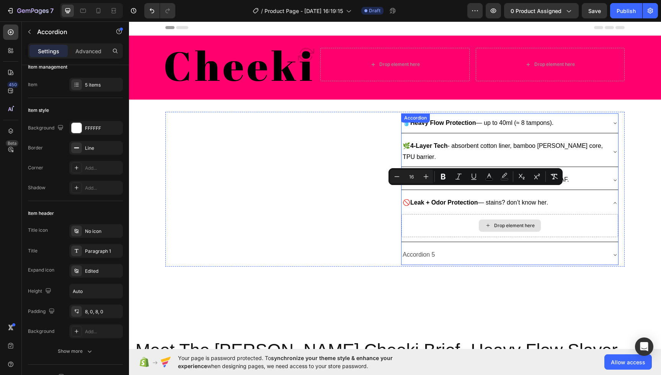
click at [482, 219] on div "Drop element here" at bounding box center [510, 225] width 62 height 12
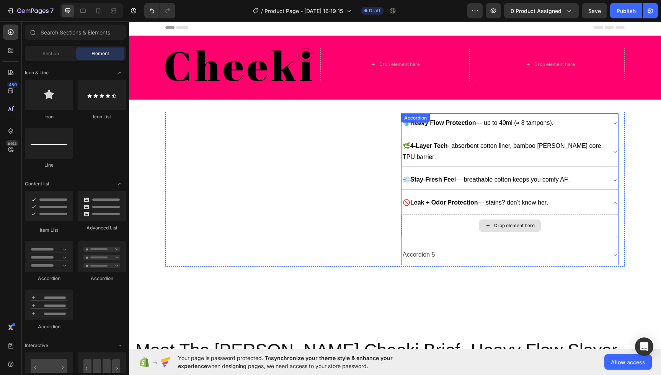
click at [488, 222] on icon at bounding box center [488, 225] width 6 height 7
click at [486, 222] on icon at bounding box center [488, 225] width 6 height 7
click at [426, 249] on p "Accordion 5" at bounding box center [419, 254] width 33 height 11
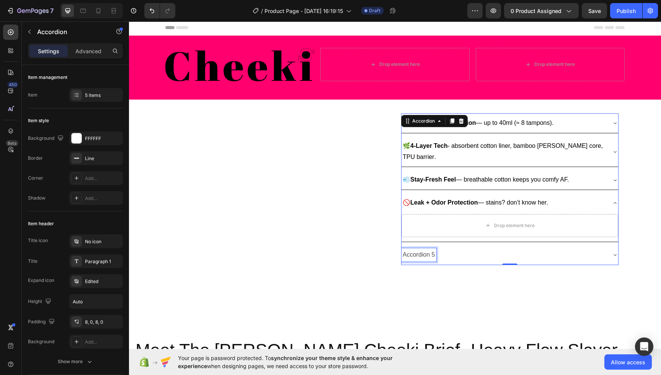
click at [424, 249] on p "Accordion 5" at bounding box center [419, 254] width 33 height 11
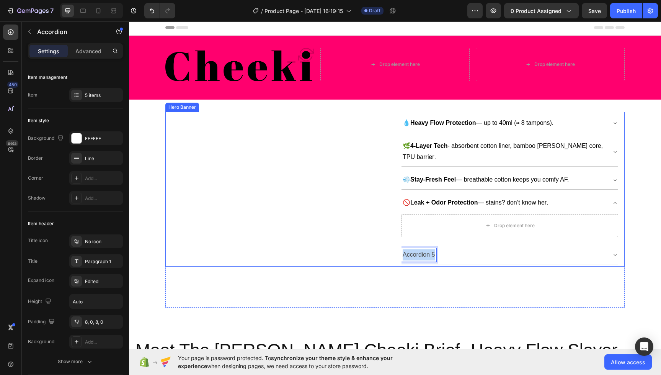
drag, startPoint x: 434, startPoint y: 244, endPoint x: 389, endPoint y: 244, distance: 45.6
click at [389, 245] on div "Meet Heading This is your text block. Click to edit and make it your own. Share…" at bounding box center [394, 189] width 459 height 155
drag, startPoint x: 537, startPoint y: 245, endPoint x: 405, endPoint y: 239, distance: 131.8
click at [389, 244] on div "Meet Heading This is your text block. Click to edit and make it your own. Share…" at bounding box center [394, 189] width 459 height 155
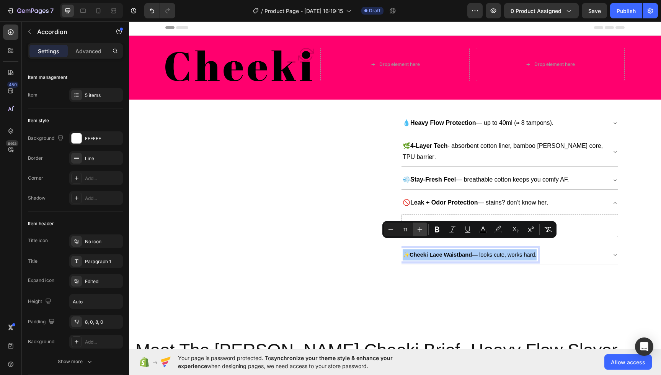
click at [424, 231] on button "Plus" at bounding box center [420, 229] width 14 height 14
click at [424, 232] on button "Plus" at bounding box center [420, 229] width 14 height 14
click at [424, 231] on button "Plus" at bounding box center [420, 229] width 14 height 14
click at [422, 232] on icon "Editor contextual toolbar" at bounding box center [420, 229] width 8 height 8
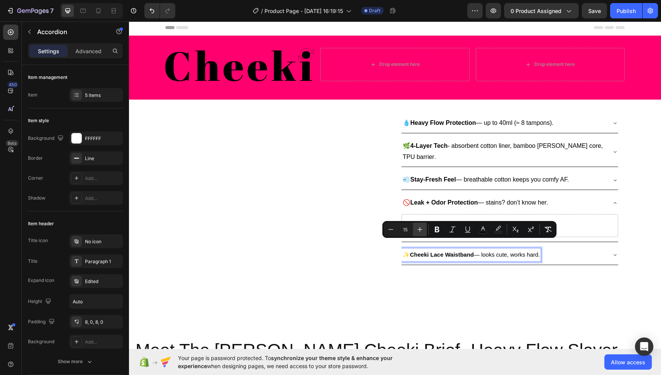
type input "16"
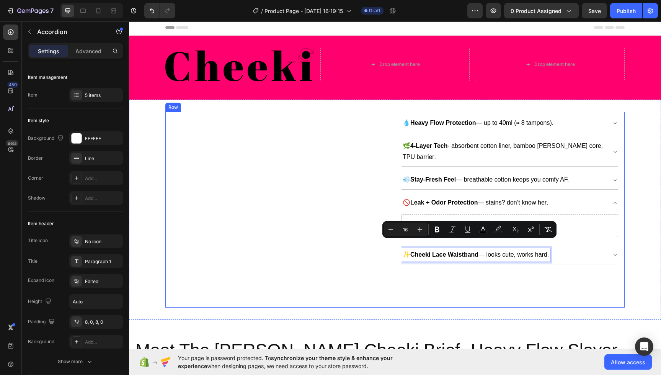
drag, startPoint x: 497, startPoint y: 296, endPoint x: 512, endPoint y: 299, distance: 15.0
click at [497, 296] on div "Meet Heading This is your text block. Click to edit and make it your own. Share…" at bounding box center [394, 210] width 459 height 196
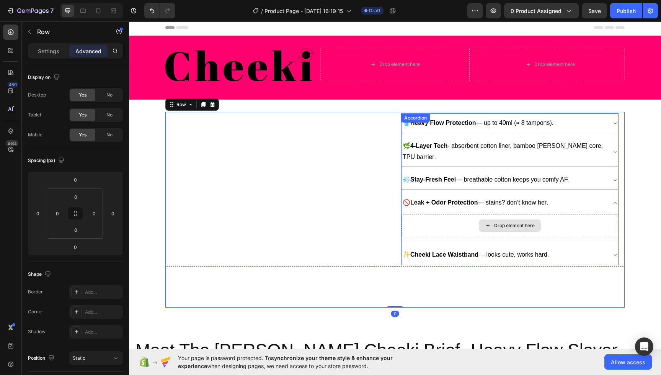
click at [518, 219] on div "Drop element here" at bounding box center [510, 225] width 62 height 12
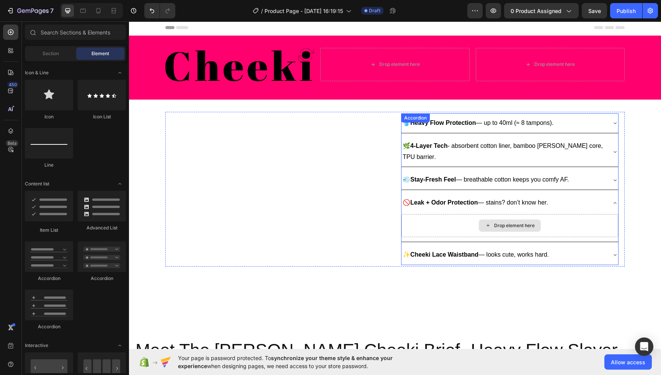
click at [529, 222] on div "Drop element here" at bounding box center [514, 225] width 41 height 6
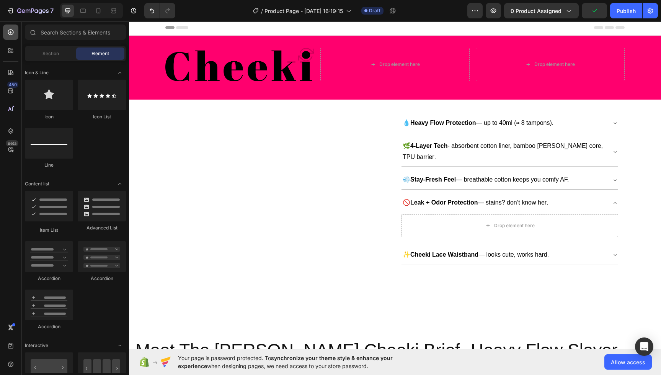
click at [11, 34] on icon at bounding box center [11, 32] width 8 height 8
drag, startPoint x: 64, startPoint y: 61, endPoint x: 59, endPoint y: 56, distance: 6.8
click at [64, 61] on div "Section Element" at bounding box center [75, 53] width 101 height 15
click at [59, 56] on span "Section" at bounding box center [50, 53] width 16 height 7
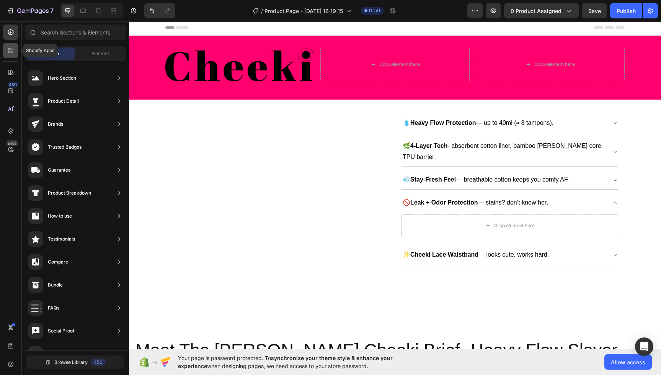
click at [15, 51] on div at bounding box center [10, 50] width 15 height 15
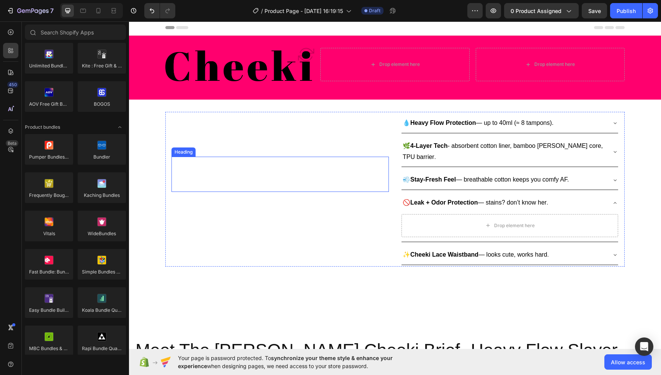
click at [358, 169] on p "Meet" at bounding box center [280, 174] width 205 height 23
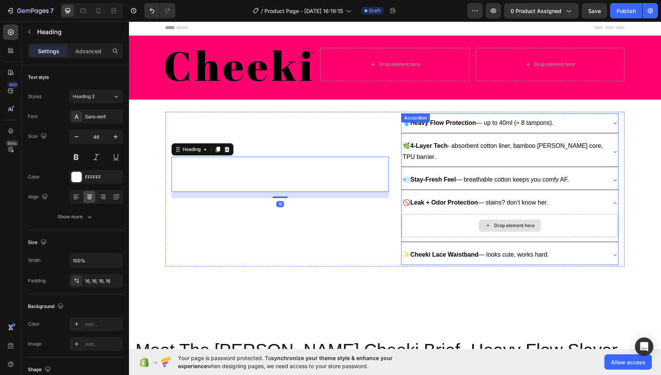
click at [495, 222] on div "Drop element here" at bounding box center [514, 225] width 41 height 6
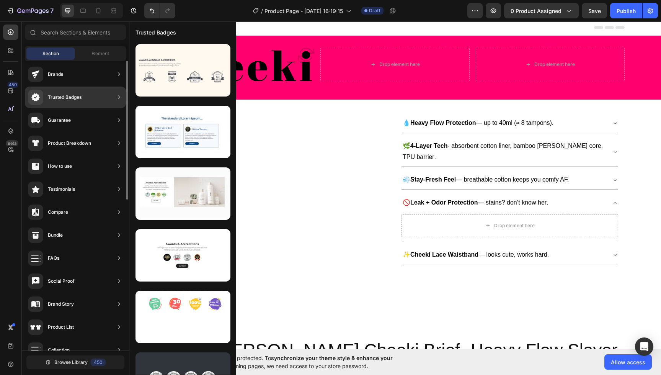
scroll to position [0, 0]
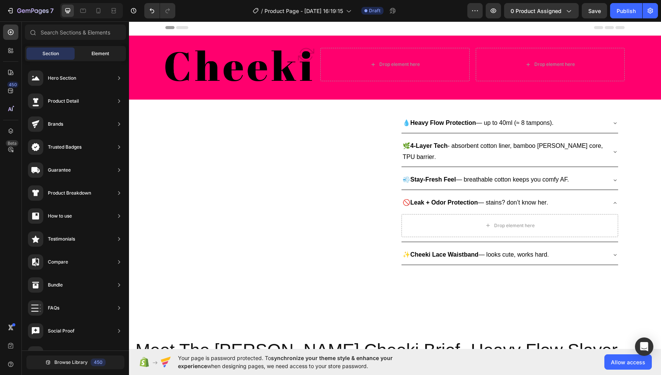
click at [91, 54] on span "Element" at bounding box center [100, 53] width 18 height 7
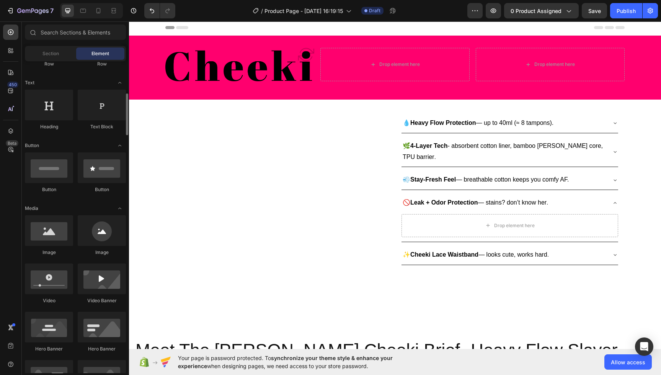
scroll to position [90, 0]
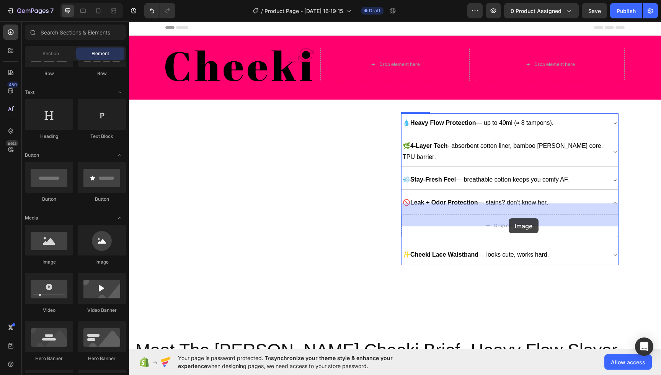
drag, startPoint x: 234, startPoint y: 270, endPoint x: 508, endPoint y: 218, distance: 279.3
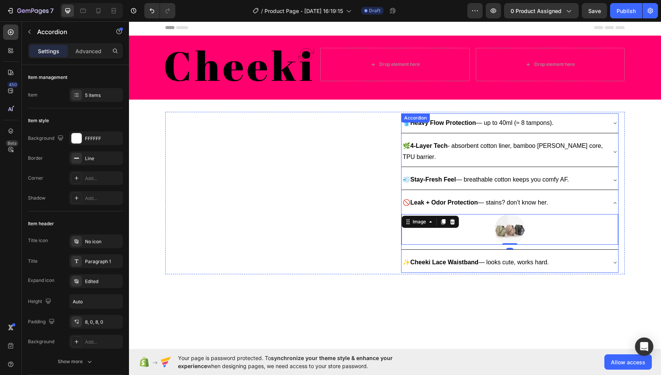
click at [539, 257] on p "✨ Cheeki Lace Waistband — looks cute, works hard ." at bounding box center [476, 262] width 146 height 11
click at [588, 256] on div "✨ Cheeki Lace Waistband — looks cute, works hard ." at bounding box center [504, 262] width 204 height 13
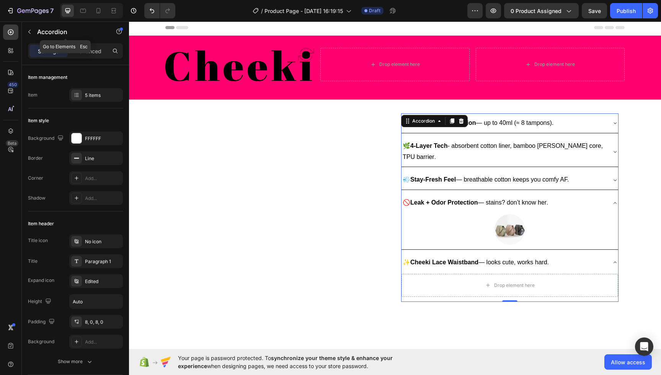
click at [30, 30] on icon "button" at bounding box center [29, 32] width 2 height 4
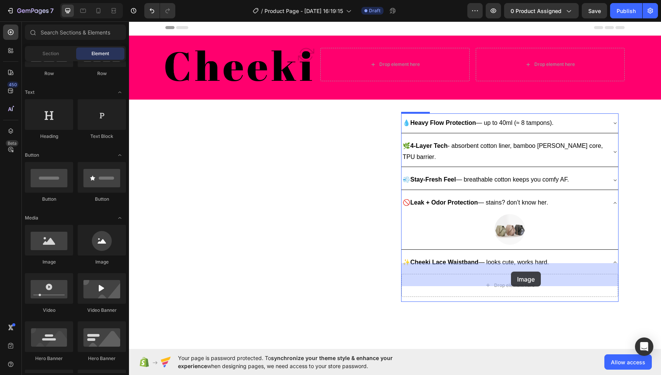
drag, startPoint x: 251, startPoint y: 269, endPoint x: 511, endPoint y: 272, distance: 260.3
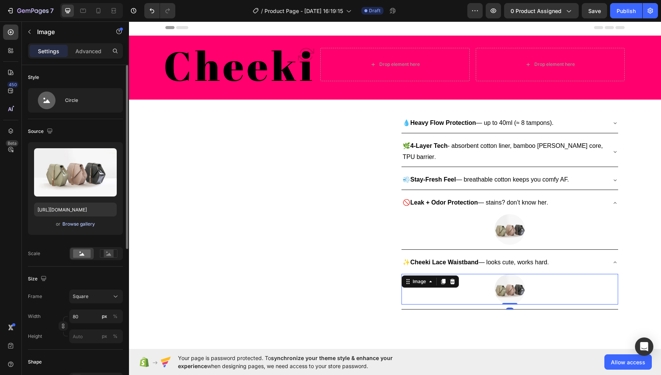
click at [90, 225] on div "Browse gallery" at bounding box center [78, 223] width 33 height 7
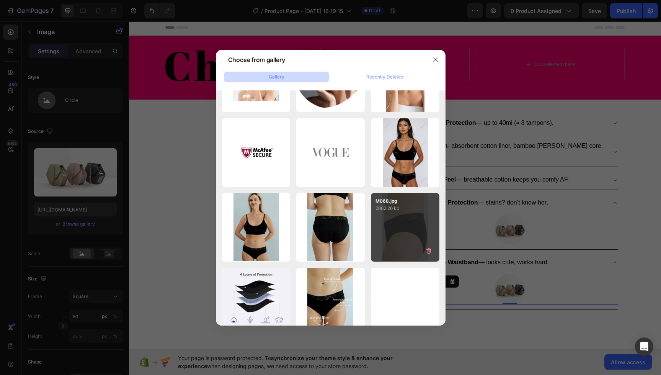
scroll to position [2276, 0]
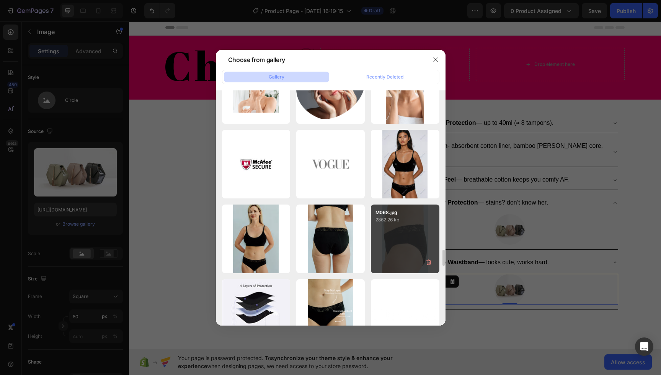
click at [404, 248] on div "M068.jpg 2862.26 kb" at bounding box center [405, 238] width 69 height 69
type input "https://cdn.shopify.com/s/files/1/0598/4033/1847/files/gempages_579495988796850…"
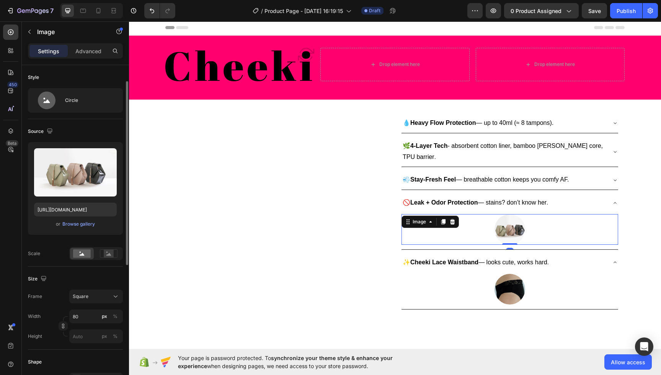
click at [513, 217] on img at bounding box center [510, 229] width 31 height 31
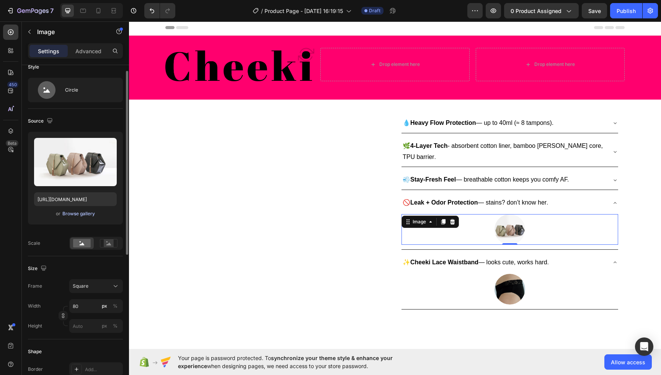
click at [81, 215] on div "Browse gallery" at bounding box center [78, 213] width 33 height 7
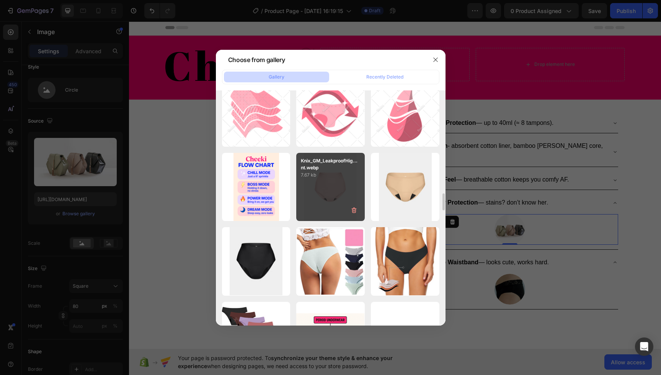
scroll to position [1502, 0]
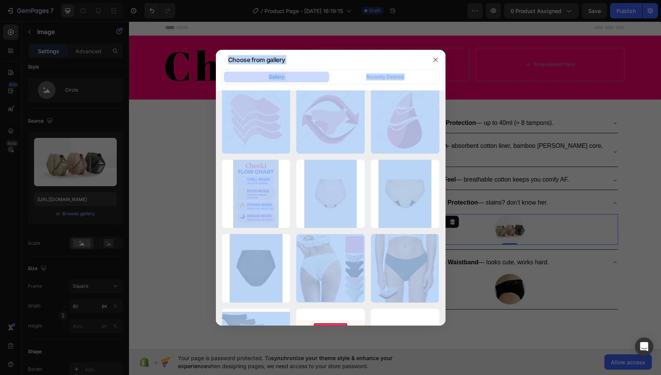
drag, startPoint x: 410, startPoint y: 263, endPoint x: 497, endPoint y: 223, distance: 95.6
click at [499, 222] on div "Choose from gallery Gallery Recently Deleted M057-Erica-Studio.png 4461.82 kb 3…" at bounding box center [330, 187] width 661 height 375
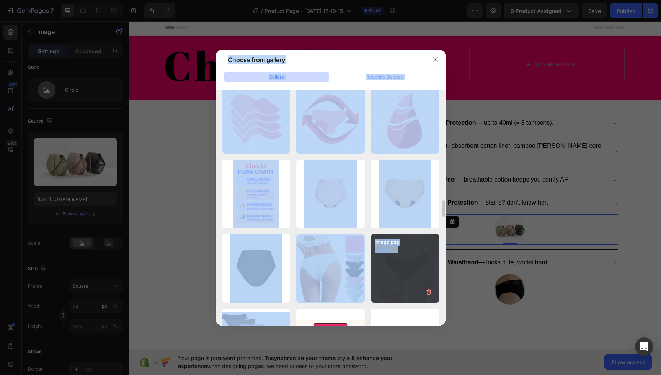
click at [429, 260] on div "image.png 679.63 kb" at bounding box center [405, 268] width 69 height 69
type input "https://cdn.shopify.com/s/files/1/0598/4033/1847/files/gempages_579495988796850…"
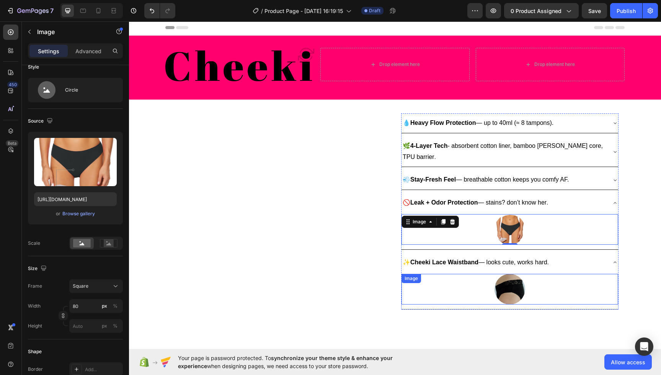
scroll to position [0, 0]
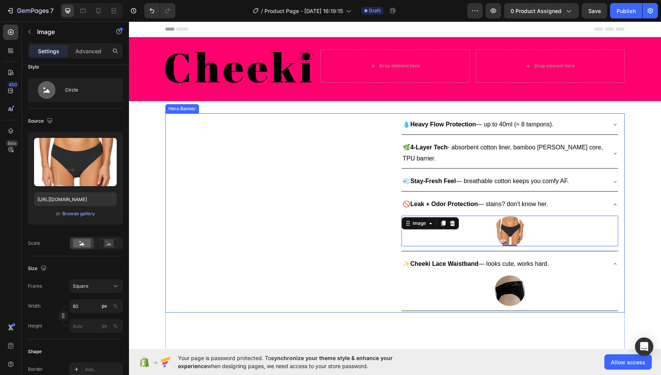
click at [374, 262] on div "Meet Heading This is your text block. Click to edit and make it your own. Share…" at bounding box center [279, 213] width 217 height 196
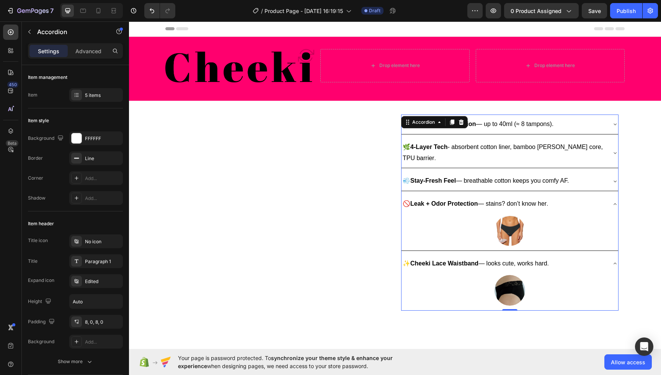
click at [613, 201] on icon at bounding box center [615, 204] width 6 height 6
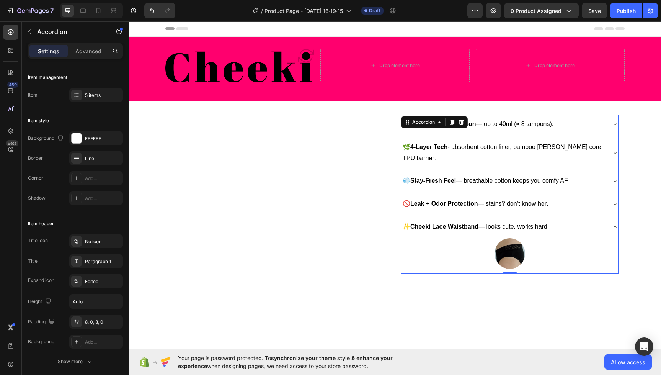
click at [612, 224] on icon at bounding box center [615, 227] width 6 height 6
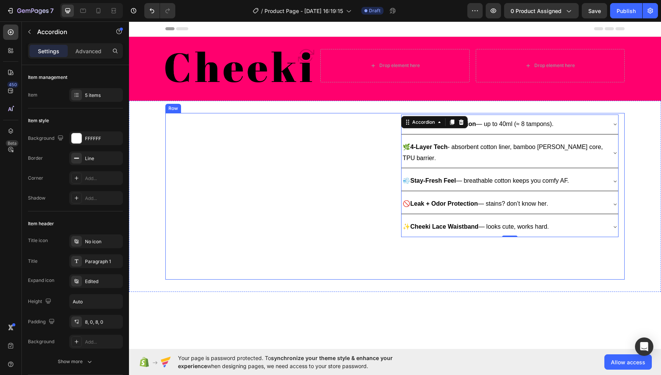
click at [297, 258] on div "Meet Heading This is your text block. Click to edit and make it your own. Share…" at bounding box center [394, 196] width 459 height 167
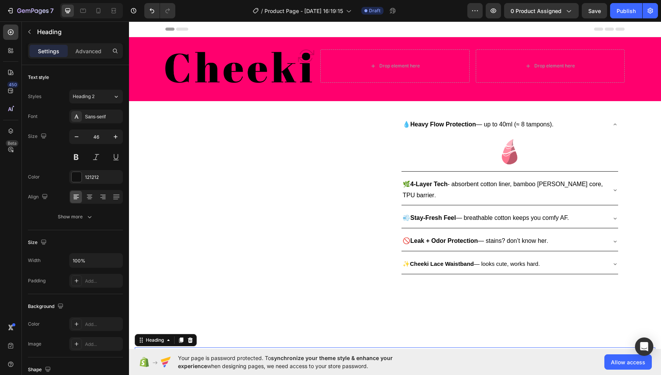
click at [324, 347] on h2 "Meet The [PERSON_NAME] Cheeki Brief- Heavy Flow Slayer" at bounding box center [395, 359] width 521 height 24
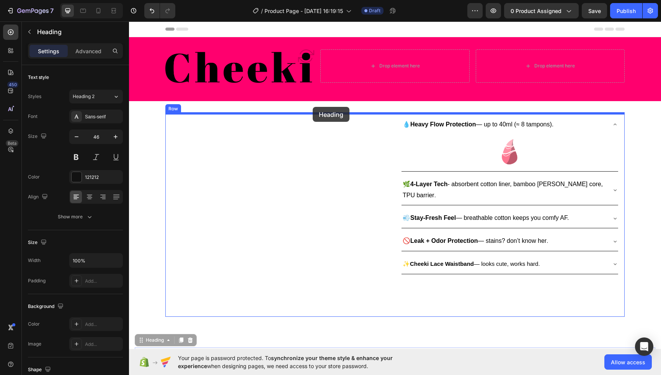
drag, startPoint x: 155, startPoint y: 328, endPoint x: 313, endPoint y: 107, distance: 272.2
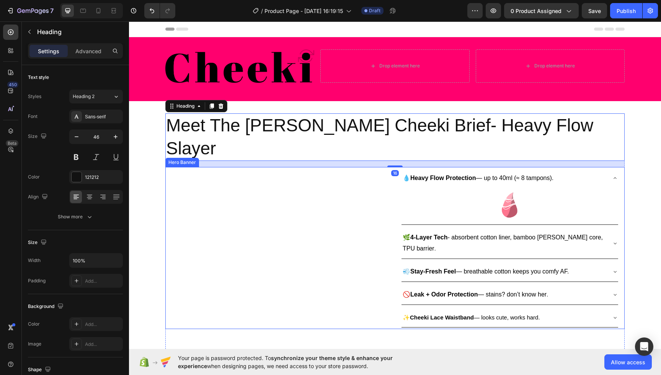
drag, startPoint x: 371, startPoint y: 170, endPoint x: 366, endPoint y: 170, distance: 4.7
click at [370, 170] on div "Meet Heading This is your text block. Click to edit and make it your own. Share…" at bounding box center [279, 247] width 217 height 159
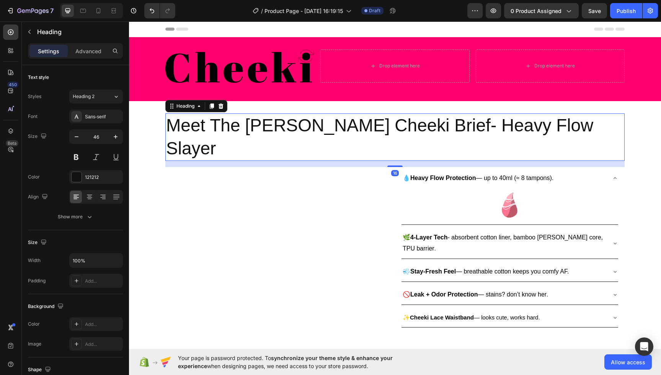
click at [524, 135] on h2 "Meet The [PERSON_NAME] Cheeki Brief- Heavy Flow Slayer" at bounding box center [394, 136] width 459 height 47
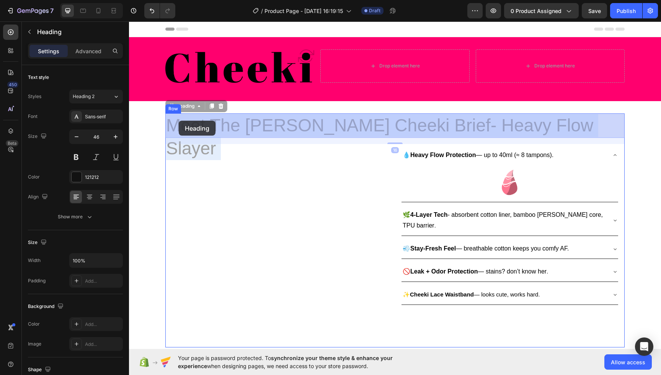
drag, startPoint x: 537, startPoint y: 126, endPoint x: 180, endPoint y: 121, distance: 356.8
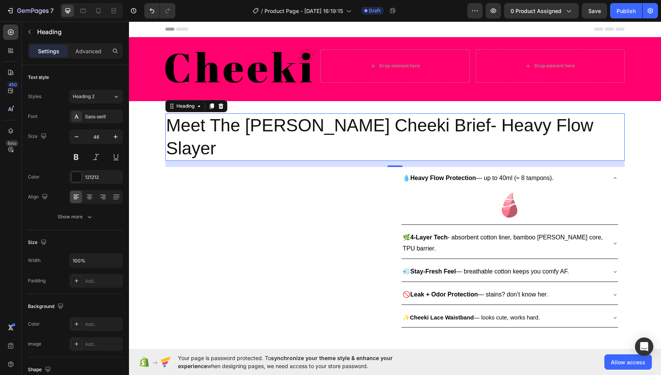
drag, startPoint x: 291, startPoint y: 118, endPoint x: 344, endPoint y: 127, distance: 53.6
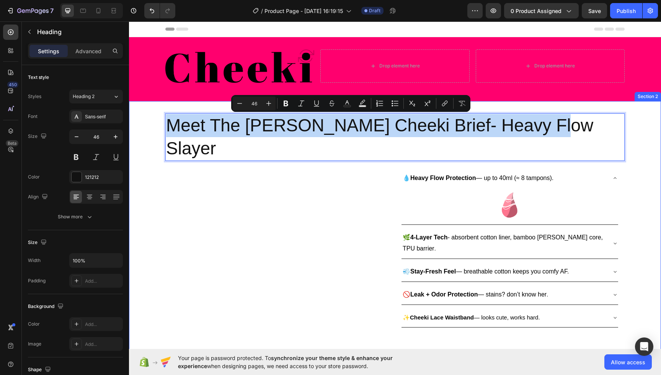
drag, startPoint x: 543, startPoint y: 125, endPoint x: 155, endPoint y: 127, distance: 388.1
click at [155, 127] on div "Meet The Laci Cheeki Brief- Heavy Flow Slayer Heading 16 Meet Heading This is y…" at bounding box center [395, 241] width 532 height 256
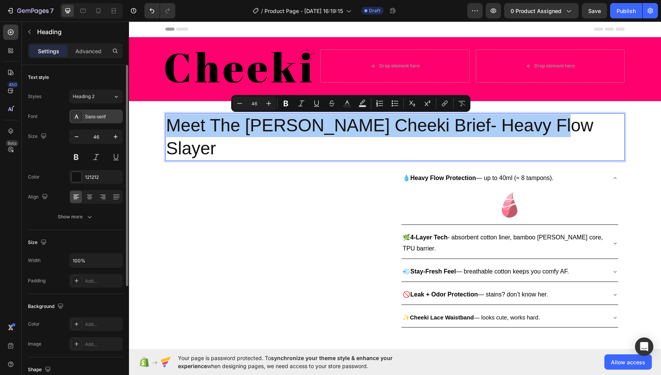
click at [90, 114] on div "Sans-serif" at bounding box center [103, 116] width 36 height 7
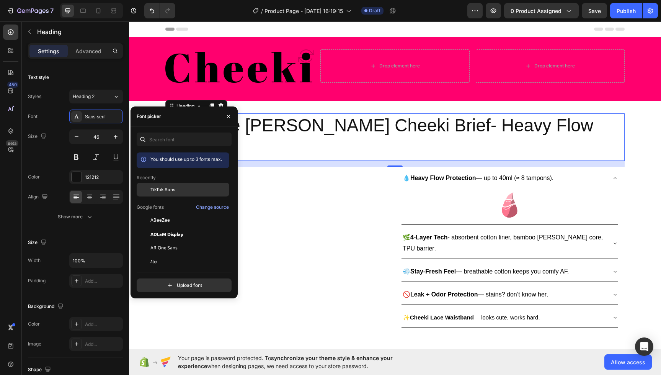
click at [168, 188] on span "TikTok Sans" at bounding box center [162, 189] width 25 height 7
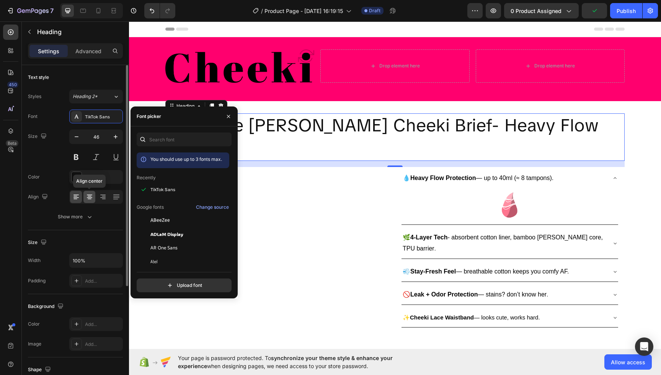
click at [90, 200] on icon at bounding box center [90, 197] width 8 height 8
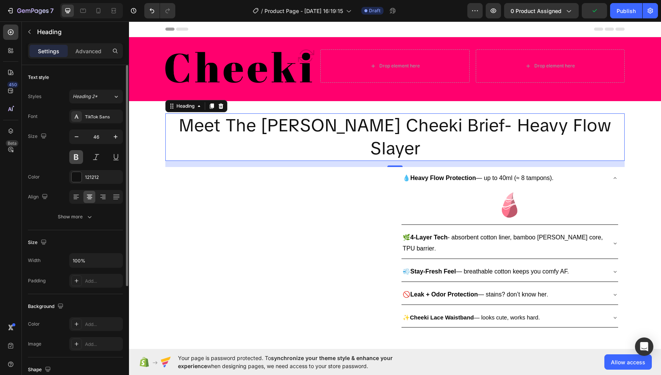
click at [78, 161] on button at bounding box center [76, 157] width 14 height 14
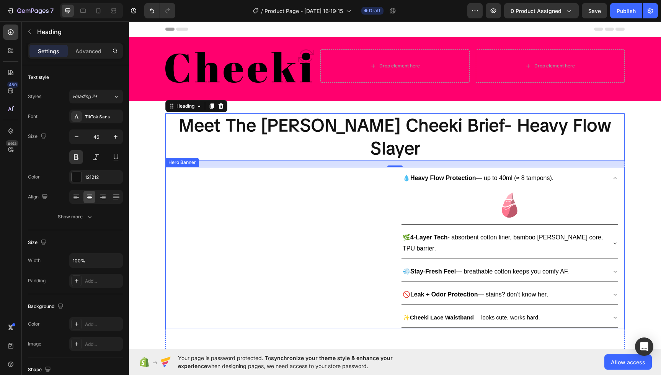
click at [294, 172] on div "Meet Heading This is your text block. Click to edit and make it your own. Share…" at bounding box center [279, 247] width 217 height 159
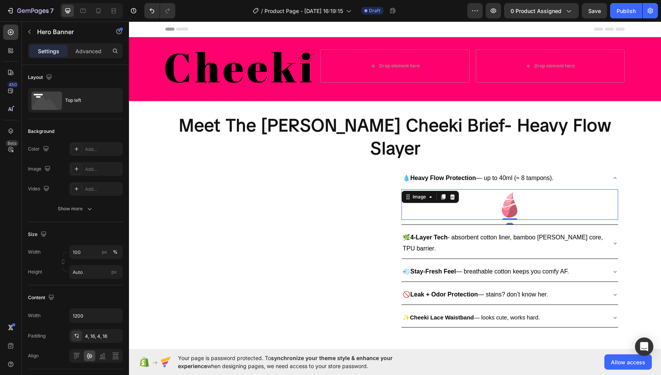
click at [433, 189] on div at bounding box center [510, 204] width 217 height 31
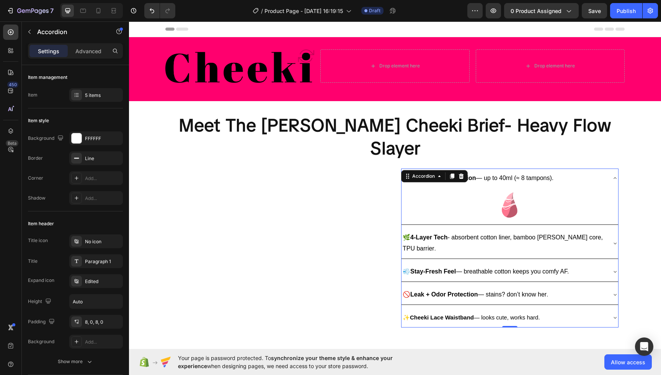
click at [611, 168] on div "💧 Heavy Flow Protection — up to 40ml (≈ 8 tampons)." at bounding box center [510, 178] width 217 height 20
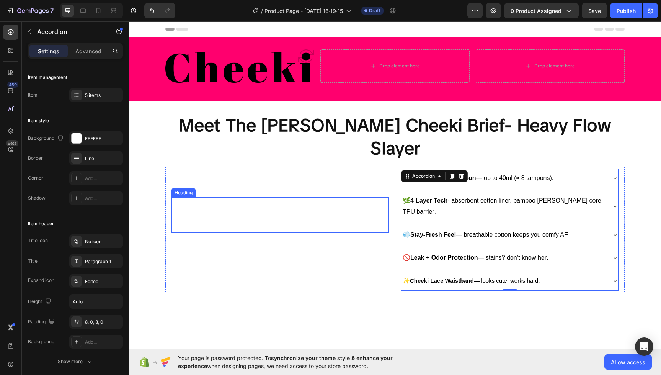
click at [350, 197] on h2 "Meet" at bounding box center [279, 214] width 217 height 35
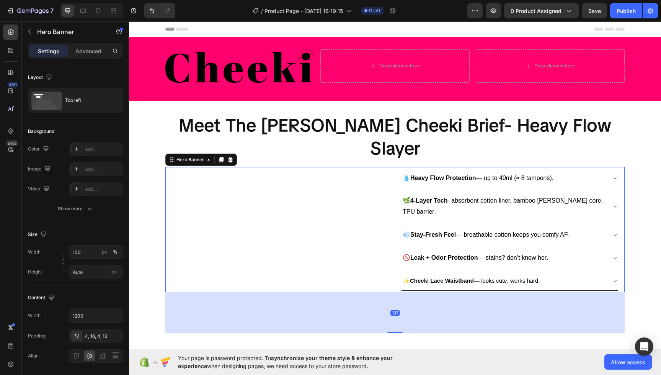
click at [227, 168] on div "Meet Heading This is your text block. Click to edit and make it your own. Share…" at bounding box center [279, 229] width 217 height 122
click at [225, 168] on div "Meet Heading This is your text block. Click to edit and make it your own. Share…" at bounding box center [279, 229] width 217 height 122
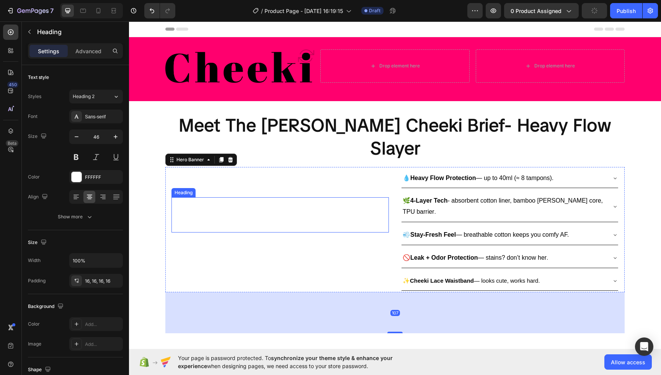
click at [223, 197] on div "Meet Heading" at bounding box center [279, 214] width 217 height 35
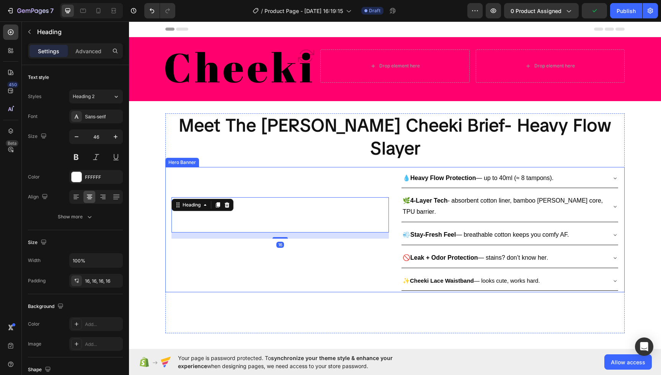
click at [219, 168] on div "Meet Heading 16 This is your text block. Click to edit and make it your own. Sh…" at bounding box center [279, 229] width 217 height 122
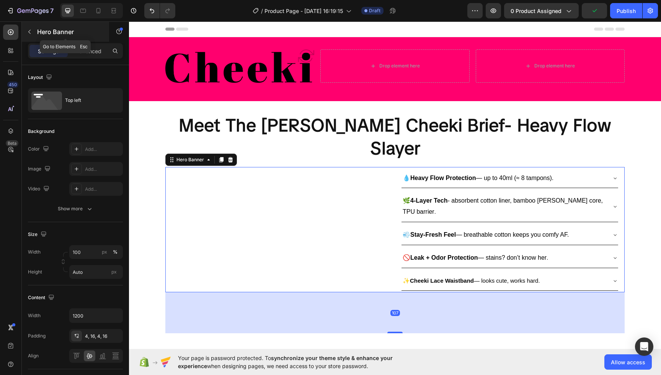
click at [33, 35] on button "button" at bounding box center [29, 32] width 12 height 12
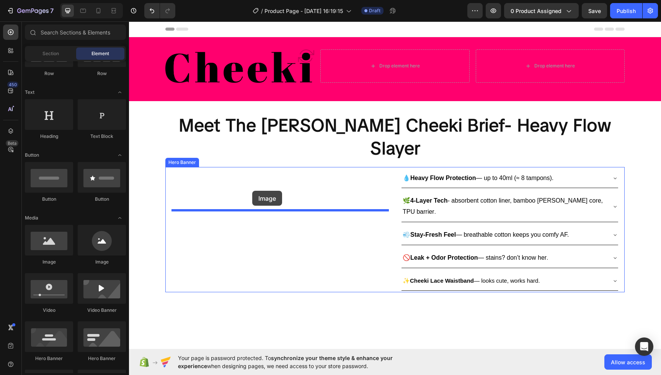
drag, startPoint x: 186, startPoint y: 268, endPoint x: 252, endPoint y: 191, distance: 102.3
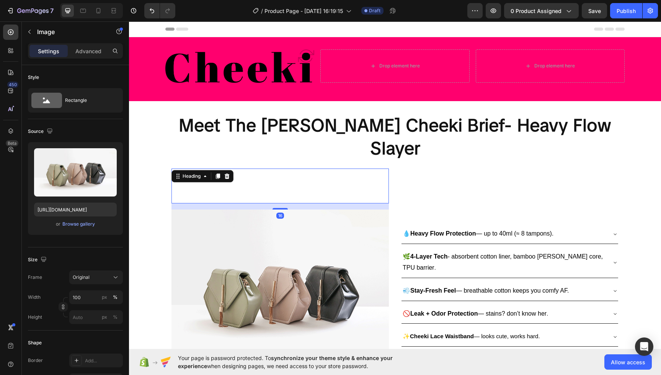
click at [300, 168] on h2 "Meet" at bounding box center [279, 185] width 217 height 35
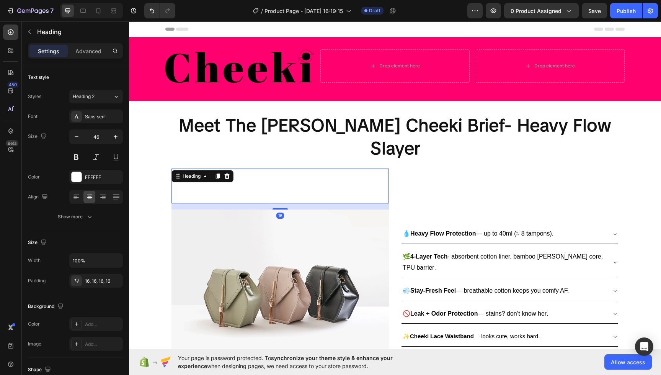
click at [227, 173] on icon at bounding box center [227, 175] width 5 height 5
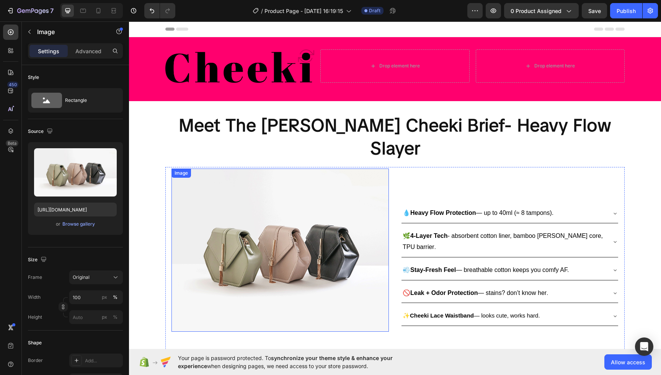
click at [270, 224] on img at bounding box center [279, 249] width 217 height 163
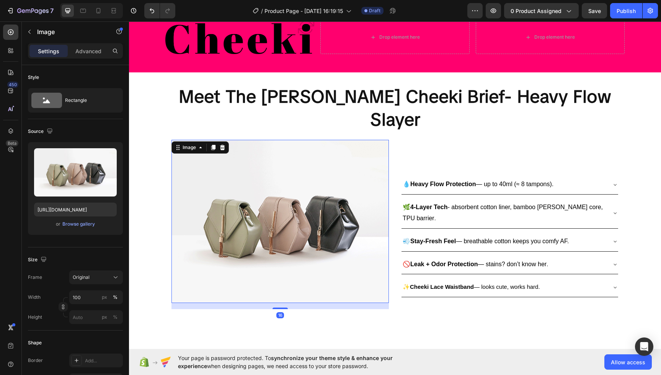
scroll to position [62, 0]
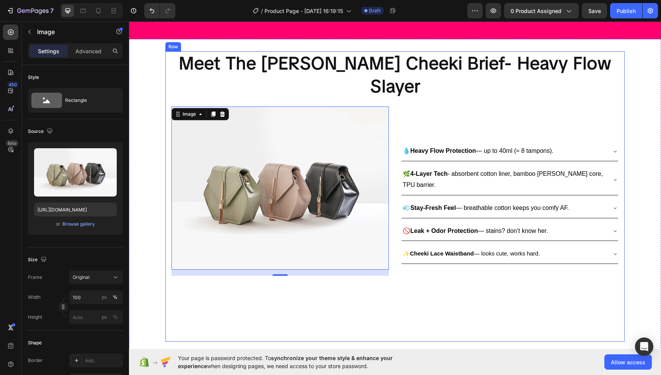
click at [273, 292] on div "Meet The Laci Cheeki Brief- Heavy Flow Slayer Heading Image 16 This is your tex…" at bounding box center [394, 196] width 459 height 290
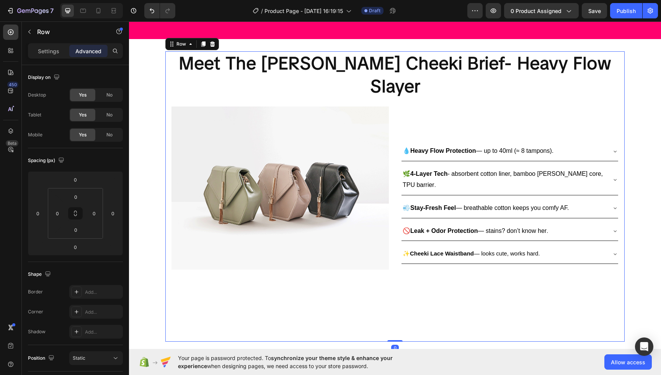
click at [273, 288] on div "Meet The Laci Cheeki Brief- Heavy Flow Slayer Heading Image This is your text b…" at bounding box center [394, 196] width 459 height 290
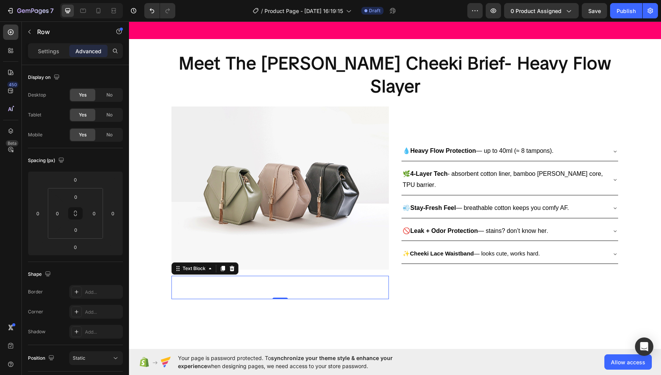
drag, startPoint x: 374, startPoint y: 274, endPoint x: 367, endPoint y: 262, distance: 14.6
click at [374, 276] on div "This is your text block. Click to edit and make it your own. Share your product…" at bounding box center [279, 288] width 217 height 24
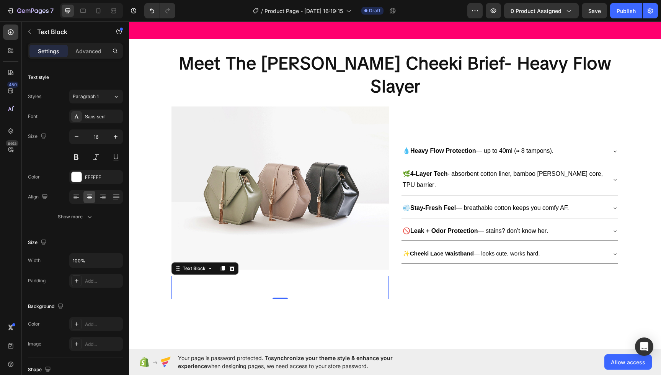
click at [233, 265] on icon at bounding box center [232, 267] width 5 height 5
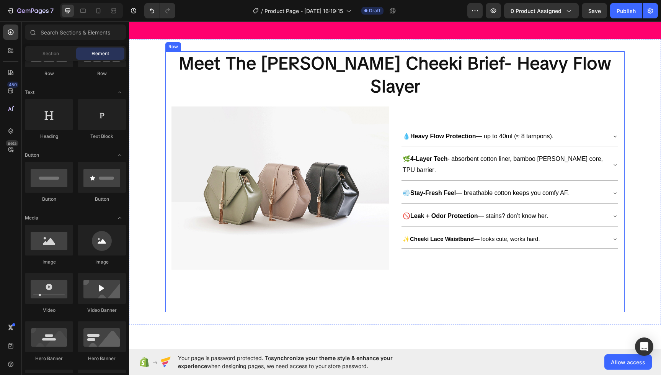
click at [426, 254] on div "Meet The Laci Cheeki Brief- Heavy Flow Slayer Heading Image 💧 Heavy Flow Protec…" at bounding box center [394, 181] width 459 height 261
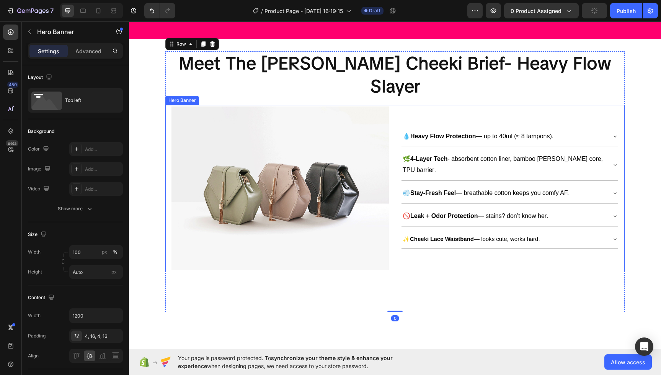
click at [428, 234] on div "💧 Heavy Flow Protection — up to 40ml (≈ 8 tampons). 🌿 4-Layer Tech - absorbent …" at bounding box center [509, 187] width 217 height 163
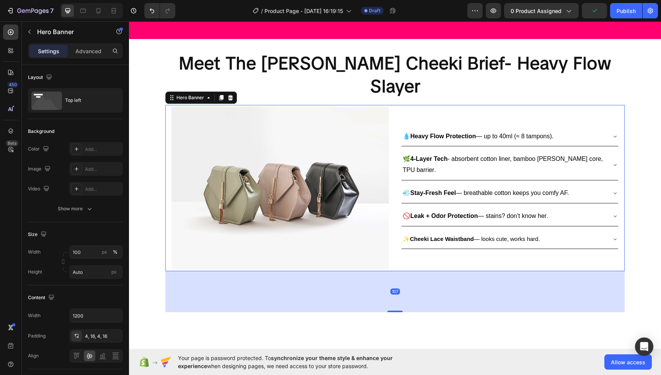
click at [428, 237] on div "💧 Heavy Flow Protection — up to 40ml (≈ 8 tampons). 🌿 4-Layer Tech - absorbent …" at bounding box center [509, 187] width 217 height 163
click at [403, 271] on div "107" at bounding box center [394, 291] width 459 height 41
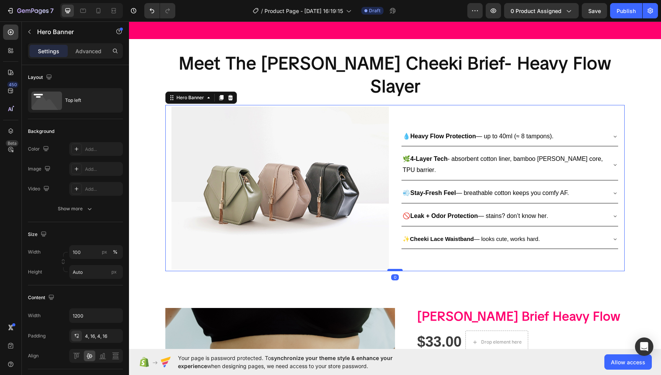
drag, startPoint x: 394, startPoint y: 288, endPoint x: 391, endPoint y: 247, distance: 40.7
click at [391, 269] on div at bounding box center [394, 270] width 15 height 2
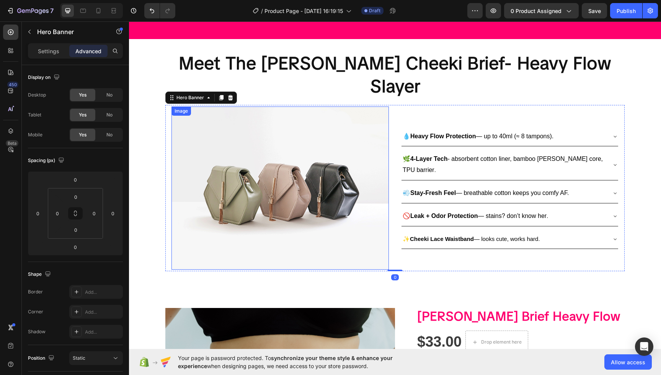
click at [259, 192] on img at bounding box center [279, 187] width 217 height 163
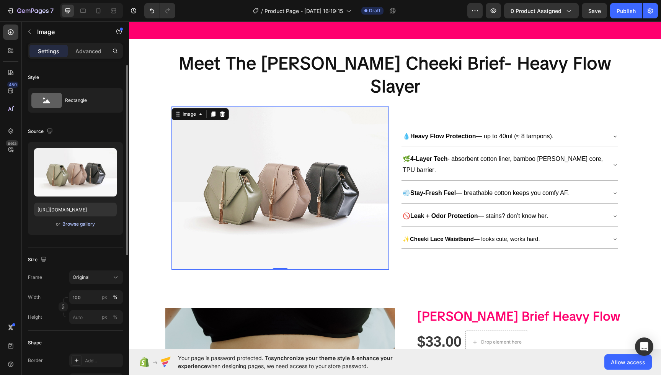
click at [84, 226] on div "Browse gallery" at bounding box center [78, 223] width 33 height 7
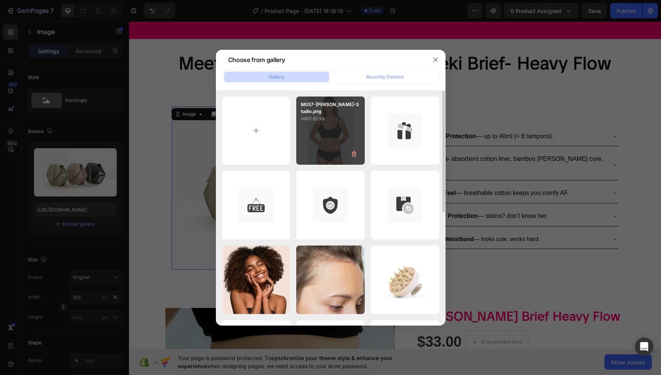
click at [324, 140] on div "M057-Erica-Studio.png 4461.82 kb" at bounding box center [330, 130] width 69 height 69
type input "https://cdn.shopify.com/s/files/1/0598/4033/1847/files/gempages_579495988796850…"
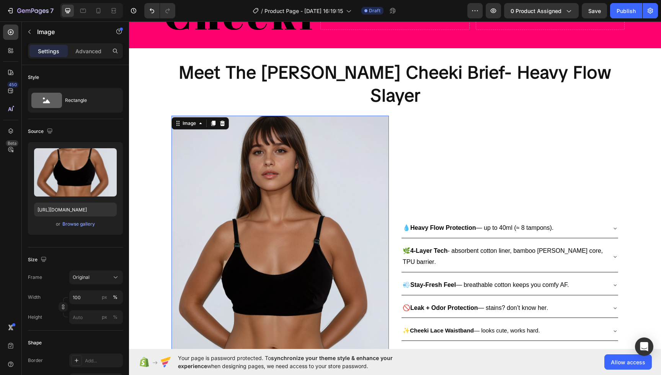
scroll to position [0, 0]
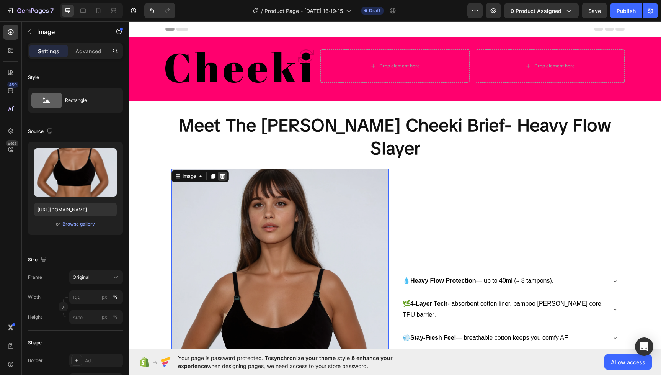
click at [221, 173] on icon at bounding box center [222, 175] width 5 height 5
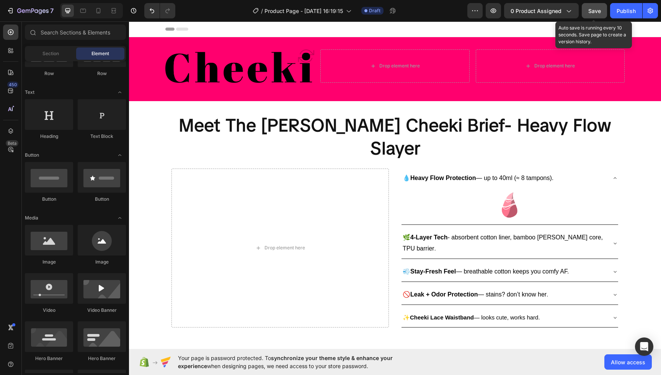
click at [596, 9] on span "Save" at bounding box center [594, 11] width 13 height 7
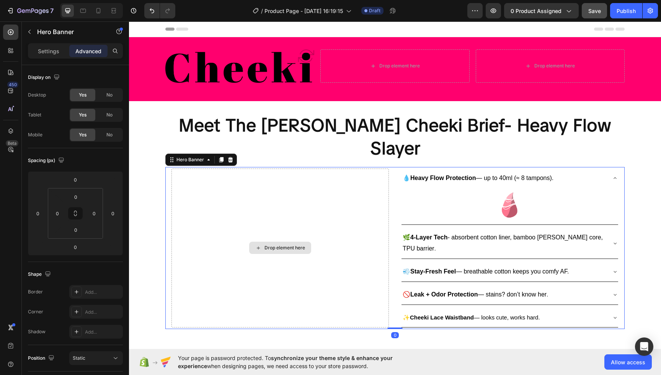
click at [264, 196] on div "Drop element here" at bounding box center [279, 247] width 217 height 159
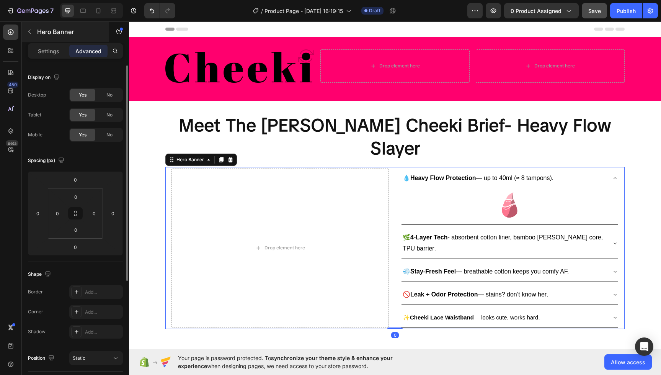
scroll to position [0, 0]
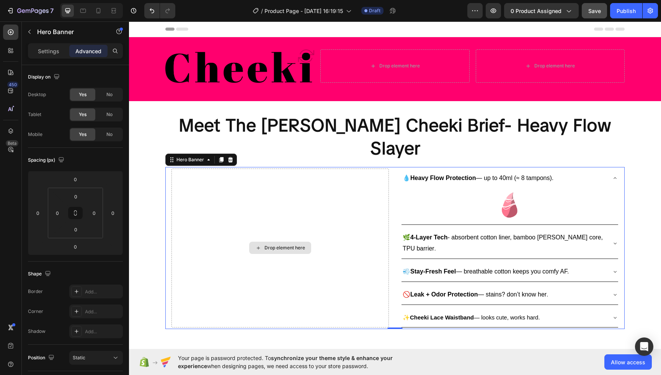
click at [275, 173] on div "Drop element here" at bounding box center [279, 247] width 217 height 159
click at [30, 34] on icon "button" at bounding box center [29, 32] width 6 height 6
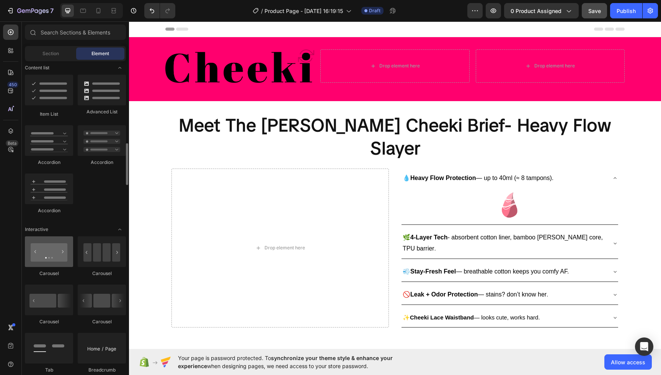
scroll to position [606, 0]
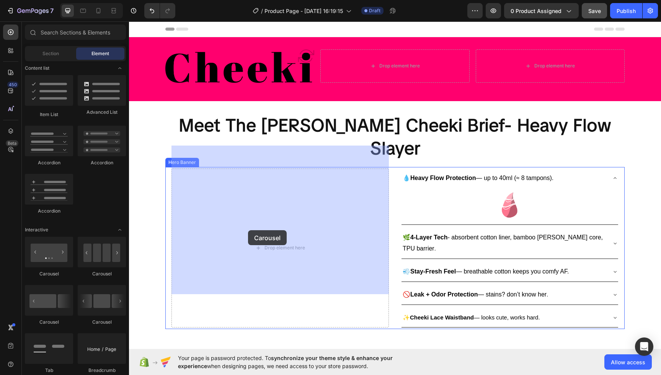
drag, startPoint x: 250, startPoint y: 322, endPoint x: 247, endPoint y: 230, distance: 92.3
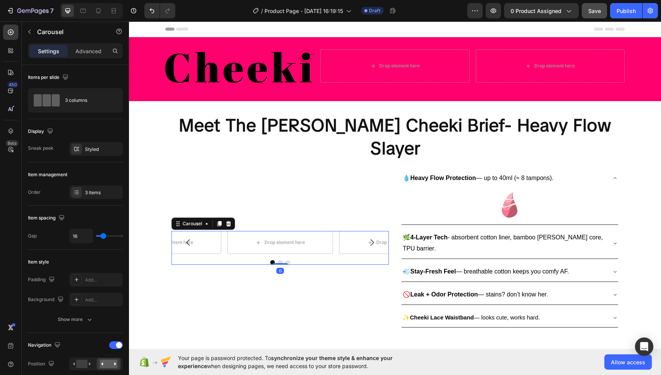
click at [196, 232] on button "Carousel Back Arrow" at bounding box center [188, 242] width 21 height 21
click at [198, 232] on button "Carousel Back Arrow" at bounding box center [188, 242] width 21 height 21
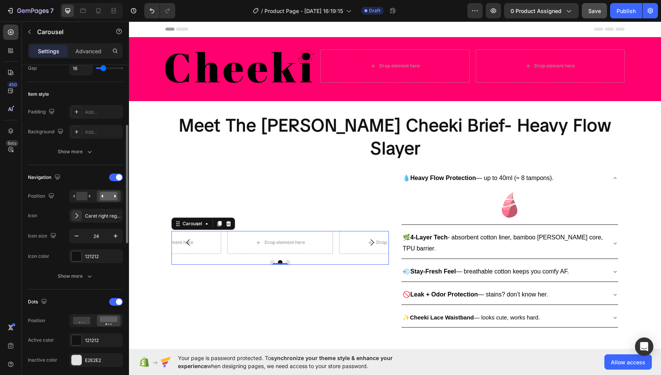
scroll to position [0, 0]
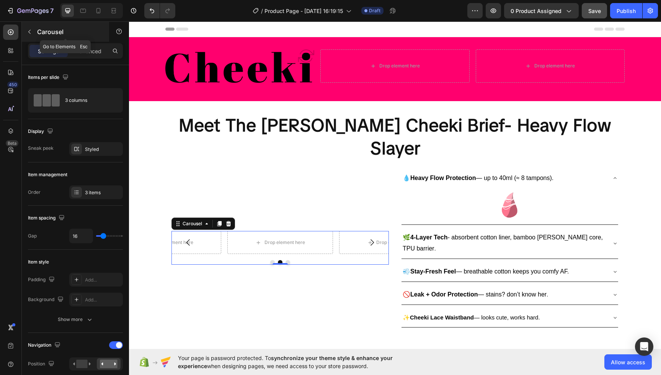
click at [34, 33] on button "button" at bounding box center [29, 32] width 12 height 12
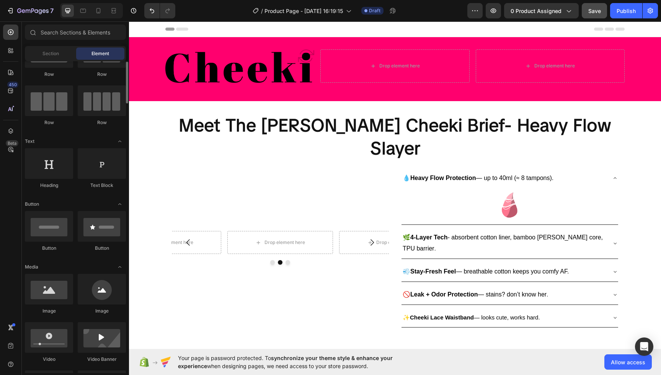
scroll to position [37, 0]
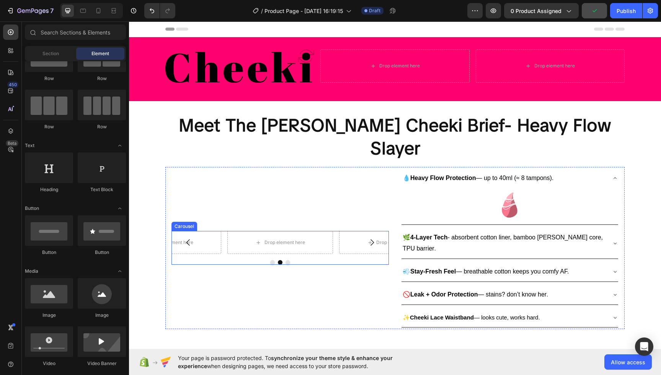
click at [181, 232] on button "Carousel Back Arrow" at bounding box center [188, 242] width 21 height 21
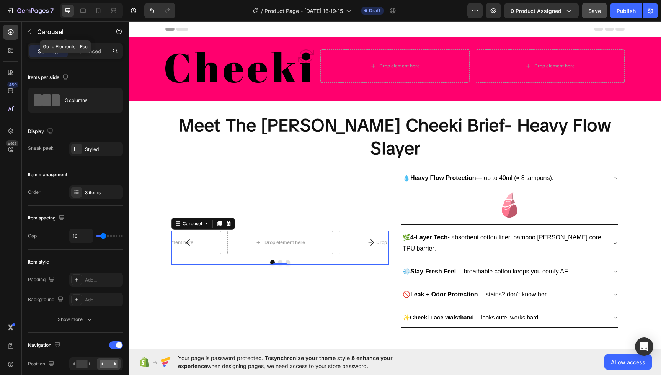
click at [33, 35] on button "button" at bounding box center [29, 32] width 12 height 12
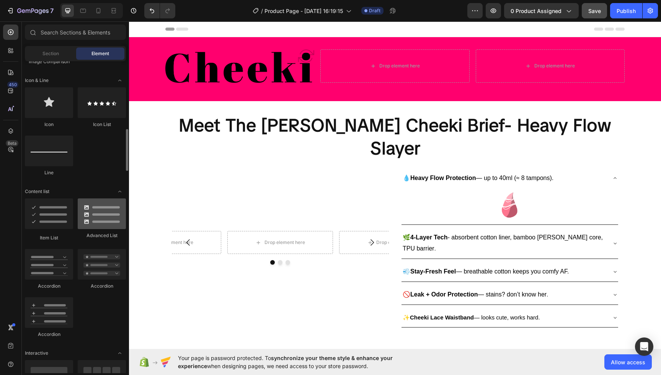
scroll to position [493, 0]
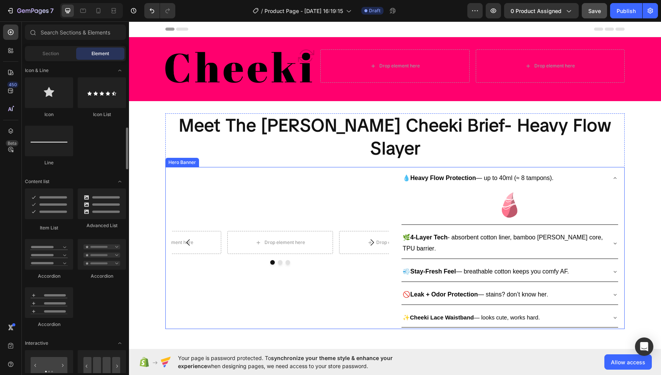
click at [273, 197] on div "Drop element here Drop element here Drop element here Carousel" at bounding box center [279, 247] width 217 height 159
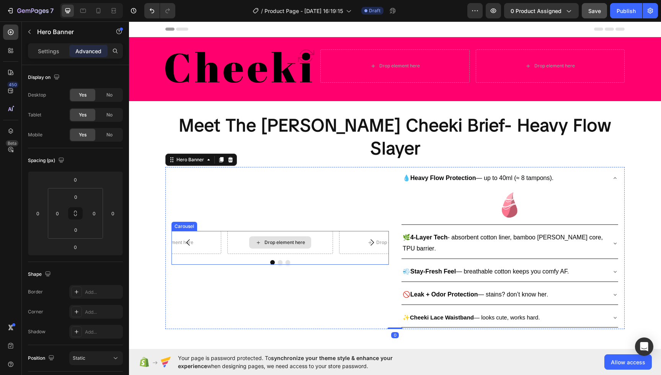
click at [271, 236] on div "Drop element here" at bounding box center [280, 242] width 62 height 12
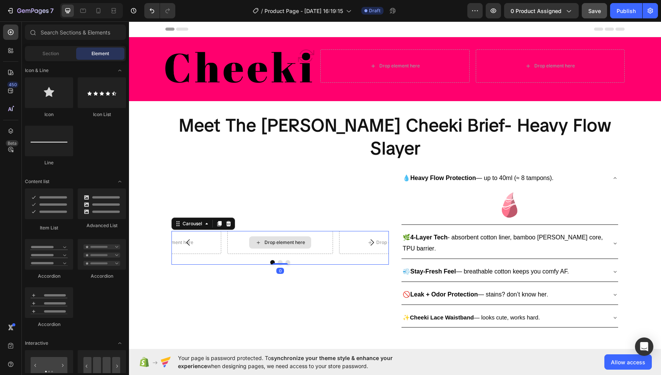
click at [310, 231] on div "Drop element here" at bounding box center [280, 242] width 106 height 23
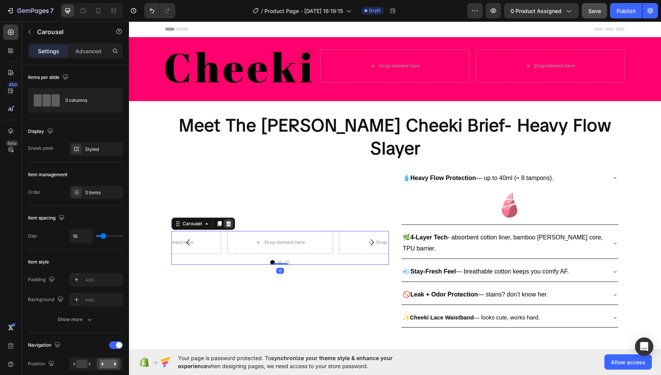
click at [229, 221] on icon at bounding box center [228, 223] width 5 height 5
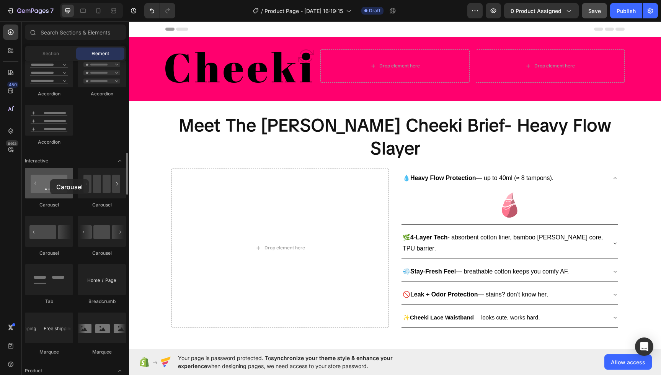
scroll to position [677, 0]
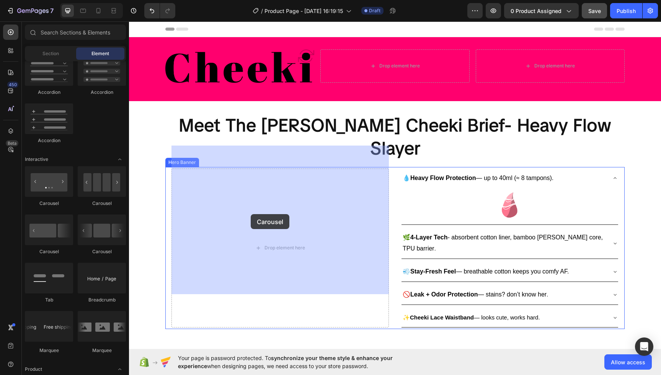
drag, startPoint x: 179, startPoint y: 201, endPoint x: 251, endPoint y: 214, distance: 72.8
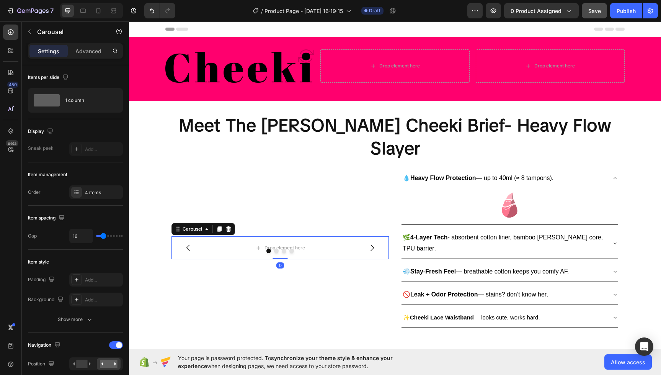
click at [285, 248] on button "Dot" at bounding box center [284, 250] width 5 height 5
click at [31, 34] on icon "button" at bounding box center [29, 32] width 6 height 6
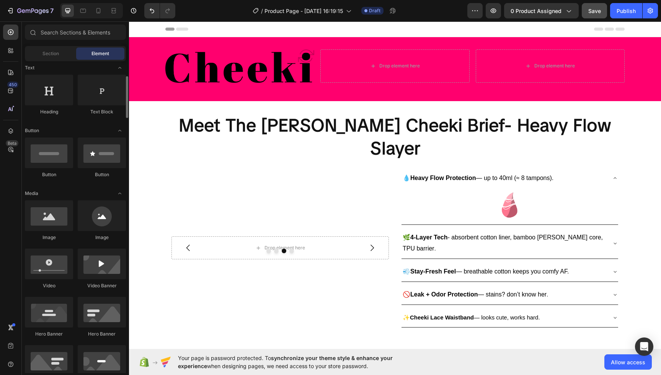
scroll to position [114, 0]
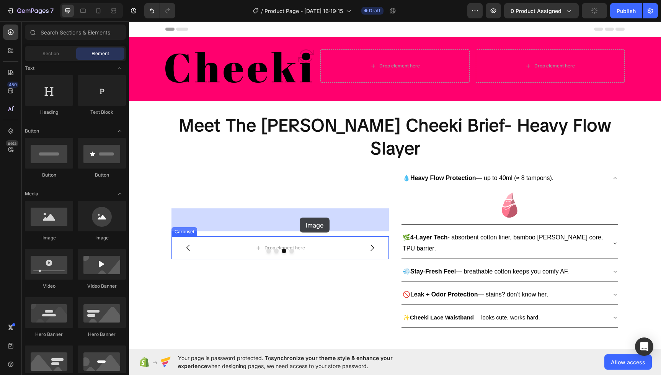
drag, startPoint x: 210, startPoint y: 241, endPoint x: 299, endPoint y: 218, distance: 92.1
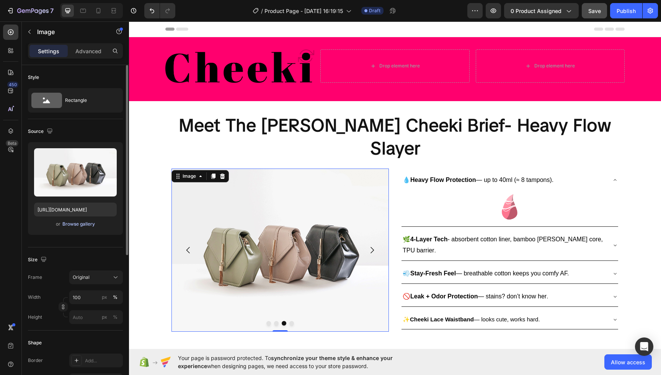
click at [82, 222] on div "Browse gallery" at bounding box center [78, 223] width 33 height 7
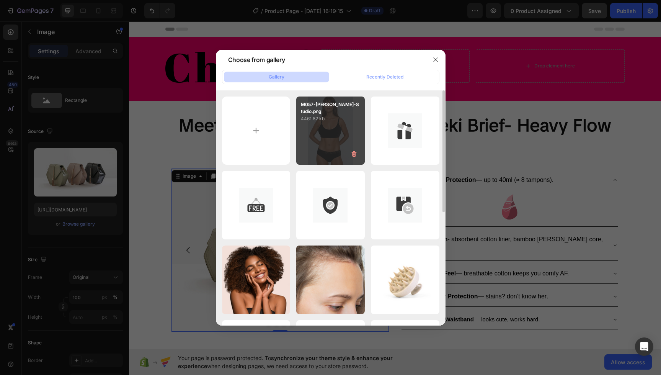
click at [337, 127] on div "M057-Erica-Studio.png 4461.82 kb" at bounding box center [330, 130] width 69 height 69
type input "https://cdn.shopify.com/s/files/1/0598/4033/1847/files/gempages_579495988796850…"
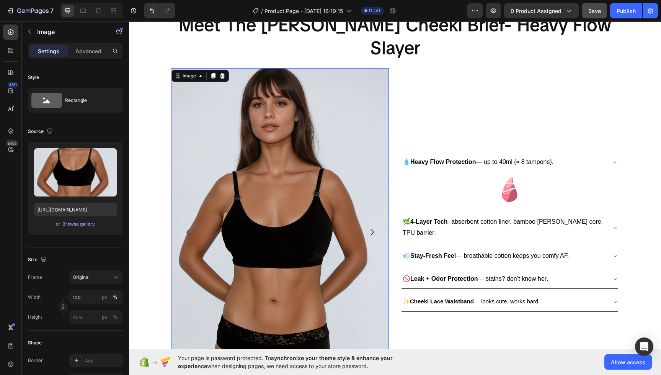
scroll to position [87, 0]
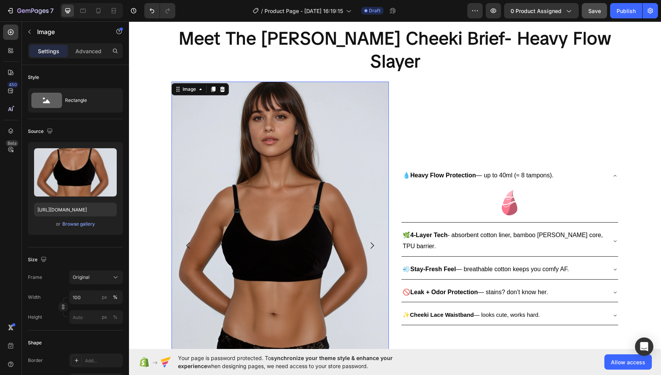
click at [249, 95] on img at bounding box center [279, 246] width 217 height 328
click at [315, 124] on img at bounding box center [279, 246] width 217 height 328
click at [316, 123] on img at bounding box center [279, 246] width 217 height 328
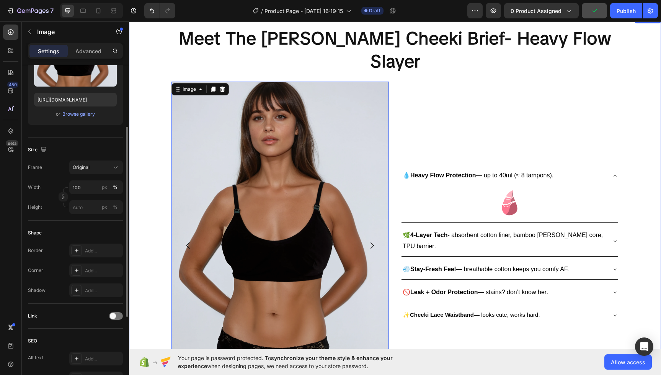
scroll to position [111, 0]
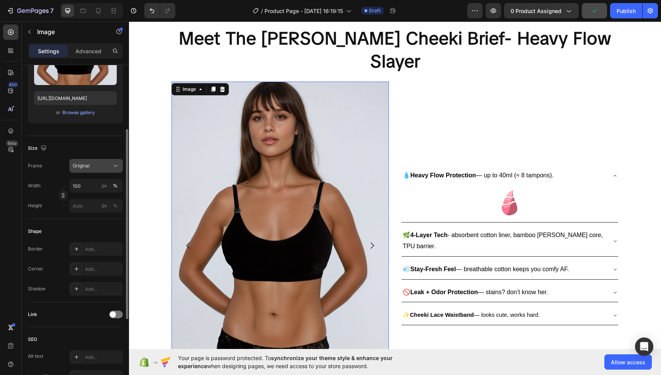
click at [97, 169] on div "Original" at bounding box center [96, 166] width 47 height 8
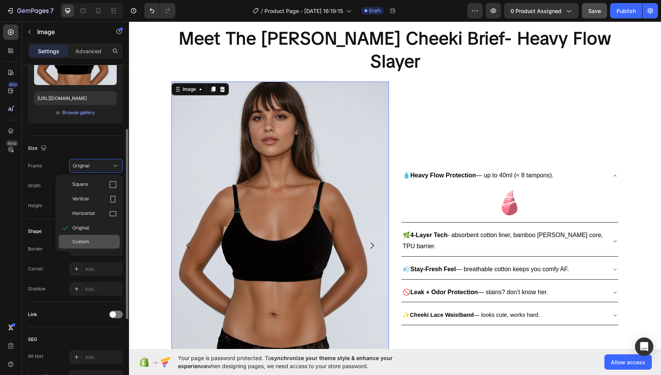
click at [85, 237] on div "Custom" at bounding box center [89, 242] width 61 height 14
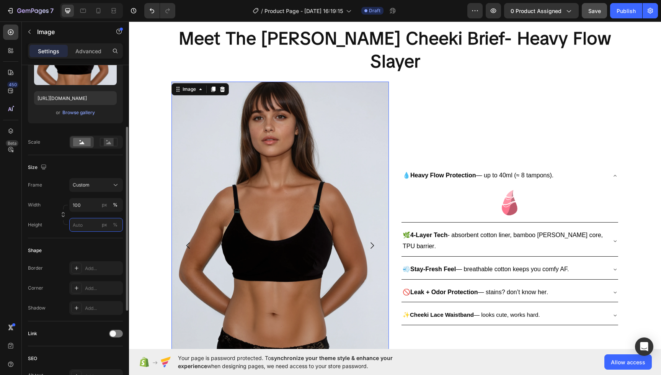
click at [87, 227] on input "px %" at bounding box center [96, 225] width 54 height 14
click at [90, 226] on input "px %" at bounding box center [96, 225] width 54 height 14
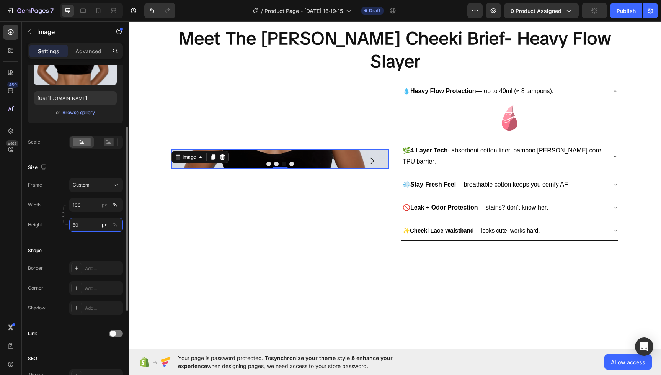
drag, startPoint x: 88, startPoint y: 224, endPoint x: 60, endPoint y: 225, distance: 28.3
click at [61, 225] on div "Height 50 px %" at bounding box center [75, 225] width 95 height 14
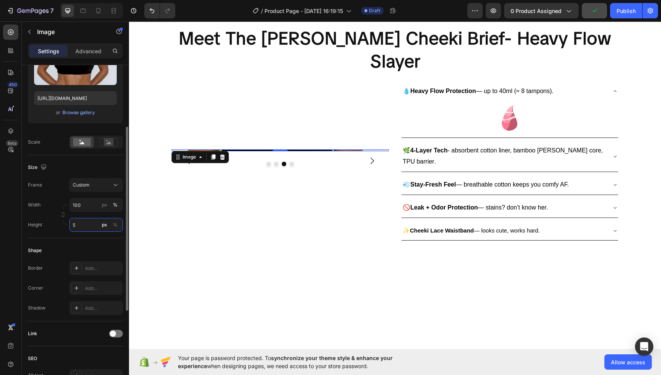
type input "50"
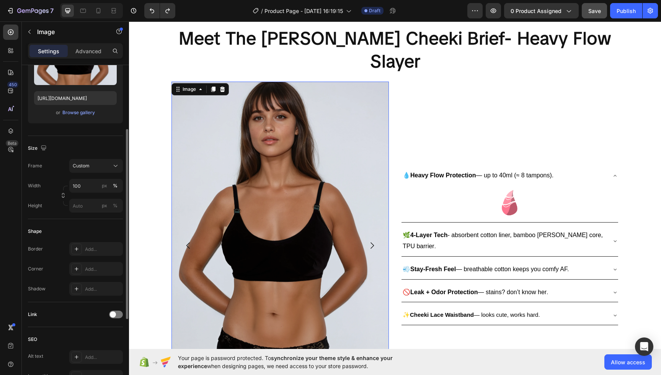
click at [80, 232] on div "Shape" at bounding box center [75, 231] width 95 height 12
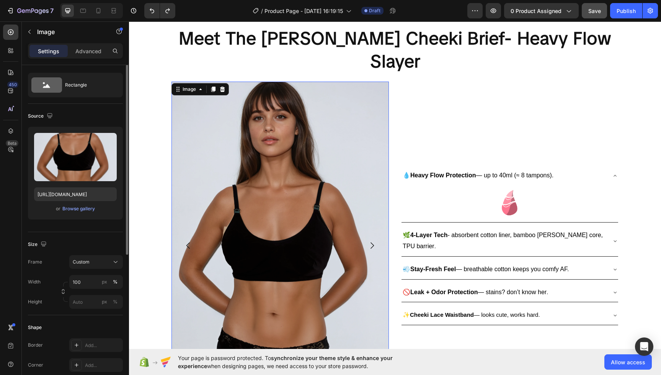
scroll to position [0, 0]
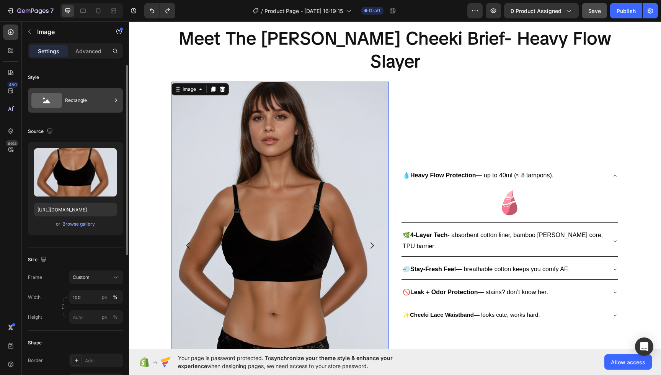
click at [82, 100] on div "Rectangle" at bounding box center [88, 100] width 47 height 18
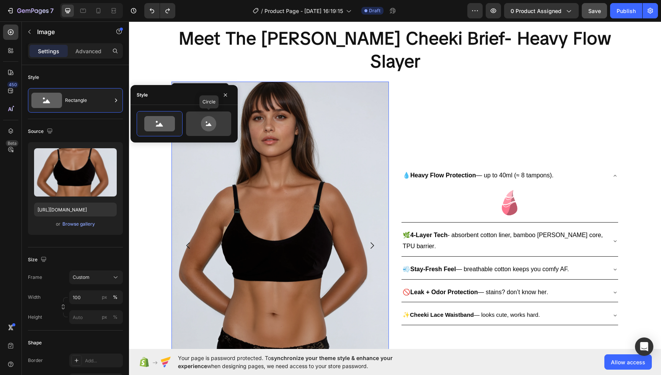
click at [204, 120] on icon at bounding box center [208, 123] width 15 height 15
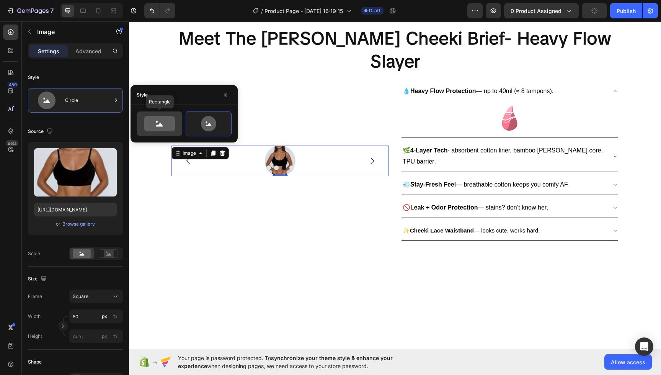
click at [169, 124] on icon at bounding box center [159, 123] width 31 height 15
type input "100"
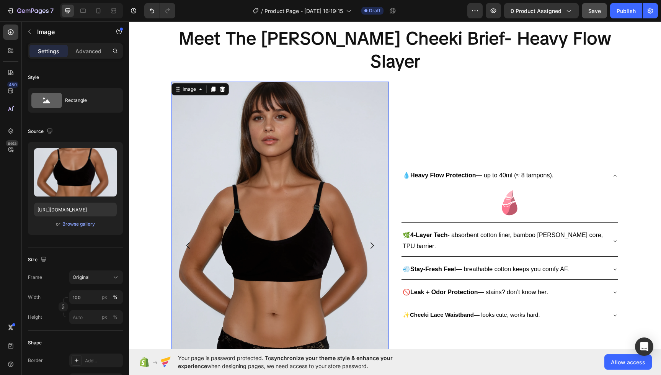
click at [274, 102] on img at bounding box center [279, 246] width 217 height 328
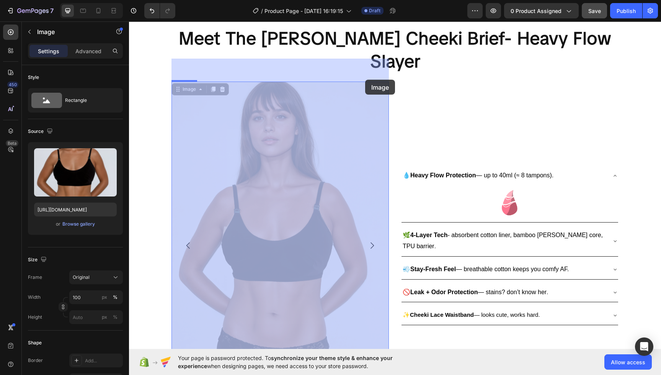
drag, startPoint x: 385, startPoint y: 59, endPoint x: 363, endPoint y: 80, distance: 30.1
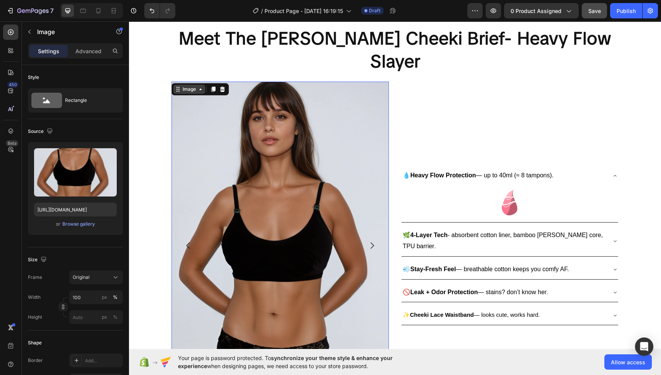
click at [186, 86] on div "Image" at bounding box center [189, 89] width 16 height 7
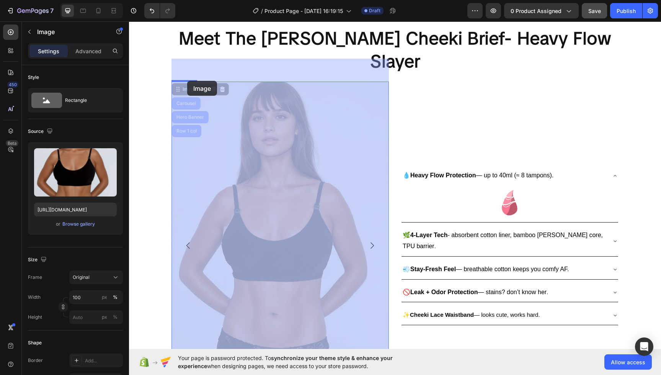
drag, startPoint x: 178, startPoint y: 68, endPoint x: 188, endPoint y: 77, distance: 13.5
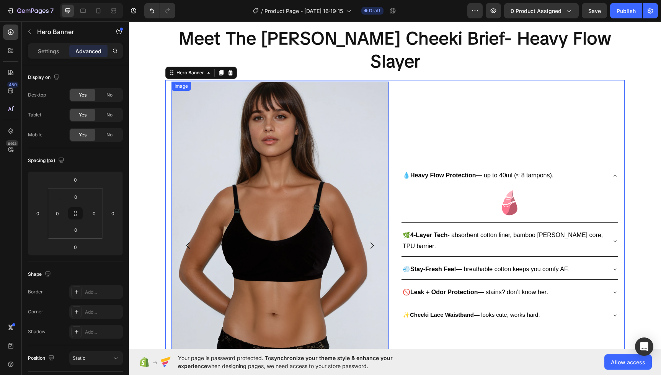
click at [272, 100] on img at bounding box center [279, 246] width 217 height 328
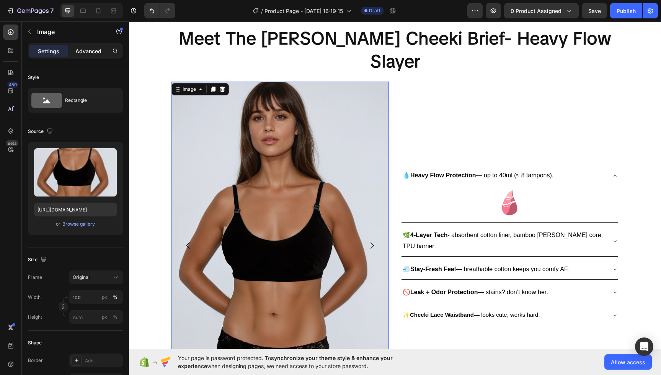
click at [101, 47] on div "Advanced" at bounding box center [88, 51] width 38 height 12
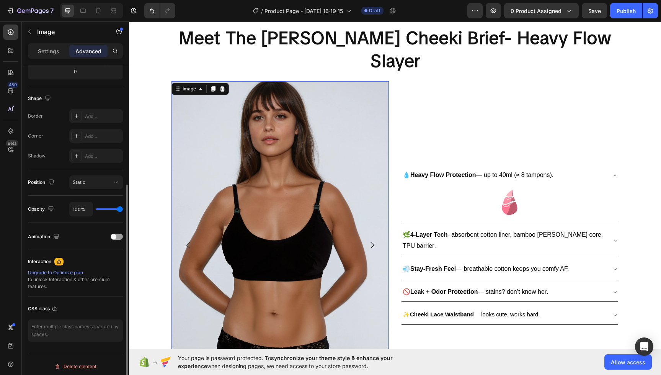
scroll to position [179, 0]
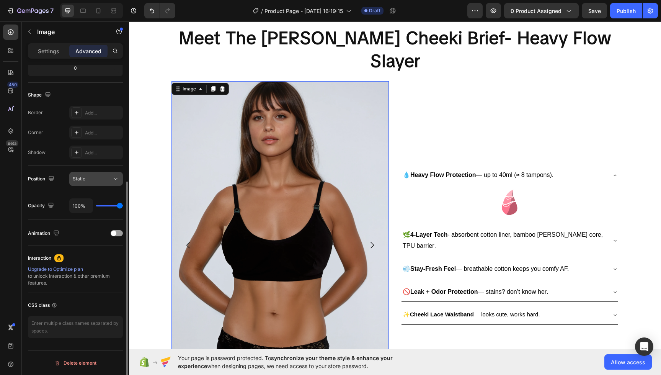
click at [102, 183] on button "Static" at bounding box center [96, 179] width 54 height 14
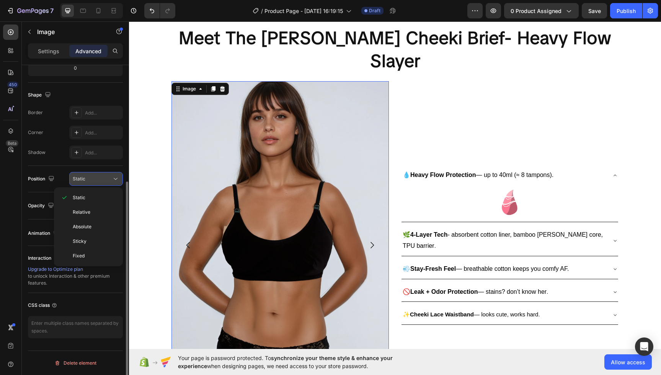
click at [101, 183] on button "Static" at bounding box center [96, 179] width 54 height 14
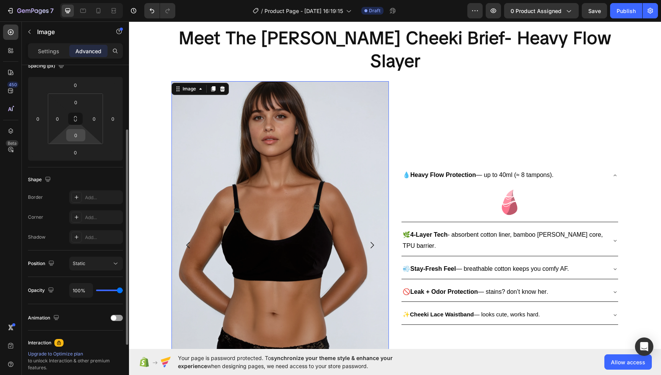
scroll to position [93, 0]
click at [76, 122] on icon at bounding box center [75, 122] width 3 height 2
click at [76, 122] on icon at bounding box center [75, 120] width 0 height 3
click at [75, 122] on icon at bounding box center [75, 121] width 6 height 6
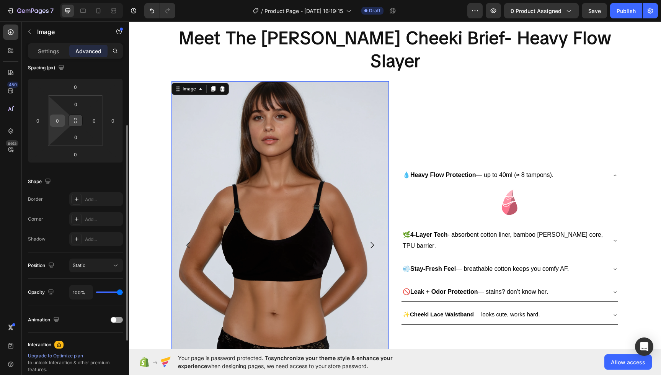
click at [56, 124] on input "0" at bounding box center [57, 120] width 11 height 11
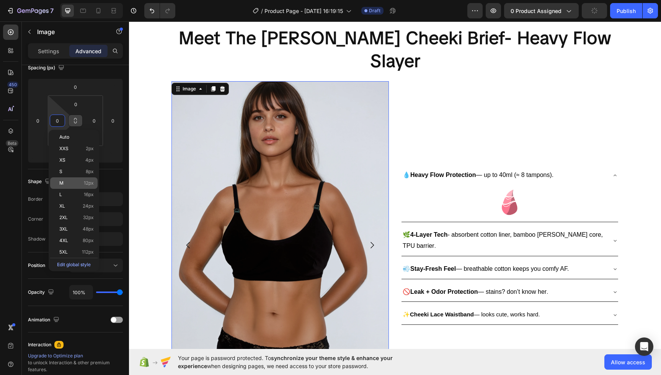
click at [72, 186] on div "M 12px" at bounding box center [73, 182] width 47 height 11
type input "12"
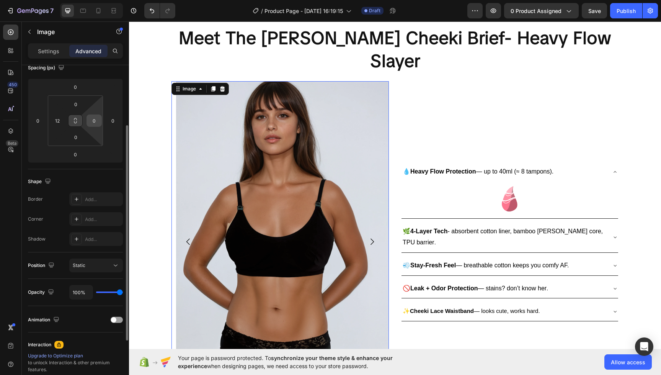
click at [94, 126] on input "0" at bounding box center [93, 120] width 11 height 11
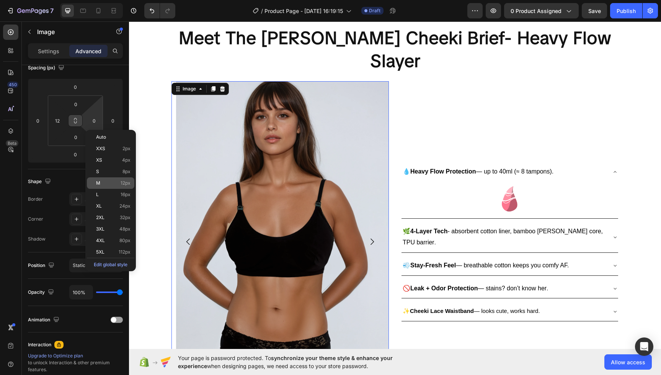
click at [116, 184] on p "M 12px" at bounding box center [113, 182] width 34 height 5
type input "12"
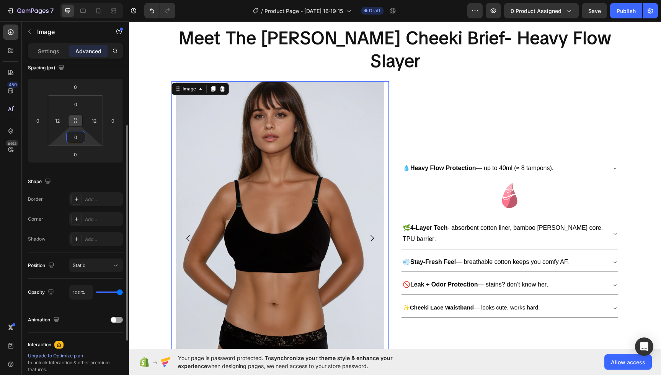
click at [80, 138] on input "0" at bounding box center [75, 136] width 15 height 11
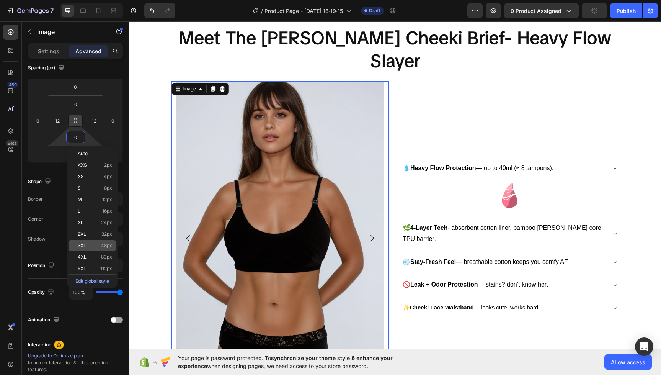
click at [100, 250] on div "3XL 48px" at bounding box center [92, 245] width 47 height 11
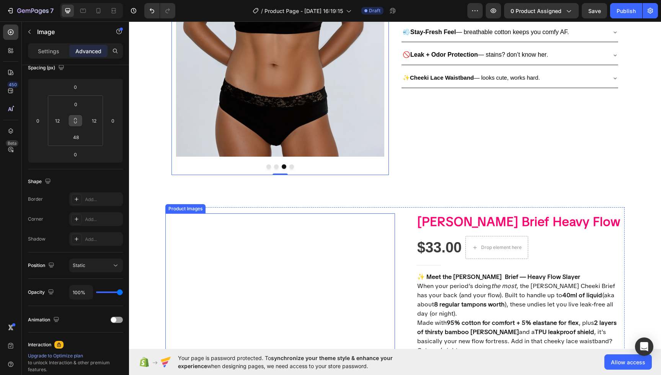
type input "0"
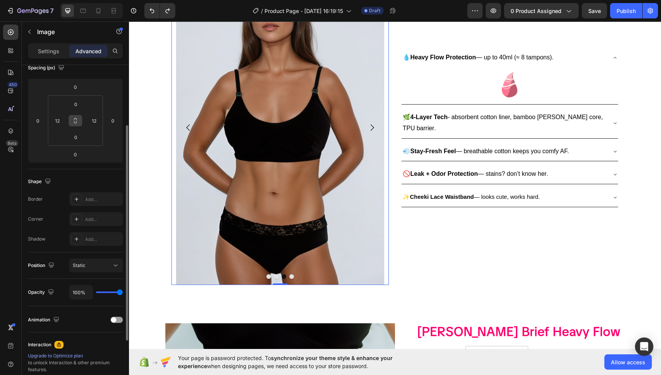
scroll to position [196, 0]
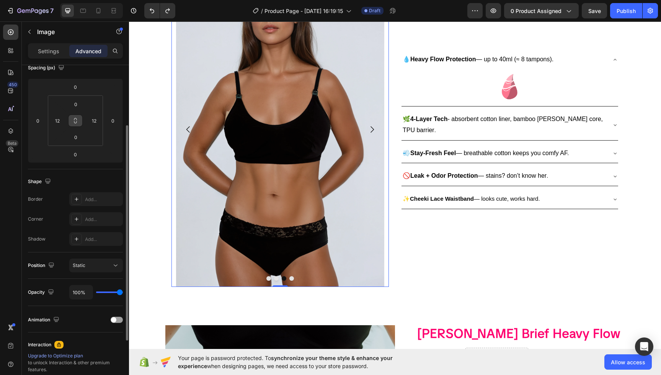
type input "0"
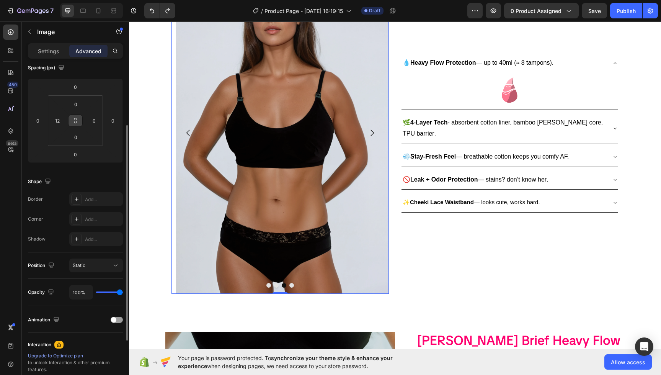
type input "0"
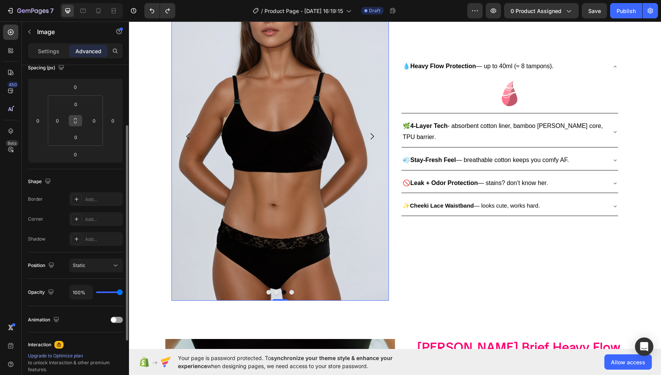
click at [84, 73] on div "Spacing (px)" at bounding box center [75, 68] width 95 height 12
click at [262, 139] on img at bounding box center [279, 136] width 217 height 328
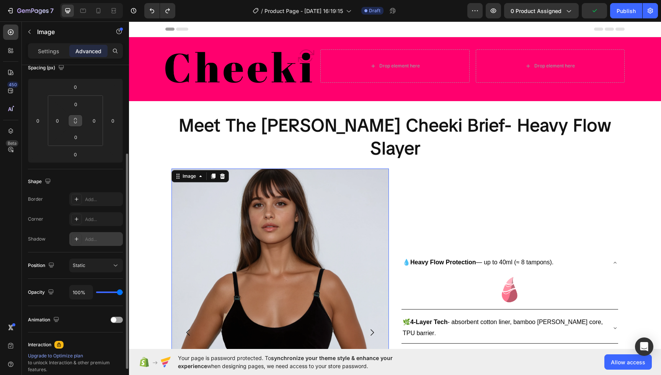
scroll to position [179, 0]
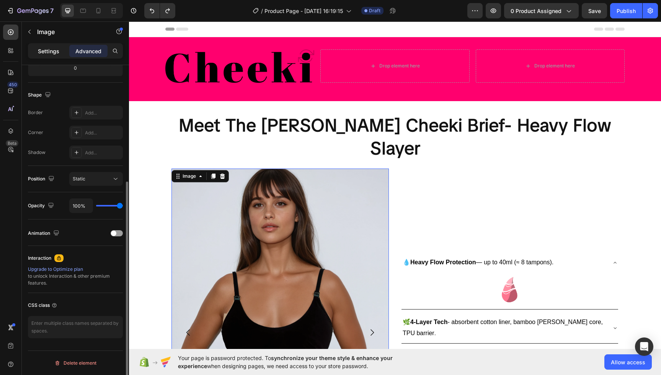
click at [41, 51] on p "Settings" at bounding box center [48, 51] width 21 height 8
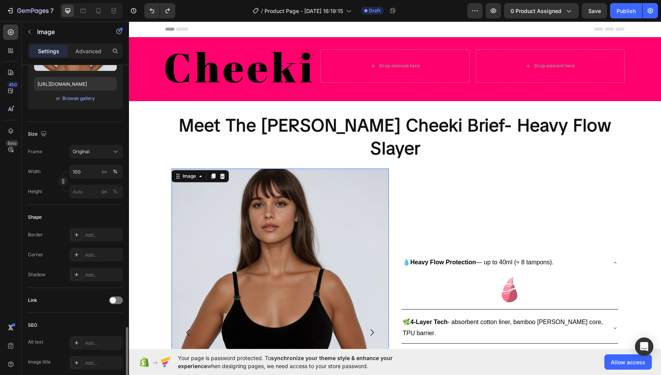
scroll to position [0, 0]
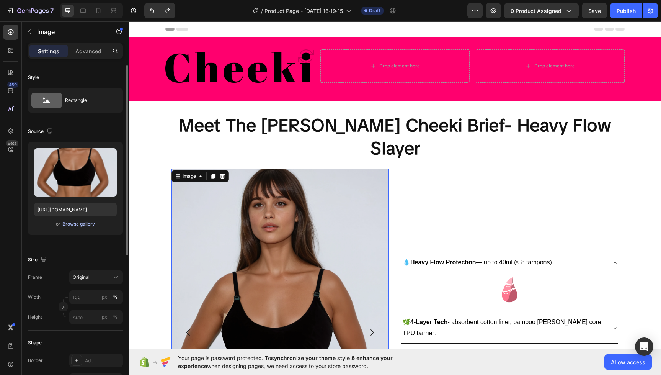
click at [83, 226] on div "Browse gallery" at bounding box center [78, 223] width 33 height 7
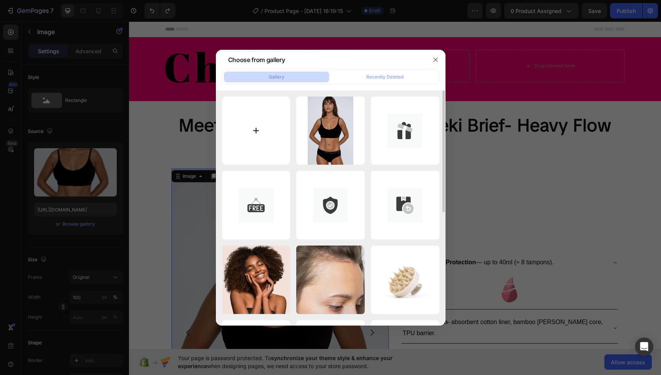
click at [271, 142] on input "file" at bounding box center [256, 130] width 69 height 69
type input "C:\fakepath\M057-[PERSON_NAME]-Studio.jpeg"
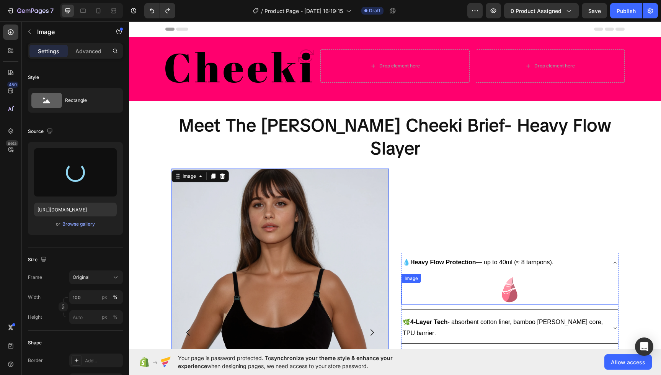
type input "[URL][DOMAIN_NAME]"
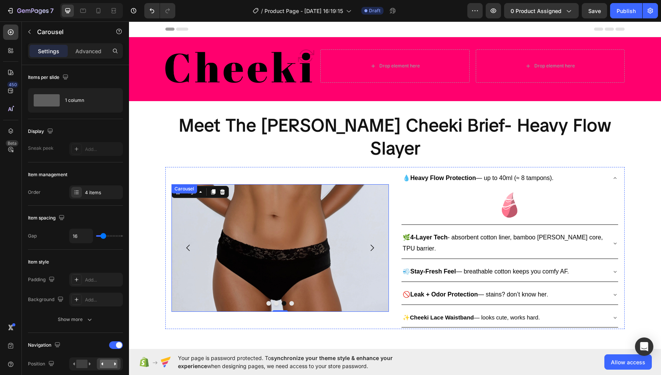
click at [373, 245] on icon "Carousel Next Arrow" at bounding box center [372, 248] width 3 height 7
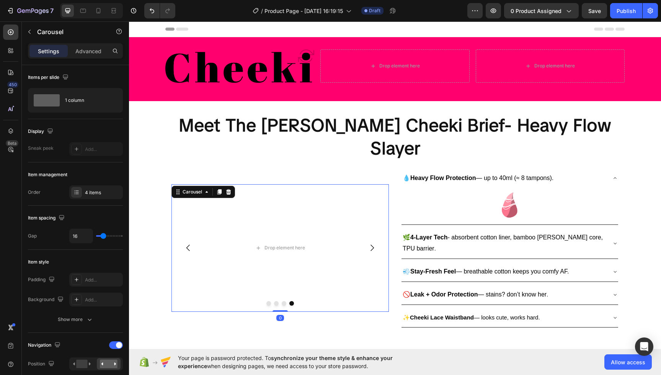
click at [373, 245] on icon "Carousel Next Arrow" at bounding box center [372, 248] width 3 height 7
click at [193, 237] on button "Carousel Back Arrow" at bounding box center [188, 247] width 21 height 21
click at [192, 243] on icon "Carousel Back Arrow" at bounding box center [188, 247] width 9 height 9
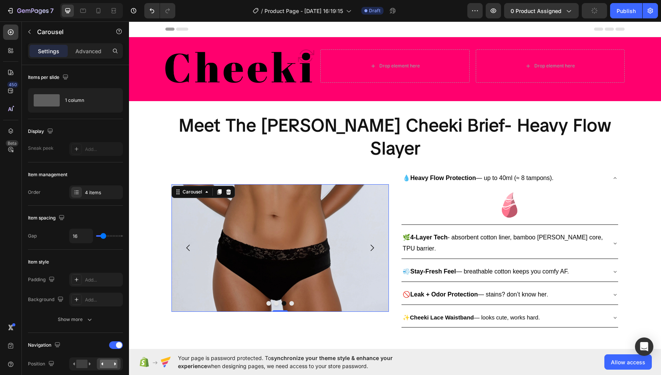
click at [374, 243] on icon "Carousel Next Arrow" at bounding box center [371, 247] width 9 height 9
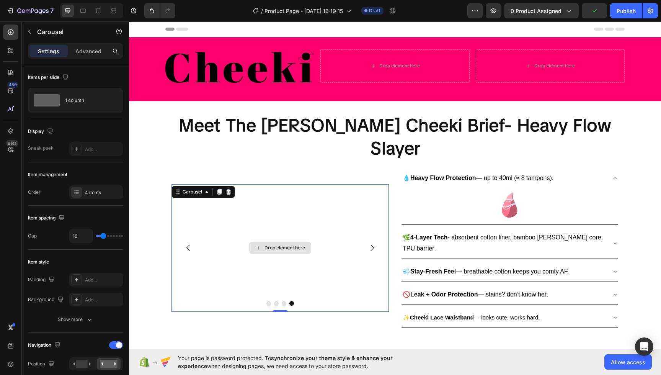
click at [263, 242] on div "Drop element here" at bounding box center [280, 248] width 62 height 12
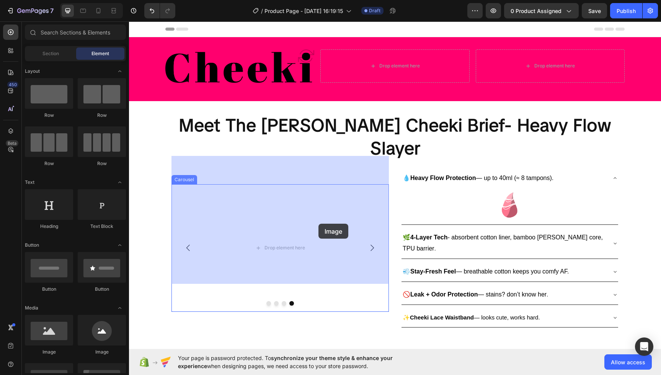
drag, startPoint x: 186, startPoint y: 243, endPoint x: 316, endPoint y: 224, distance: 131.6
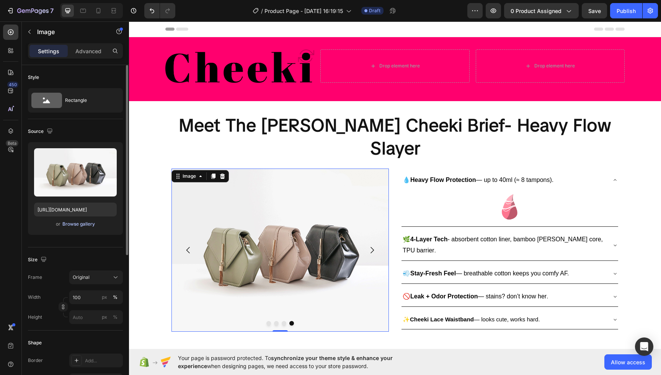
click at [85, 225] on div "Browse gallery" at bounding box center [78, 223] width 33 height 7
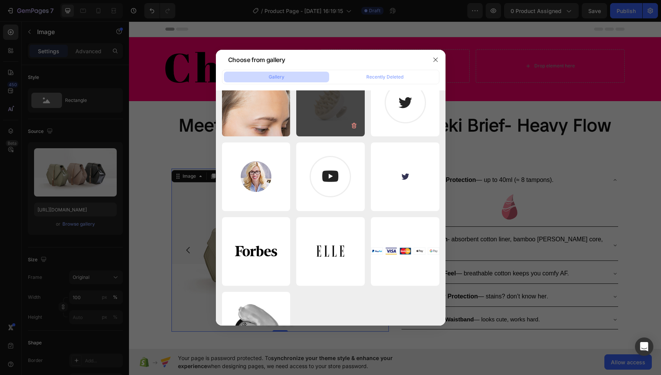
scroll to position [3646, 0]
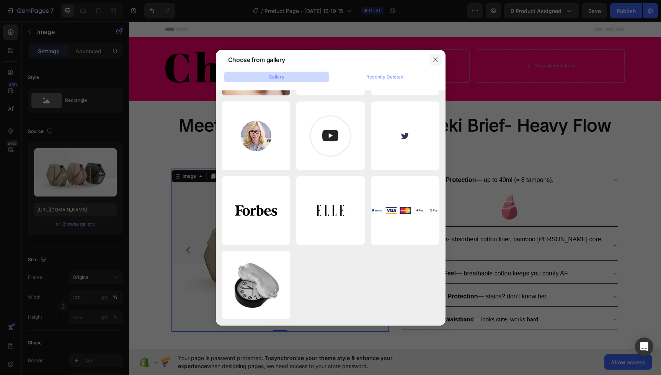
click at [438, 61] on icon "button" at bounding box center [436, 60] width 6 height 6
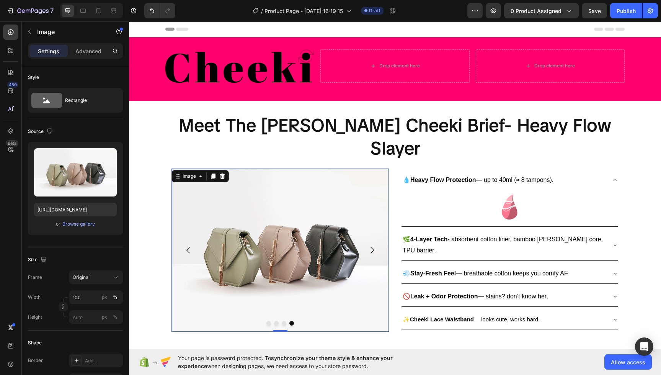
click at [357, 192] on img at bounding box center [279, 249] width 217 height 163
click at [74, 224] on div "Browse gallery" at bounding box center [78, 223] width 33 height 7
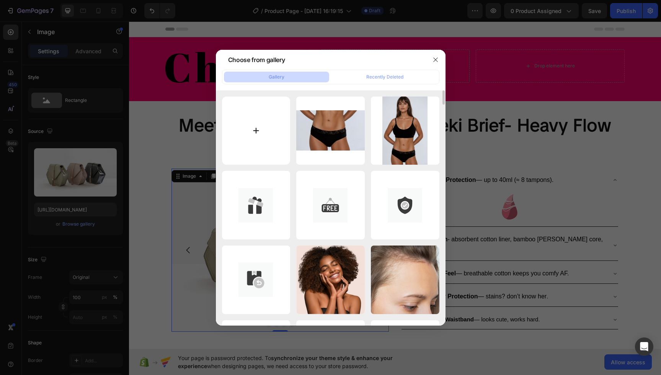
click at [270, 145] on input "file" at bounding box center [256, 130] width 69 height 69
type input "C:\fakepath\M058.png"
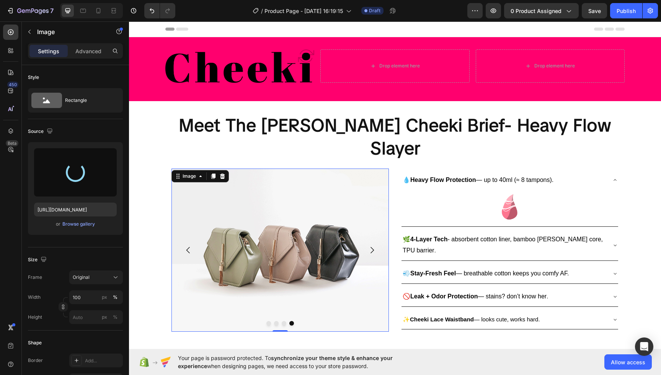
type input "[URL][DOMAIN_NAME]"
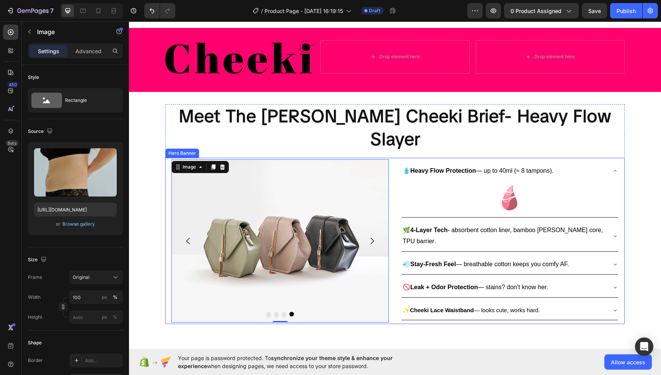
scroll to position [0, 0]
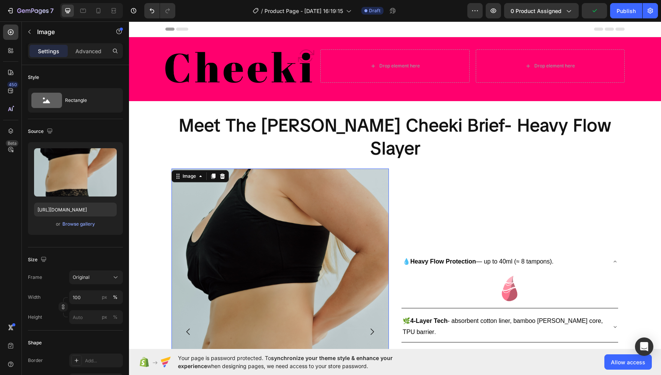
click at [312, 171] on img at bounding box center [279, 331] width 217 height 326
click at [225, 173] on icon at bounding box center [222, 176] width 6 height 6
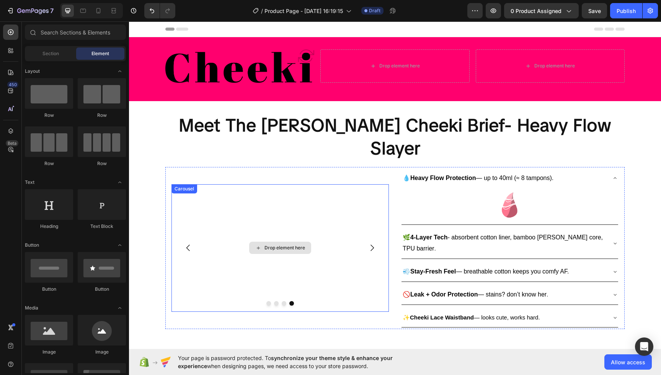
click at [272, 184] on div "Drop element here" at bounding box center [279, 248] width 217 height 128
click at [275, 242] on div "Drop element here" at bounding box center [280, 248] width 62 height 12
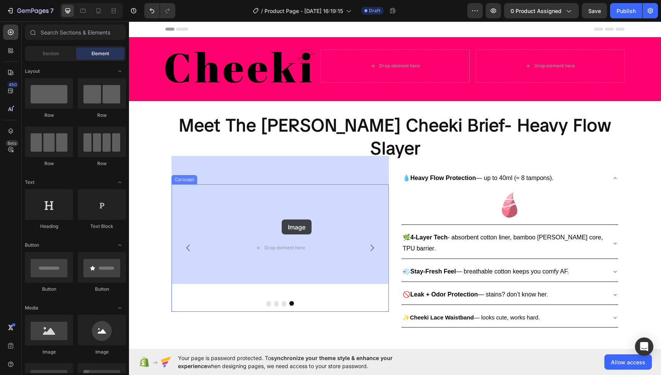
drag, startPoint x: 217, startPoint y: 242, endPoint x: 281, endPoint y: 219, distance: 68.3
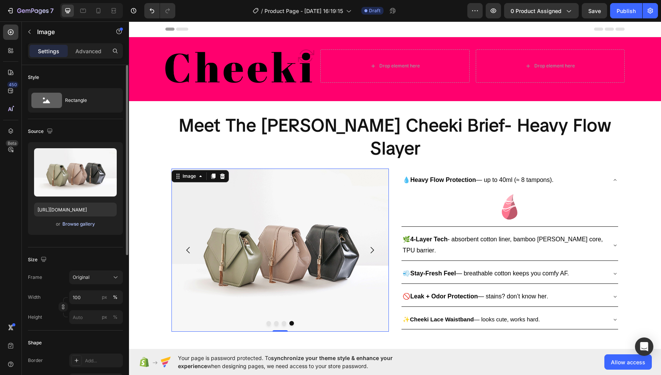
click at [88, 225] on div "Browse gallery" at bounding box center [78, 223] width 33 height 7
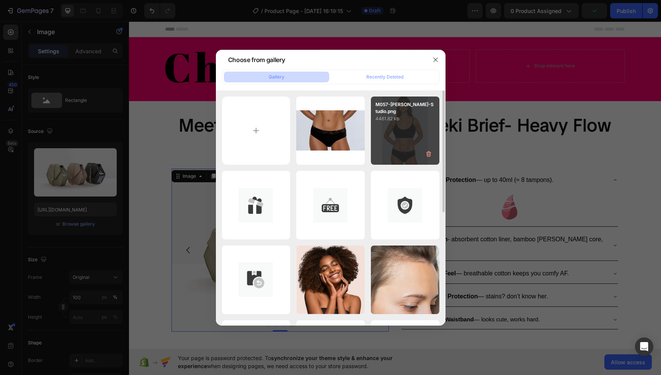
click at [407, 132] on div "M057-[PERSON_NAME]-Studio.png 4461.82 kb" at bounding box center [405, 130] width 69 height 69
type input "[URL][DOMAIN_NAME]"
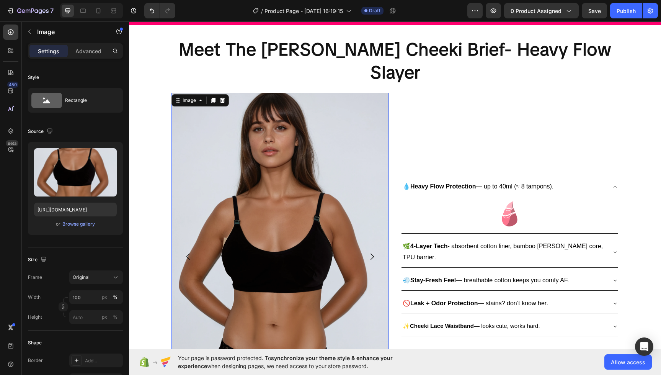
scroll to position [91, 0]
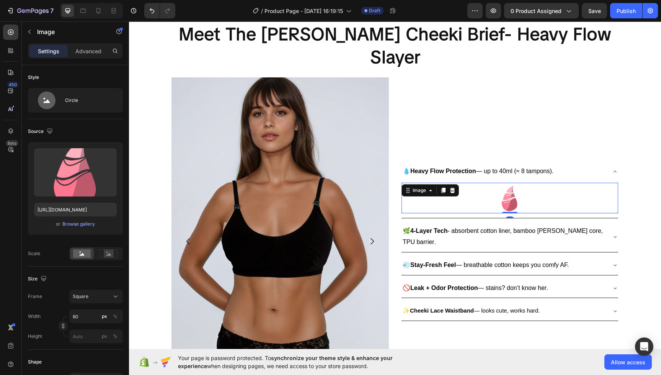
drag, startPoint x: 444, startPoint y: 181, endPoint x: 439, endPoint y: 186, distance: 7.1
click at [444, 183] on div at bounding box center [510, 198] width 217 height 31
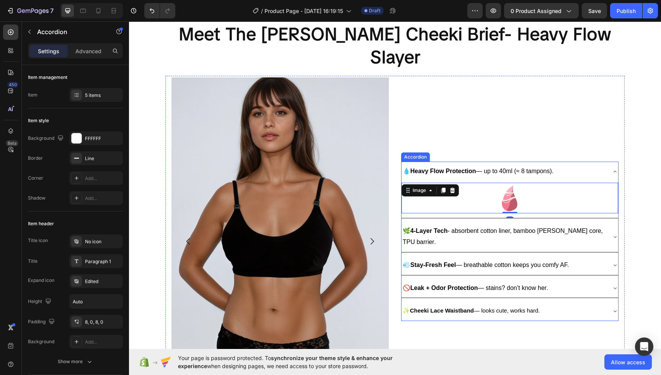
click at [446, 168] on strong "Heavy Flow Protection" at bounding box center [443, 171] width 66 height 7
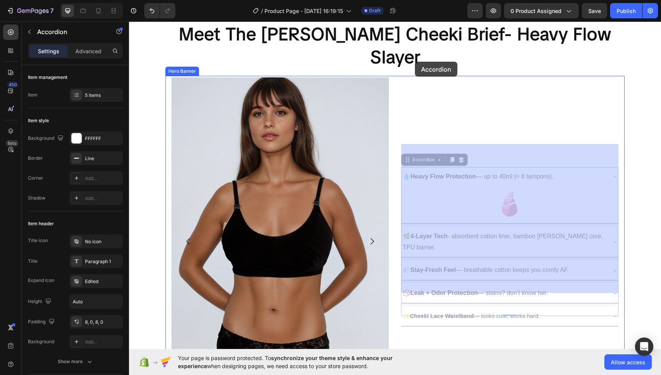
drag, startPoint x: 403, startPoint y: 147, endPoint x: 415, endPoint y: 62, distance: 85.8
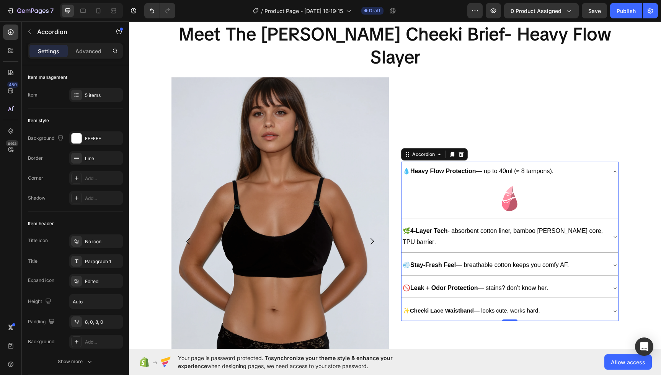
click at [600, 165] on div "💧 Heavy Flow Protection — up to 40ml (≈ 8 tampons)." at bounding box center [504, 171] width 204 height 13
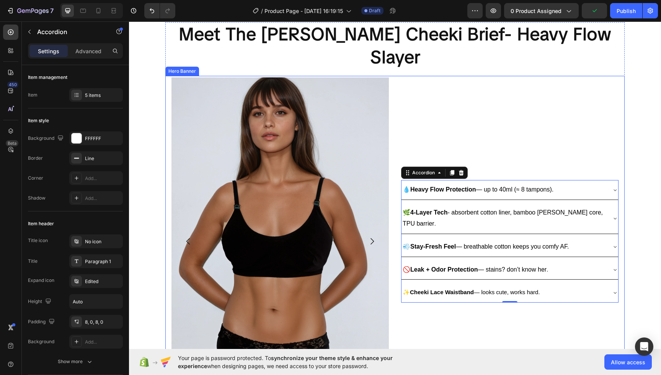
click at [560, 130] on div "💧 Heavy Flow Protection — up to 40ml (≈ 8 tampons). 🌿 4-Layer Tech - absorbent …" at bounding box center [509, 241] width 217 height 328
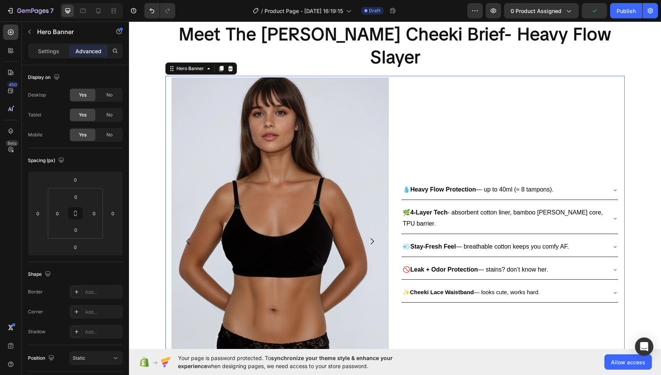
click at [419, 156] on div "💧 Heavy Flow Protection — up to 40ml (≈ 8 tampons). 🌿 4-Layer Tech - absorbent …" at bounding box center [509, 241] width 217 height 328
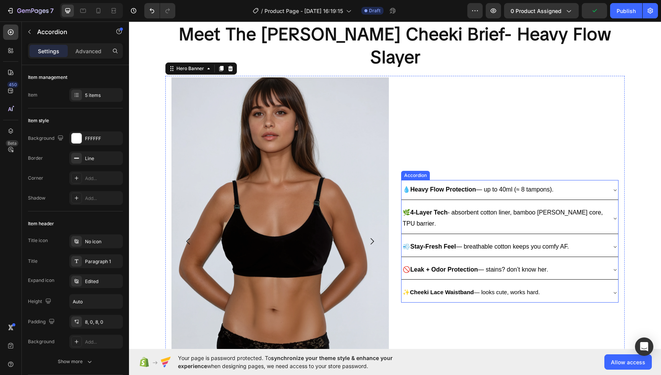
click at [432, 184] on p "💧 Heavy Flow Protection — up to 40ml (≈ 8 tampons)." at bounding box center [478, 189] width 151 height 11
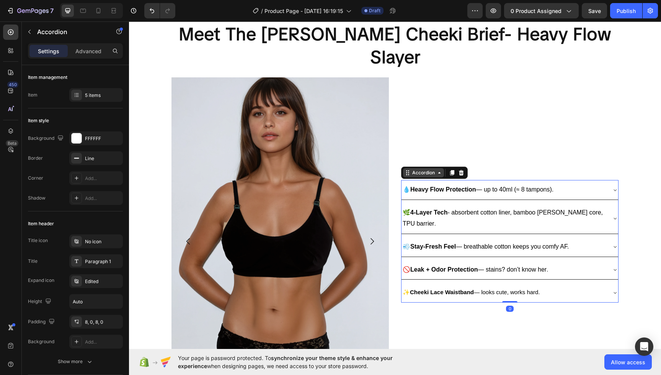
click at [437, 168] on div "Accordion" at bounding box center [423, 172] width 41 height 9
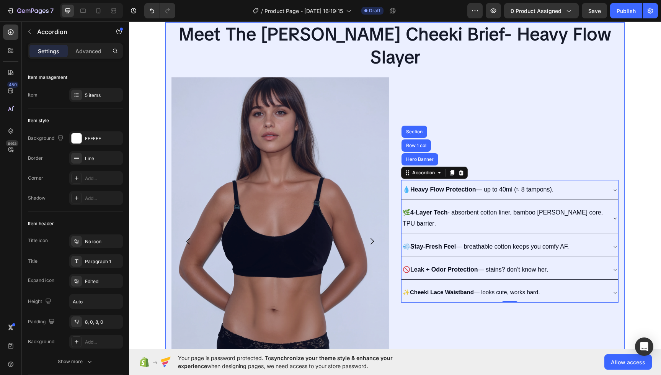
click at [426, 143] on div "Row 1 col" at bounding box center [416, 145] width 23 height 5
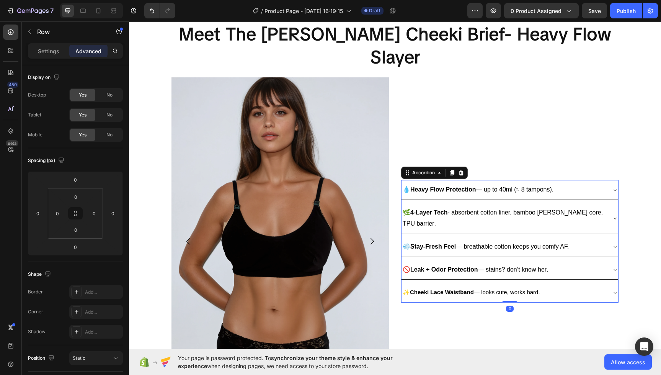
click at [437, 183] on div "💧 Heavy Flow Protection — up to 40ml (≈ 8 tampons)." at bounding box center [478, 189] width 153 height 13
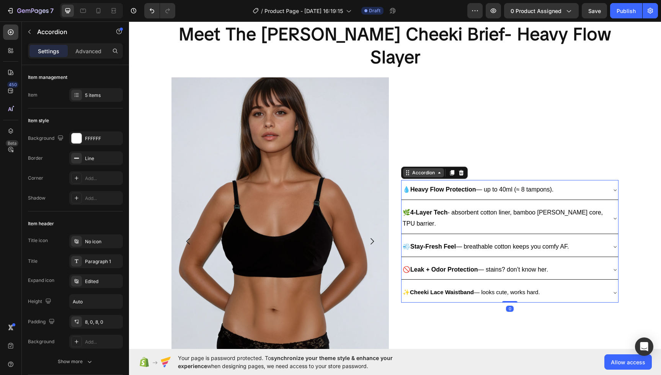
click at [430, 169] on div "Accordion" at bounding box center [424, 172] width 26 height 7
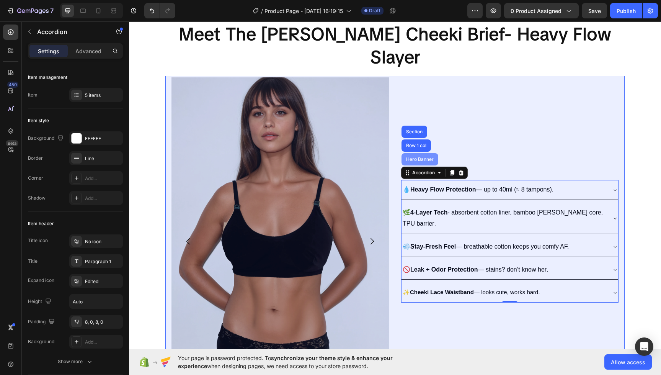
click at [426, 157] on div "Hero Banner" at bounding box center [420, 159] width 31 height 5
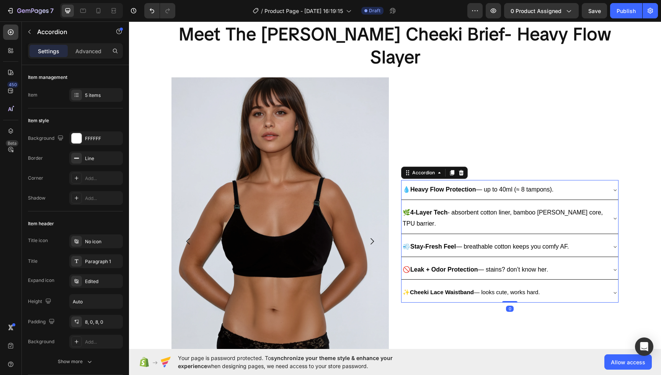
click at [433, 184] on p "💧 Heavy Flow Protection — up to 40ml (≈ 8 tampons)." at bounding box center [478, 189] width 151 height 11
click at [460, 307] on div "💧 Heavy Flow Protection — up to 40ml (≈ 8 tampons). 🌿 4-Layer Tech - absorbent …" at bounding box center [509, 241] width 217 height 328
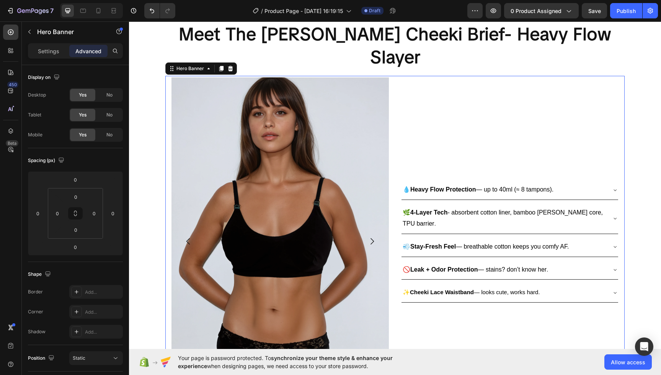
click at [447, 104] on div "💧 Heavy Flow Protection — up to 40ml (≈ 8 tampons). 🌿 4-Layer Tech - absorbent …" at bounding box center [509, 241] width 217 height 328
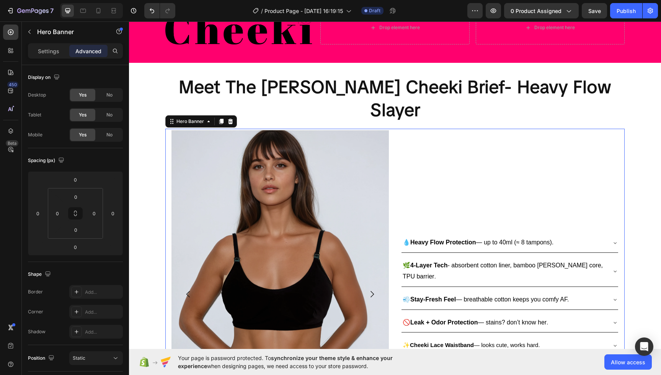
scroll to position [0, 0]
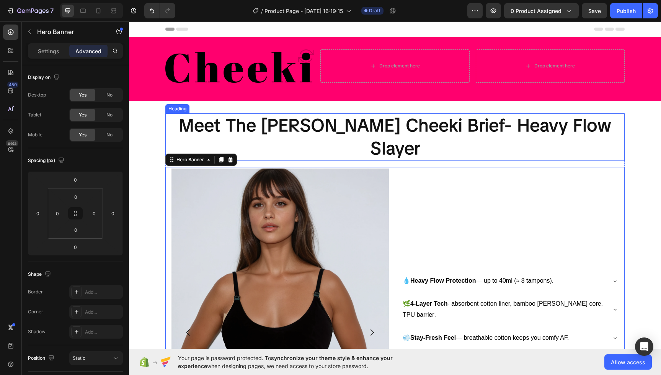
click at [357, 129] on h2 "Meet The [PERSON_NAME] Cheeki Brief- Heavy Flow Slayer" at bounding box center [394, 136] width 459 height 47
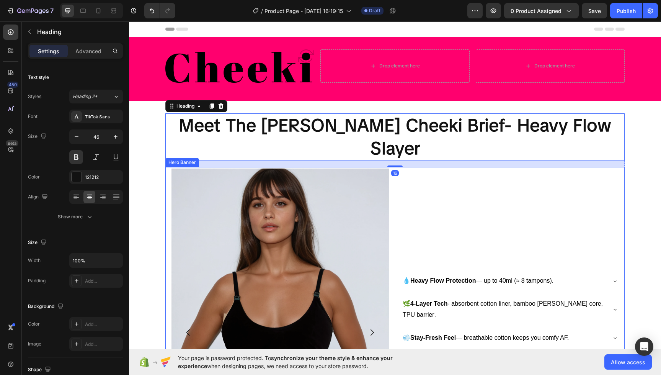
click at [444, 173] on div "💧 Heavy Flow Protection — up to 40ml (≈ 8 tampons). 🌿 4-Layer Tech - absorbent …" at bounding box center [509, 332] width 217 height 328
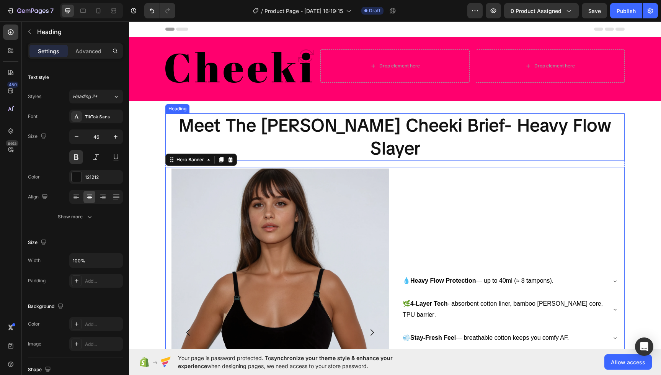
click at [212, 122] on h2 "Meet The [PERSON_NAME] Cheeki Brief- Heavy Flow Slayer" at bounding box center [394, 136] width 459 height 47
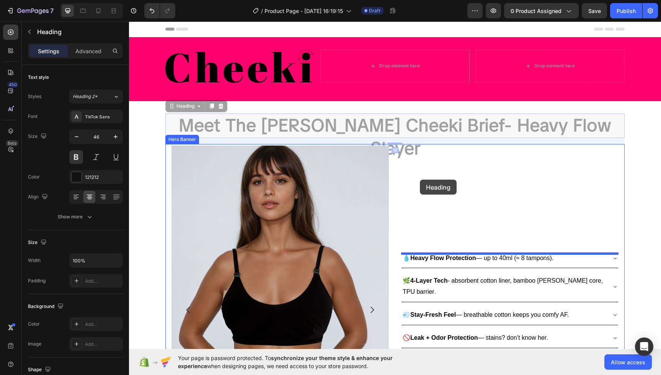
drag, startPoint x: 183, startPoint y: 107, endPoint x: 418, endPoint y: 180, distance: 246.0
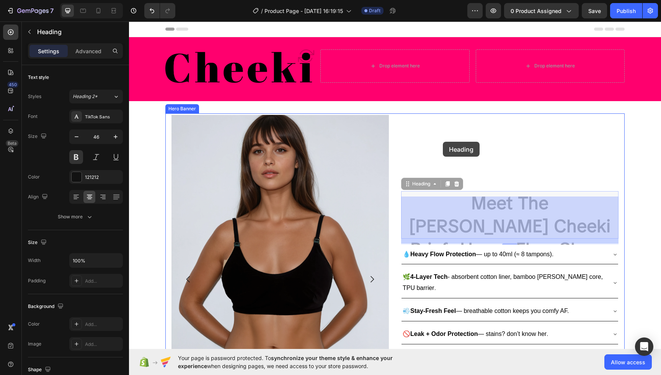
drag, startPoint x: 413, startPoint y: 189, endPoint x: 443, endPoint y: 140, distance: 57.8
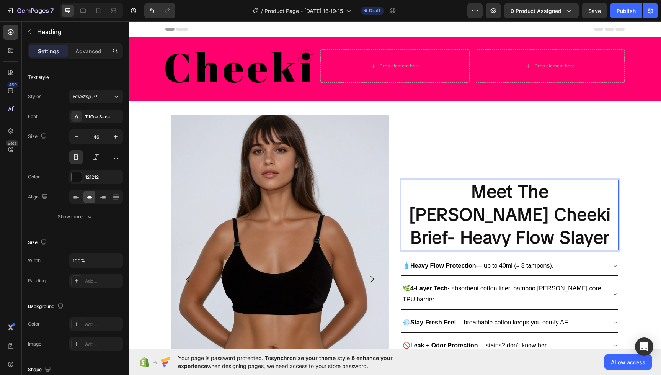
click at [449, 224] on h2 "Meet The [PERSON_NAME] Cheeki Brief- Heavy Flow Slayer" at bounding box center [509, 215] width 217 height 70
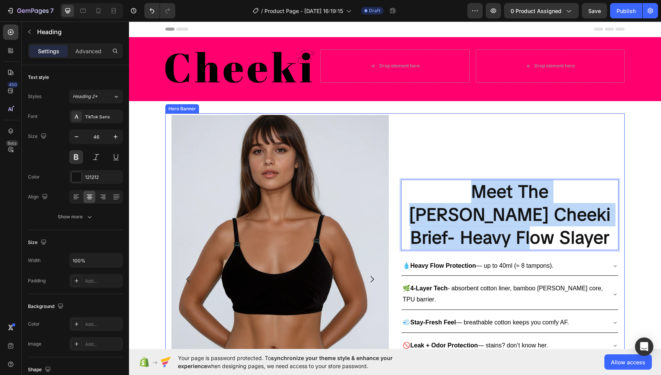
drag, startPoint x: 606, startPoint y: 232, endPoint x: 397, endPoint y: 204, distance: 211.7
click at [397, 204] on div "Drop element here Drop element here Image Image Carousel Meet The [PERSON_NAME]…" at bounding box center [394, 278] width 459 height 331
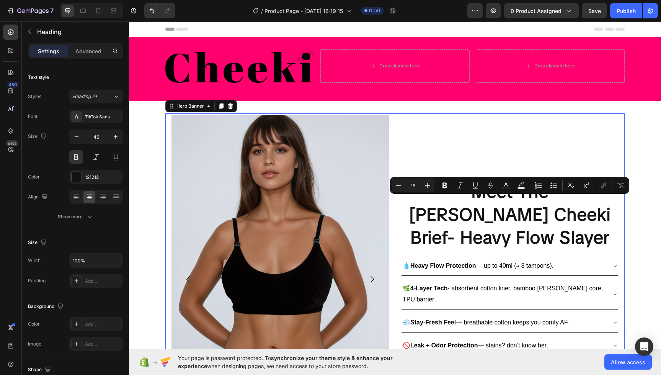
click at [397, 204] on div "Drop element here Drop element here Image Image Carousel Meet The [PERSON_NAME]…" at bounding box center [394, 278] width 459 height 331
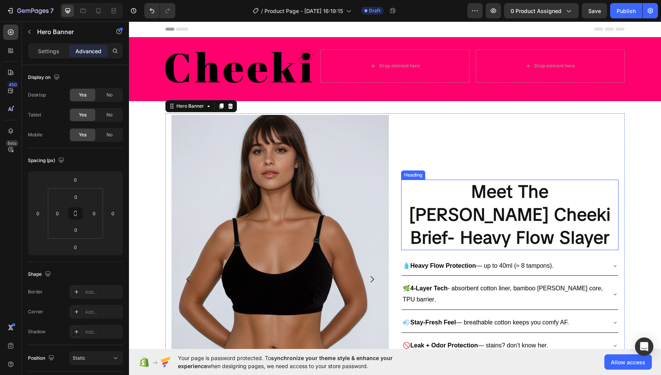
click at [451, 210] on p "Meet The [PERSON_NAME] Cheeki Brief- Heavy Flow Slayer" at bounding box center [510, 214] width 216 height 69
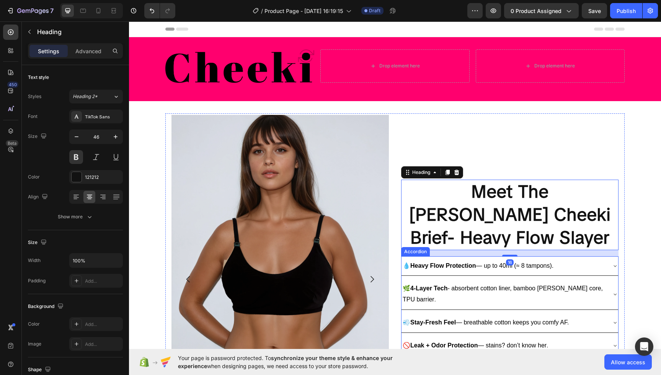
click at [453, 262] on strong "Heavy Flow Protection" at bounding box center [443, 265] width 66 height 7
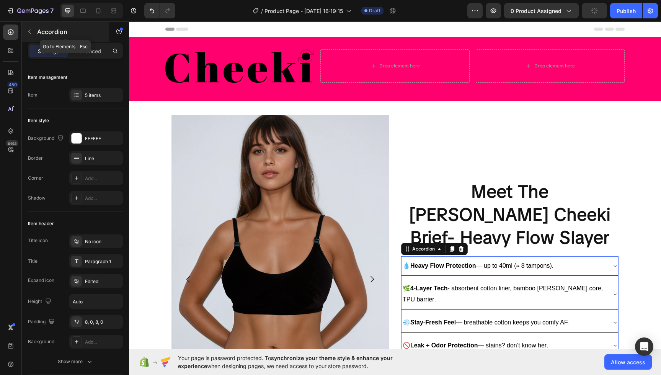
click at [33, 33] on button "button" at bounding box center [29, 32] width 12 height 12
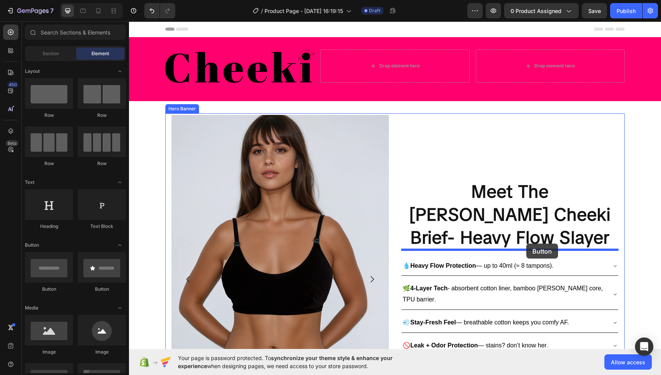
drag, startPoint x: 193, startPoint y: 183, endPoint x: 525, endPoint y: 243, distance: 337.8
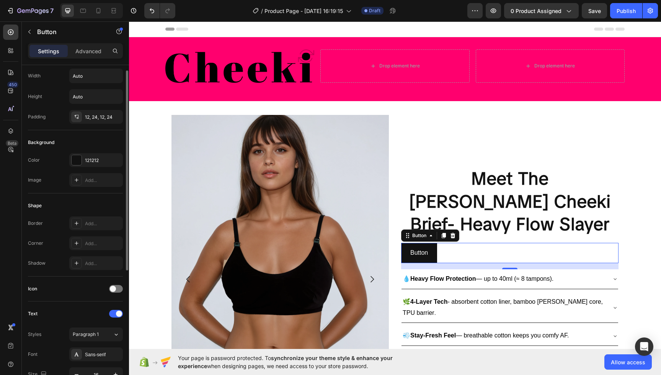
scroll to position [5, 0]
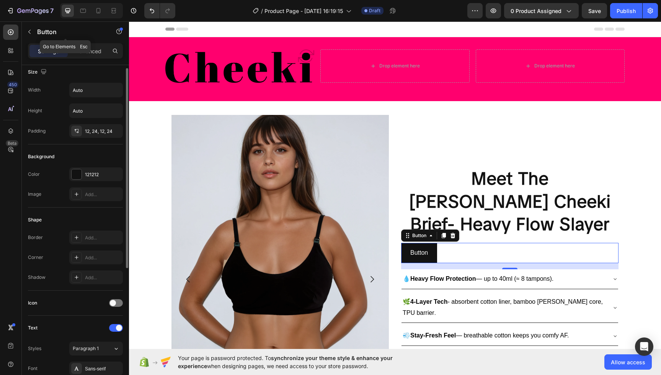
click at [31, 29] on icon "button" at bounding box center [29, 32] width 6 height 6
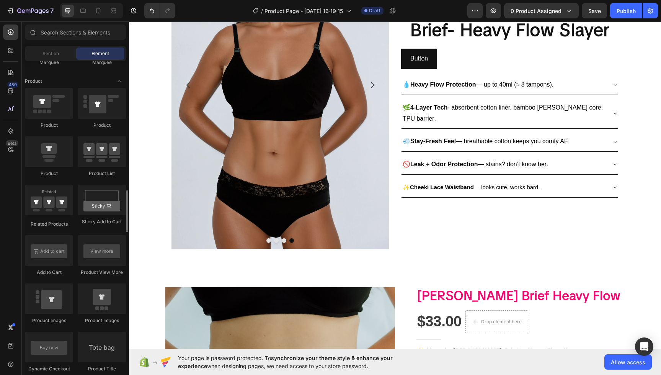
scroll to position [964, 0]
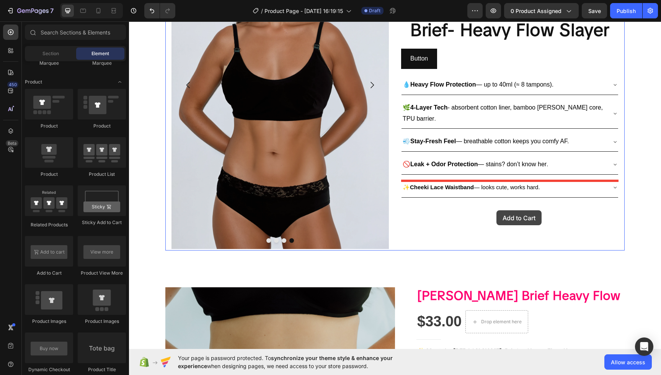
drag, startPoint x: 194, startPoint y: 279, endPoint x: 496, endPoint y: 210, distance: 310.2
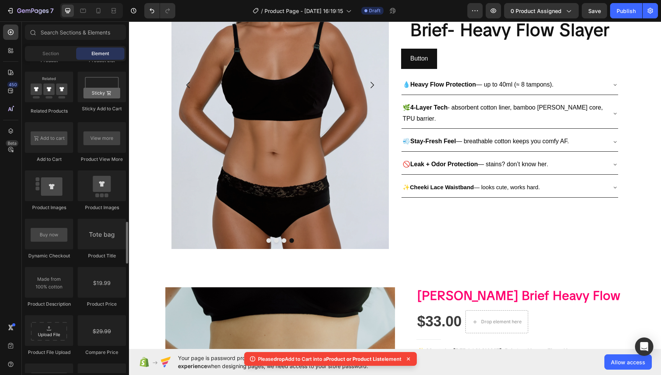
scroll to position [1118, 0]
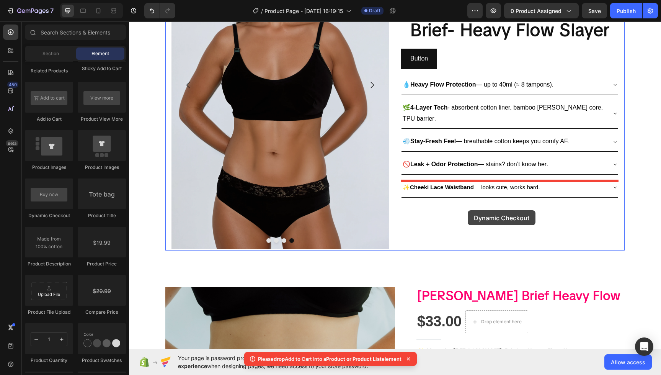
drag, startPoint x: 171, startPoint y: 217, endPoint x: 467, endPoint y: 207, distance: 296.1
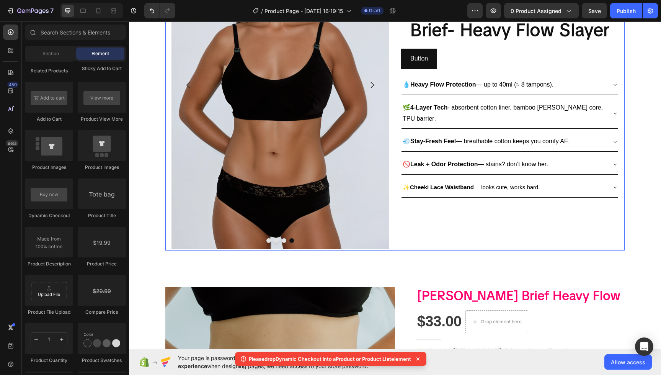
click at [573, 183] on div "Meet The [PERSON_NAME] Cheeki Brief- Heavy Flow Slayer Heading Button Button 💧 …" at bounding box center [509, 85] width 217 height 328
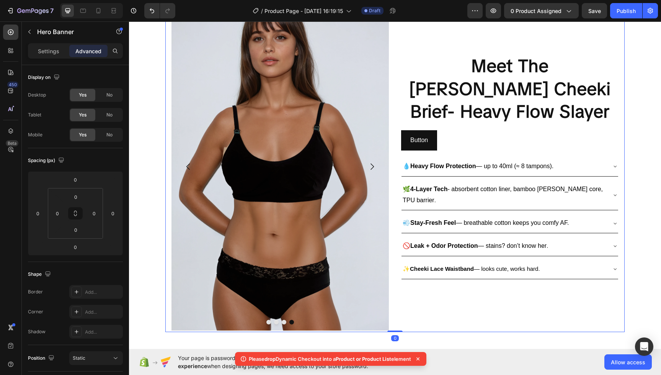
scroll to position [124, 0]
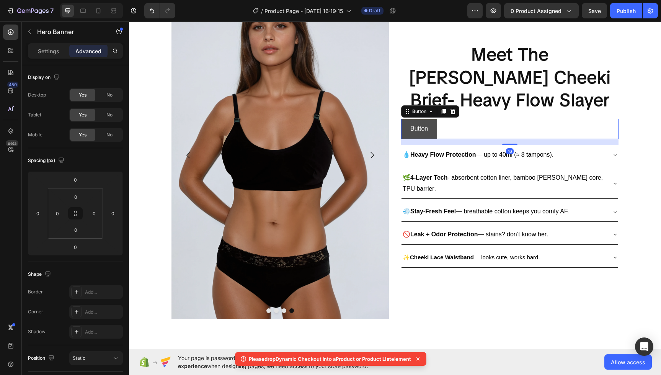
click at [420, 119] on button "Button" at bounding box center [419, 129] width 36 height 20
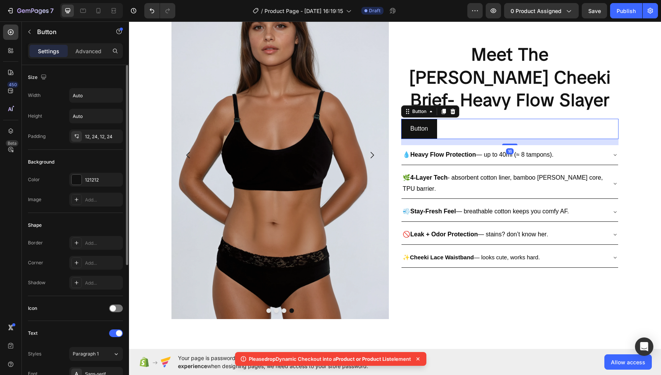
drag, startPoint x: 74, startPoint y: 179, endPoint x: 89, endPoint y: 209, distance: 33.4
click at [74, 179] on div at bounding box center [77, 180] width 10 height 10
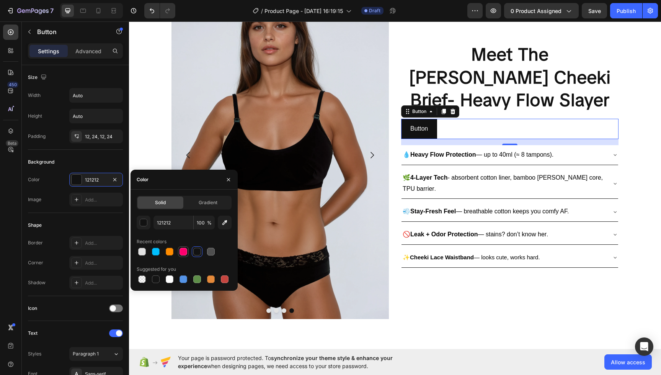
click at [185, 253] on div at bounding box center [184, 252] width 8 height 8
type input "FF006E"
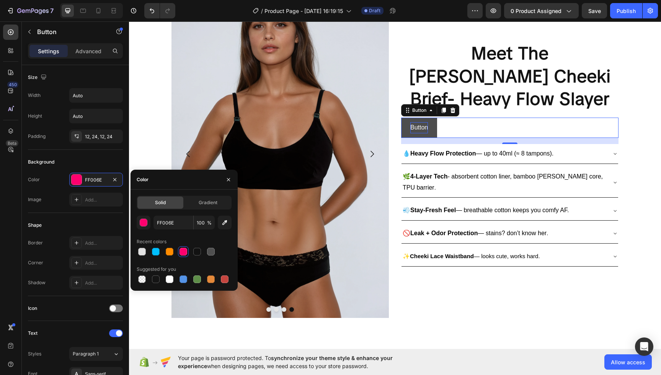
click at [426, 122] on p "Button" at bounding box center [419, 127] width 18 height 11
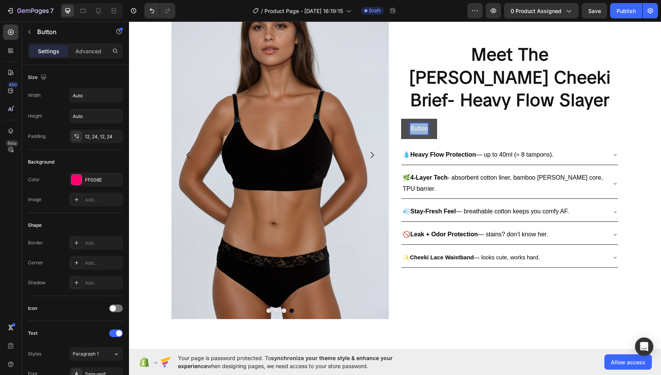
click at [426, 123] on p "Button" at bounding box center [419, 128] width 18 height 11
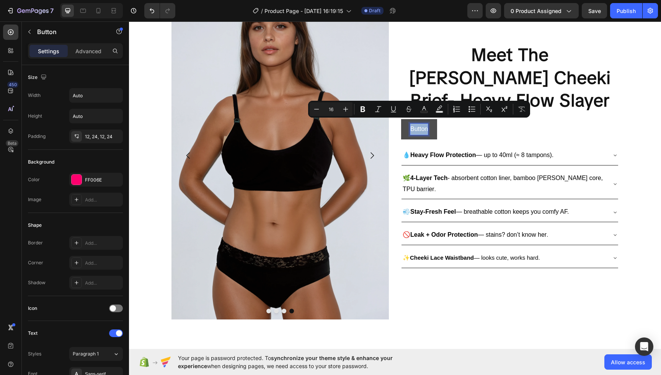
scroll to position [122, 0]
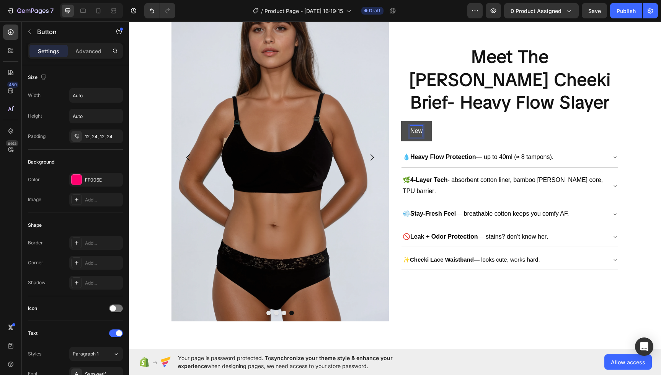
click at [401, 121] on button "New" at bounding box center [416, 131] width 31 height 20
click at [401, 121] on button "New to" at bounding box center [420, 131] width 38 height 20
click at [401, 121] on button "New to Perio" at bounding box center [428, 131] width 54 height 20
click at [401, 121] on button "New to Period Underwear?" at bounding box center [447, 131] width 92 height 20
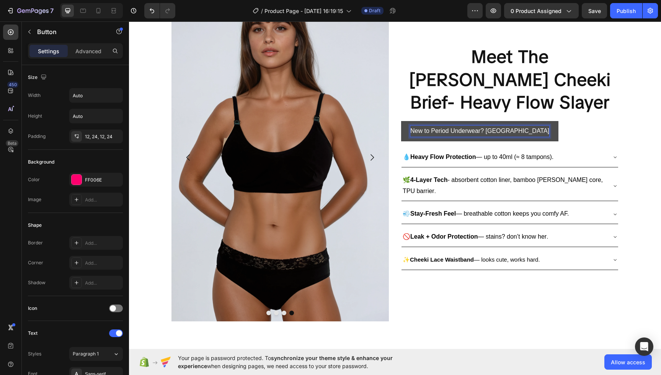
click at [401, 121] on button "New to Period Underwear? [GEOGRAPHIC_DATA]" at bounding box center [479, 131] width 157 height 20
click at [401, 121] on button "New to Period Underwear? [PERSON_NAME]" at bounding box center [473, 131] width 144 height 20
click at [401, 121] on button "New to Period Underwear? Learn more" at bounding box center [463, 131] width 125 height 20
click at [401, 121] on button "New to Period Underwear? Learn More" at bounding box center [463, 131] width 125 height 20
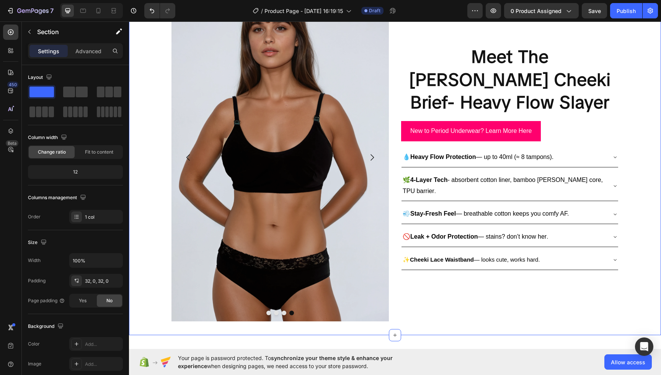
drag, startPoint x: 636, startPoint y: 139, endPoint x: 614, endPoint y: 121, distance: 28.8
click at [637, 138] on div "Drop element here Drop element here Image Image Carousel Meet The [PERSON_NAME]…" at bounding box center [395, 157] width 532 height 331
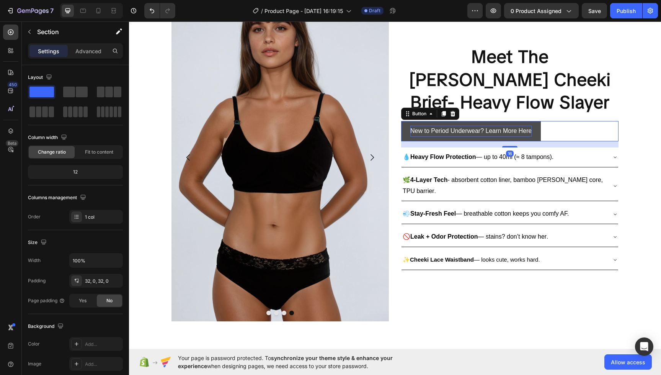
click at [522, 126] on p "New to Period Underwear? Learn More Here" at bounding box center [470, 131] width 121 height 11
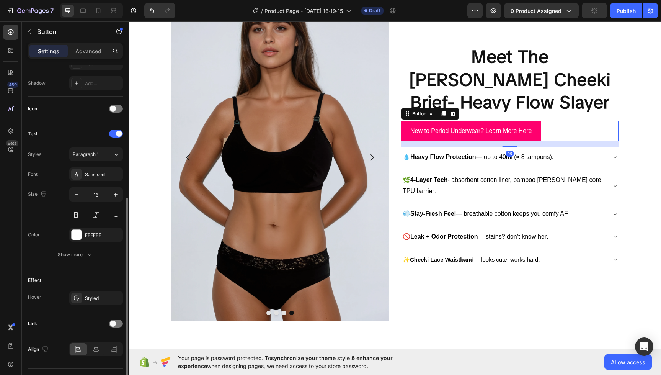
scroll to position [217, 0]
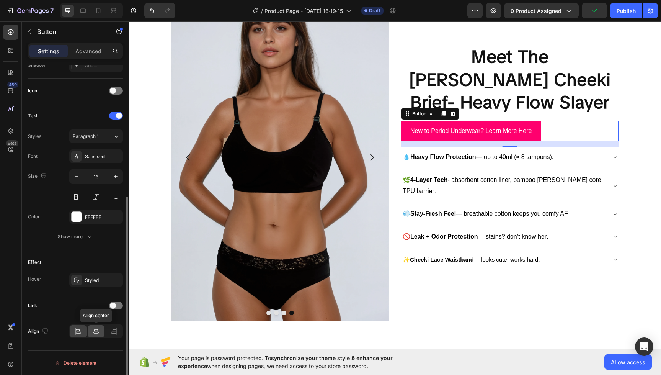
click at [95, 331] on icon at bounding box center [96, 331] width 8 height 8
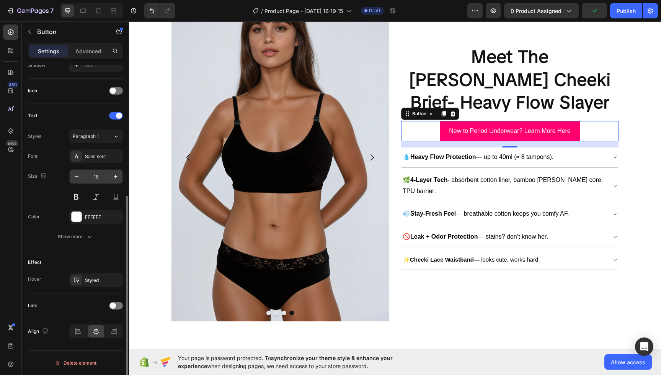
scroll to position [217, 0]
drag, startPoint x: 81, startPoint y: 196, endPoint x: 94, endPoint y: 189, distance: 14.9
click at [81, 196] on button at bounding box center [76, 198] width 14 height 14
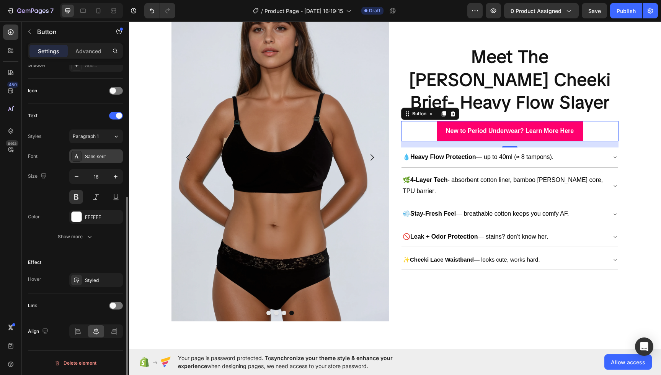
click at [113, 152] on div "Sans-serif" at bounding box center [96, 156] width 54 height 14
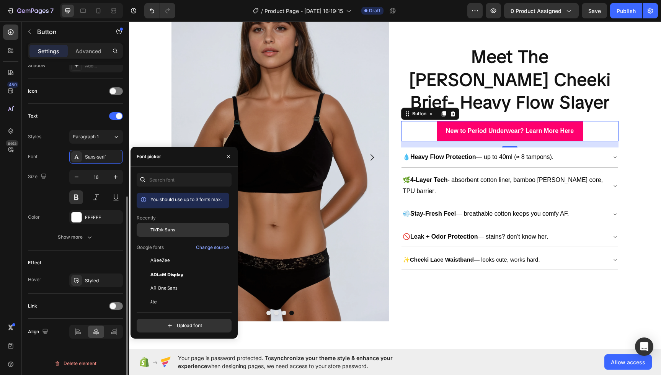
click at [189, 232] on div "TikTok Sans" at bounding box center [188, 229] width 77 height 7
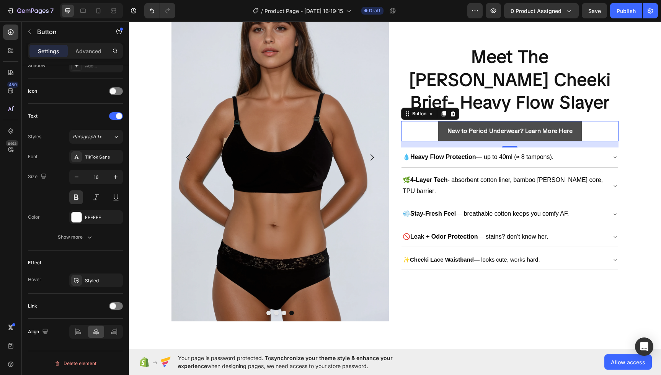
click at [576, 121] on button "New to Period Underwear? Learn More Here" at bounding box center [510, 131] width 144 height 20
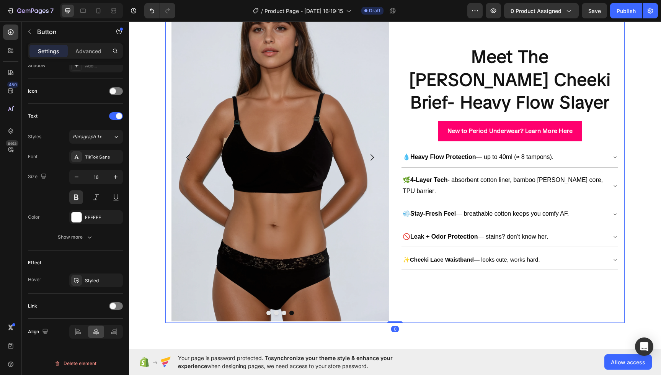
click at [609, 46] on div "Meet The [PERSON_NAME] Cheeki Brief- Heavy Flow Slayer Heading New to Period Un…" at bounding box center [509, 157] width 217 height 328
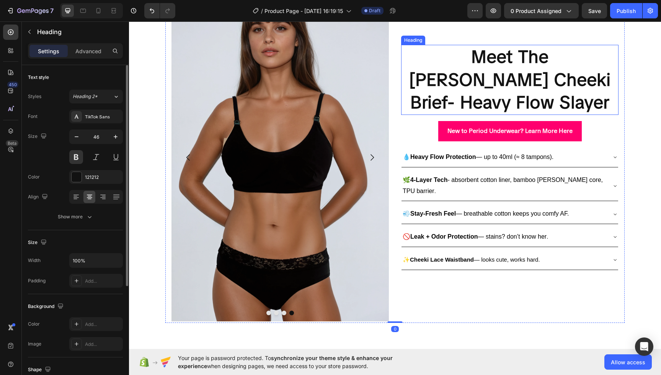
click at [546, 70] on p "Meet The [PERSON_NAME] Cheeki Brief- Heavy Flow Slayer" at bounding box center [510, 80] width 216 height 69
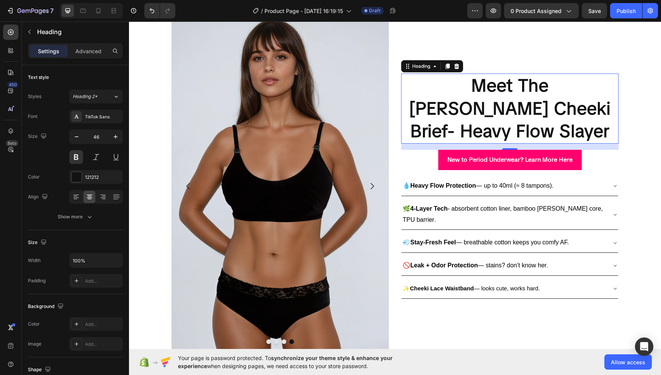
scroll to position [120, 0]
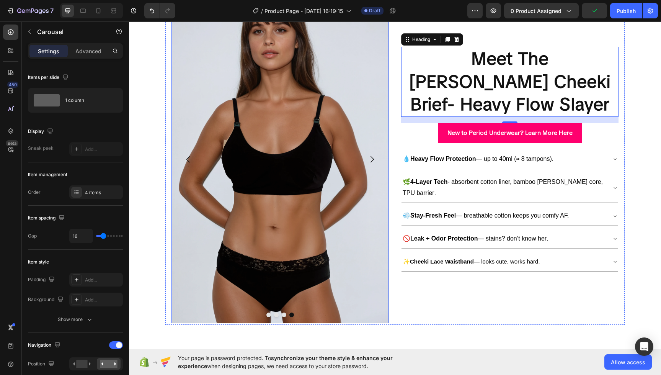
click at [373, 157] on icon "Carousel Next Arrow" at bounding box center [371, 159] width 9 height 9
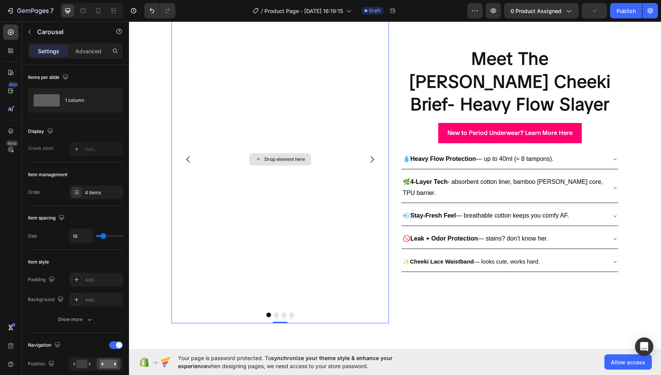
click at [302, 162] on div "Drop element here" at bounding box center [285, 159] width 41 height 6
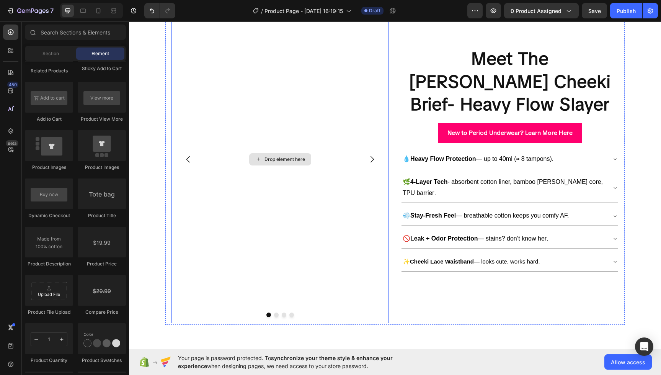
drag, startPoint x: 269, startPoint y: 159, endPoint x: 272, endPoint y: 156, distance: 4.6
click at [269, 159] on div "Drop element here" at bounding box center [285, 159] width 41 height 6
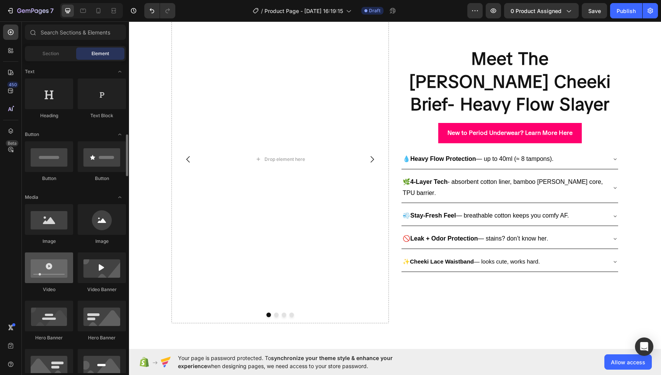
scroll to position [190, 0]
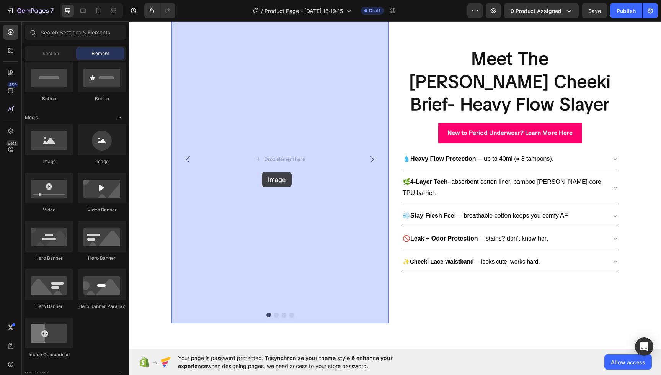
drag, startPoint x: 188, startPoint y: 161, endPoint x: 326, endPoint y: 167, distance: 137.9
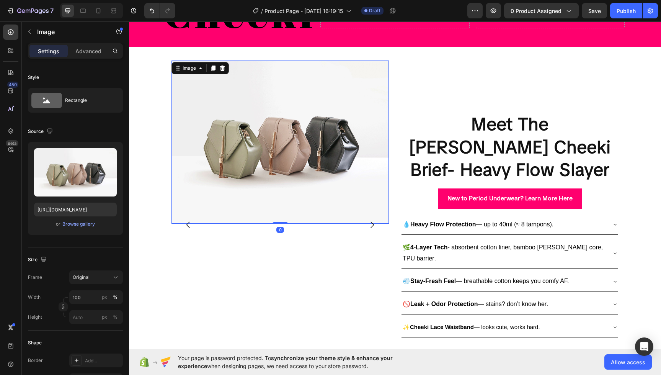
scroll to position [0, 0]
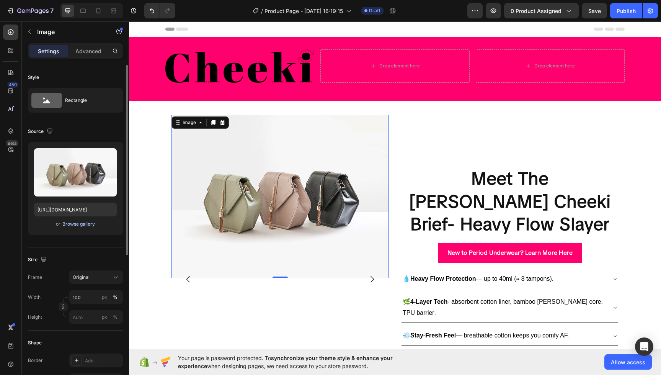
click at [70, 225] on div "Browse gallery" at bounding box center [78, 223] width 33 height 7
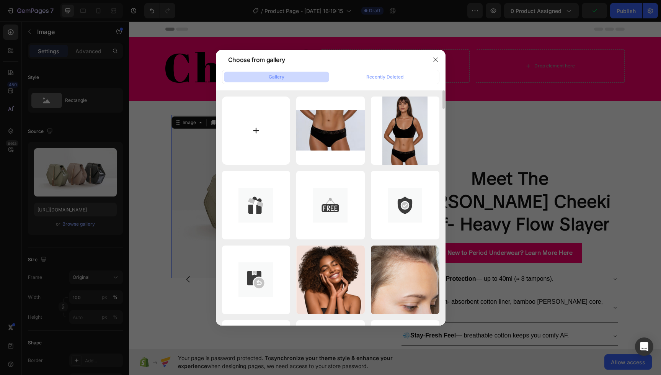
click at [271, 131] on input "file" at bounding box center [256, 130] width 69 height 69
type input "C:\fakepath\M058-[PERSON_NAME]-Studio.png"
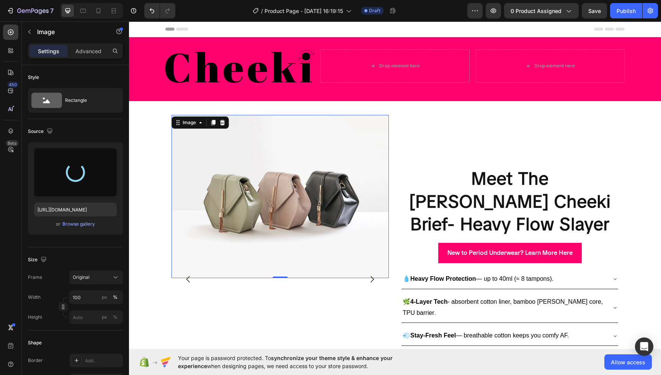
type input "[URL][DOMAIN_NAME]"
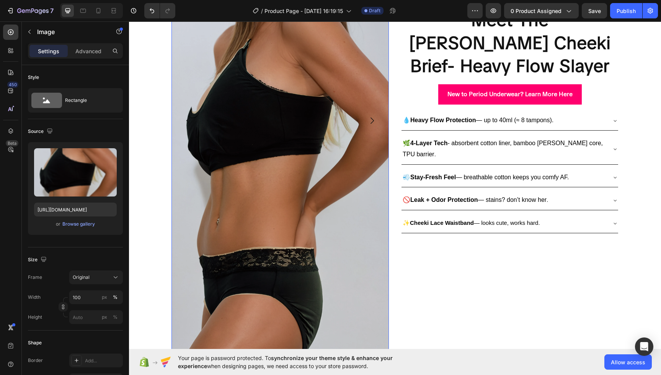
scroll to position [328, 0]
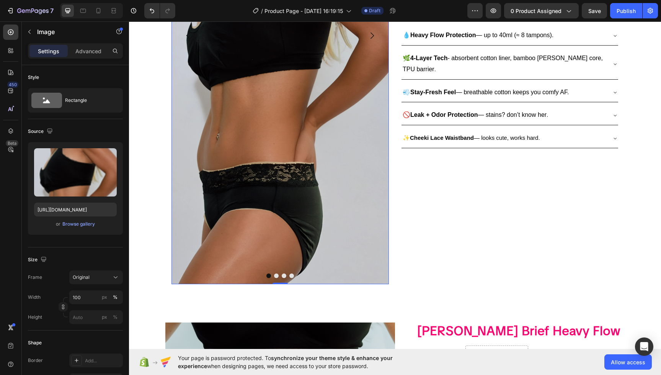
click at [328, 243] on img at bounding box center [279, 35] width 217 height 497
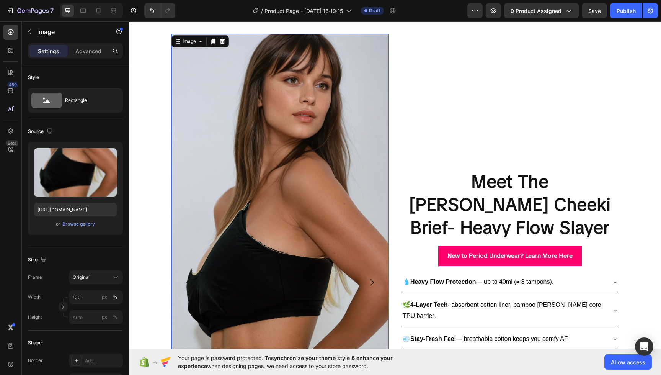
scroll to position [80, 0]
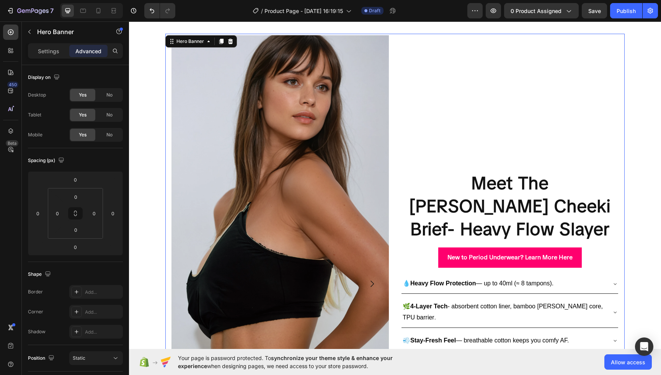
drag, startPoint x: 482, startPoint y: 149, endPoint x: 483, endPoint y: 155, distance: 6.6
click at [482, 149] on div "Meet The [PERSON_NAME] Cheeki Brief- Heavy Flow Slayer Heading New to Period Un…" at bounding box center [509, 283] width 217 height 497
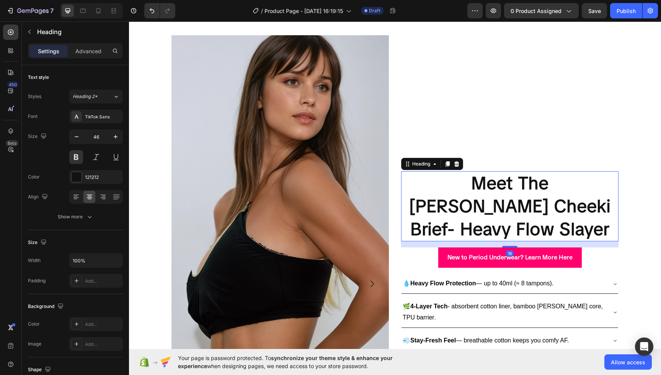
click at [484, 228] on p "Meet The [PERSON_NAME] Cheeki Brief- Heavy Flow Slayer" at bounding box center [510, 206] width 216 height 69
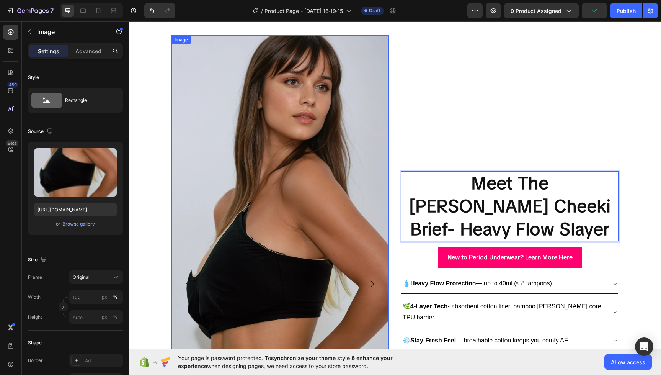
click at [369, 198] on img at bounding box center [279, 283] width 217 height 497
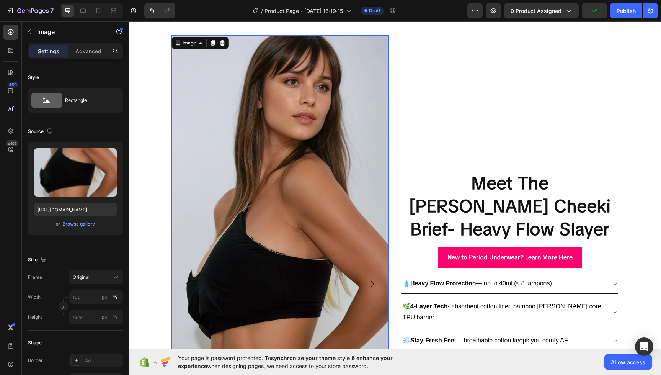
scroll to position [79, 0]
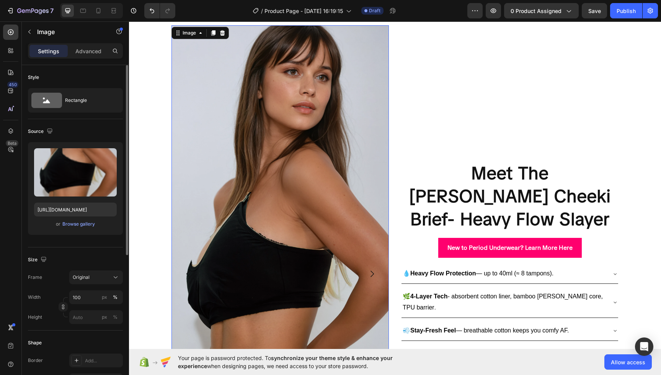
click at [87, 228] on div "or Browse gallery" at bounding box center [75, 223] width 83 height 9
click at [88, 222] on div "Browse gallery" at bounding box center [78, 223] width 33 height 7
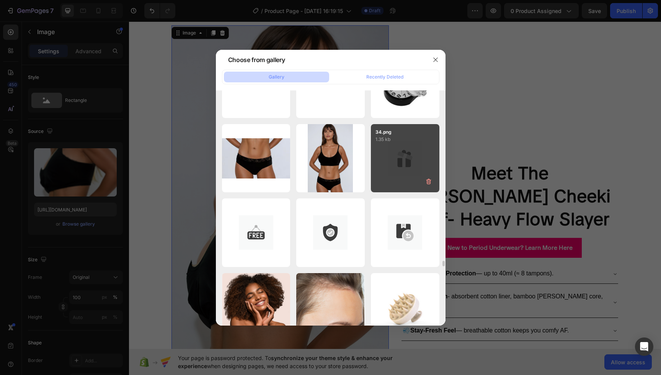
scroll to position [7672, 0]
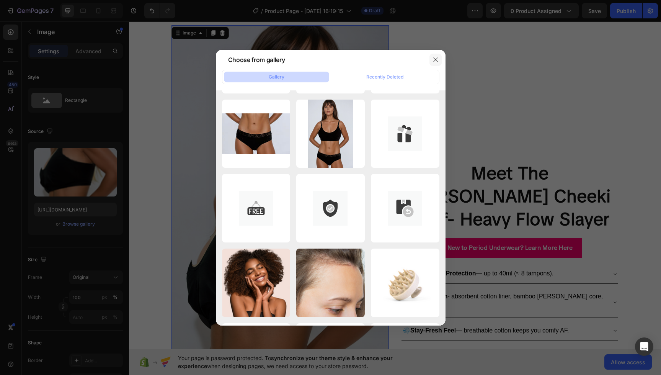
click at [436, 61] on icon "button" at bounding box center [436, 60] width 6 height 6
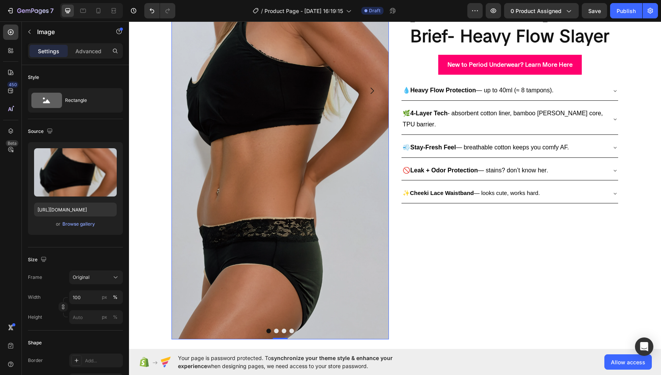
click at [340, 145] on img at bounding box center [279, 90] width 217 height 497
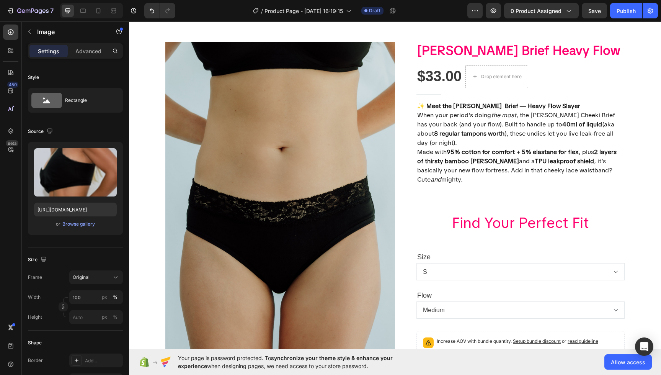
scroll to position [626, 0]
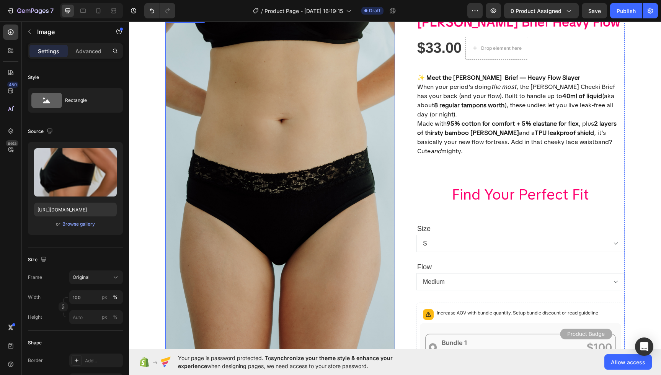
click at [318, 76] on img at bounding box center [280, 186] width 230 height 345
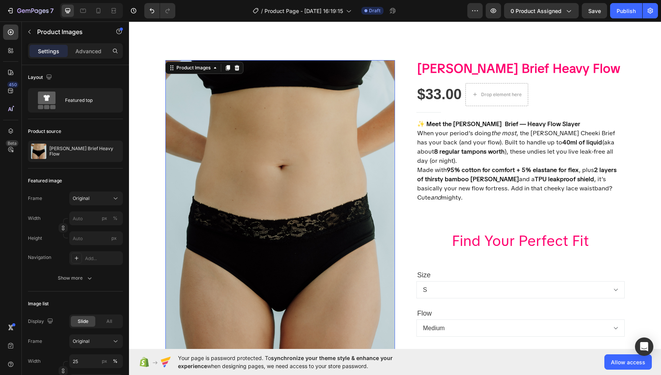
scroll to position [550, 0]
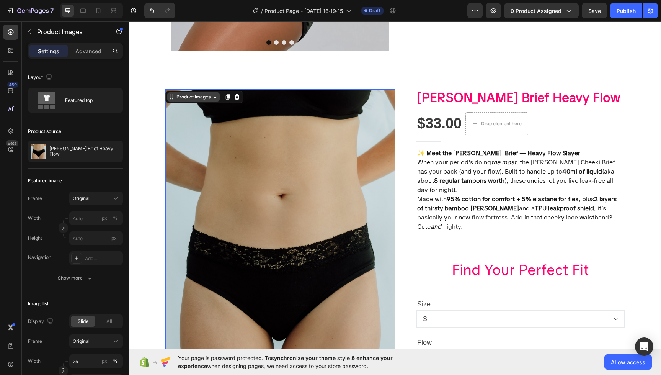
click at [205, 100] on div "Product Images" at bounding box center [193, 96] width 37 height 7
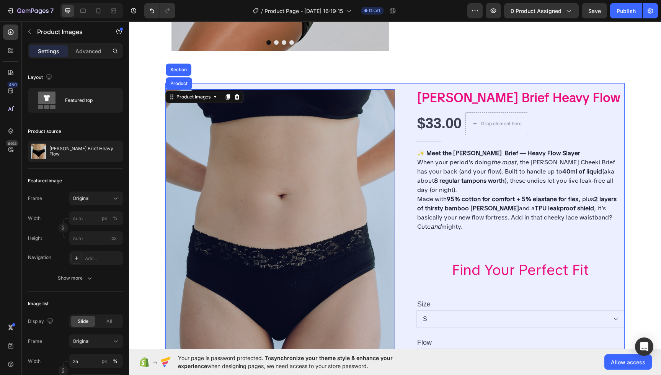
click at [181, 88] on div "Product" at bounding box center [179, 83] width 26 height 12
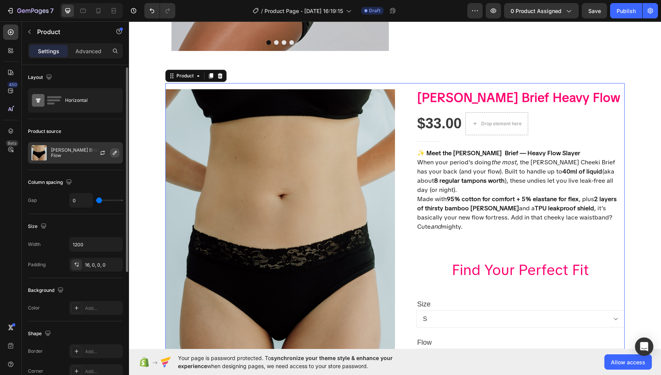
scroll to position [3, 0]
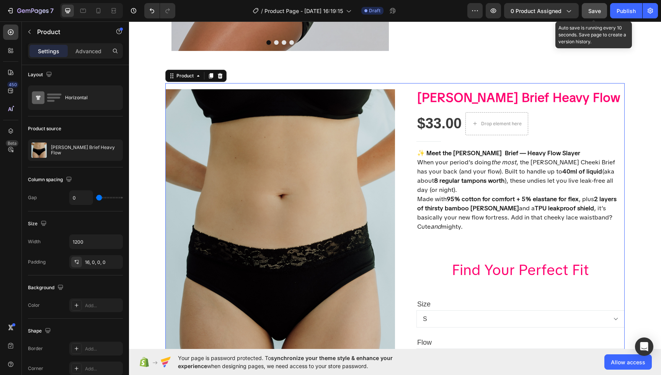
click at [590, 6] on button "Save" at bounding box center [594, 10] width 25 height 15
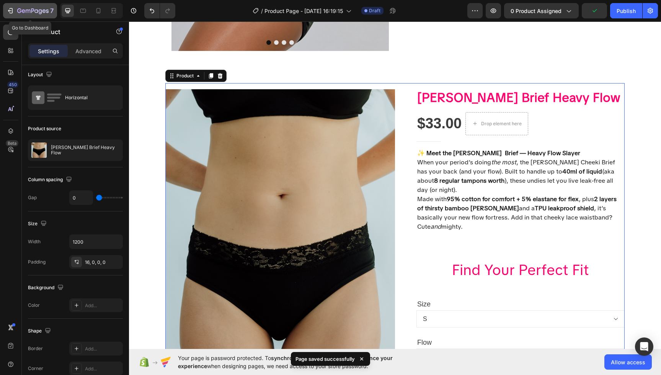
click at [9, 9] on icon "button" at bounding box center [11, 11] width 8 height 8
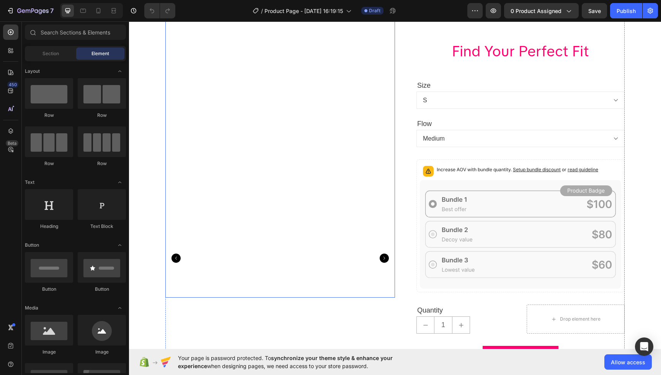
scroll to position [784, 0]
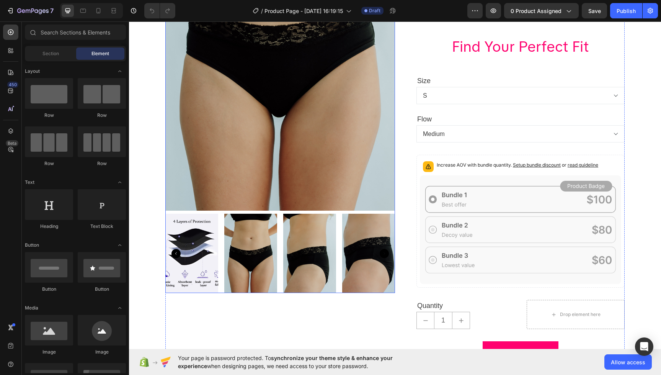
click at [335, 167] on img at bounding box center [280, 38] width 230 height 345
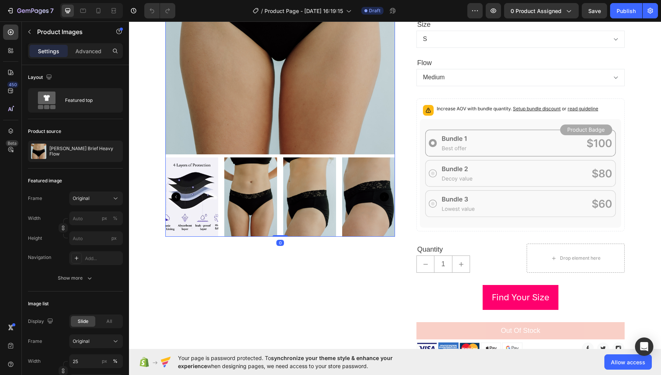
scroll to position [587, 0]
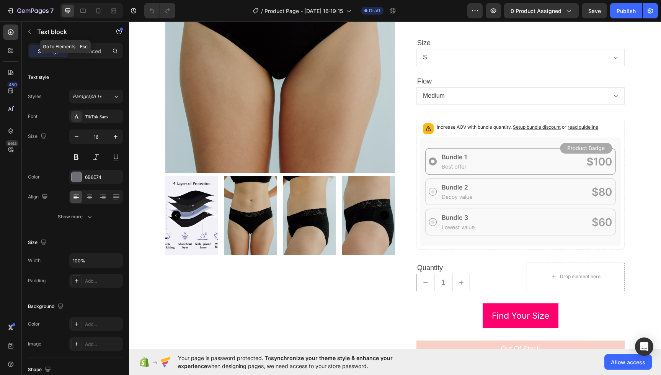
click at [31, 31] on icon "button" at bounding box center [29, 32] width 6 height 6
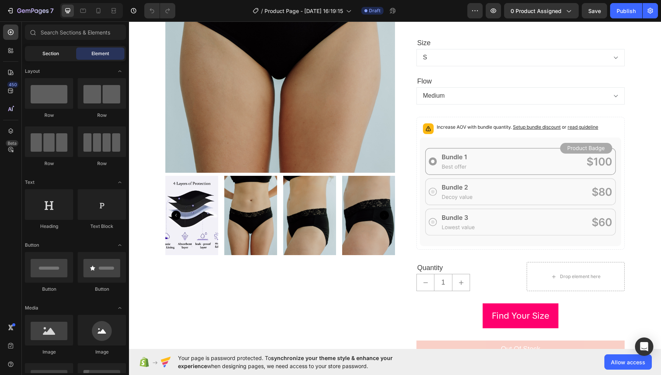
click at [67, 54] on div "Section" at bounding box center [50, 53] width 48 height 12
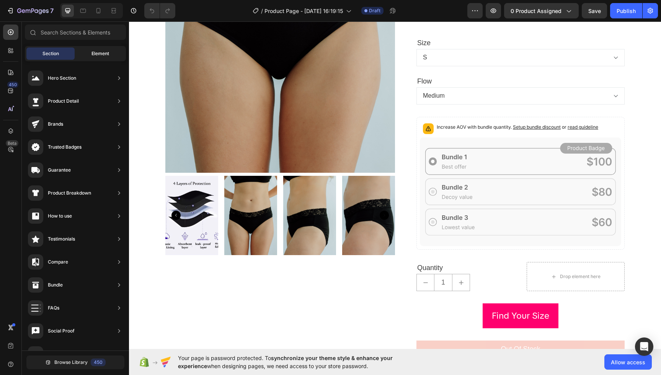
drag, startPoint x: 113, startPoint y: 51, endPoint x: 118, endPoint y: 52, distance: 4.7
click at [113, 51] on div "Element" at bounding box center [100, 53] width 48 height 12
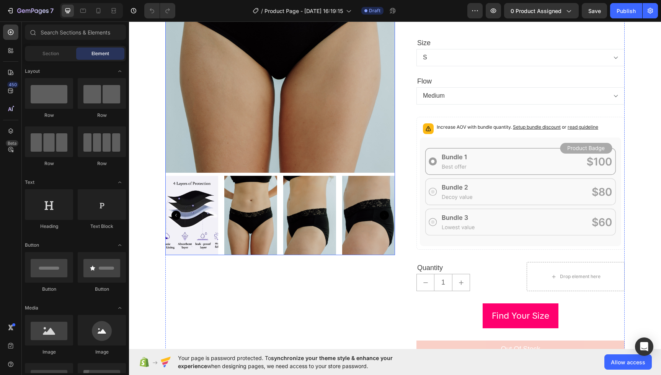
click at [310, 131] on img at bounding box center [280, 0] width 230 height 345
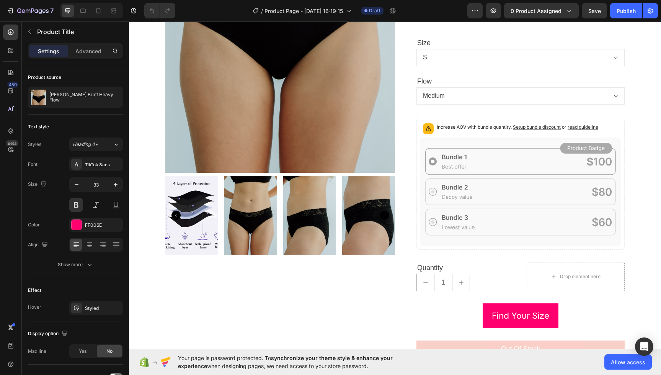
click at [291, 131] on img at bounding box center [280, 0] width 230 height 345
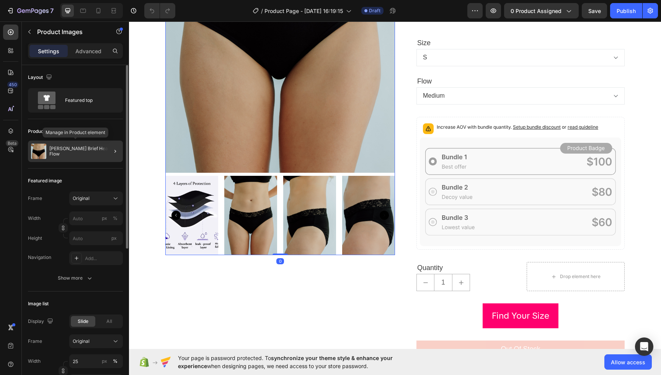
click at [74, 153] on p "[PERSON_NAME] Brief Heavy Flow" at bounding box center [84, 151] width 70 height 11
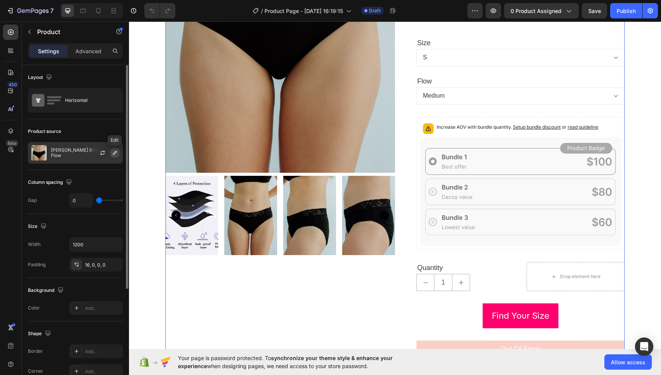
click at [114, 153] on icon "button" at bounding box center [115, 153] width 6 height 6
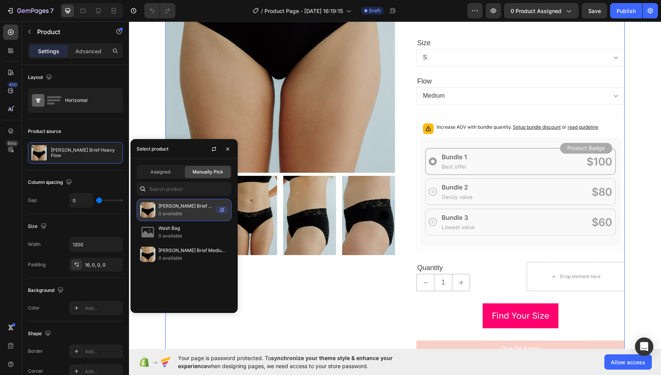
click at [188, 214] on p "0 available" at bounding box center [185, 214] width 54 height 8
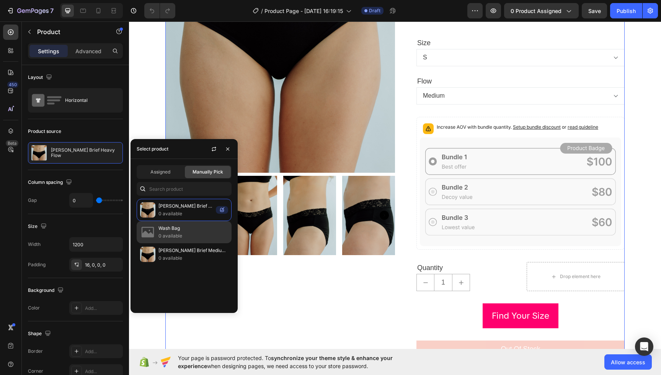
drag, startPoint x: 199, startPoint y: 237, endPoint x: 204, endPoint y: 233, distance: 6.7
click at [198, 237] on p "0 available" at bounding box center [193, 236] width 70 height 8
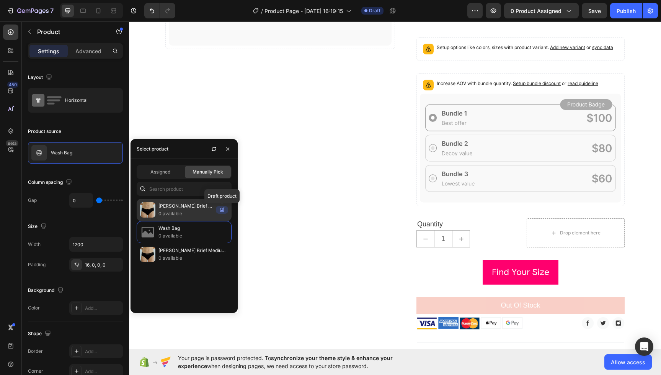
click at [221, 212] on icon at bounding box center [222, 210] width 12 height 8
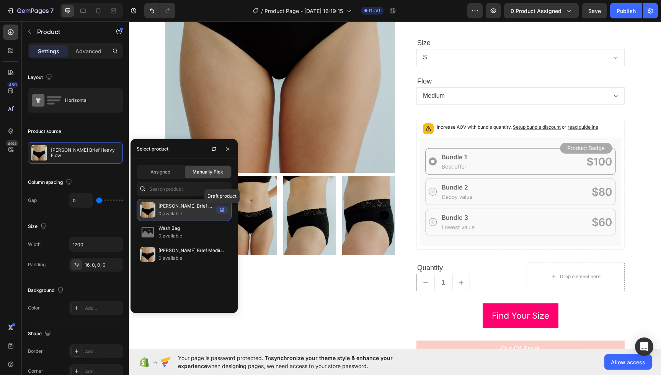
click at [220, 212] on icon at bounding box center [222, 210] width 12 height 8
click at [170, 175] on div "Assigned" at bounding box center [160, 172] width 46 height 12
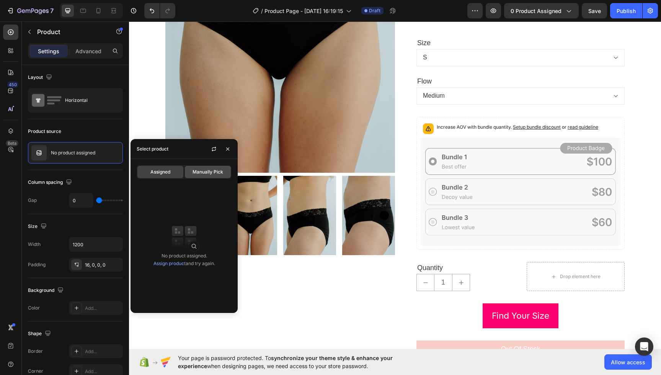
click at [212, 176] on div "Manually Pick" at bounding box center [208, 172] width 46 height 12
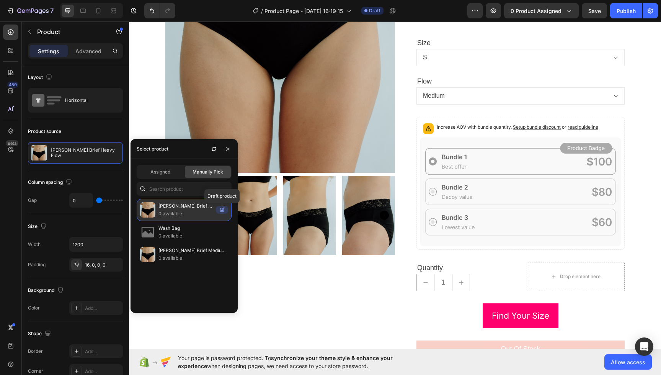
click at [224, 211] on icon at bounding box center [222, 210] width 12 height 8
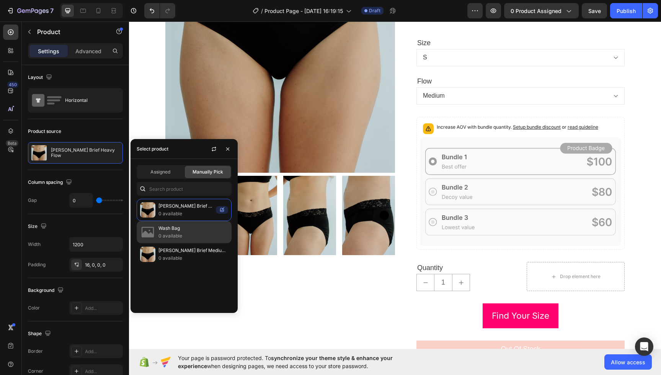
click at [185, 243] on div "[PERSON_NAME] Brief Heavy Flow 0 available Wash Bag 0 available [PERSON_NAME] B…" at bounding box center [184, 232] width 107 height 67
click at [186, 234] on p "0 available" at bounding box center [193, 236] width 70 height 8
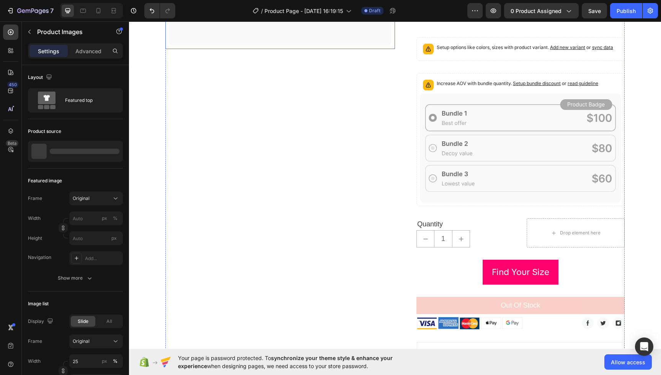
click at [266, 20] on icon at bounding box center [271, 18] width 56 height 3
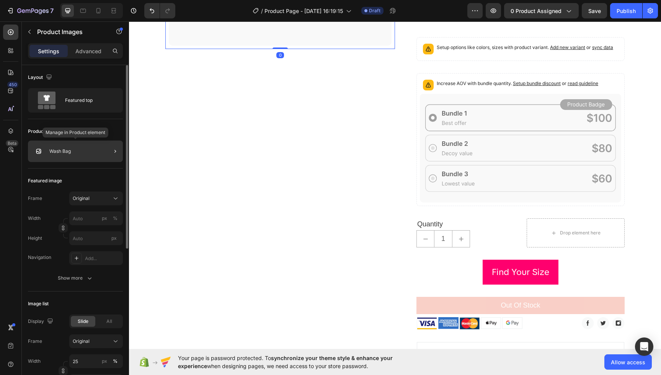
click at [80, 147] on div "Wash Bag" at bounding box center [75, 150] width 95 height 21
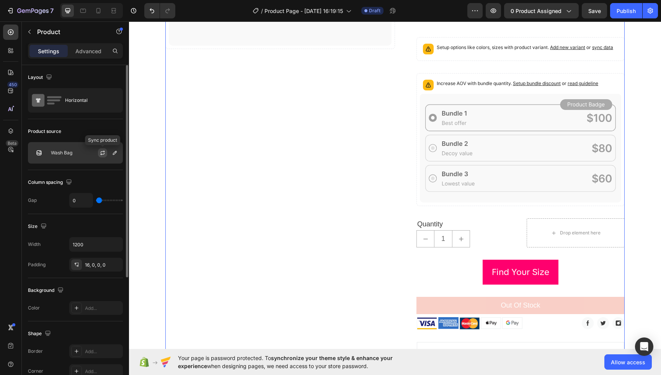
click at [104, 153] on icon "button" at bounding box center [103, 153] width 6 height 6
click at [115, 155] on icon "button" at bounding box center [115, 153] width 6 height 6
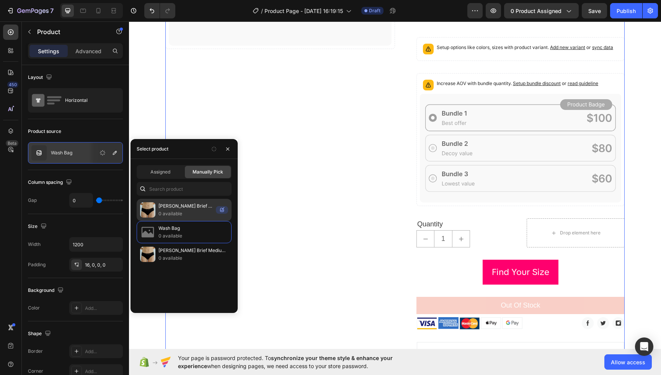
scroll to position [0, 0]
click at [165, 207] on p "[PERSON_NAME] Brief Heavy Flow" at bounding box center [185, 206] width 54 height 8
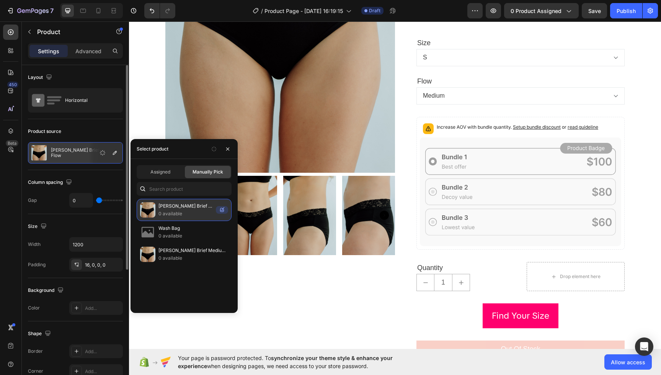
click at [193, 207] on p "[PERSON_NAME] Brief Heavy Flow" at bounding box center [185, 206] width 54 height 8
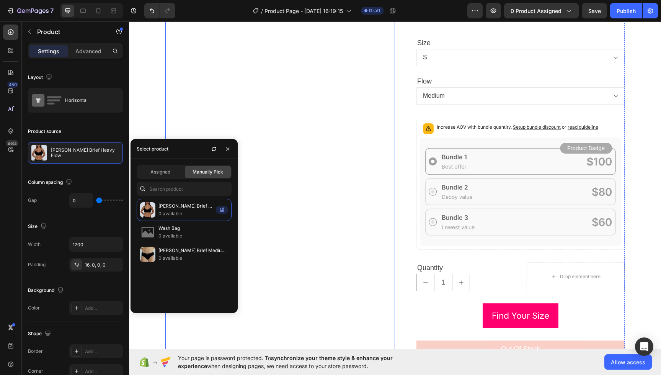
click at [310, 190] on img at bounding box center [280, 90] width 230 height 525
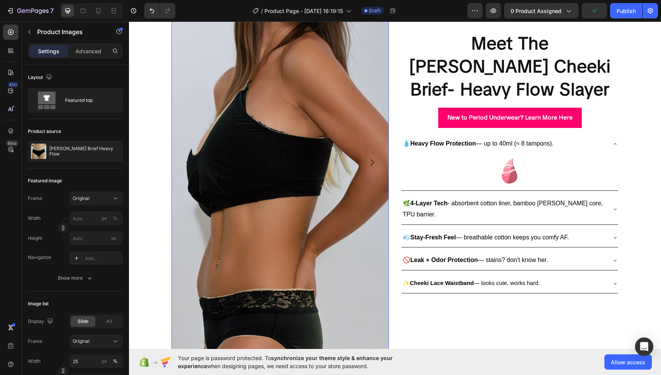
scroll to position [204, 0]
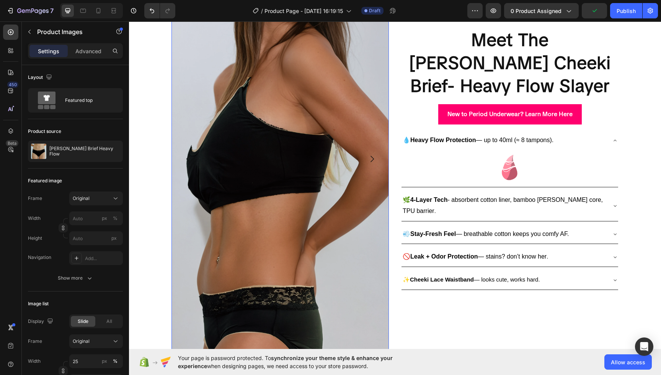
click at [342, 177] on img at bounding box center [279, 158] width 217 height 497
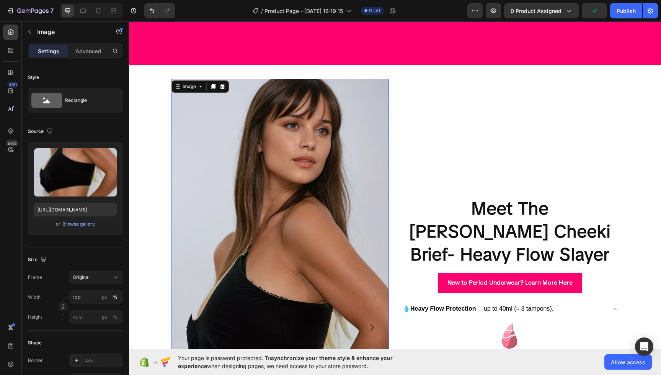
scroll to position [0, 0]
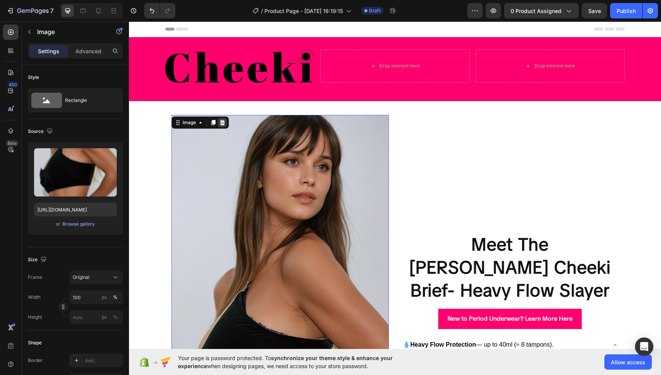
click at [220, 121] on icon at bounding box center [222, 122] width 6 height 6
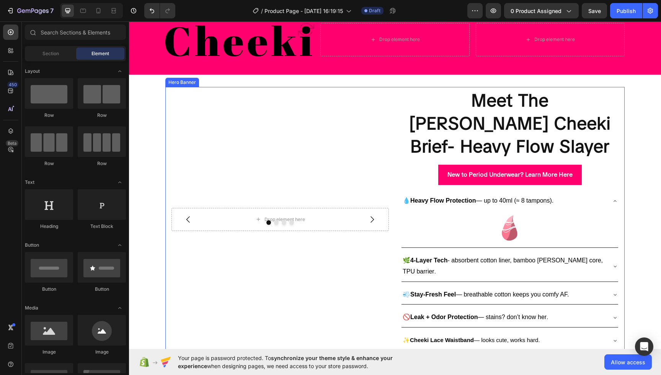
click at [304, 132] on div "Drop element here Drop element here Image Image [GEOGRAPHIC_DATA]" at bounding box center [279, 219] width 217 height 262
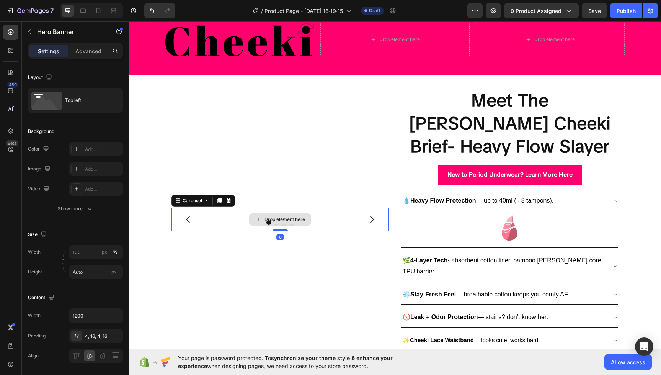
click at [300, 208] on div "Drop element here" at bounding box center [279, 219] width 217 height 23
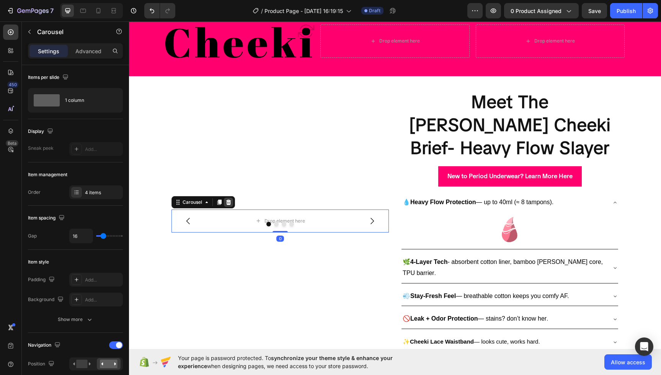
click at [229, 199] on icon at bounding box center [228, 202] width 6 height 6
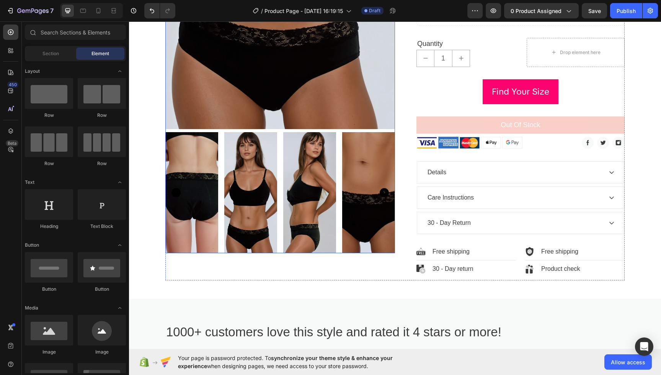
scroll to position [779, 0]
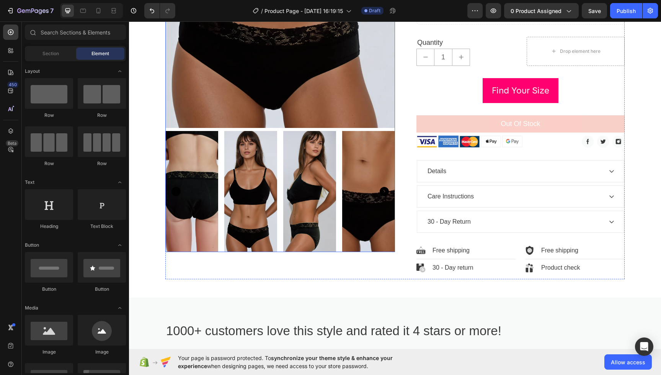
click at [189, 193] on img at bounding box center [191, 191] width 53 height 121
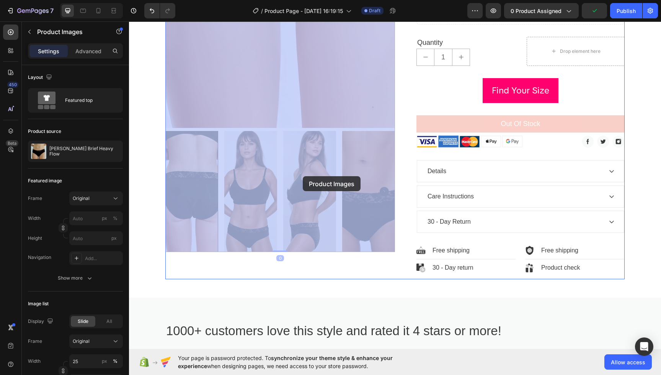
drag, startPoint x: 250, startPoint y: 178, endPoint x: 315, endPoint y: 177, distance: 65.8
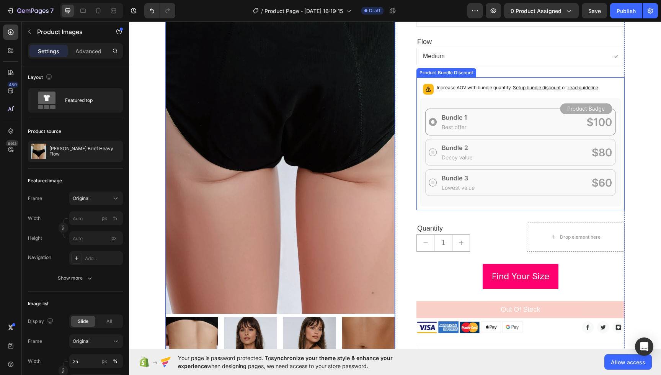
scroll to position [594, 0]
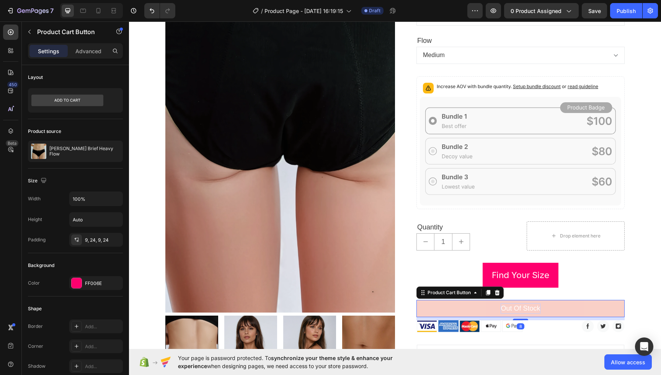
click at [514, 303] on div "Out of stock" at bounding box center [520, 308] width 39 height 10
click at [514, 303] on p "Out of stock" at bounding box center [520, 308] width 39 height 10
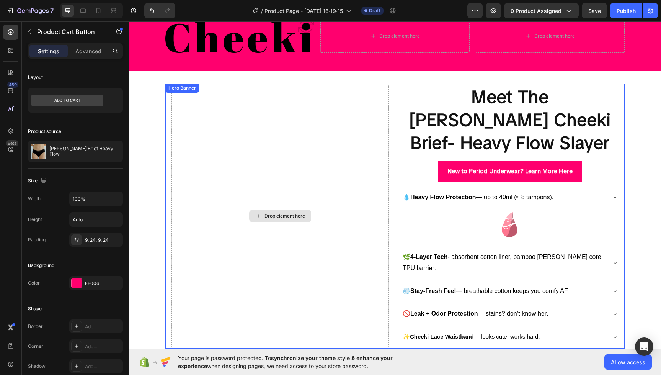
scroll to position [0, 0]
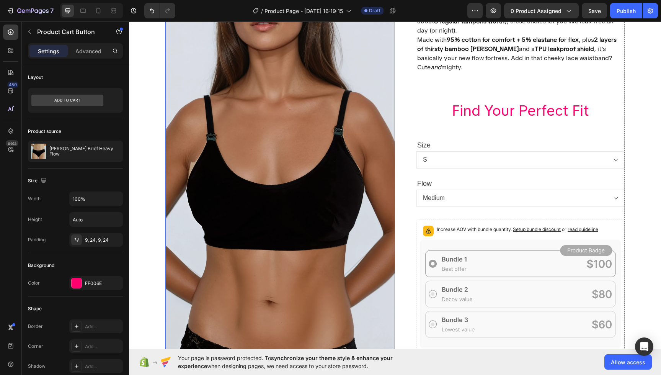
click at [334, 122] on img at bounding box center [280, 192] width 230 height 525
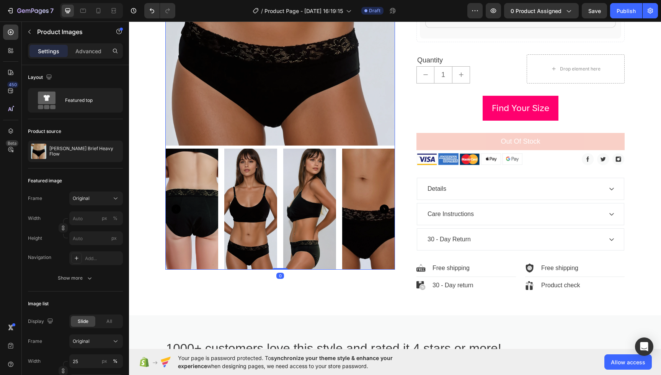
scroll to position [789, 0]
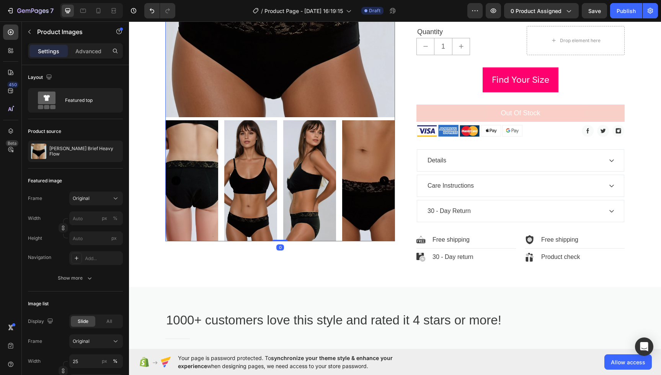
click at [258, 181] on img at bounding box center [250, 180] width 53 height 121
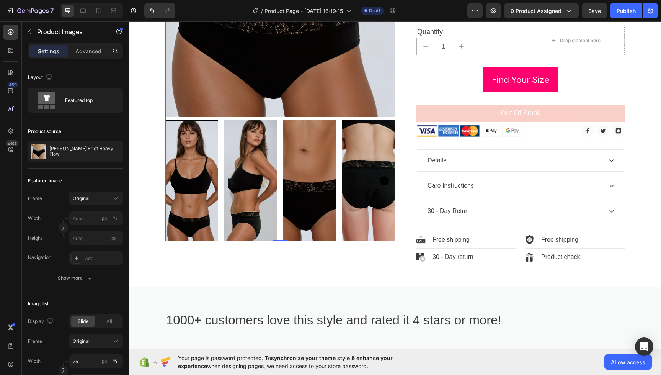
click at [387, 181] on icon "Carousel Next Arrow" at bounding box center [384, 180] width 9 height 9
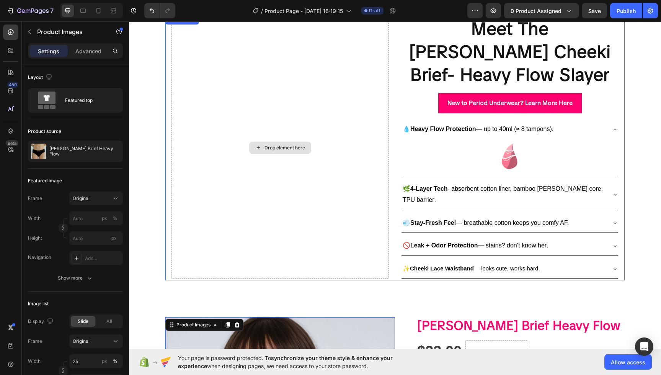
scroll to position [0, 0]
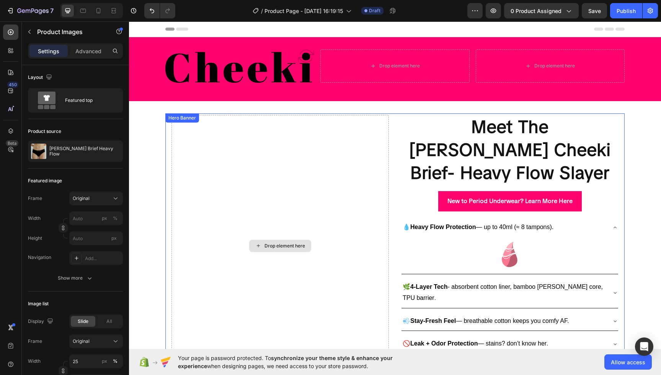
click at [346, 173] on div "Drop element here" at bounding box center [279, 246] width 217 height 262
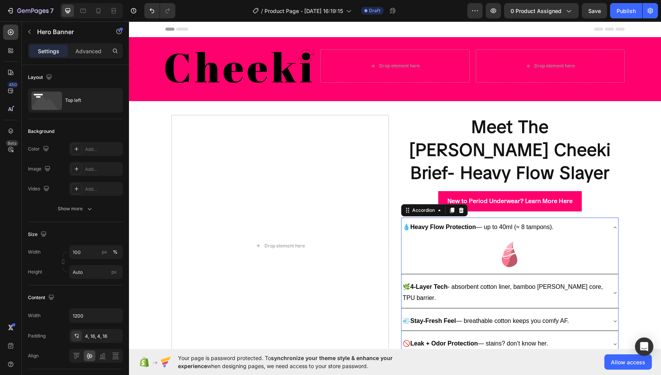
click at [457, 283] on span "🌿 4-Layer Tech - absorbent cotton liner, bamboo [PERSON_NAME] core, TPU barrier" at bounding box center [503, 292] width 200 height 18
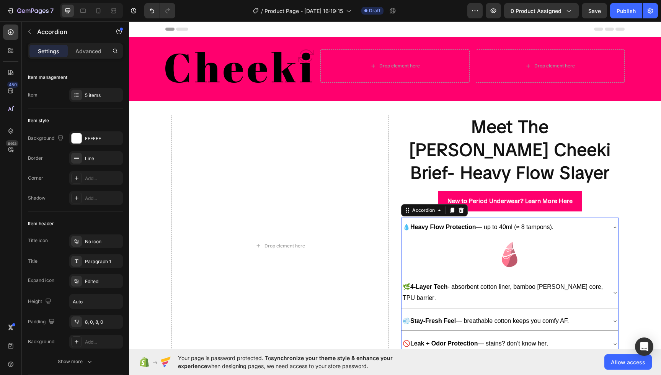
click at [615, 289] on icon at bounding box center [615, 292] width 6 height 6
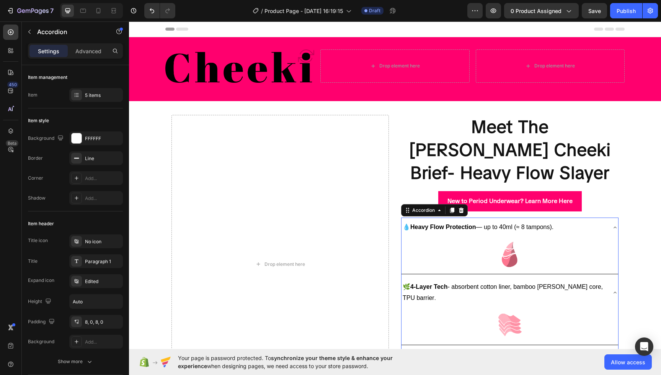
click at [612, 354] on icon at bounding box center [615, 357] width 6 height 6
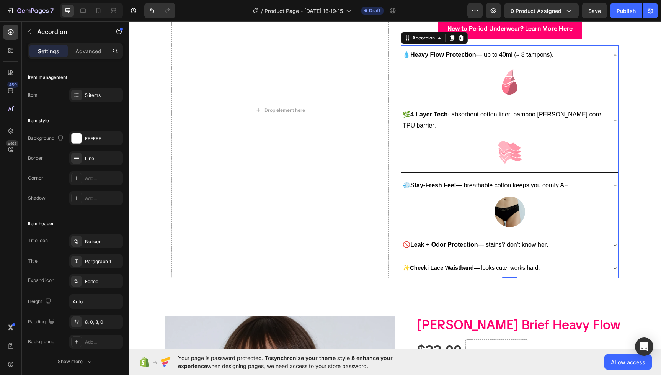
scroll to position [192, 0]
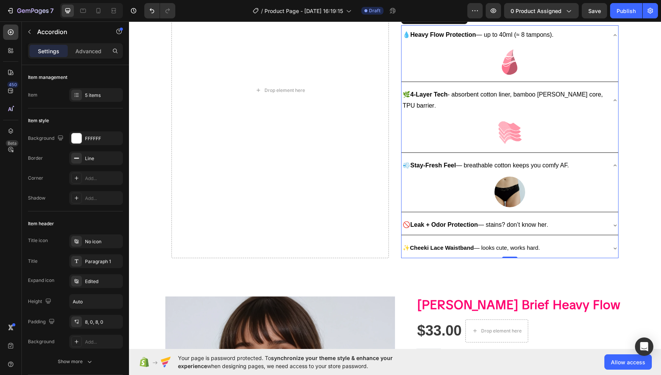
click at [596, 218] on div "🚫 Leak + Odor Protection — stains? don’t know her ." at bounding box center [504, 224] width 204 height 13
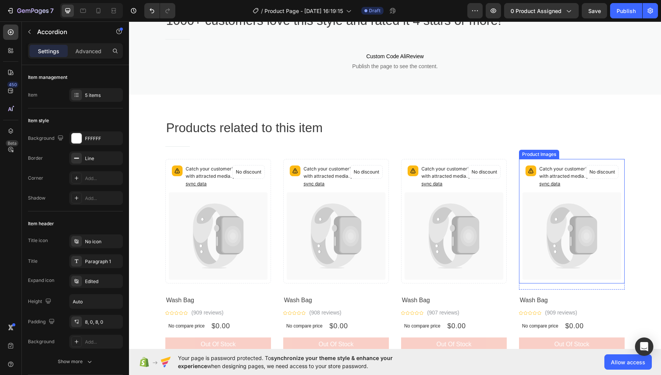
scroll to position [1177, 0]
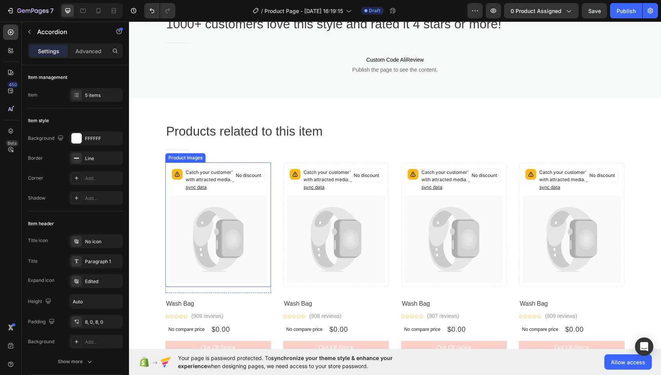
click at [236, 190] on p "Catch your customer's attention with attracted media. Add image or sync data" at bounding box center [225, 180] width 79 height 22
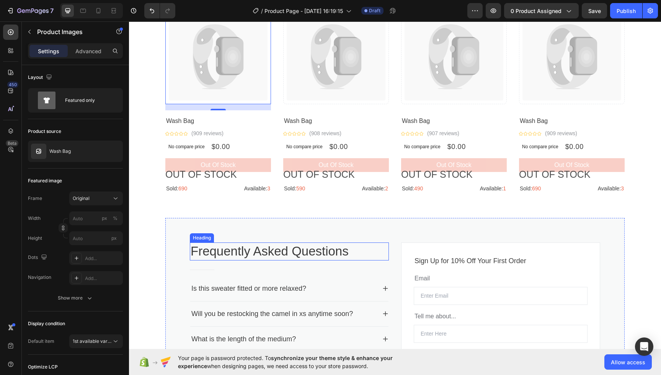
scroll to position [1443, 0]
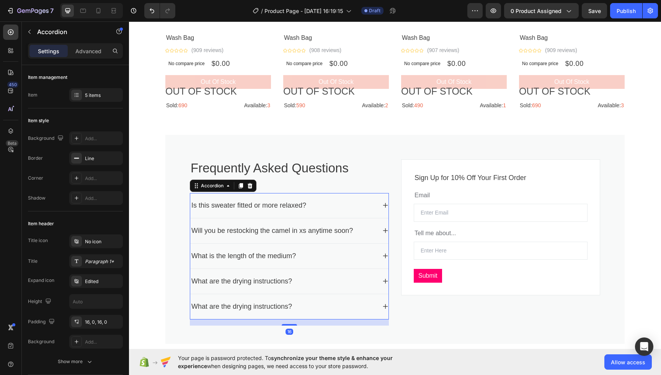
click at [267, 201] on div "Is this sweater fitted or more relaxed?" at bounding box center [248, 205] width 117 height 13
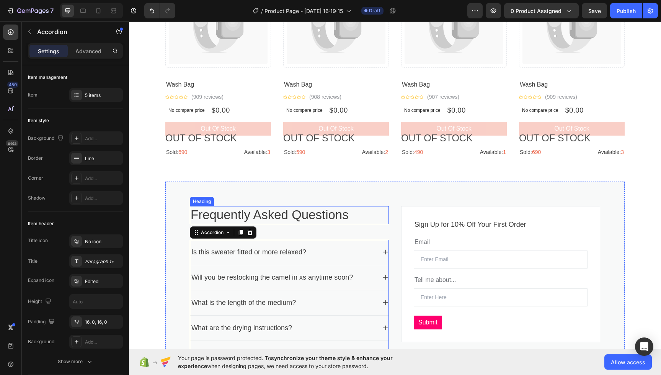
scroll to position [1380, 0]
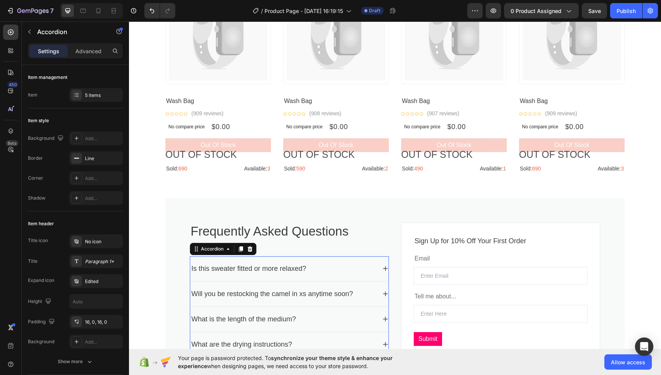
click at [305, 271] on div "Is this sweater fitted or more relaxed?" at bounding box center [248, 268] width 117 height 13
click at [305, 271] on p "Is this sweater fitted or more relaxed?" at bounding box center [248, 268] width 115 height 10
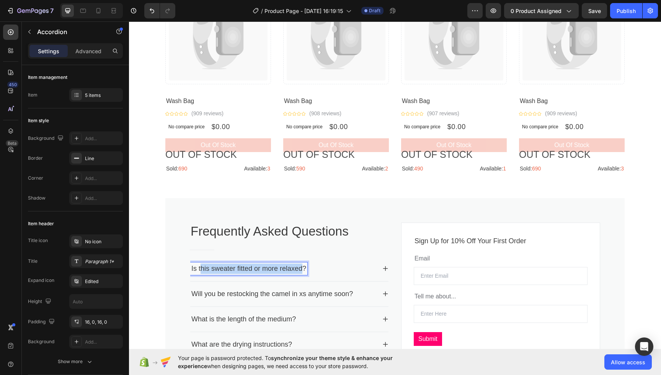
drag, startPoint x: 304, startPoint y: 269, endPoint x: 199, endPoint y: 271, distance: 104.1
click at [200, 273] on p "Is this sweater fitted or more relaxed?" at bounding box center [248, 268] width 115 height 10
click at [281, 271] on p "How do these work to absorb" at bounding box center [235, 268] width 89 height 10
drag, startPoint x: 285, startPoint y: 264, endPoint x: 309, endPoint y: 245, distance: 30.6
click at [298, 255] on div "Frequently Asked Questions Heading Title Line How do these work to absorb Will …" at bounding box center [289, 305] width 199 height 166
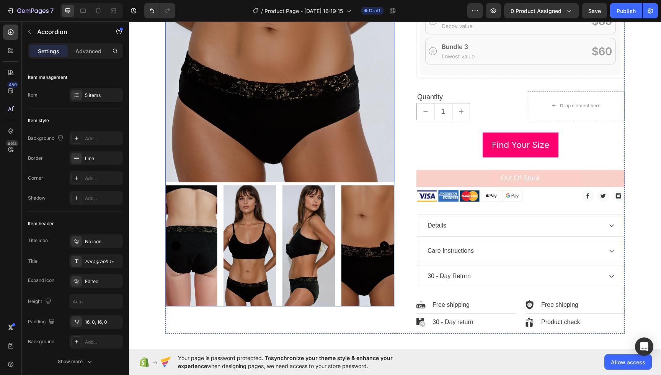
scroll to position [834, 0]
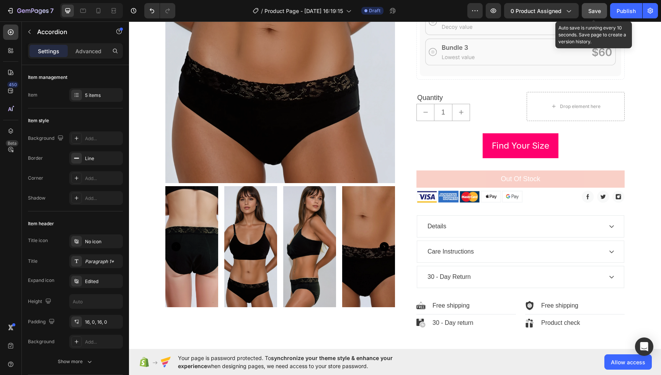
click at [593, 12] on span "Save" at bounding box center [594, 11] width 13 height 7
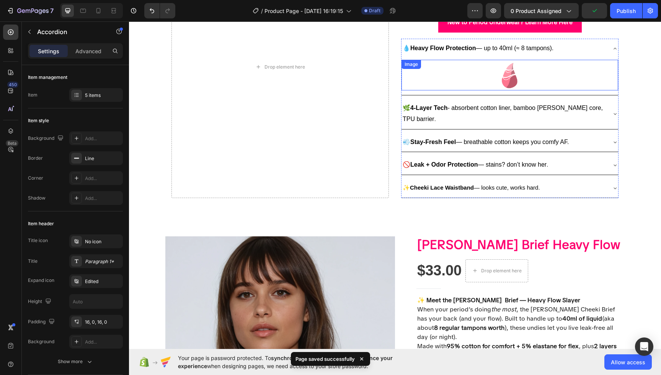
scroll to position [0, 0]
